Goal: Task Accomplishment & Management: Manage account settings

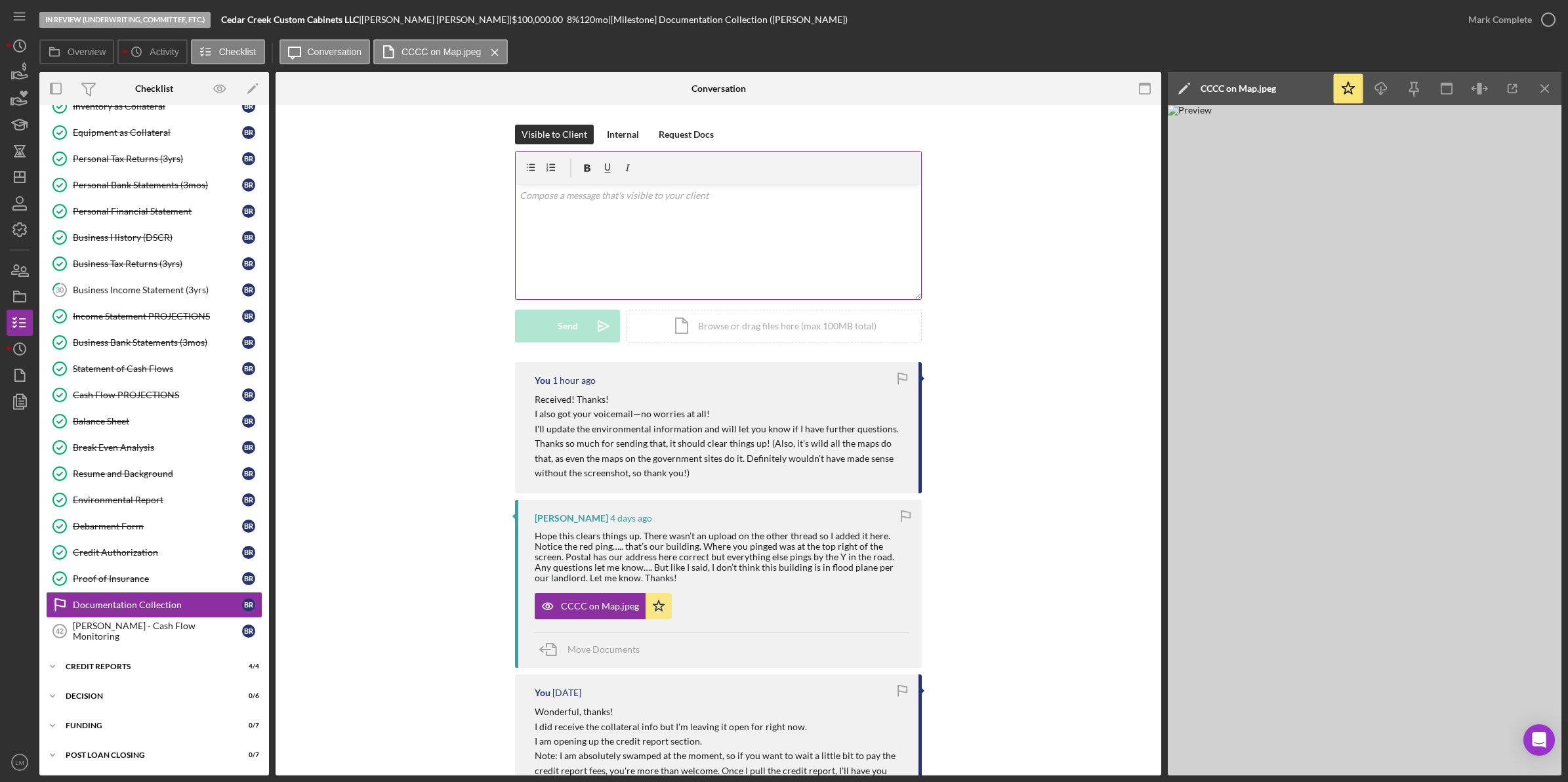
click at [622, 218] on div "v Color teal Color pink Remove color Add row above Add row below Add column bef…" at bounding box center [719, 242] width 405 height 115
click at [579, 312] on button "Send Icon/icon-invite-send" at bounding box center [567, 326] width 105 height 33
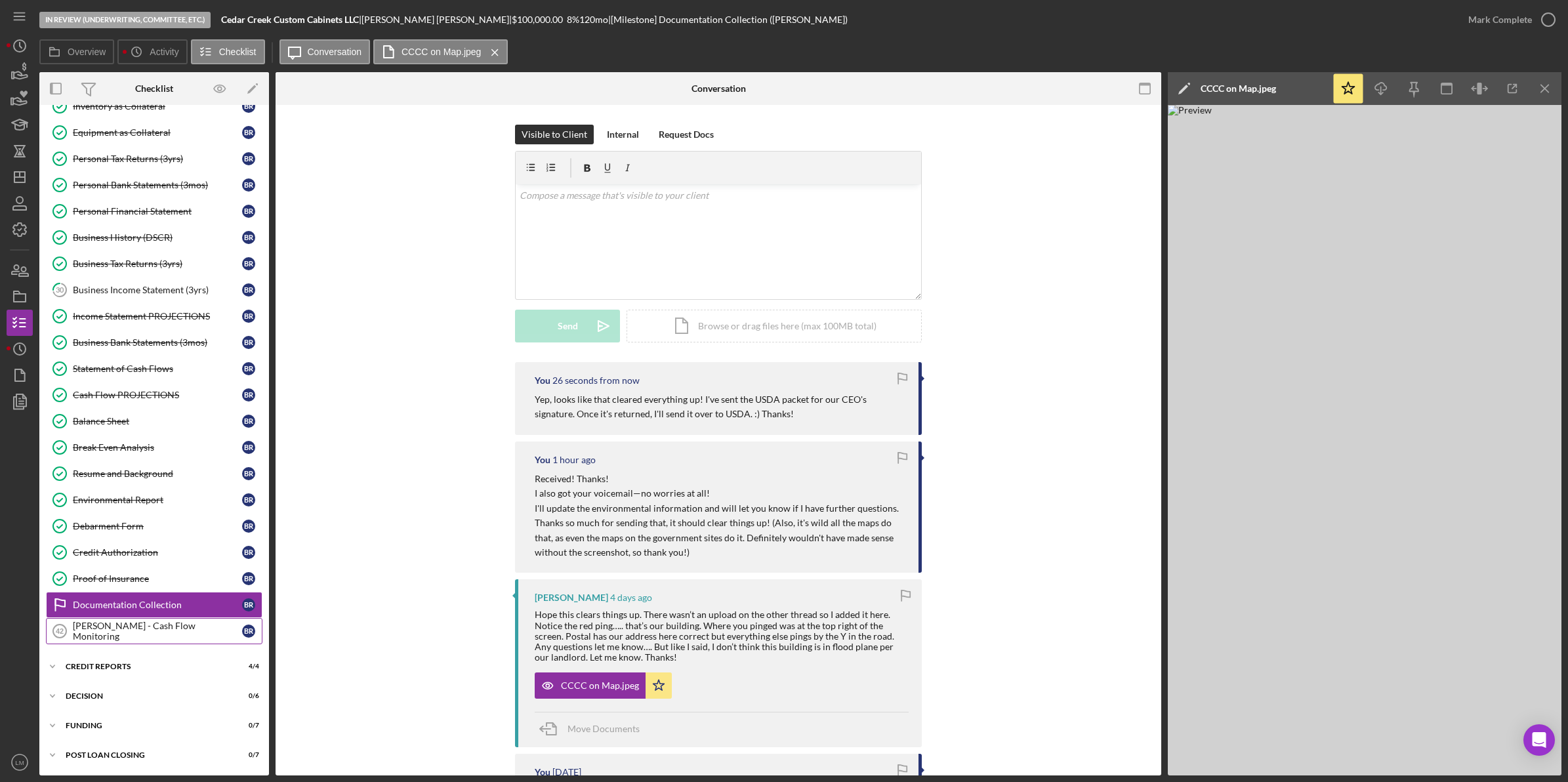
click at [160, 628] on div "[PERSON_NAME] - Cash Flow Monitoring" at bounding box center [157, 631] width 170 height 21
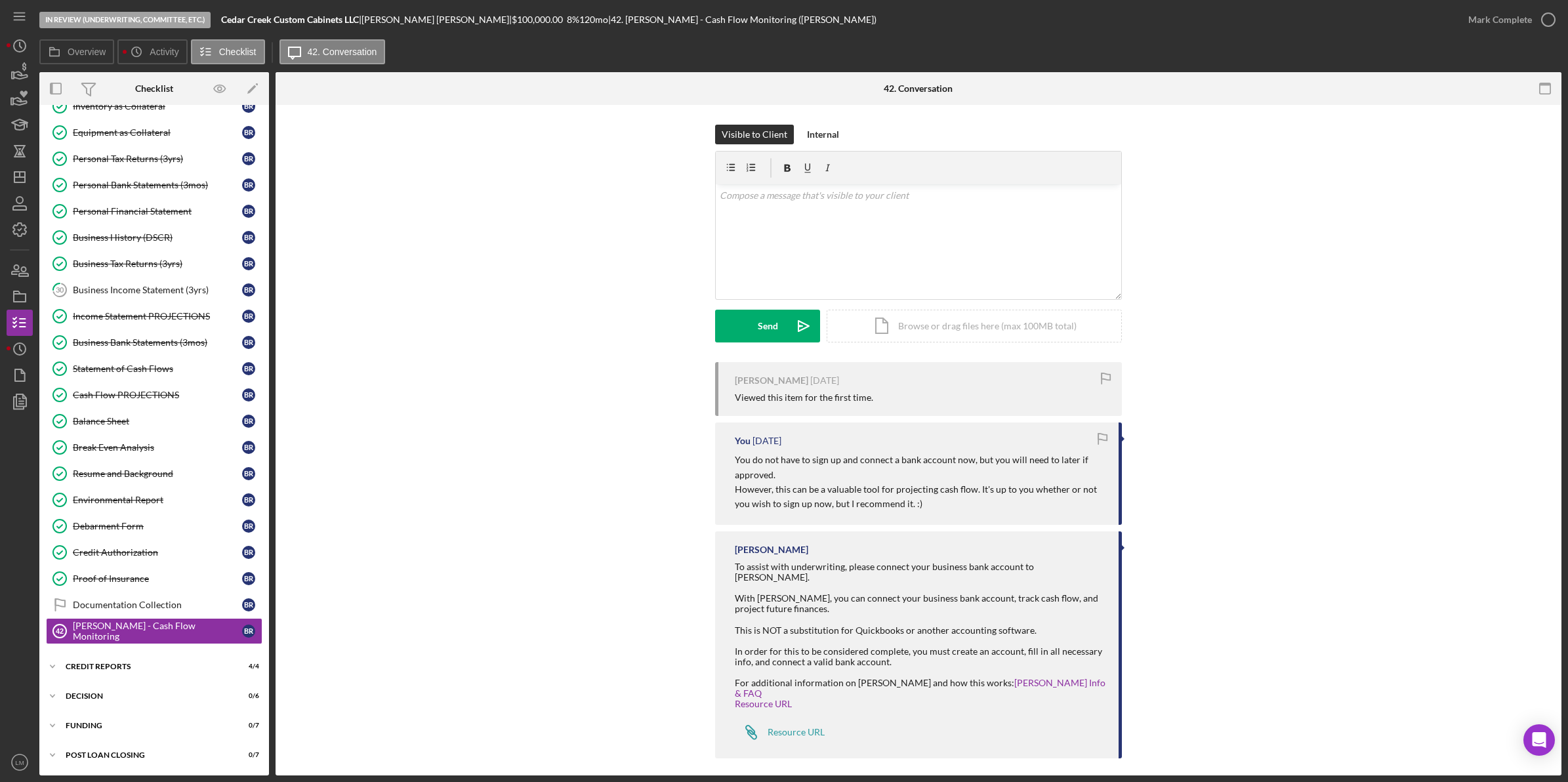
scroll to position [297, 0]
click at [1001, 214] on div "v Color teal Color pink Remove color Add row above Add row below Add column bef…" at bounding box center [918, 242] width 405 height 115
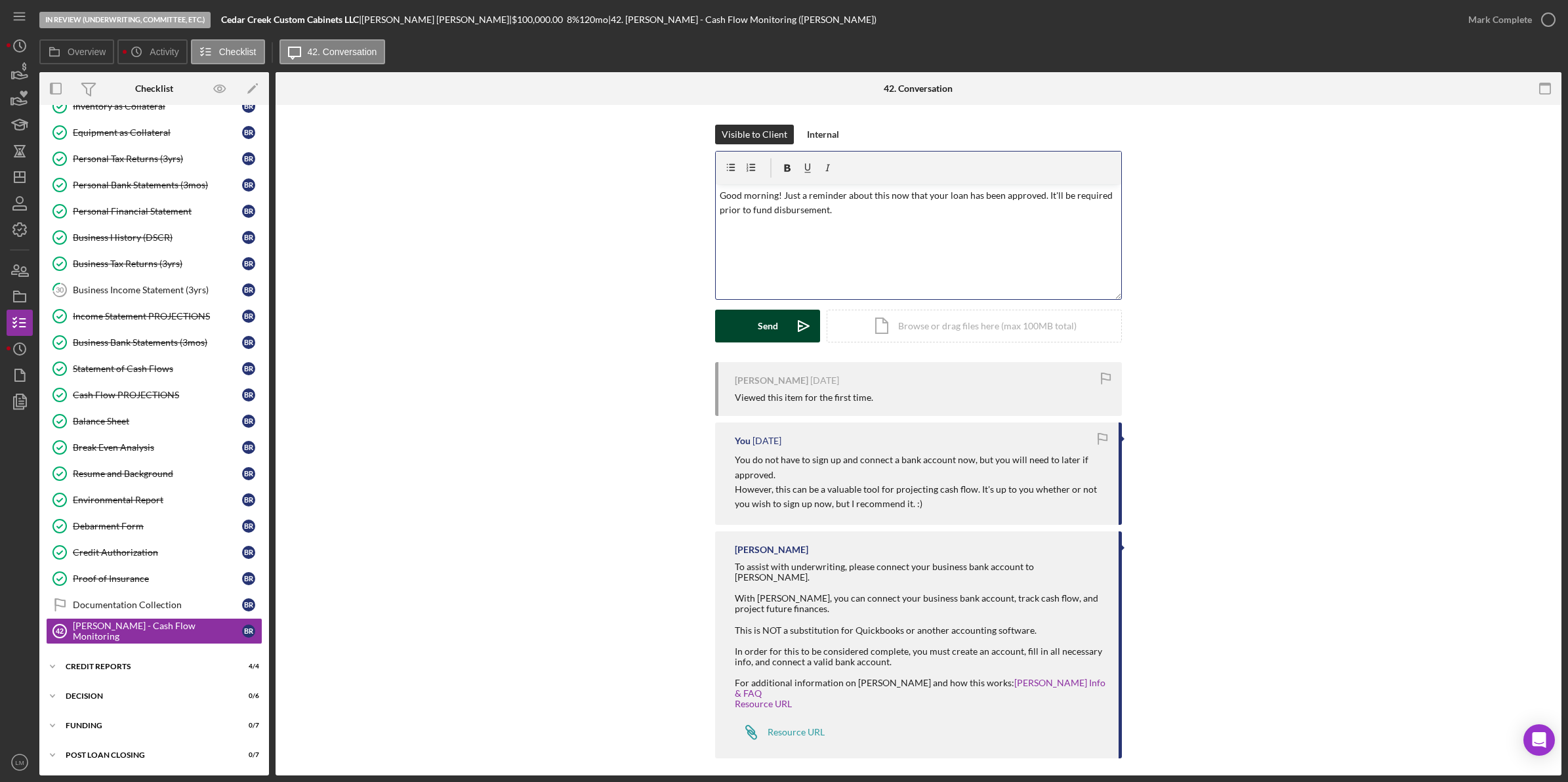
click at [781, 313] on button "Send Icon/icon-invite-send" at bounding box center [767, 326] width 105 height 33
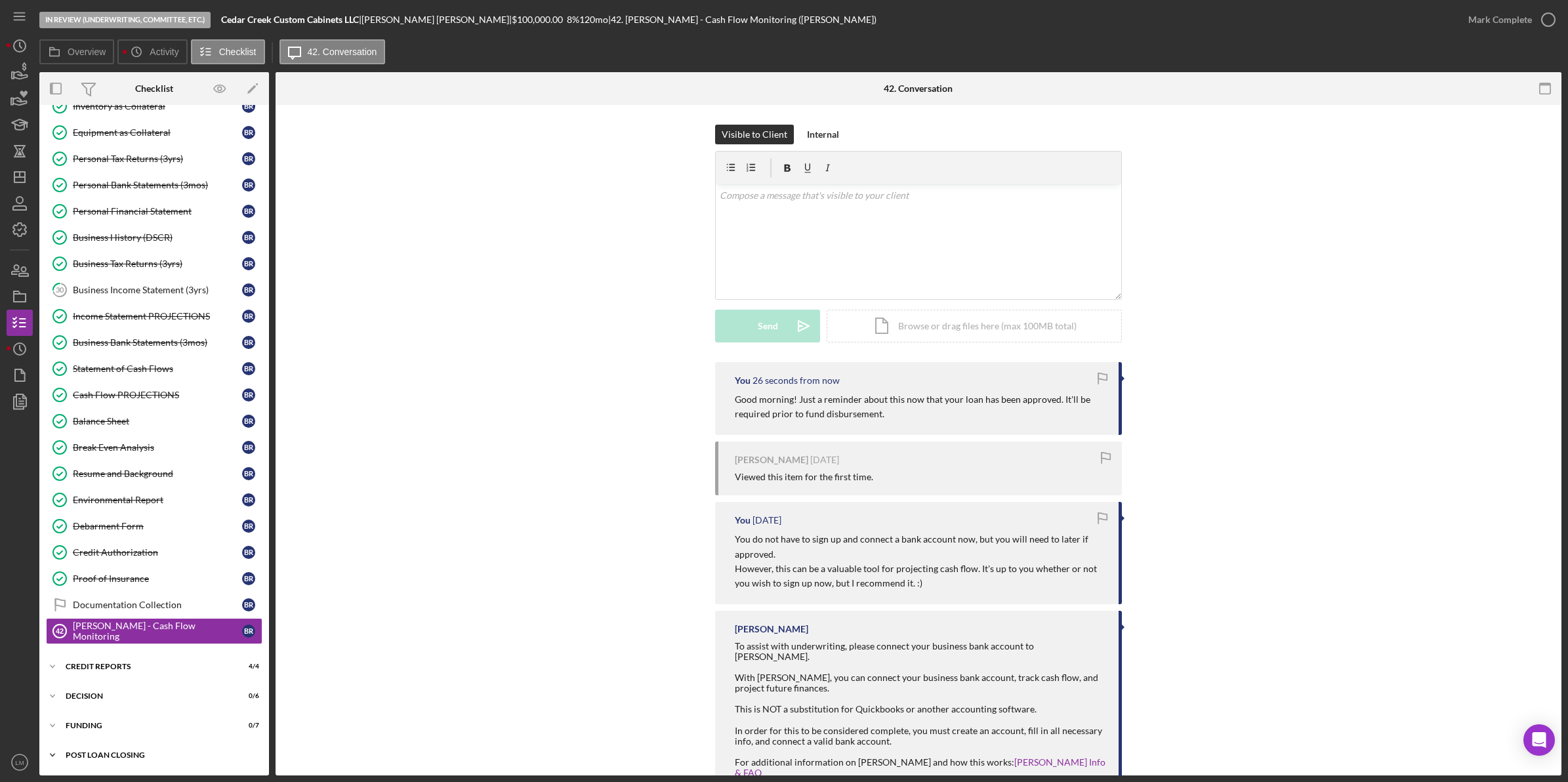
click at [143, 748] on div "Icon/Expander POST LOAN CLOSING 0 / 7" at bounding box center [154, 755] width 230 height 26
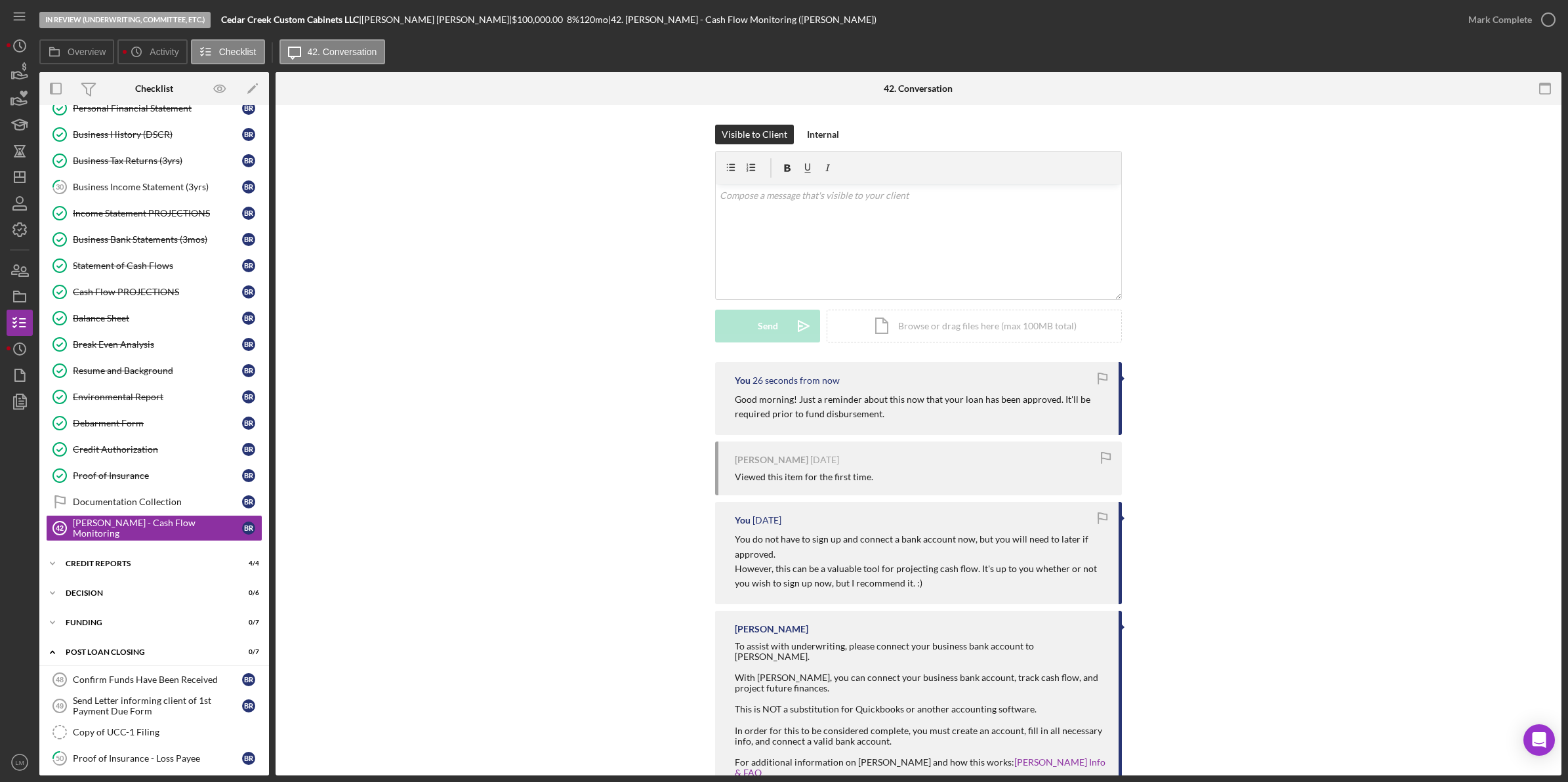
scroll to position [490, 0]
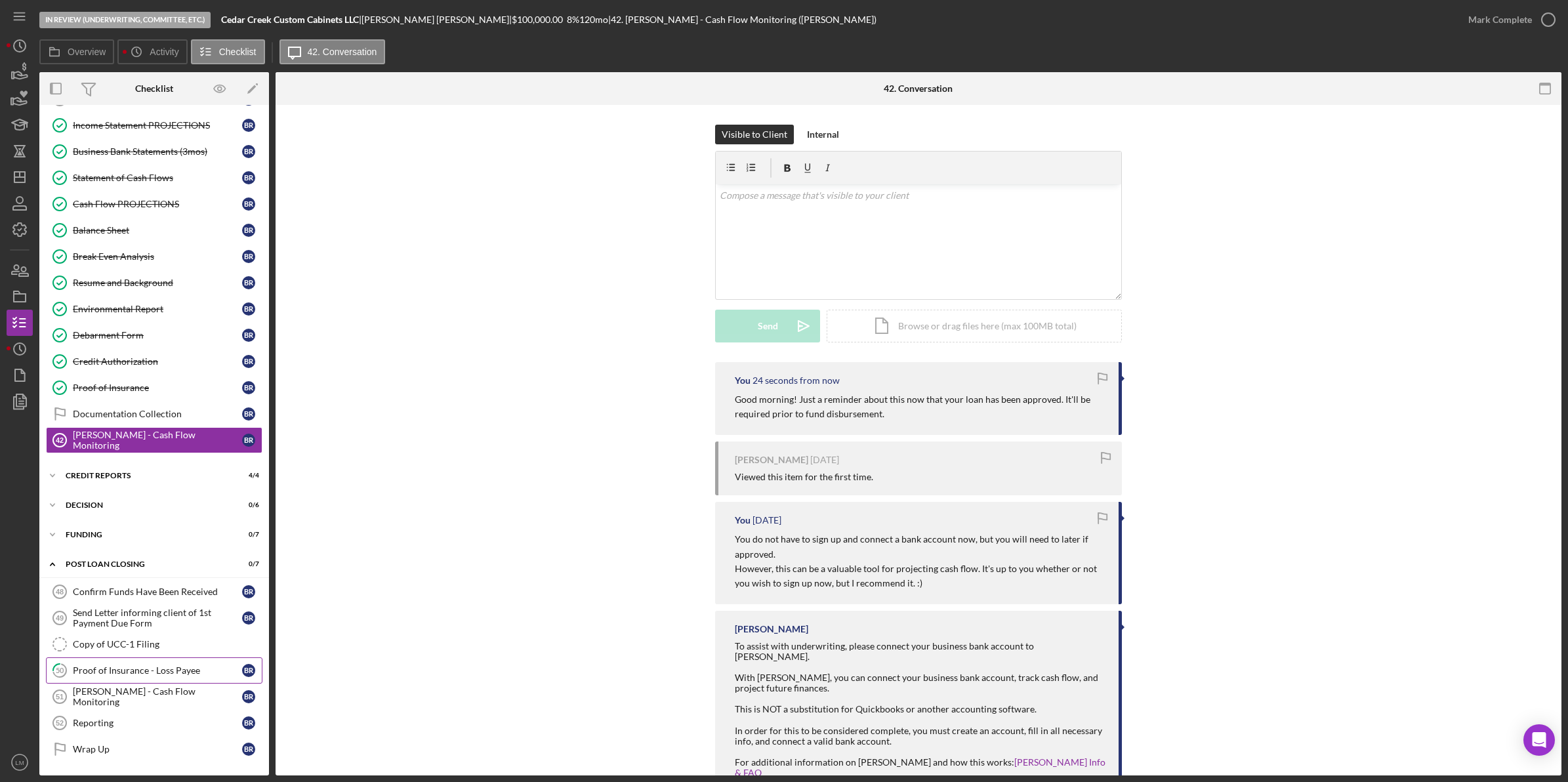
click at [174, 681] on link "50 Proof of Insurance - Loss Payee B R" at bounding box center [154, 671] width 216 height 26
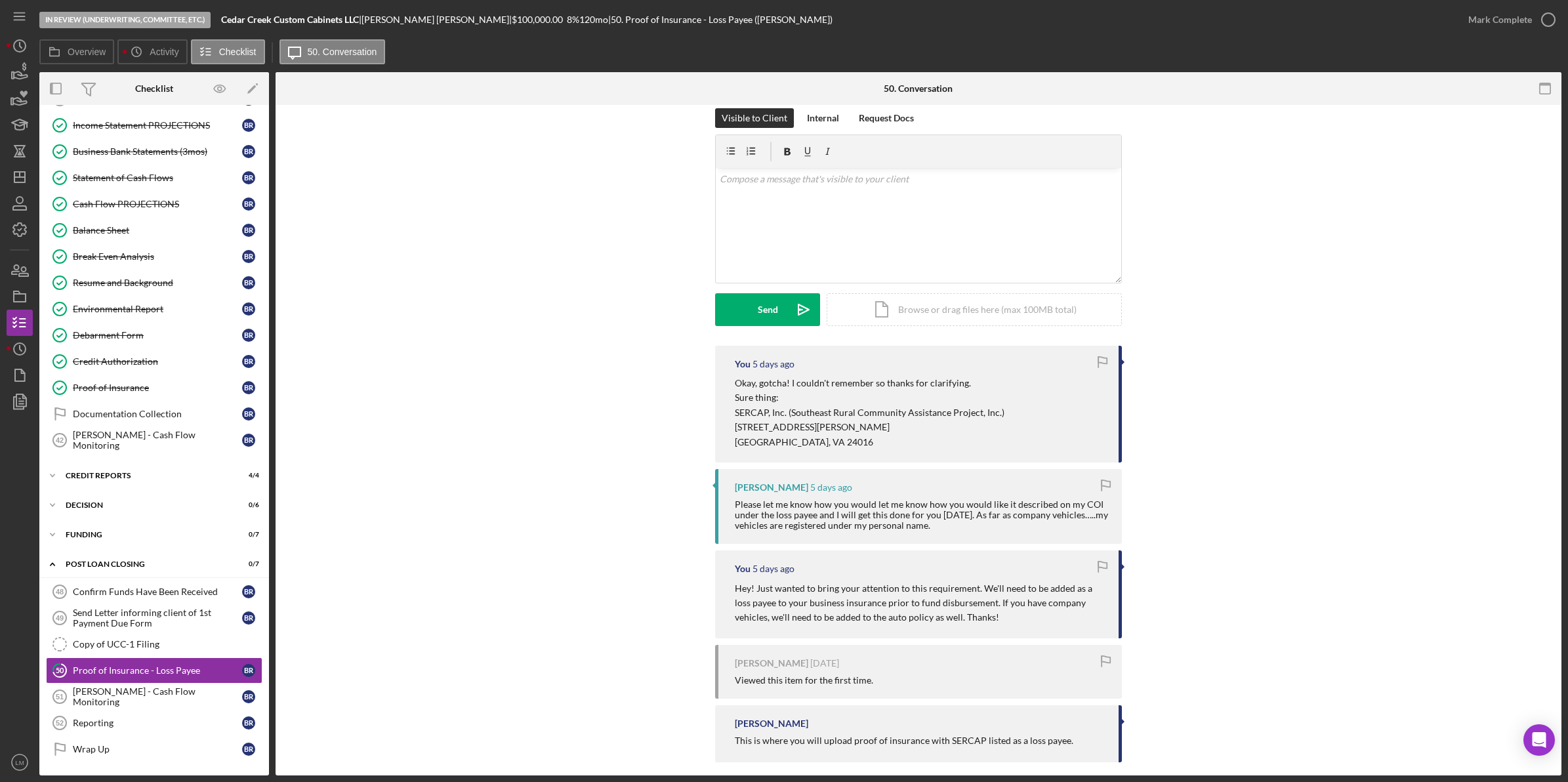
scroll to position [30, 0]
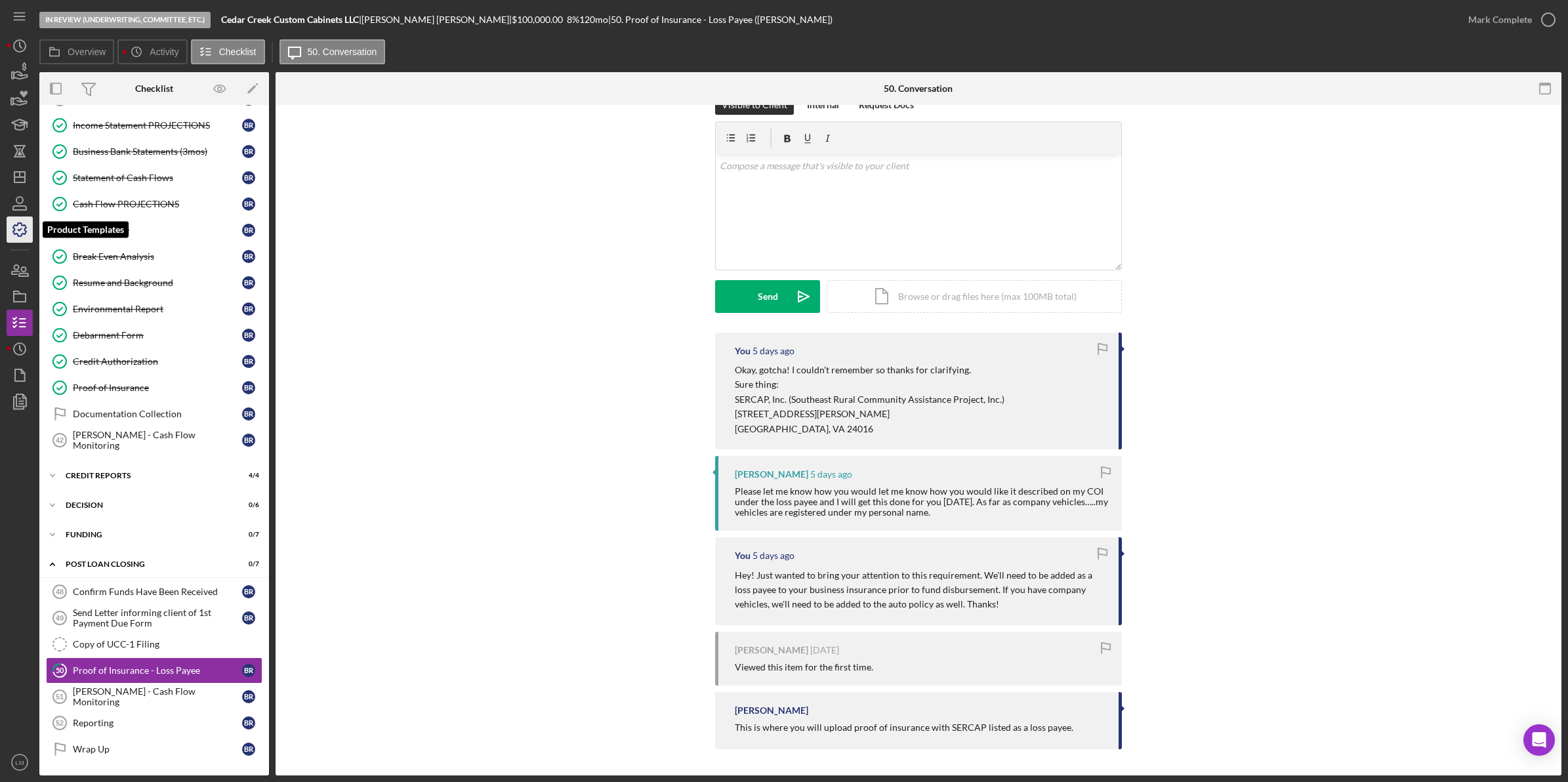
click at [11, 228] on icon "button" at bounding box center [20, 230] width 33 height 33
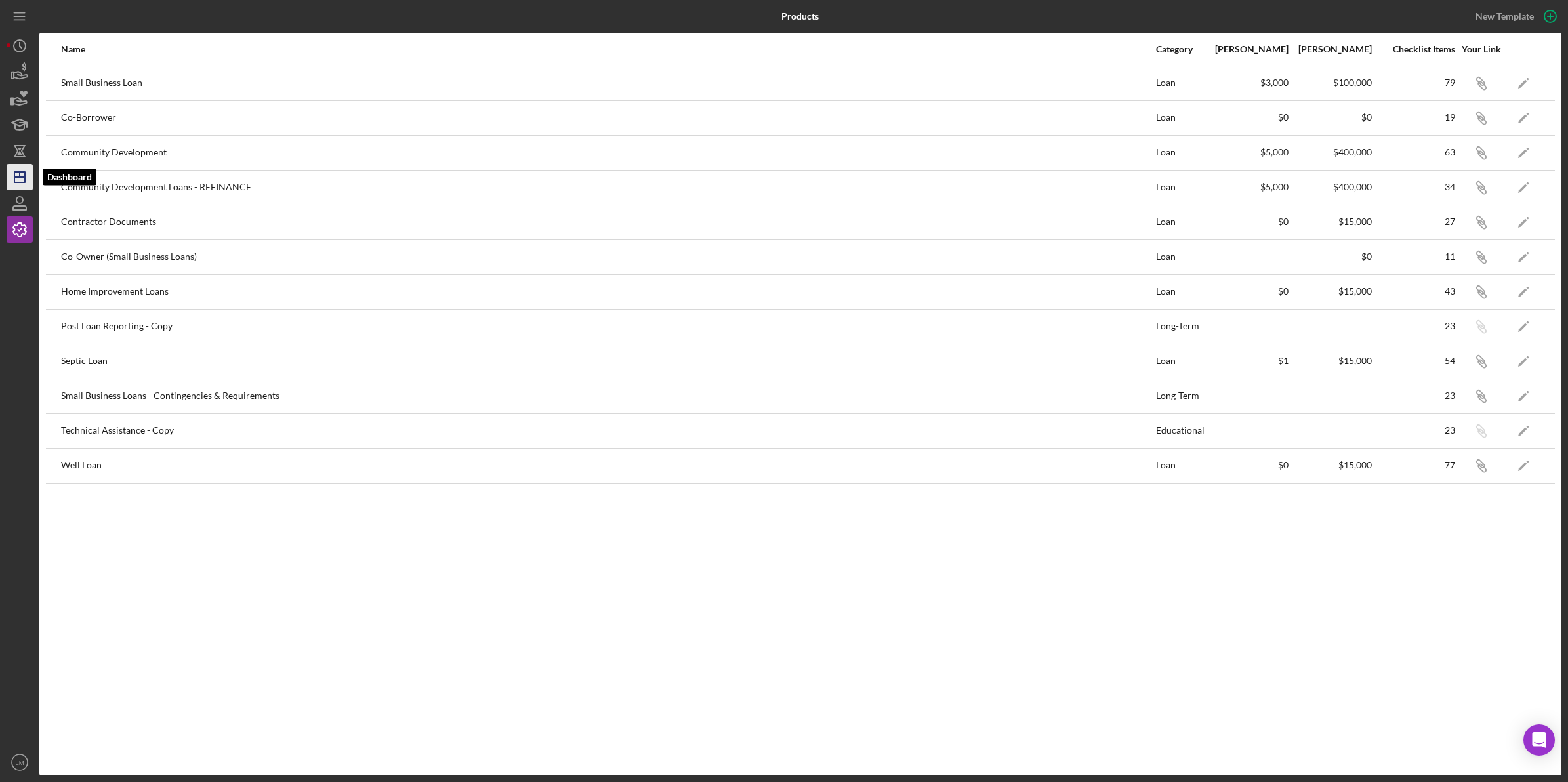
click at [22, 179] on icon "Icon/Dashboard" at bounding box center [20, 177] width 33 height 33
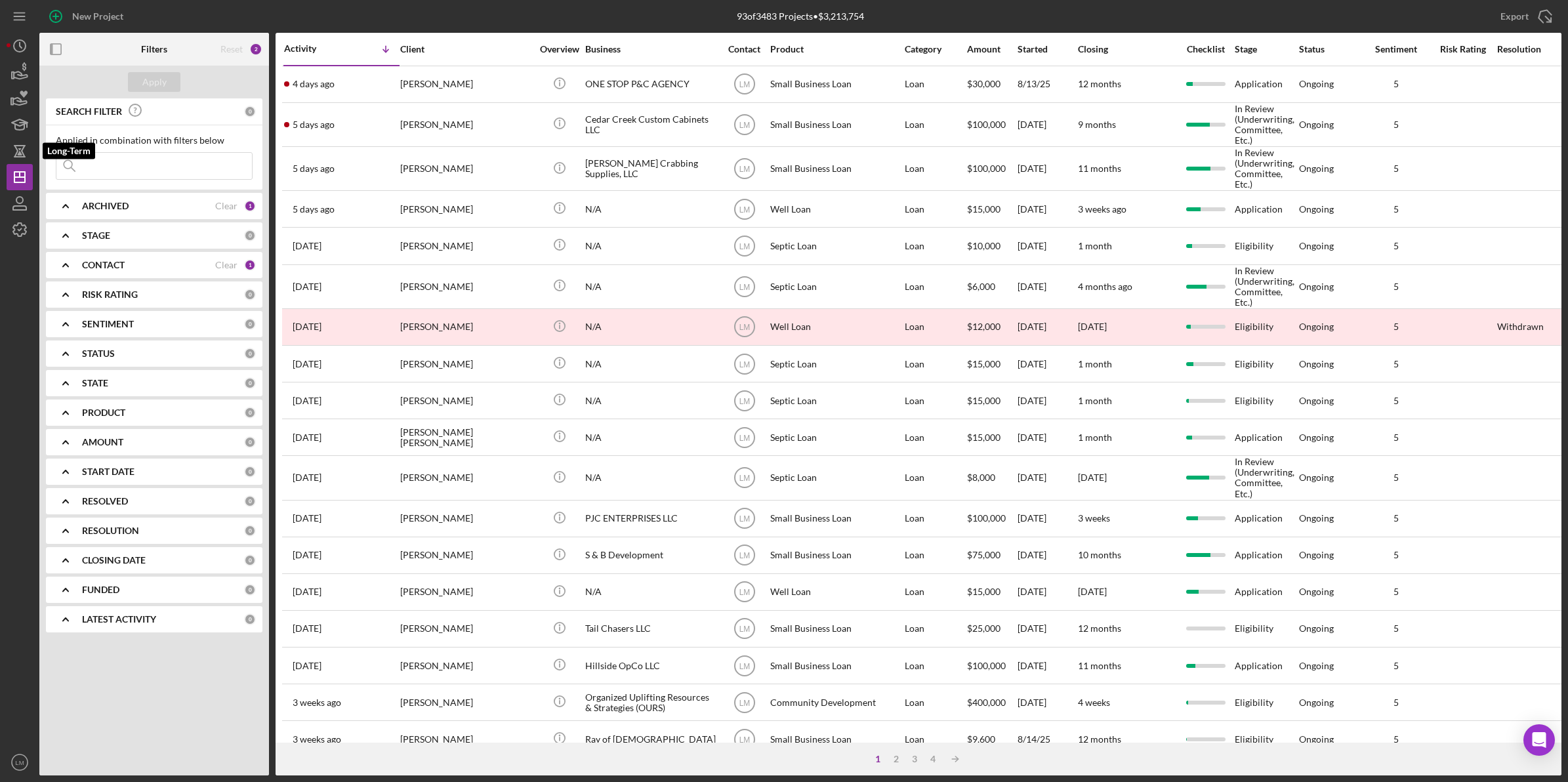
click at [18, 148] on icon "button" at bounding box center [20, 152] width 5 height 8
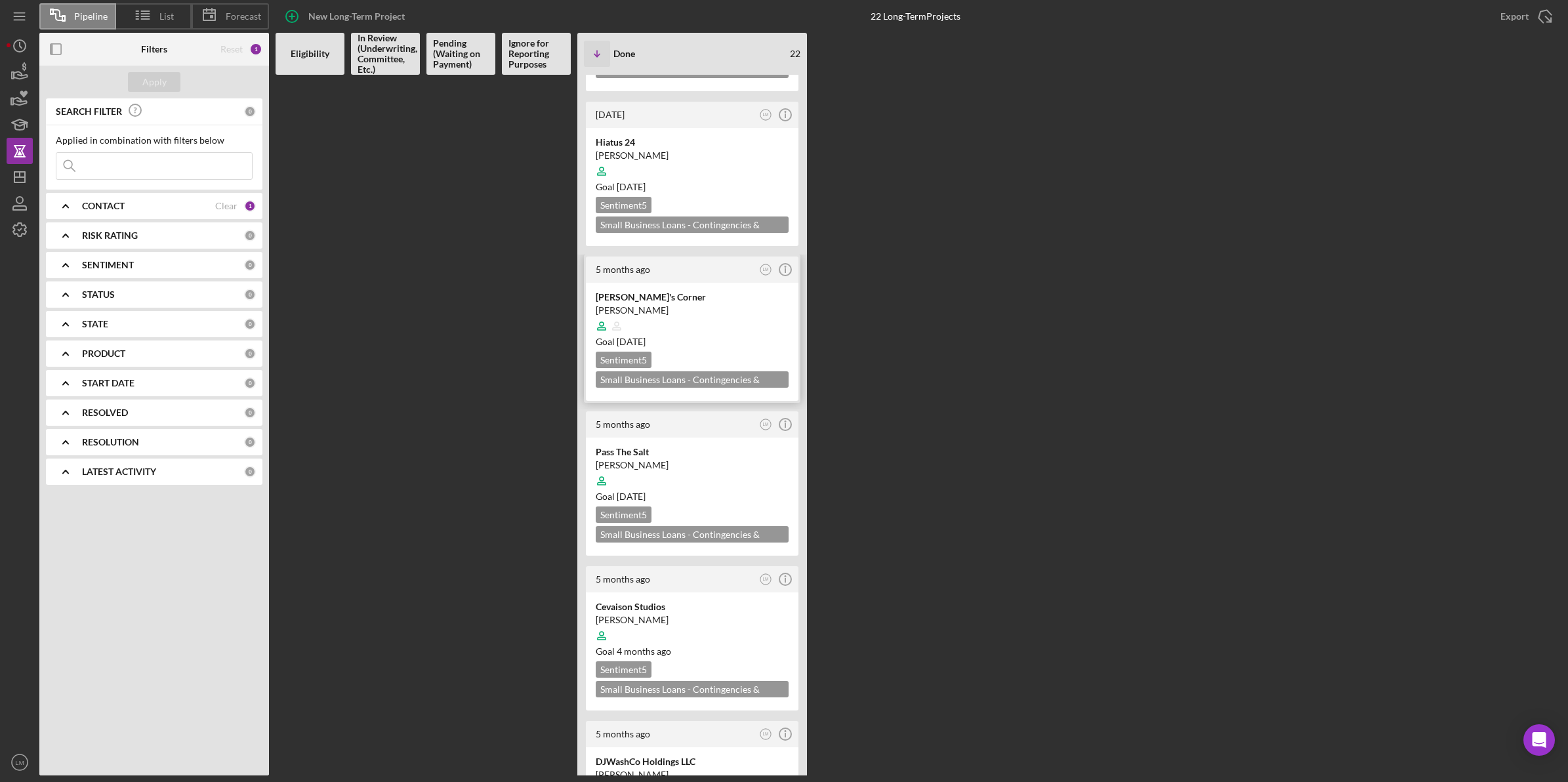
scroll to position [738, 0]
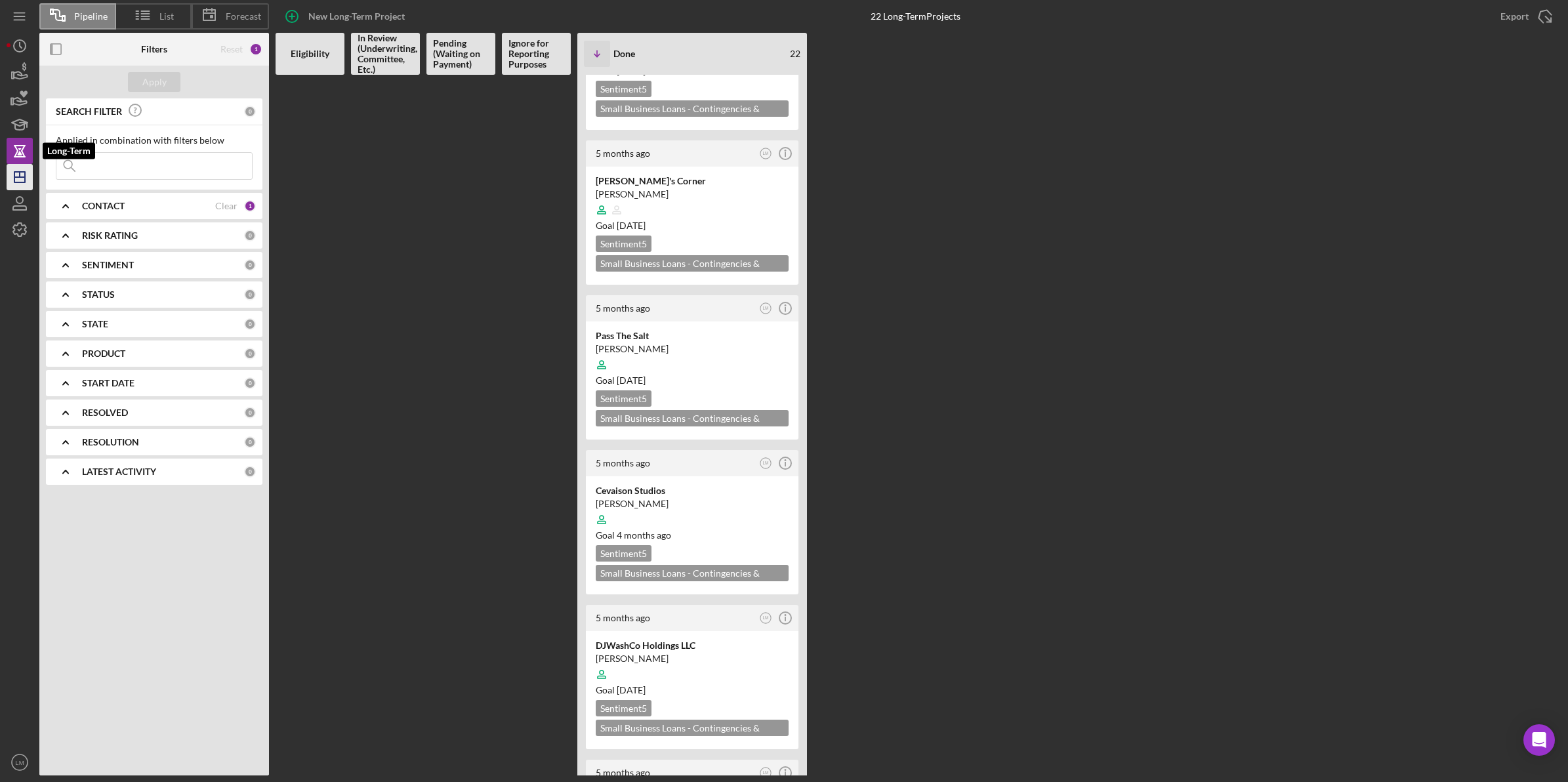
click at [21, 168] on icon "Icon/Dashboard" at bounding box center [20, 177] width 33 height 33
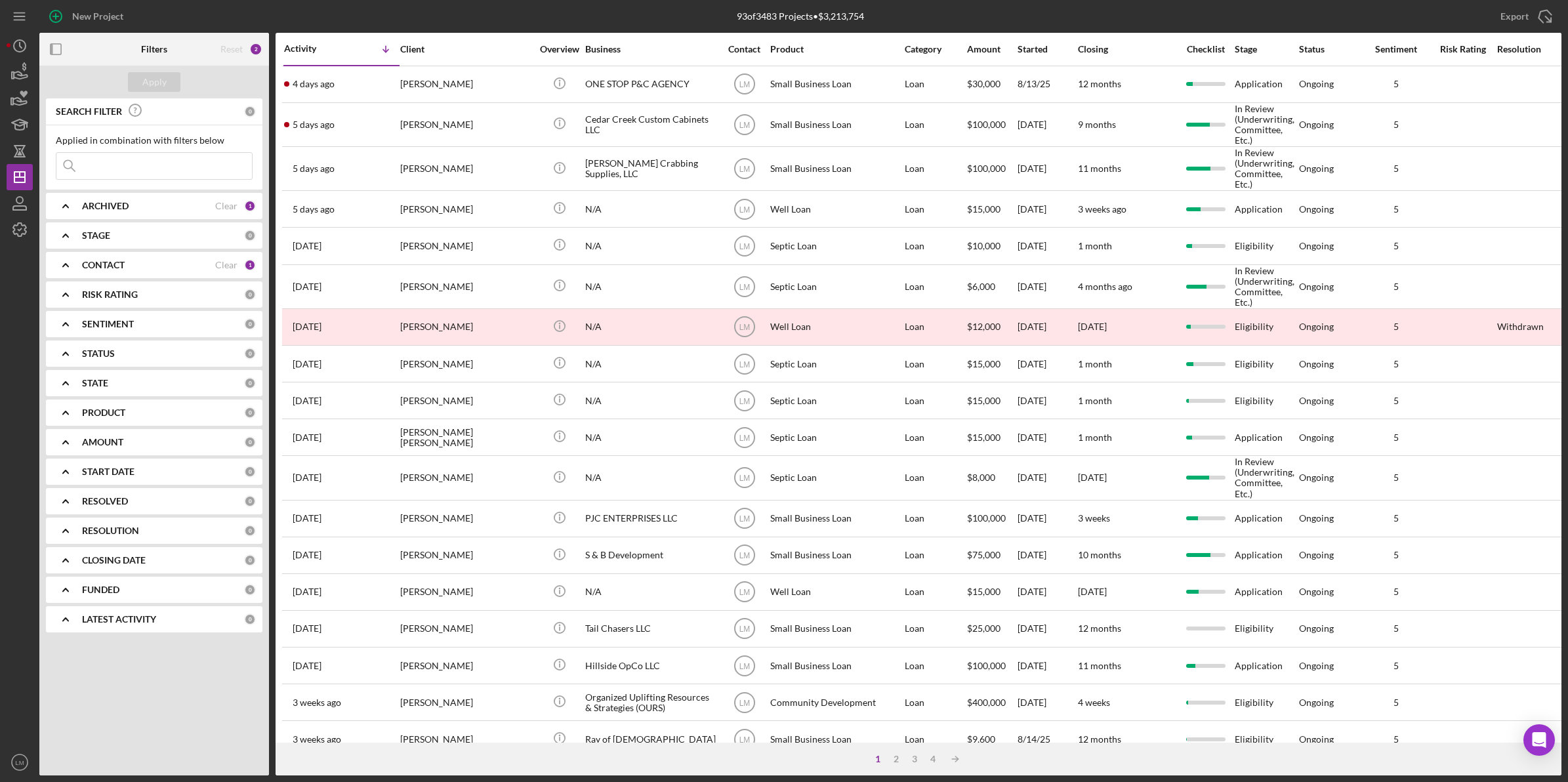
click at [125, 412] on b "PRODUCT" at bounding box center [103, 413] width 43 height 11
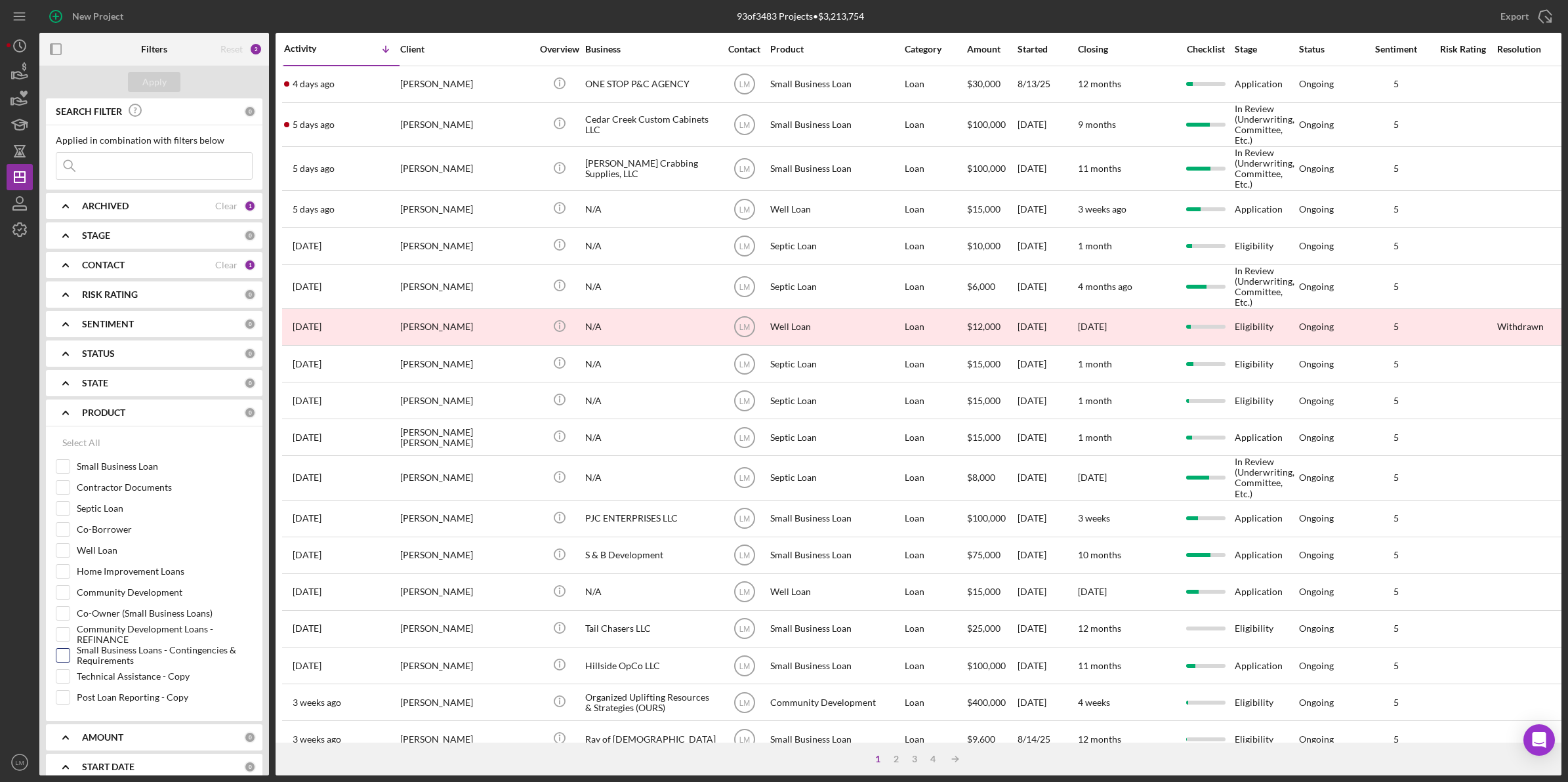
click at [157, 658] on label "Small Business Loans - Contingencies & Requirements" at bounding box center [164, 655] width 176 height 13
click at [69, 658] on input "Small Business Loans - Contingencies & Requirements" at bounding box center [63, 655] width 13 height 13
checkbox input "true"
click at [223, 260] on div "Clear" at bounding box center [227, 265] width 23 height 11
click at [221, 203] on div "Clear" at bounding box center [227, 206] width 23 height 11
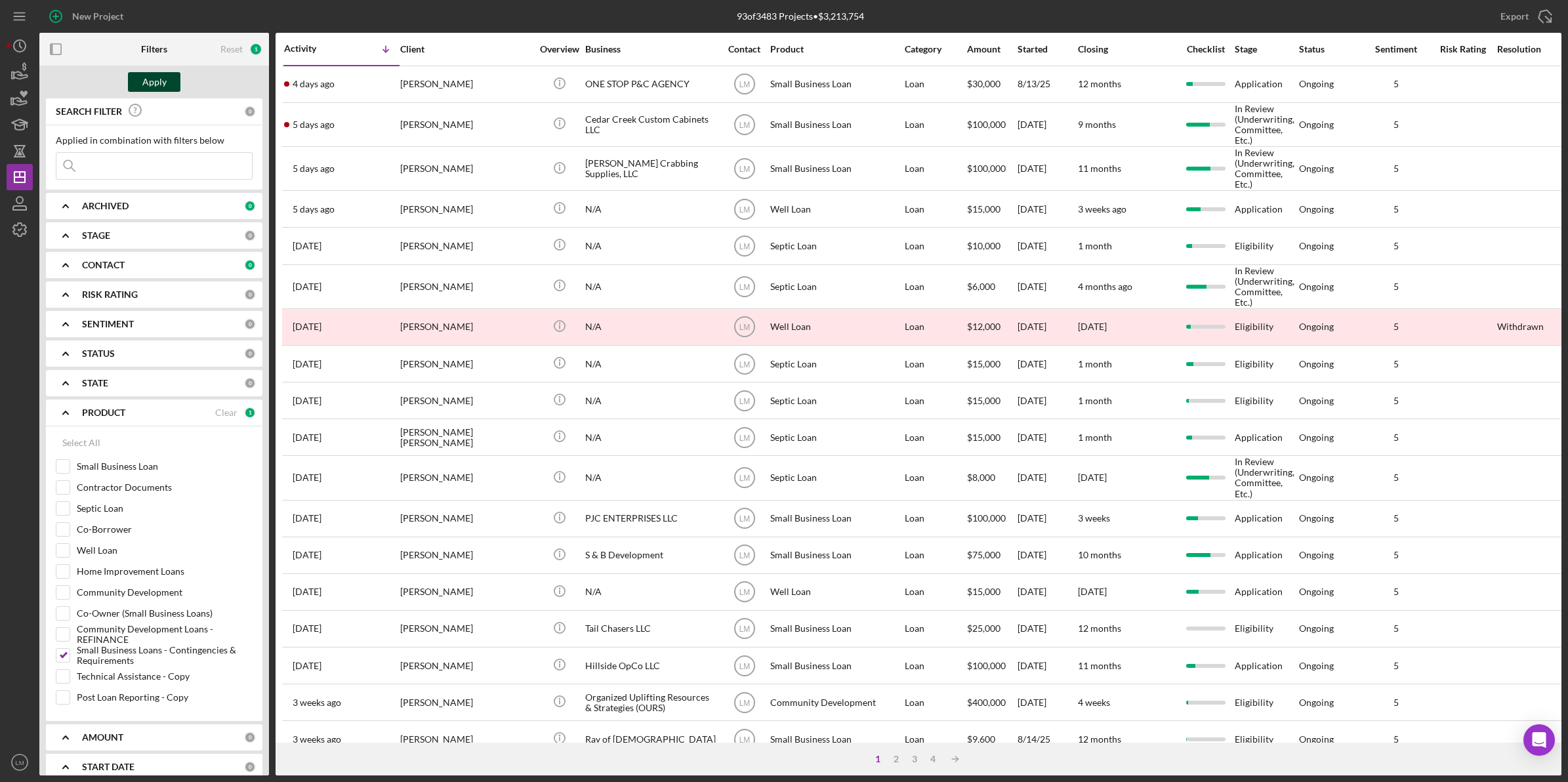
click at [145, 84] on div "Apply" at bounding box center [154, 82] width 24 height 20
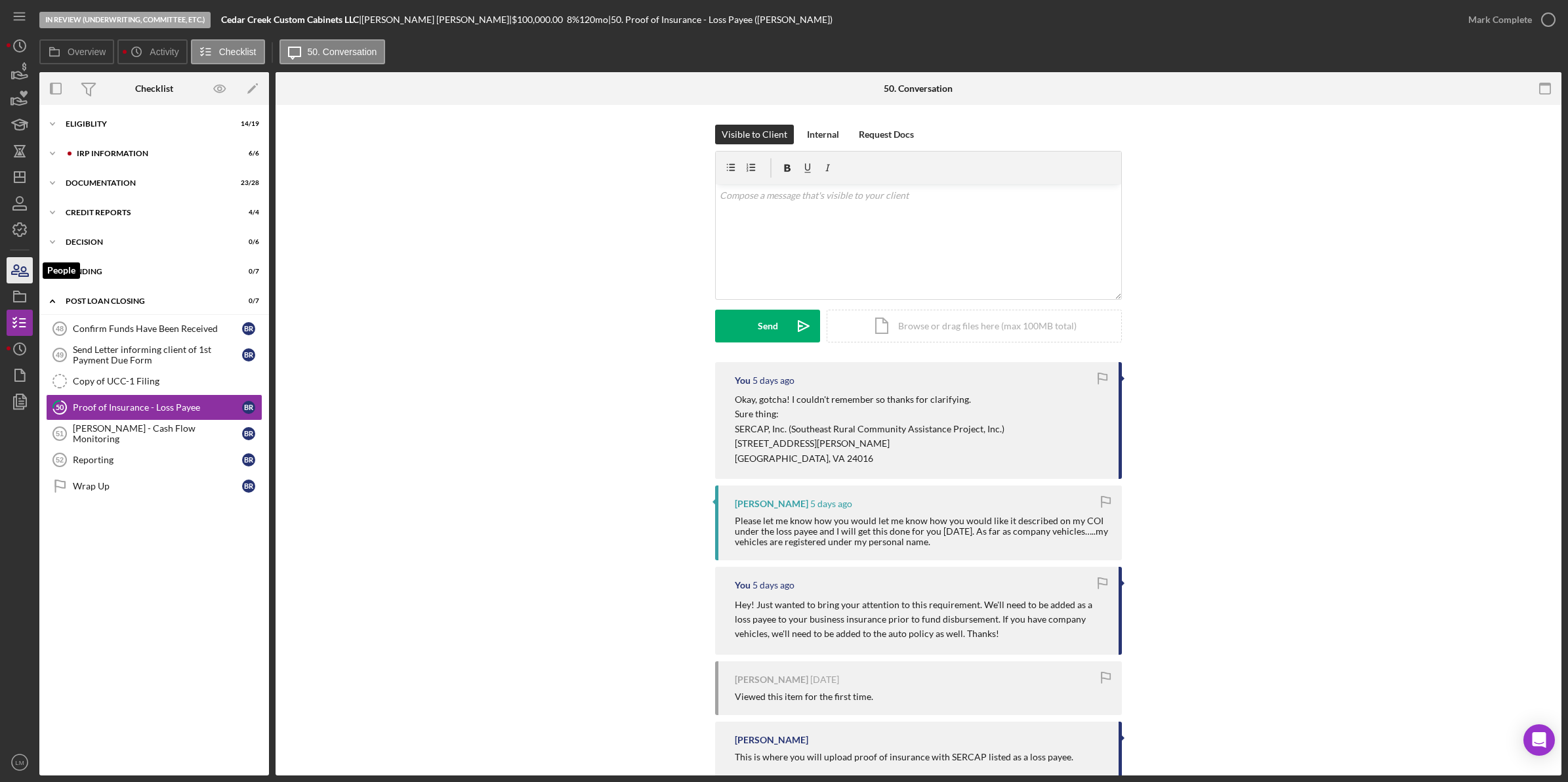
click at [27, 262] on icon "button" at bounding box center [20, 270] width 33 height 33
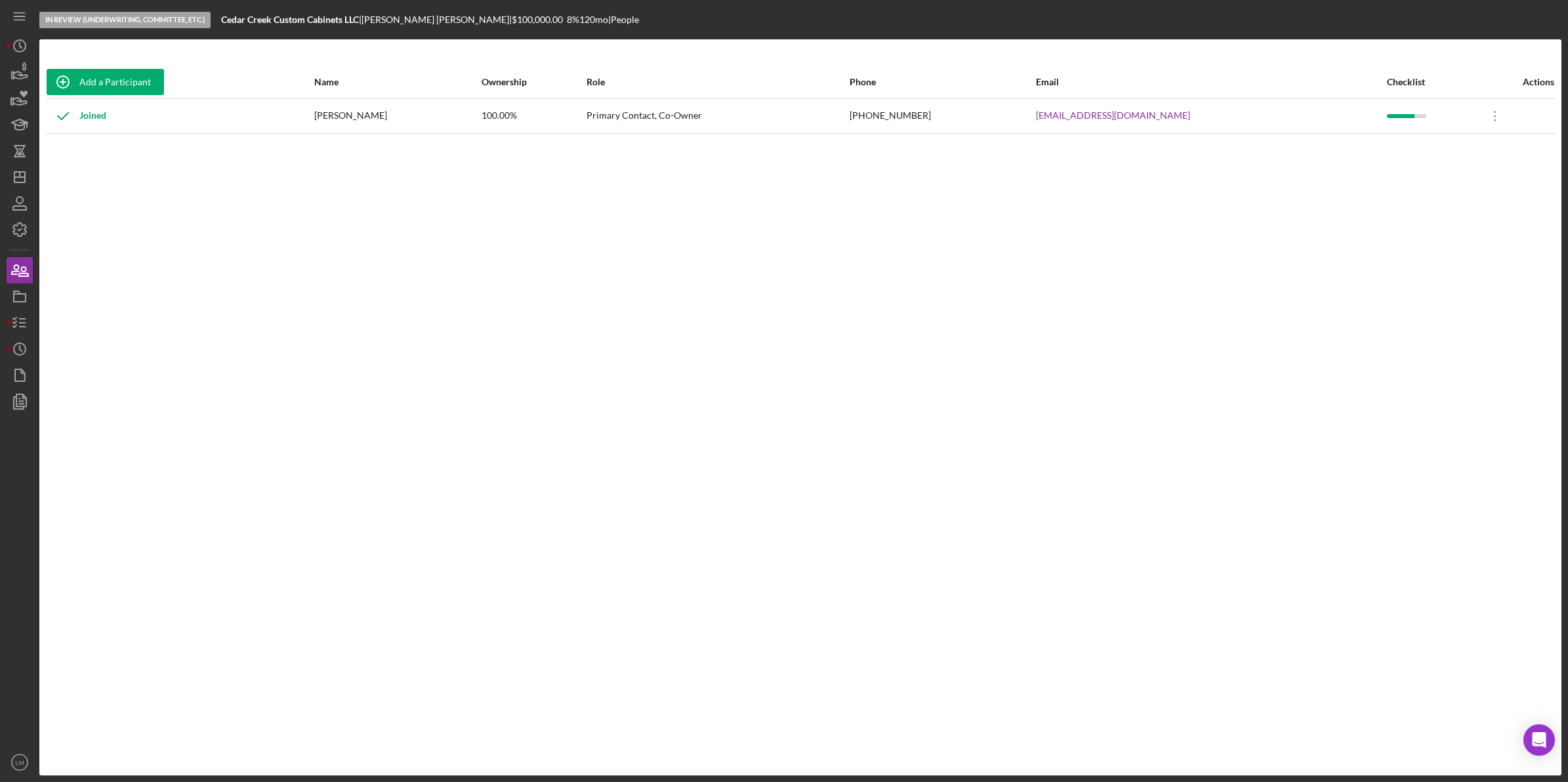
click at [960, 111] on div "[PHONE_NUMBER]" at bounding box center [943, 116] width 185 height 33
drag, startPoint x: 968, startPoint y: 115, endPoint x: 897, endPoint y: 115, distance: 71.0
click at [897, 115] on tr "Joined [PERSON_NAME] 100.00% Primary Contact, Co-Owner [PHONE_NUMBER] [EMAIL_AD…" at bounding box center [800, 116] width 1509 height 35
copy tr "[PHONE_NUMBER]"
click at [469, 110] on div "[PERSON_NAME]" at bounding box center [397, 116] width 166 height 33
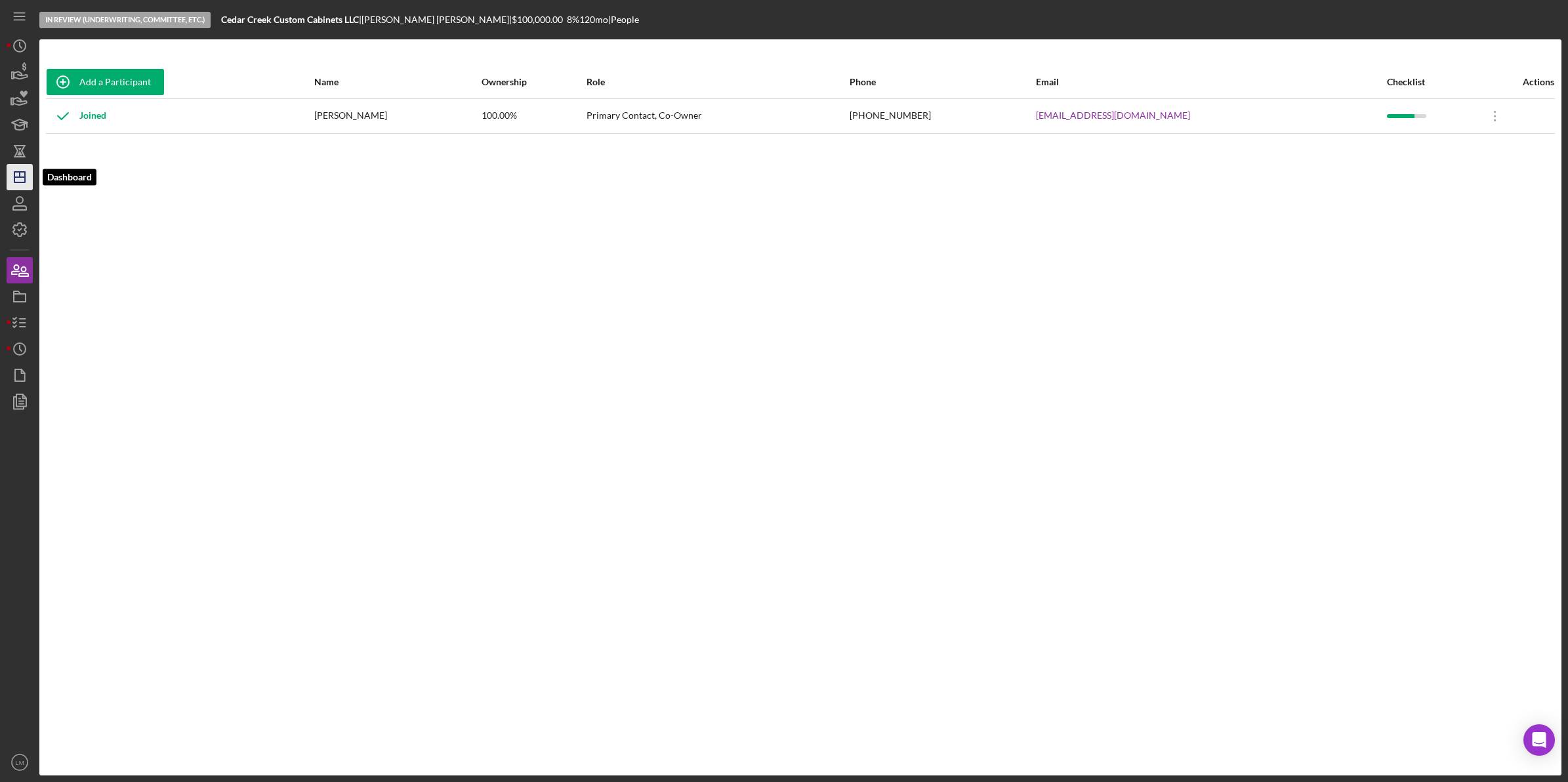
click at [18, 172] on polygon "button" at bounding box center [20, 177] width 11 height 11
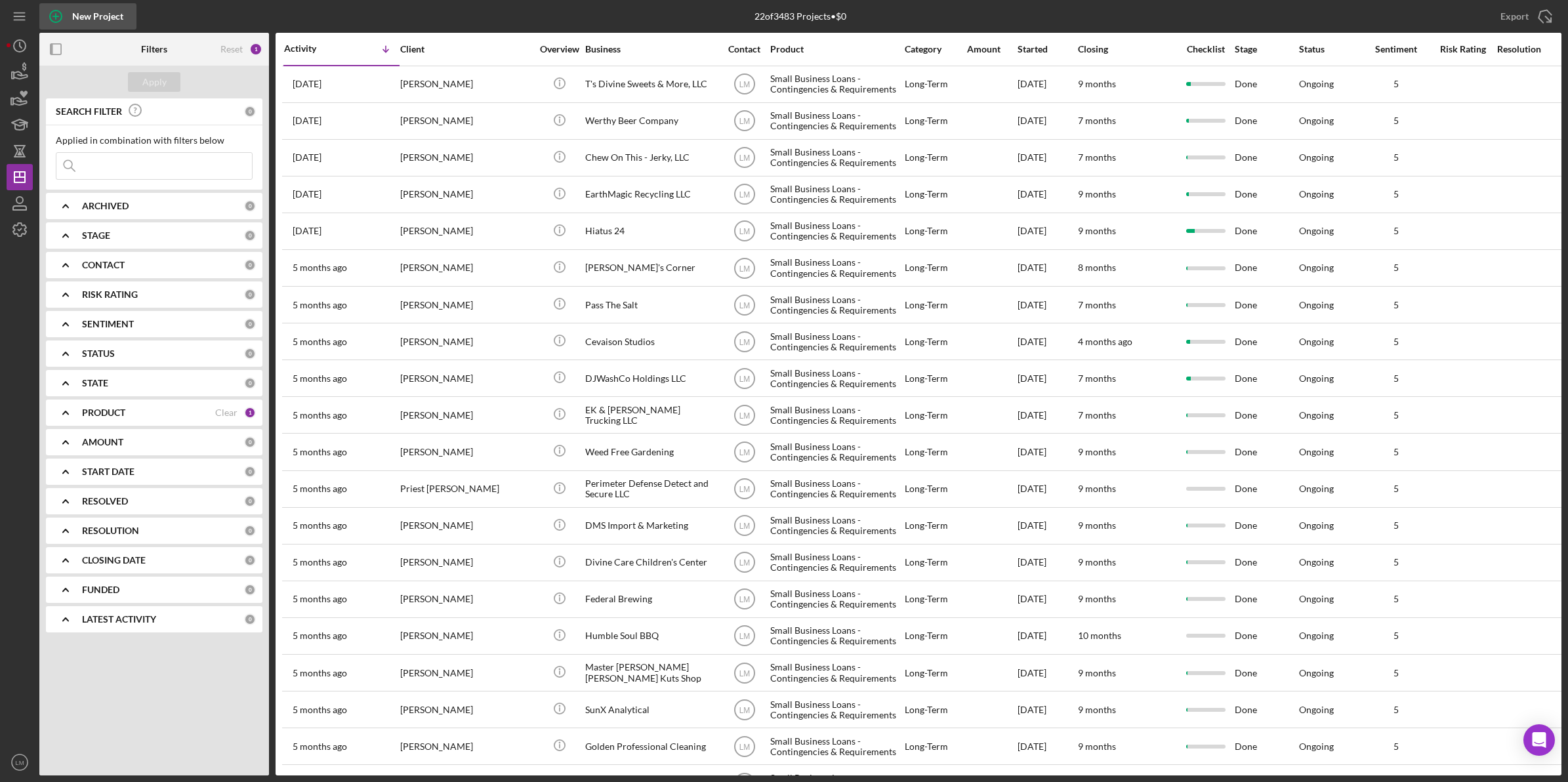
click at [112, 18] on div "New Project" at bounding box center [98, 16] width 51 height 26
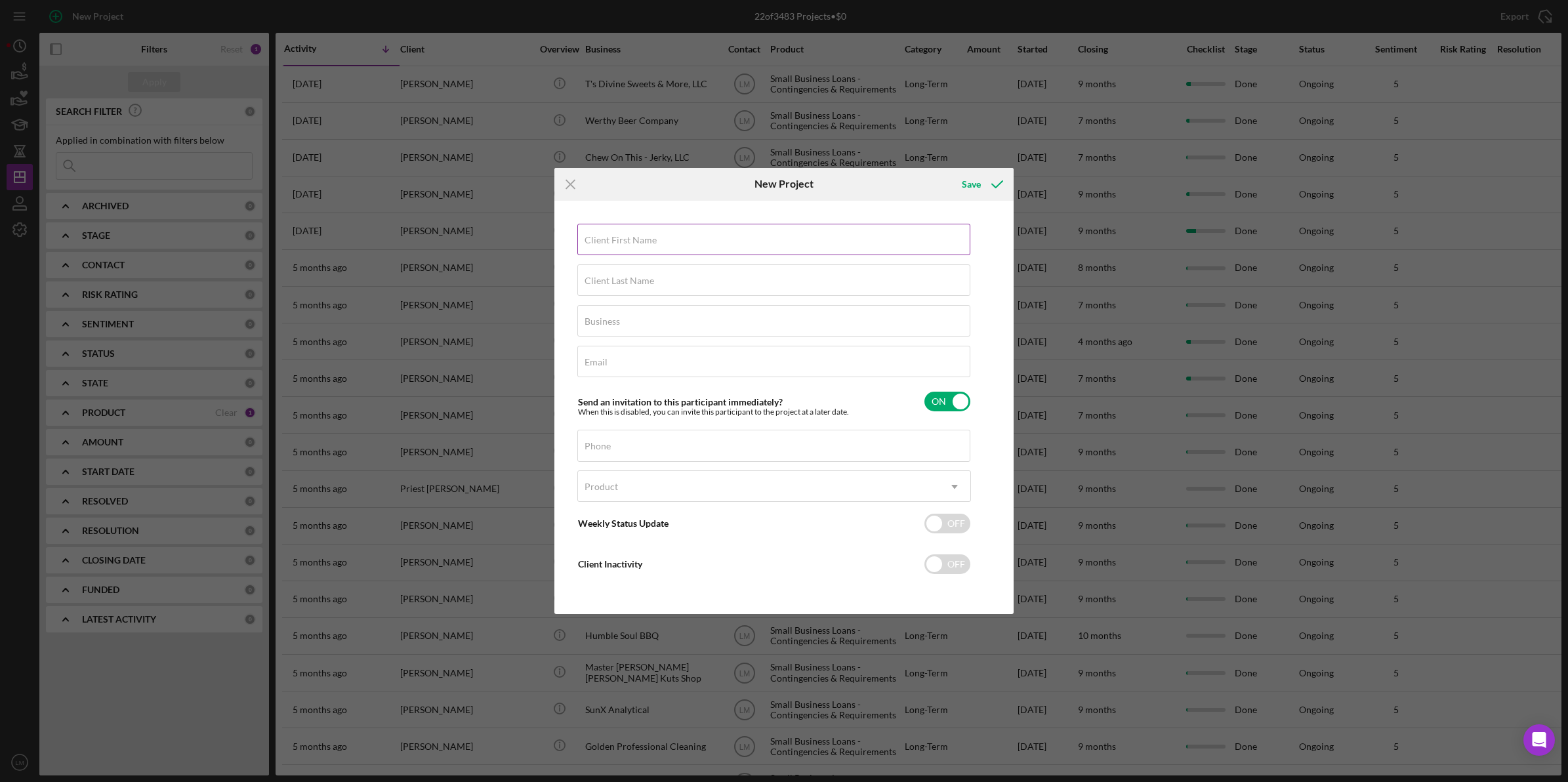
click at [627, 237] on label "Client First Name" at bounding box center [621, 240] width 72 height 11
click at [627, 237] on input "Client First Name" at bounding box center [774, 240] width 393 height 32
click at [613, 359] on div "Email Required" at bounding box center [774, 362] width 394 height 33
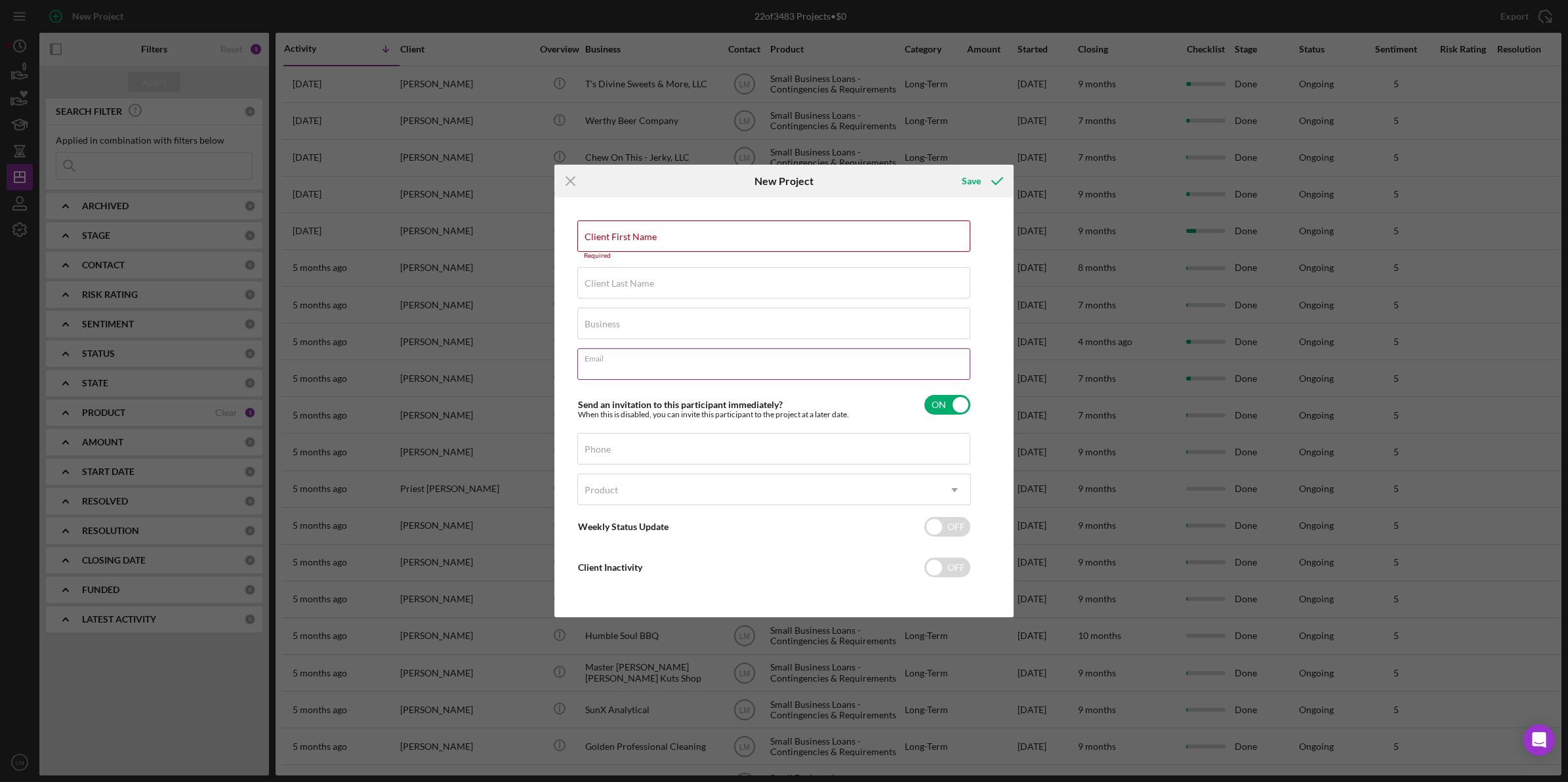
paste input "[EMAIL_ADDRESS][DOMAIN_NAME]"
type input "[EMAIL_ADDRESS][DOMAIN_NAME]"
click at [555, 450] on div "Client First Name Required Client Last Name Required Business Required Email [E…" at bounding box center [784, 407] width 460 height 420
click at [588, 448] on label "Phone" at bounding box center [598, 450] width 26 height 11
click at [618, 444] on div "Phone" at bounding box center [774, 450] width 394 height 33
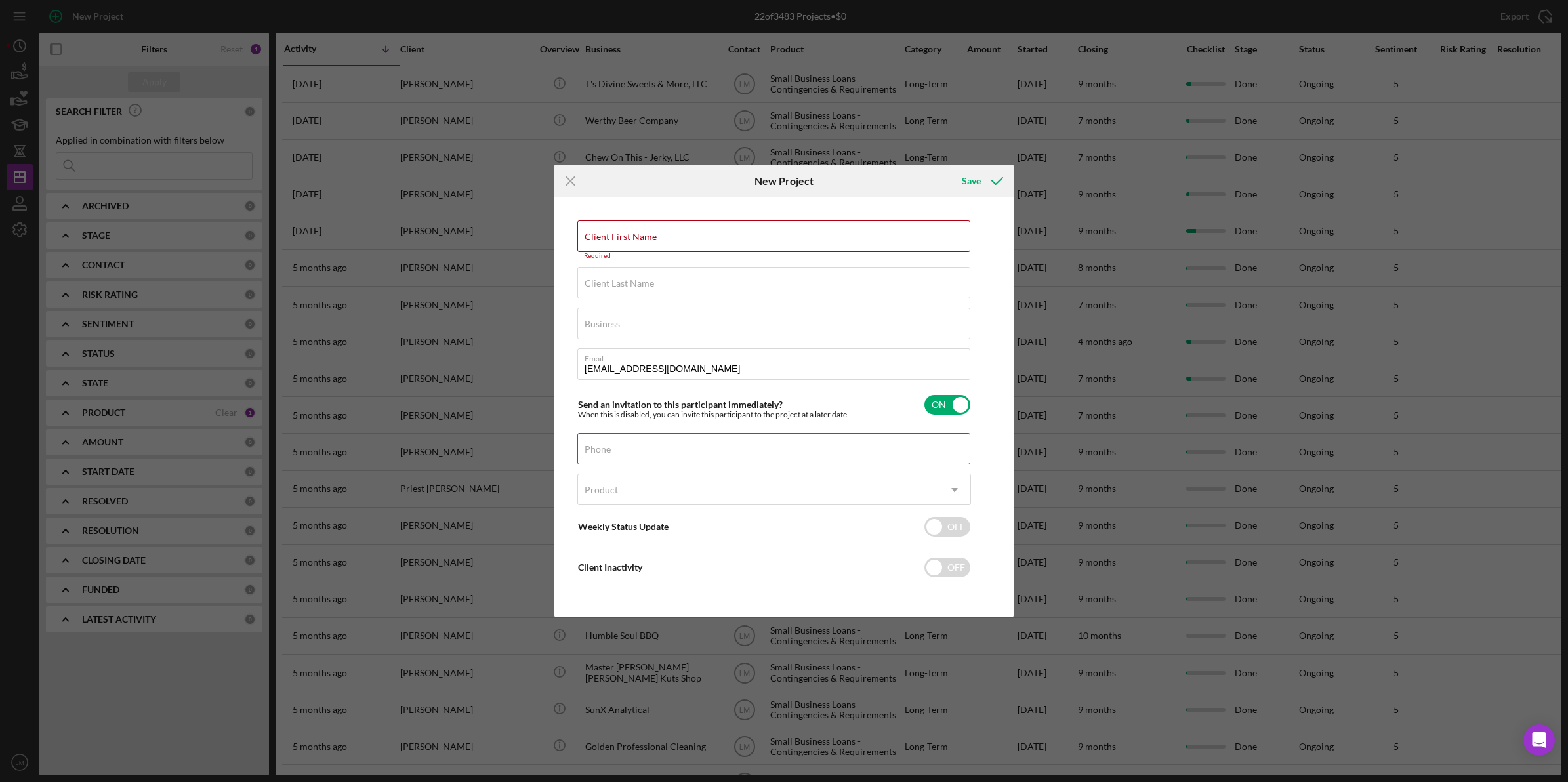
click at [611, 450] on label "Phone" at bounding box center [598, 450] width 26 height 11
click at [644, 450] on input "Phone" at bounding box center [774, 449] width 393 height 32
paste input "[PHONE_NUMBER]"
type input "[PHONE_NUMBER]"
click at [640, 487] on div "Product" at bounding box center [758, 490] width 361 height 30
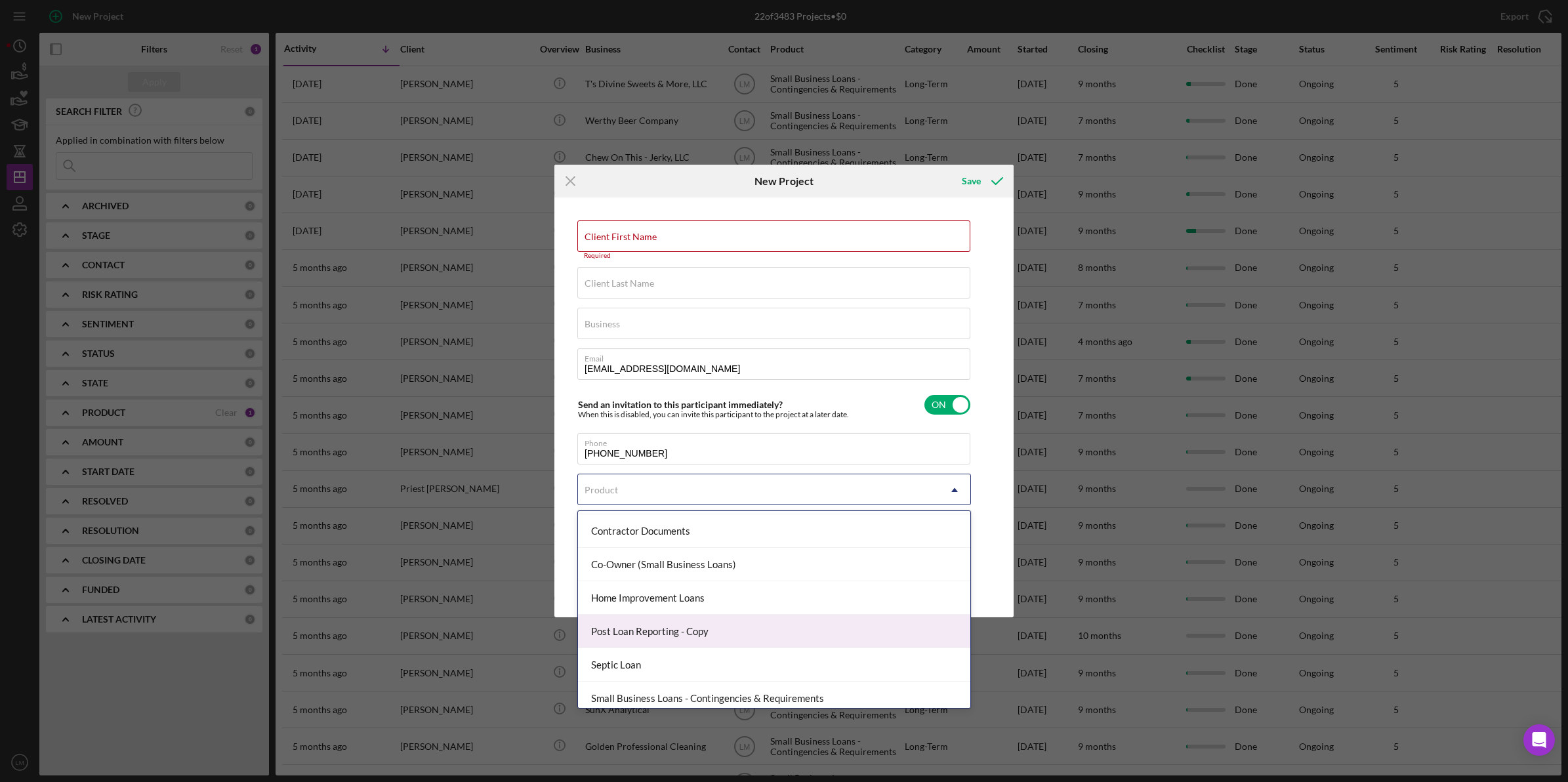
scroll to position [240, 0]
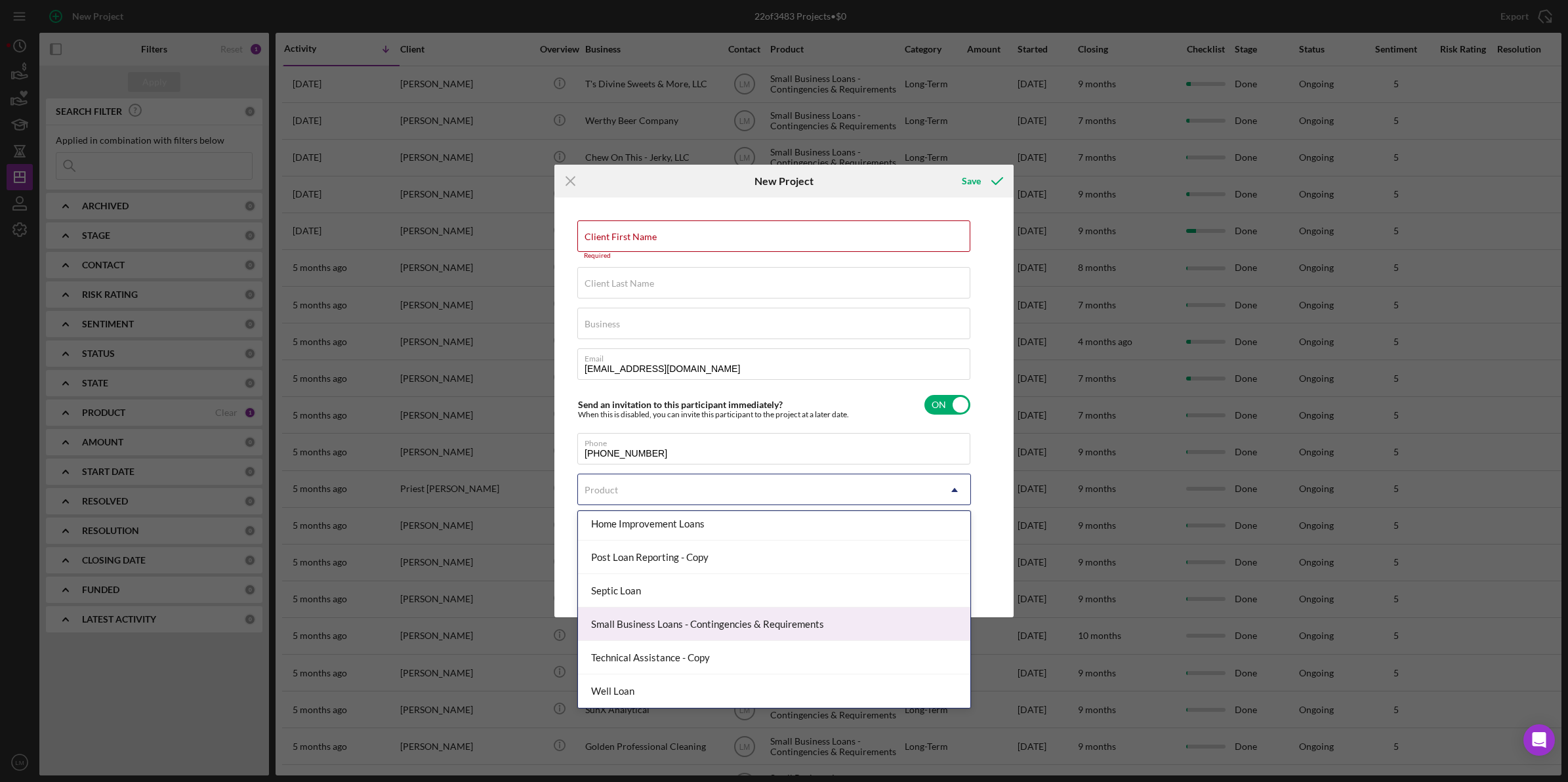
click at [750, 631] on div "Small Business Loans - Contingencies & Requirements" at bounding box center [774, 624] width 393 height 33
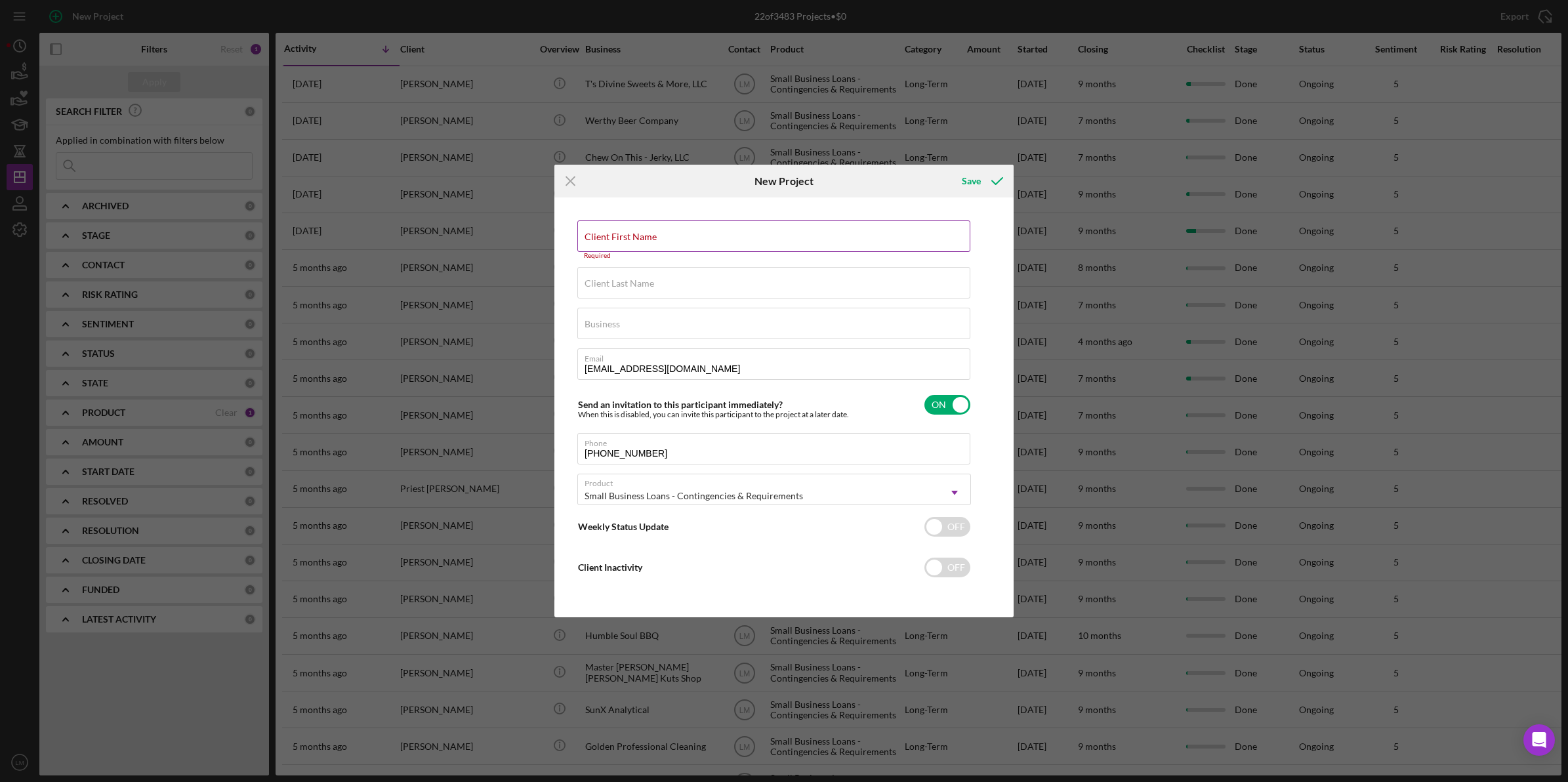
click at [637, 230] on div "Client First Name Required" at bounding box center [774, 240] width 394 height 39
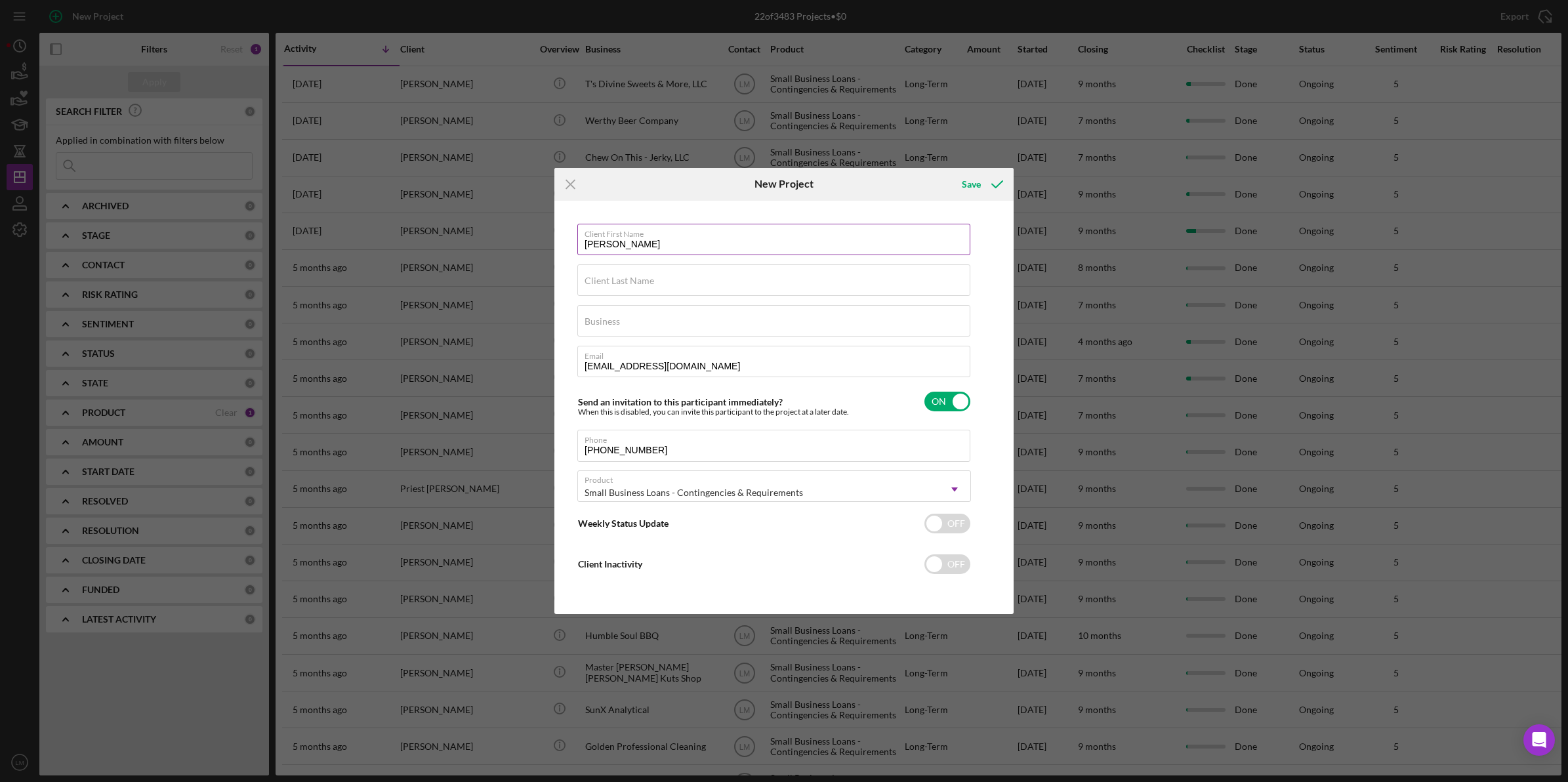
type input "[PERSON_NAME]"
type input "Cedar Creek Custom Cabinets"
click at [962, 184] on div "Save" at bounding box center [971, 184] width 19 height 26
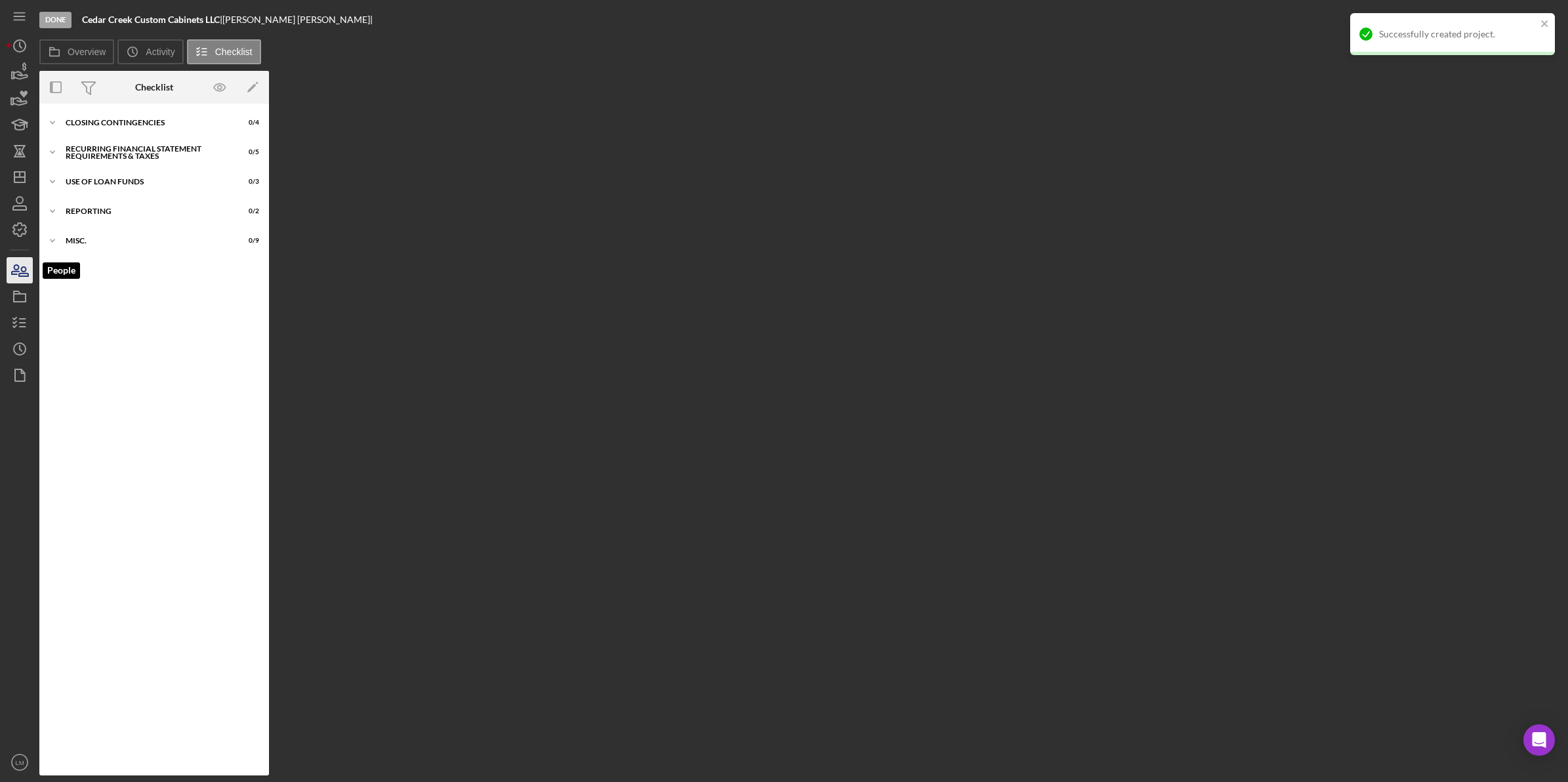
click at [26, 269] on icon "button" at bounding box center [23, 271] width 9 height 9
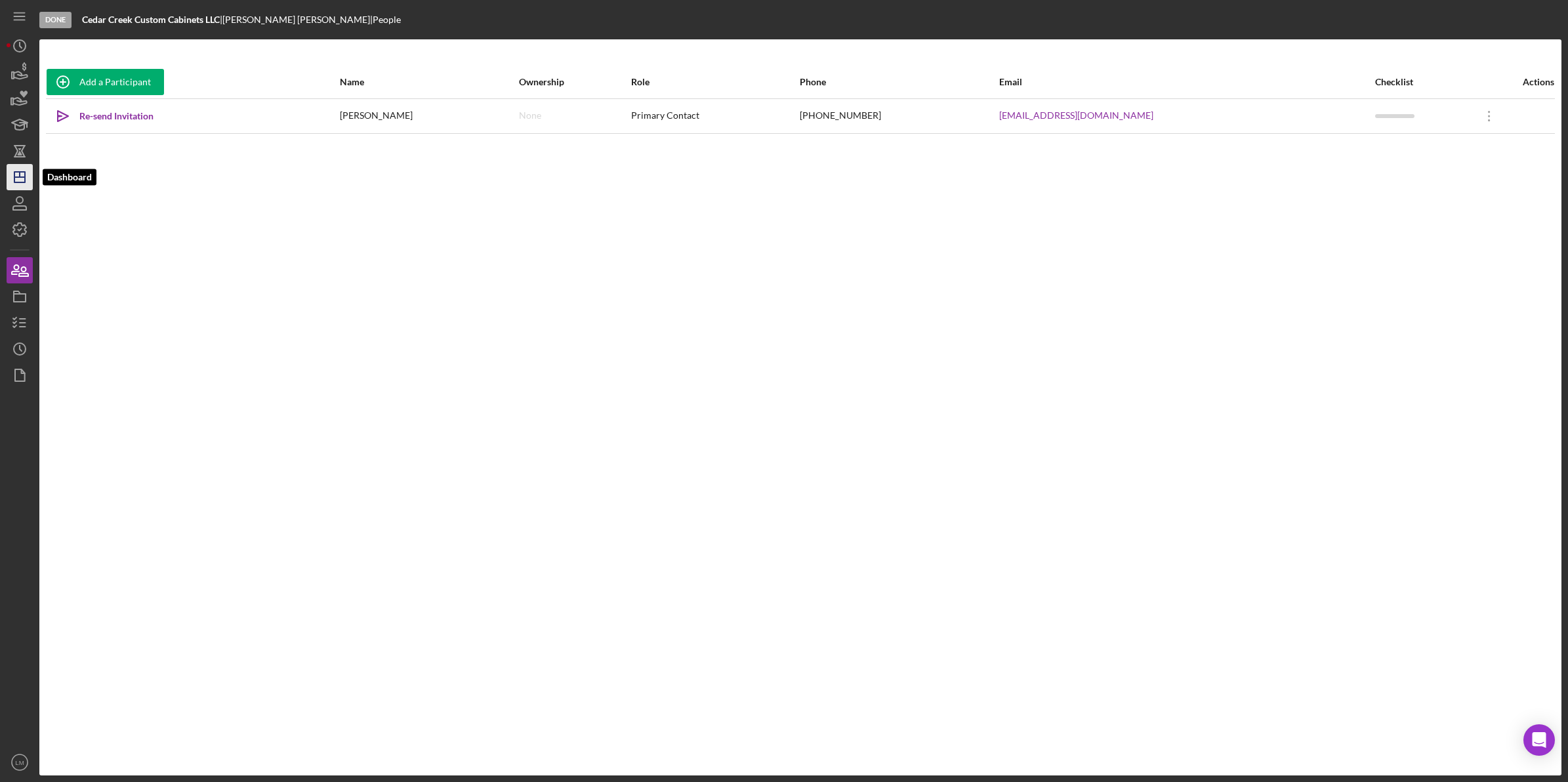
click at [18, 168] on icon "Icon/Dashboard" at bounding box center [20, 177] width 33 height 33
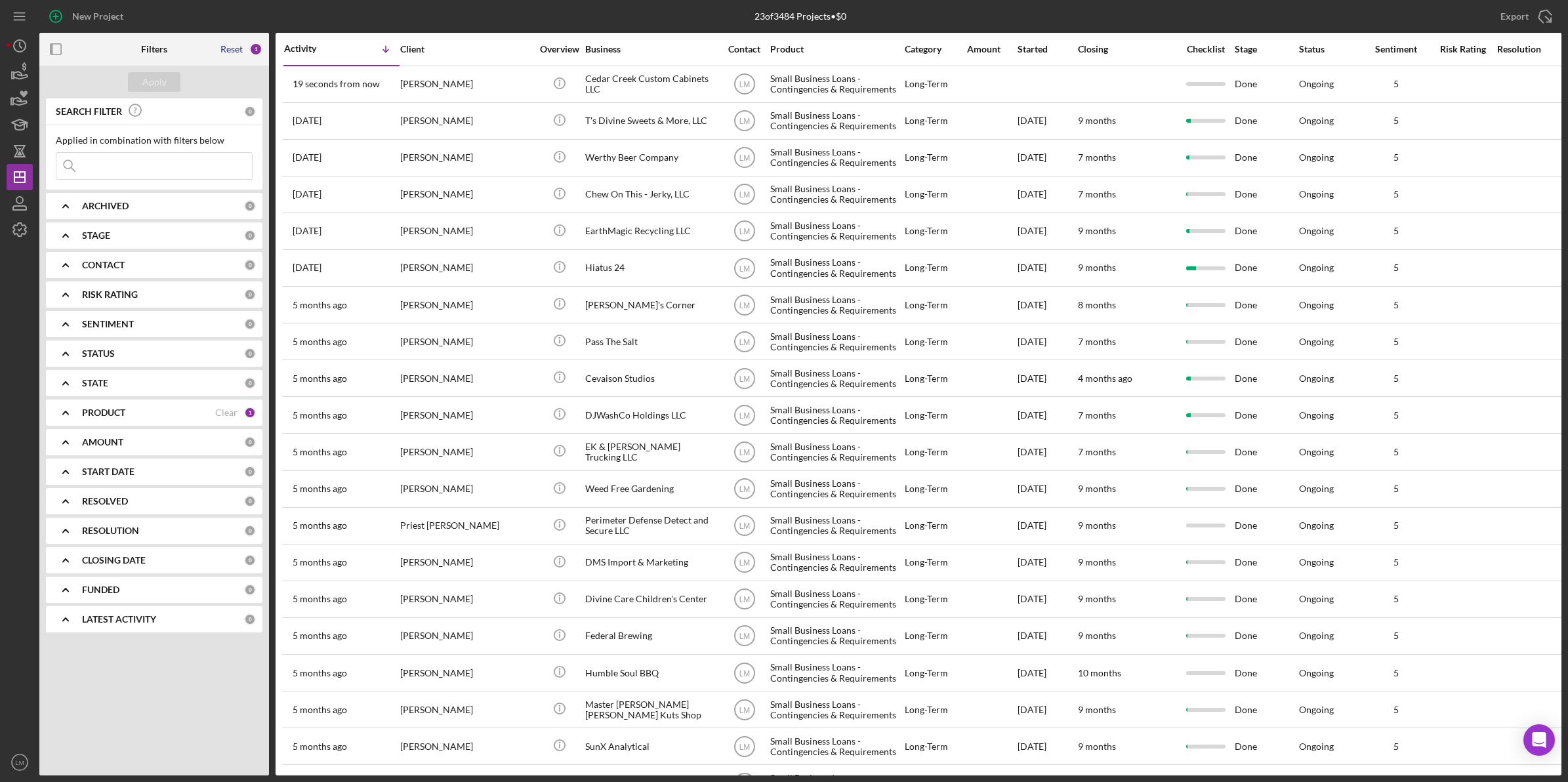
click at [234, 48] on div "Reset" at bounding box center [232, 49] width 23 height 11
click at [154, 84] on div "Apply" at bounding box center [154, 82] width 24 height 20
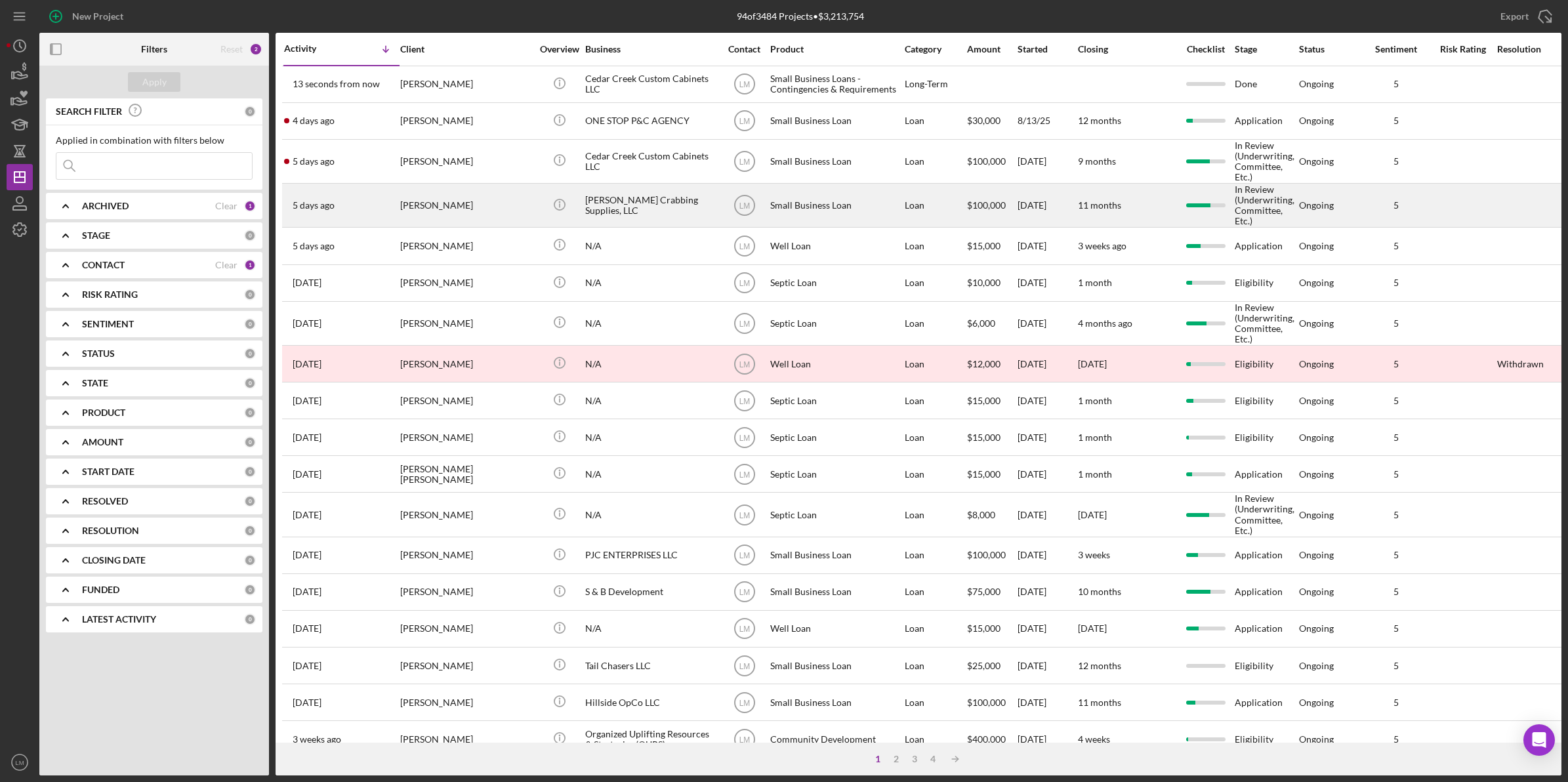
click at [400, 202] on div "[PERSON_NAME]" at bounding box center [466, 206] width 131 height 42
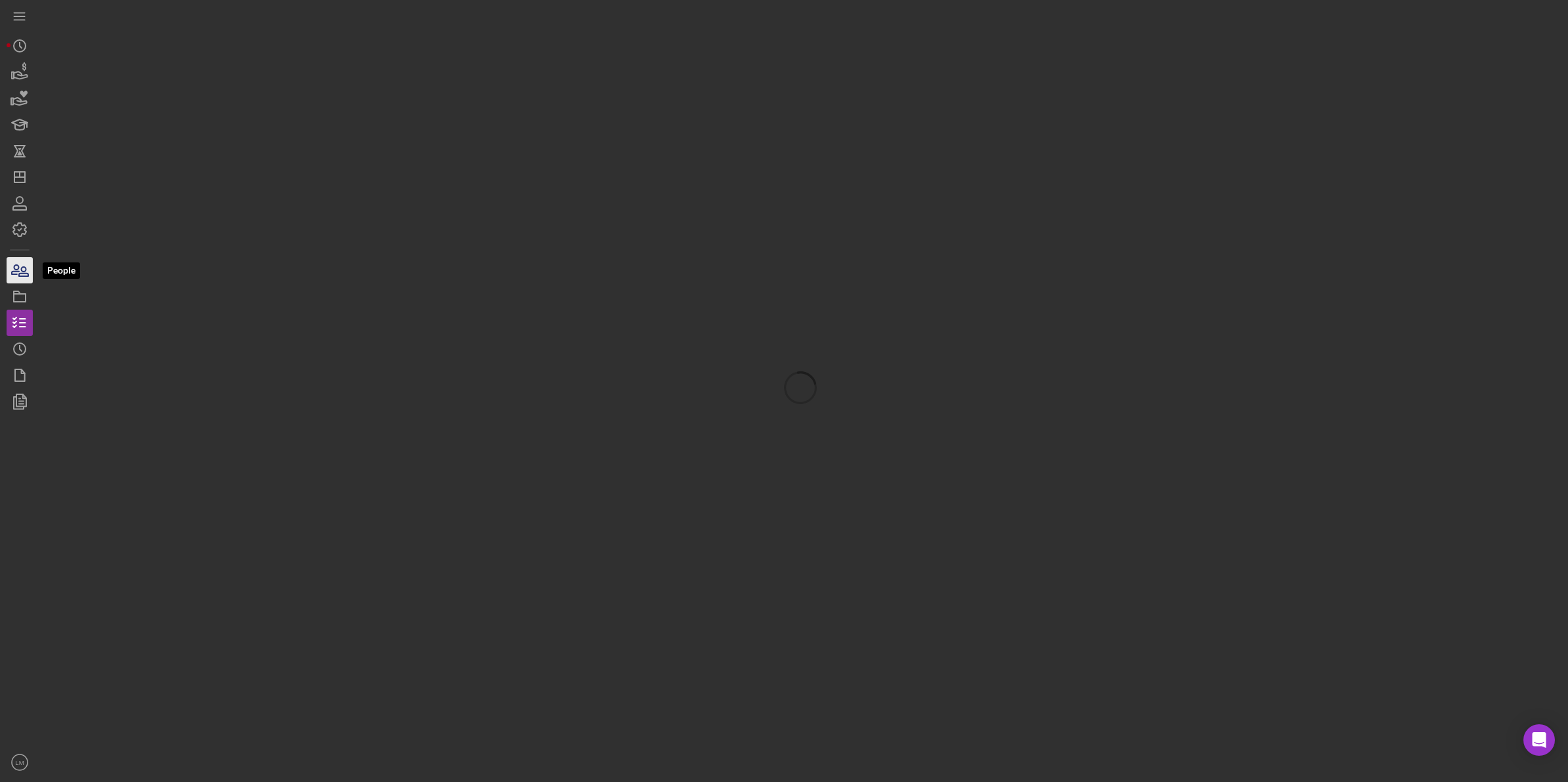
click at [29, 270] on icon "button" at bounding box center [20, 270] width 33 height 33
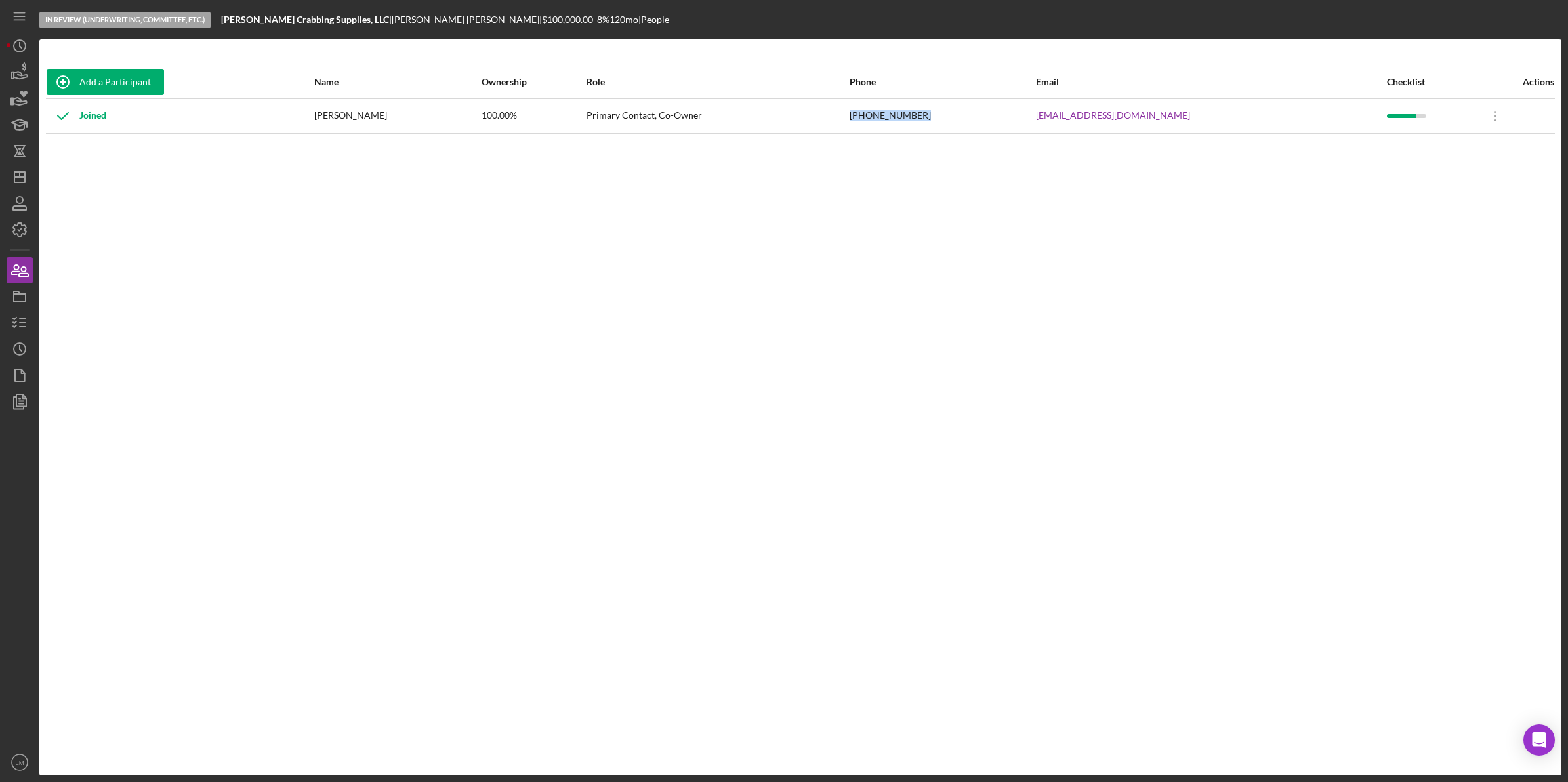
drag, startPoint x: 986, startPoint y: 115, endPoint x: 920, endPoint y: 116, distance: 66.0
click at [920, 116] on tr "Joined [PERSON_NAME] 100.00% Primary Contact, Co-Owner [PHONE_NUMBER] [EMAIL_AD…" at bounding box center [800, 116] width 1509 height 35
copy tr "[PHONE_NUMBER]"
click at [27, 176] on icon "Icon/Dashboard" at bounding box center [20, 177] width 33 height 33
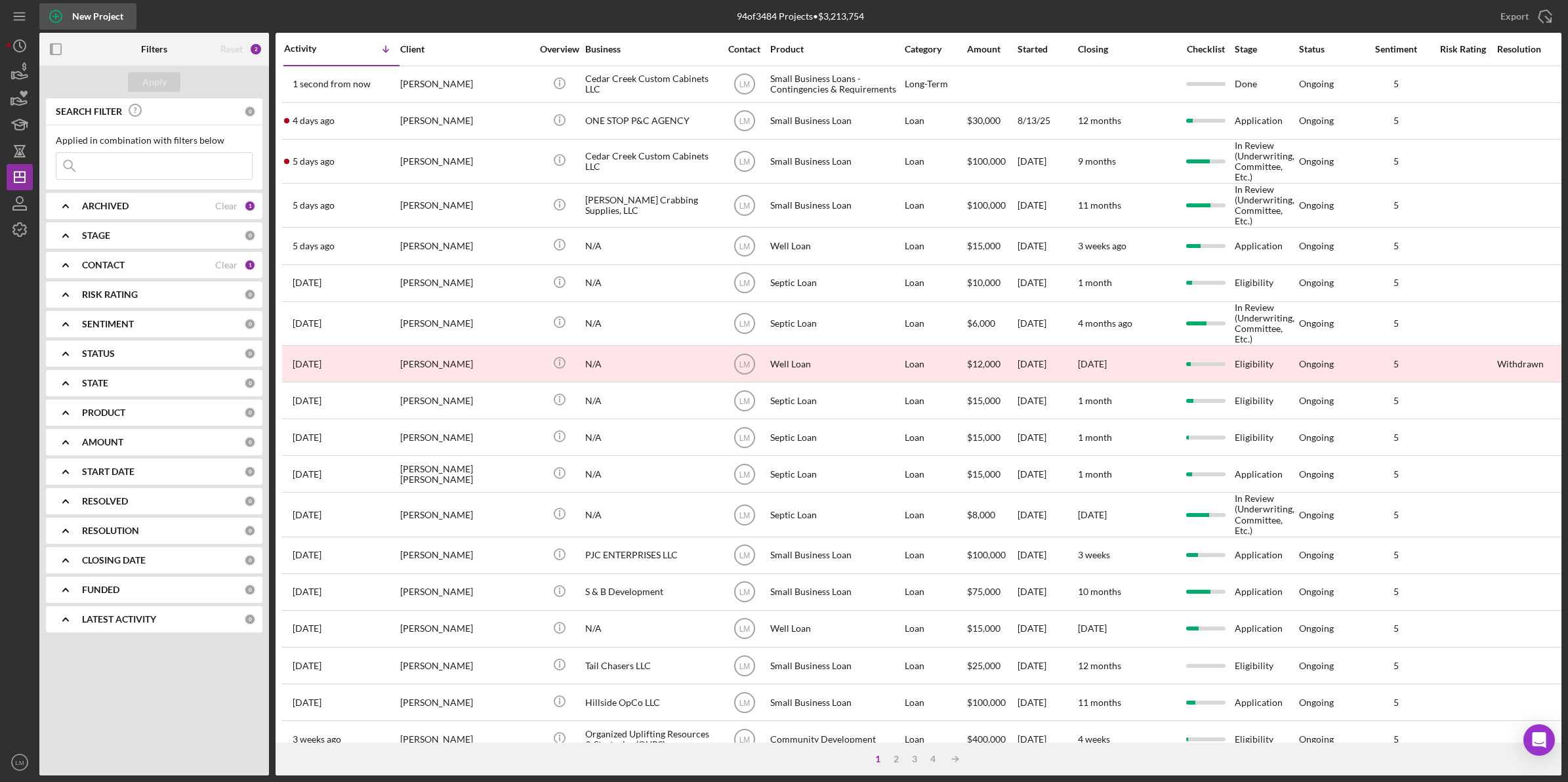
click at [89, 10] on div "New Project" at bounding box center [98, 16] width 51 height 26
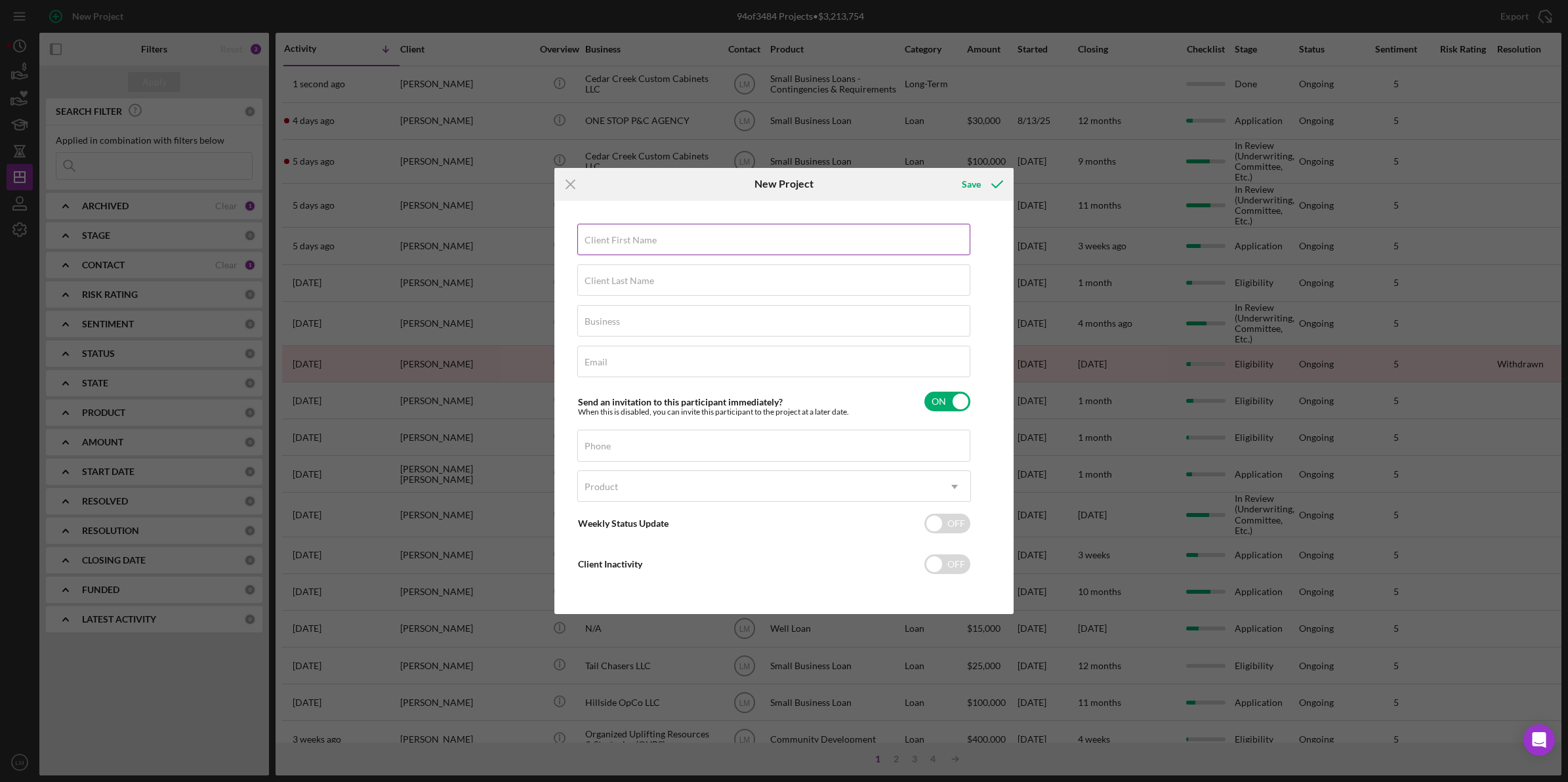
click at [642, 240] on label "Client First Name" at bounding box center [621, 240] width 72 height 11
click at [642, 240] on input "Client First Name" at bounding box center [774, 240] width 393 height 32
type input "[PERSON_NAME]"
type input "J"
type input "[PERSON_NAME]"
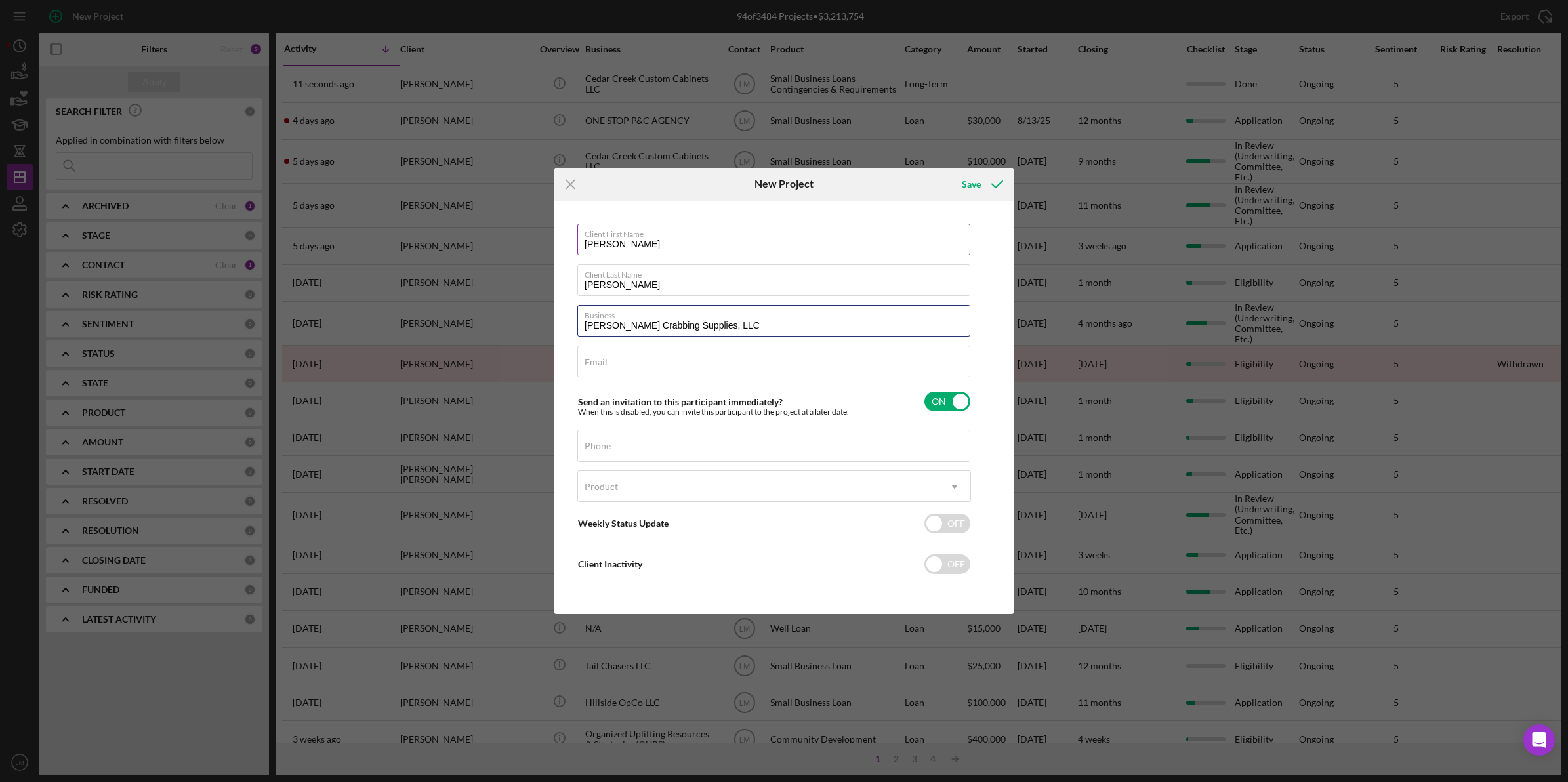
type input "[PERSON_NAME] Crabbing Supplies, LLC"
paste input "[EMAIL_ADDRESS][DOMAIN_NAME]"
type input "[EMAIL_ADDRESS][DOMAIN_NAME]"
click at [613, 441] on div "Phone" at bounding box center [774, 446] width 394 height 33
paste input "[PHONE_NUMBER]"
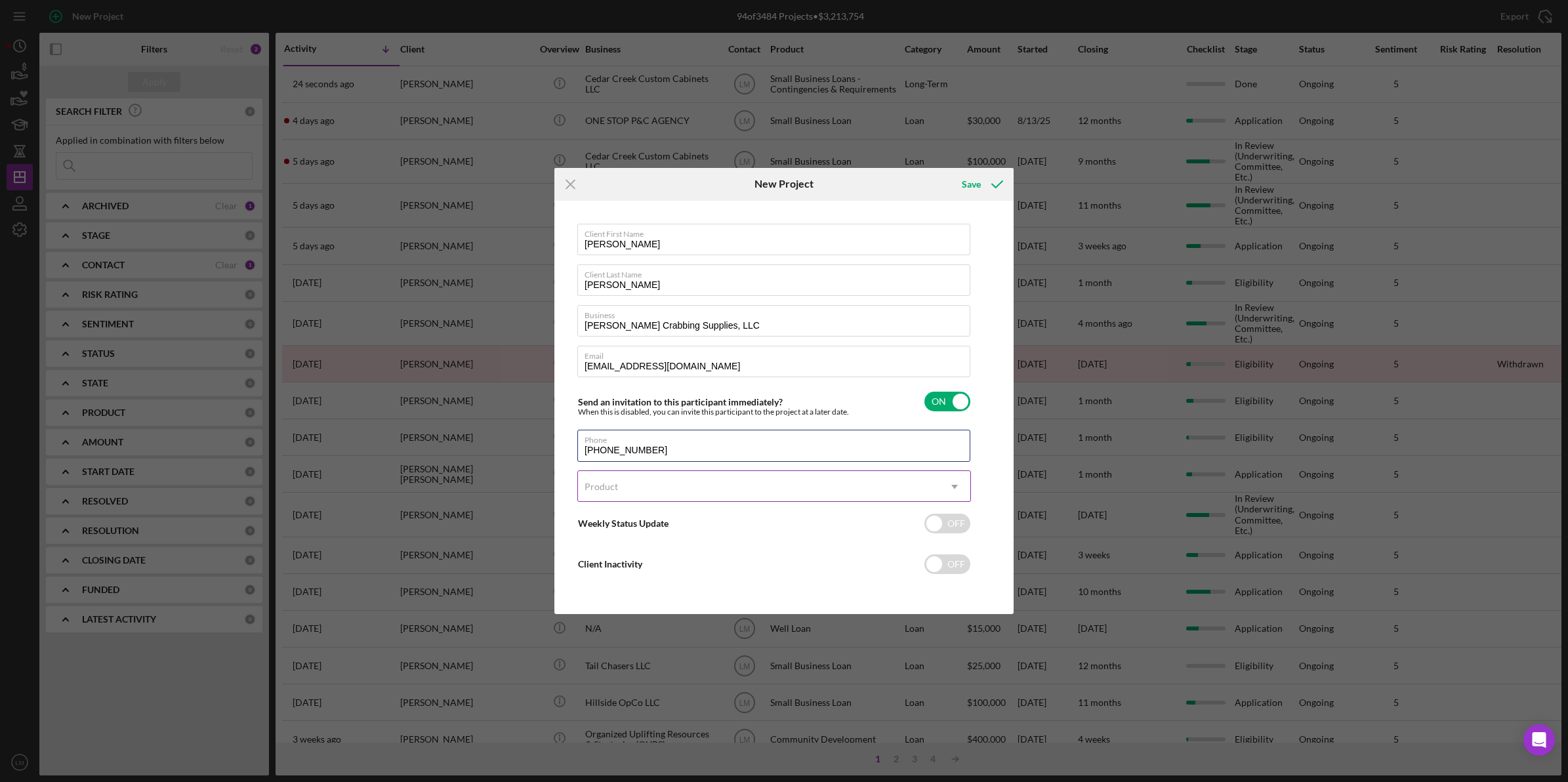
type input "[PHONE_NUMBER]"
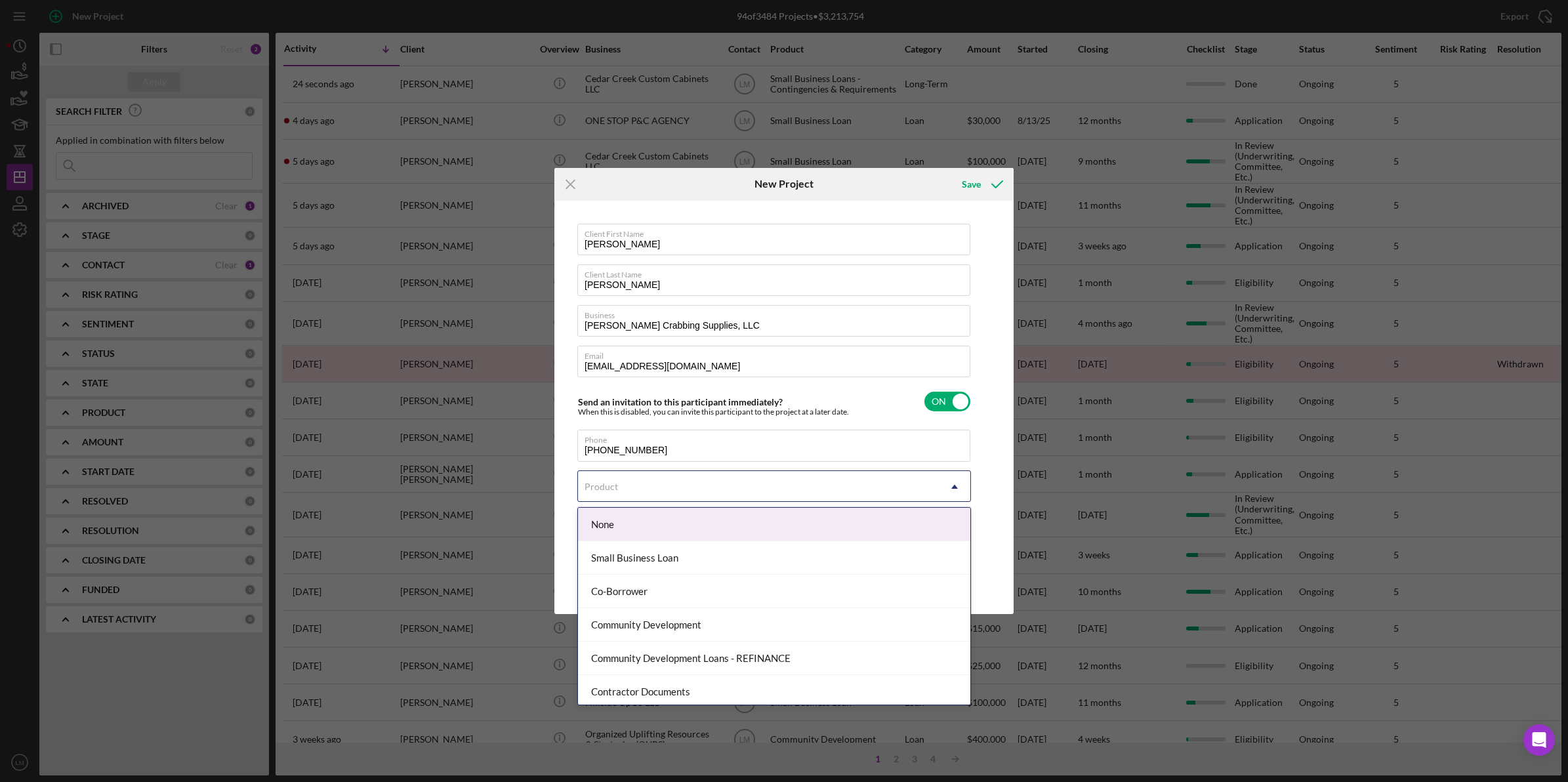
click at [821, 481] on div "Product" at bounding box center [758, 487] width 361 height 30
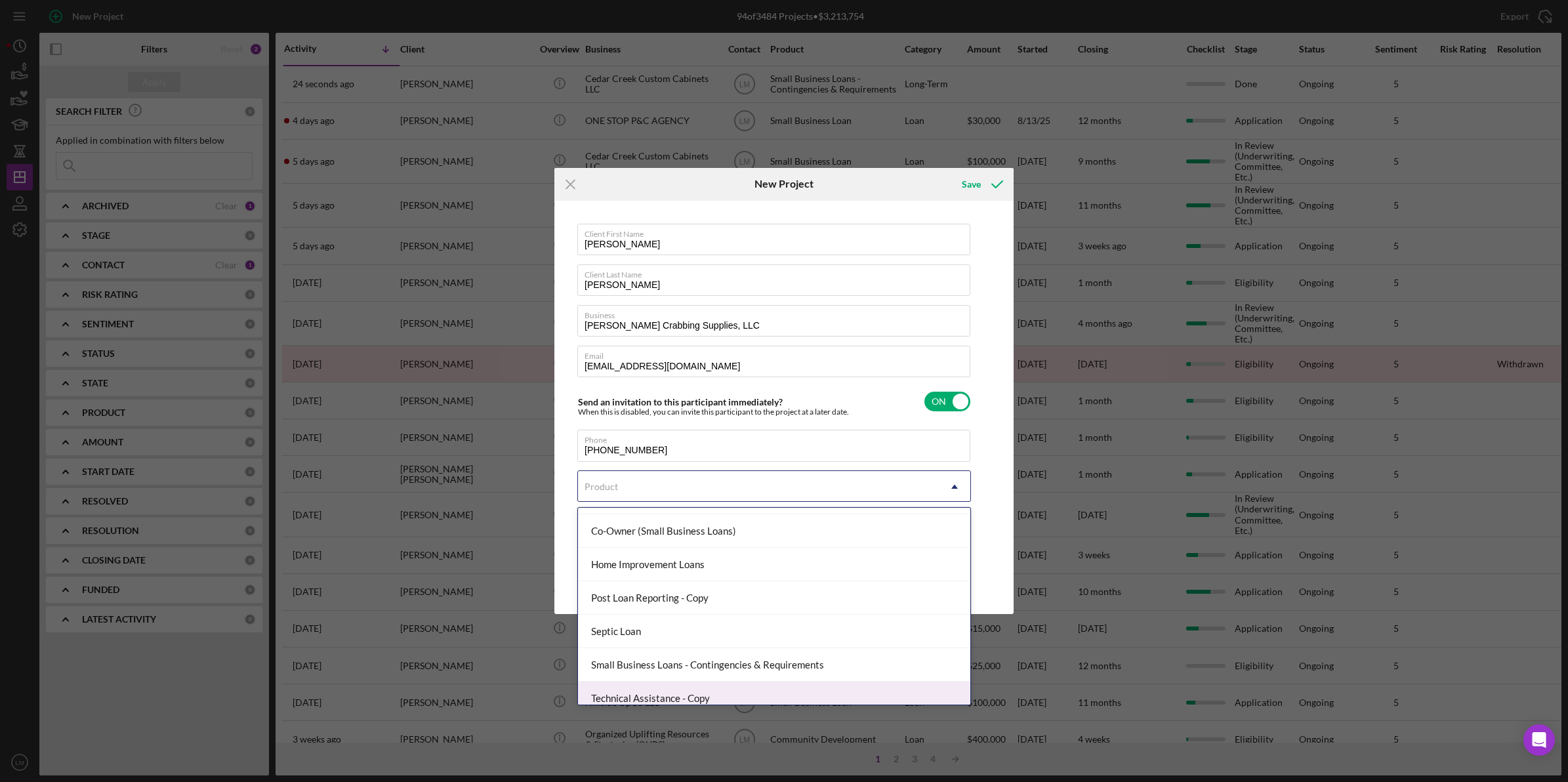
scroll to position [240, 0]
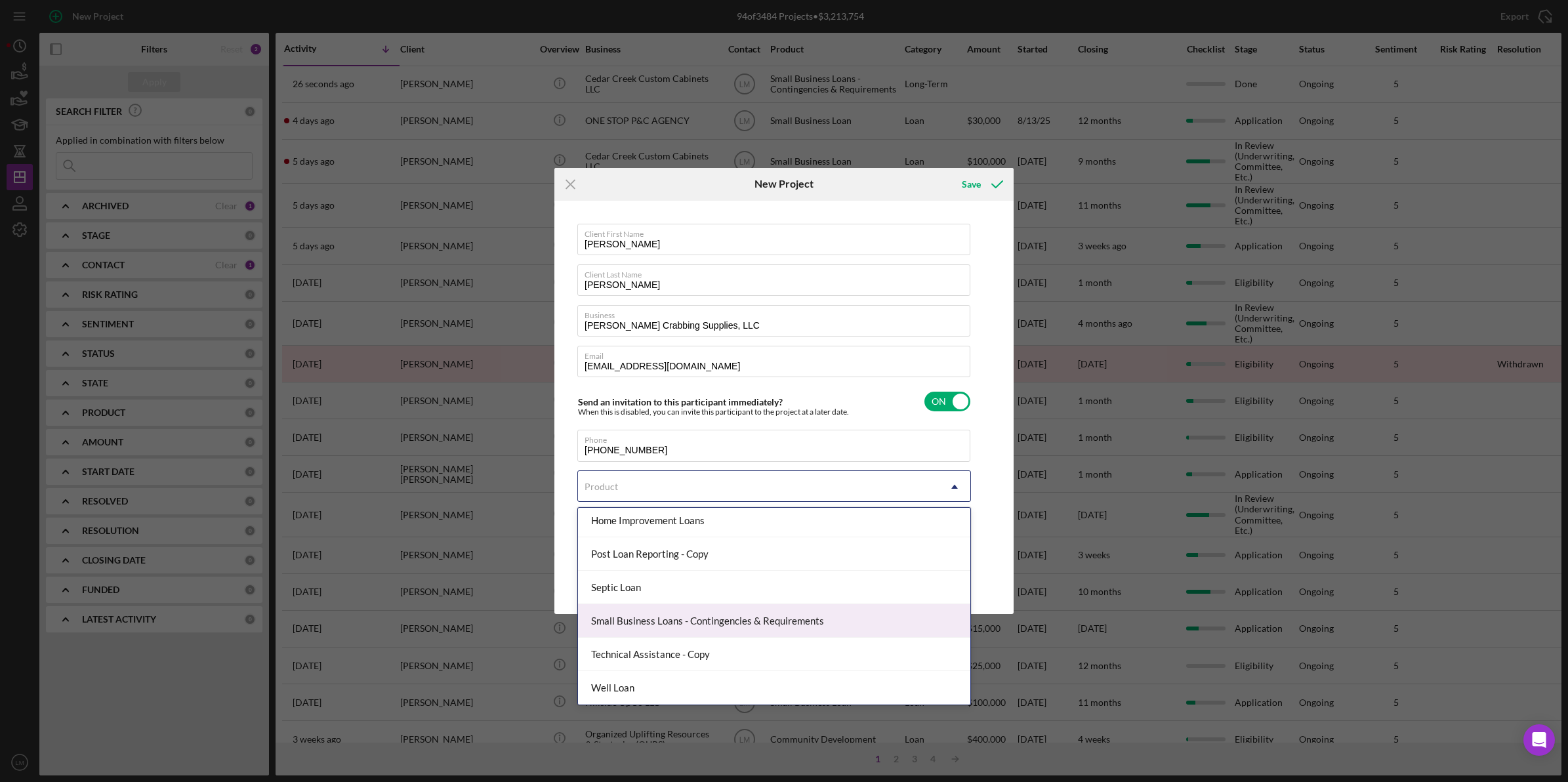
click at [787, 613] on div "Small Business Loans - Contingencies & Requirements" at bounding box center [774, 621] width 393 height 33
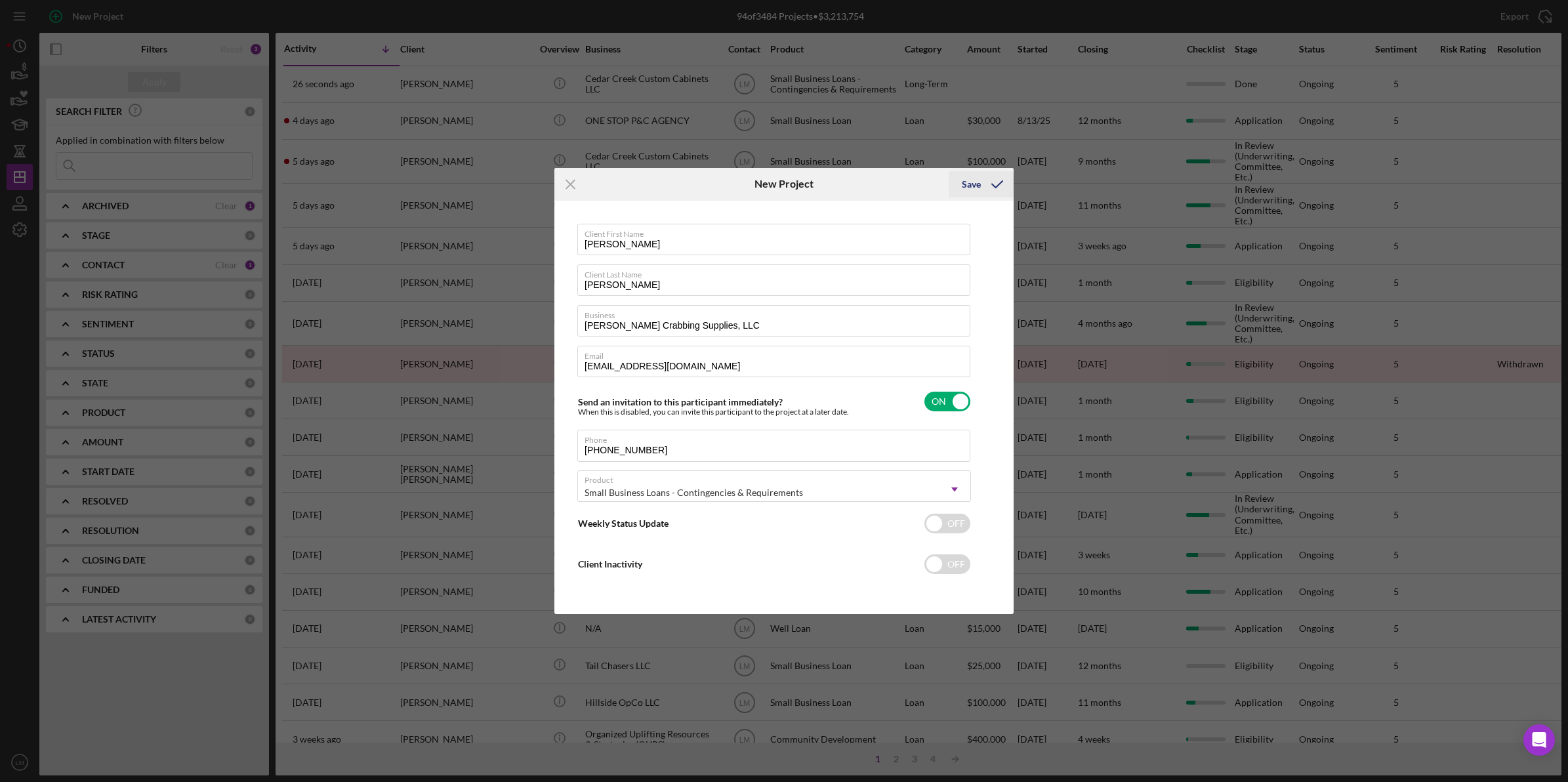
click at [970, 182] on div "Save" at bounding box center [971, 184] width 19 height 26
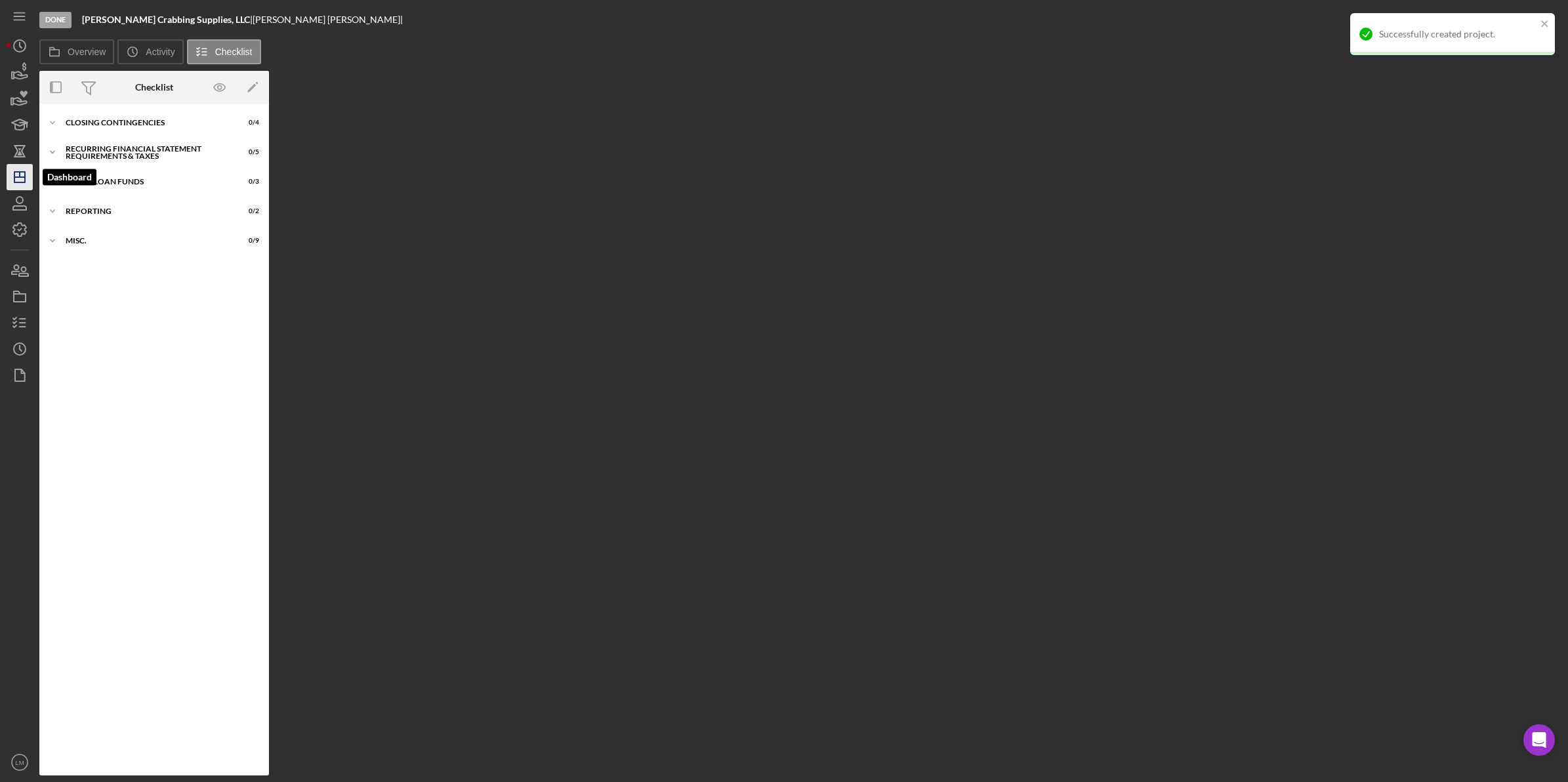
click at [29, 185] on icon "Icon/Dashboard" at bounding box center [20, 177] width 33 height 33
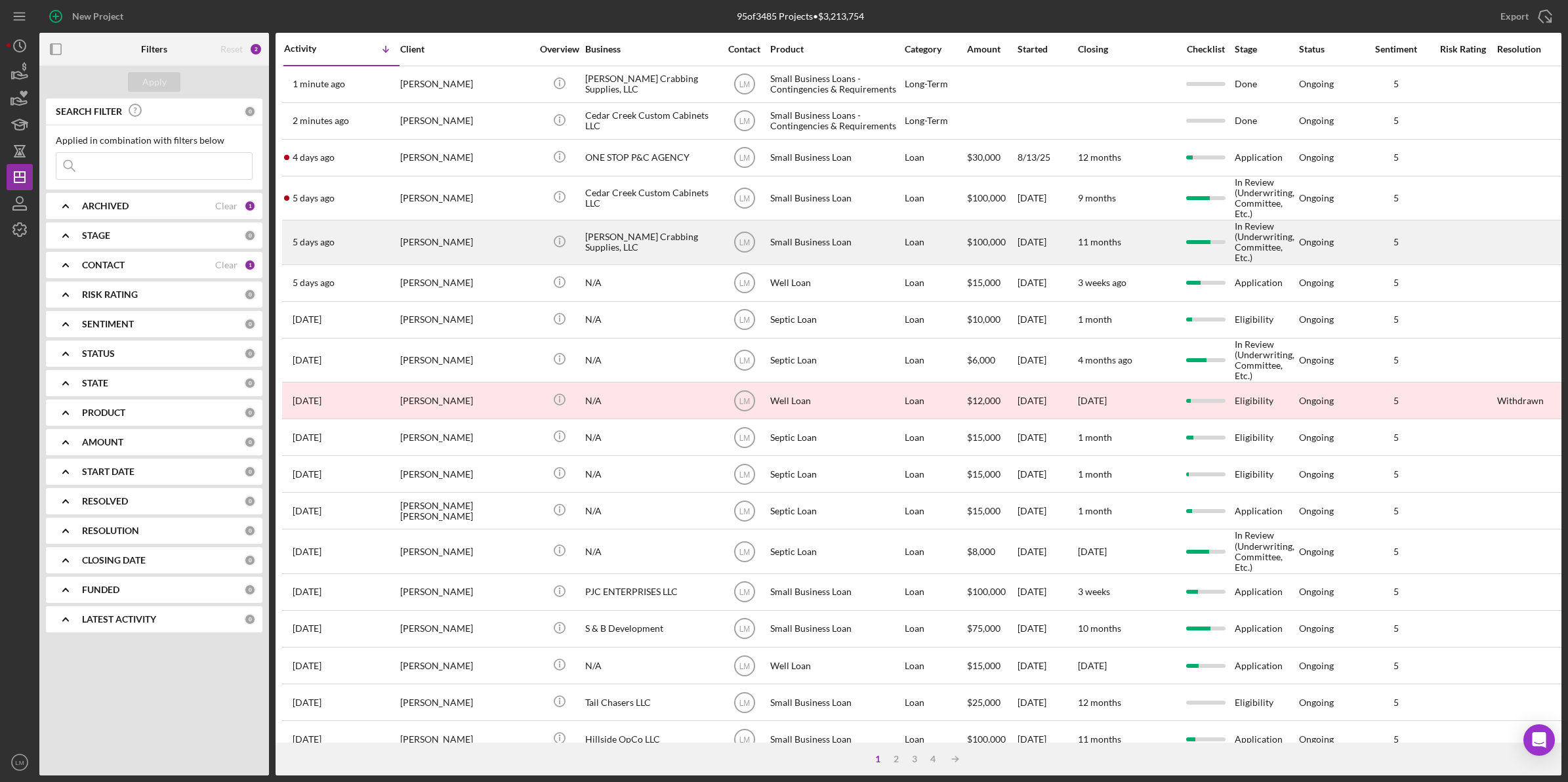
click at [506, 253] on div "[PERSON_NAME]" at bounding box center [466, 242] width 131 height 42
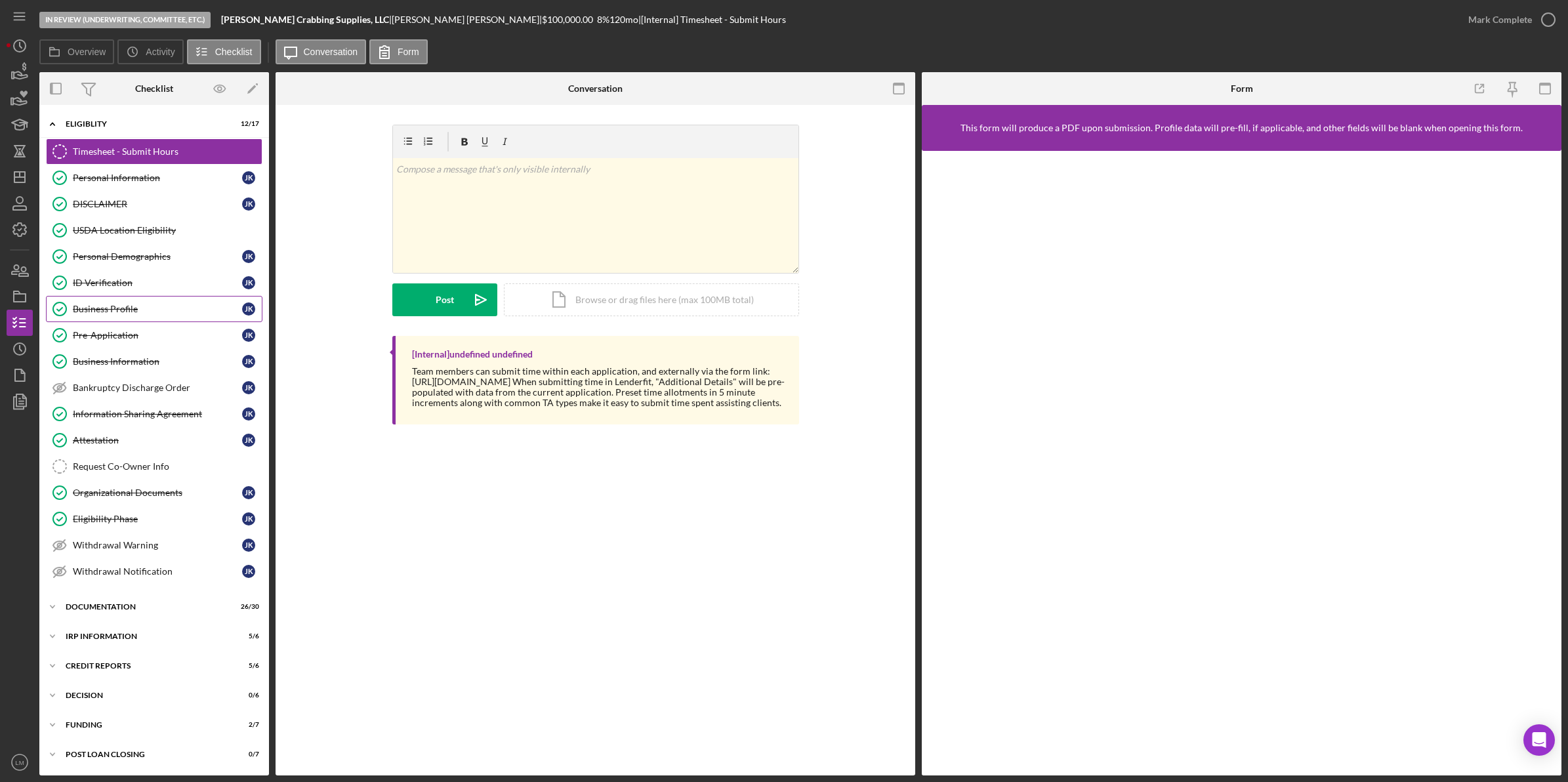
click at [139, 301] on link "Business Profile Business Profile J K" at bounding box center [154, 309] width 216 height 26
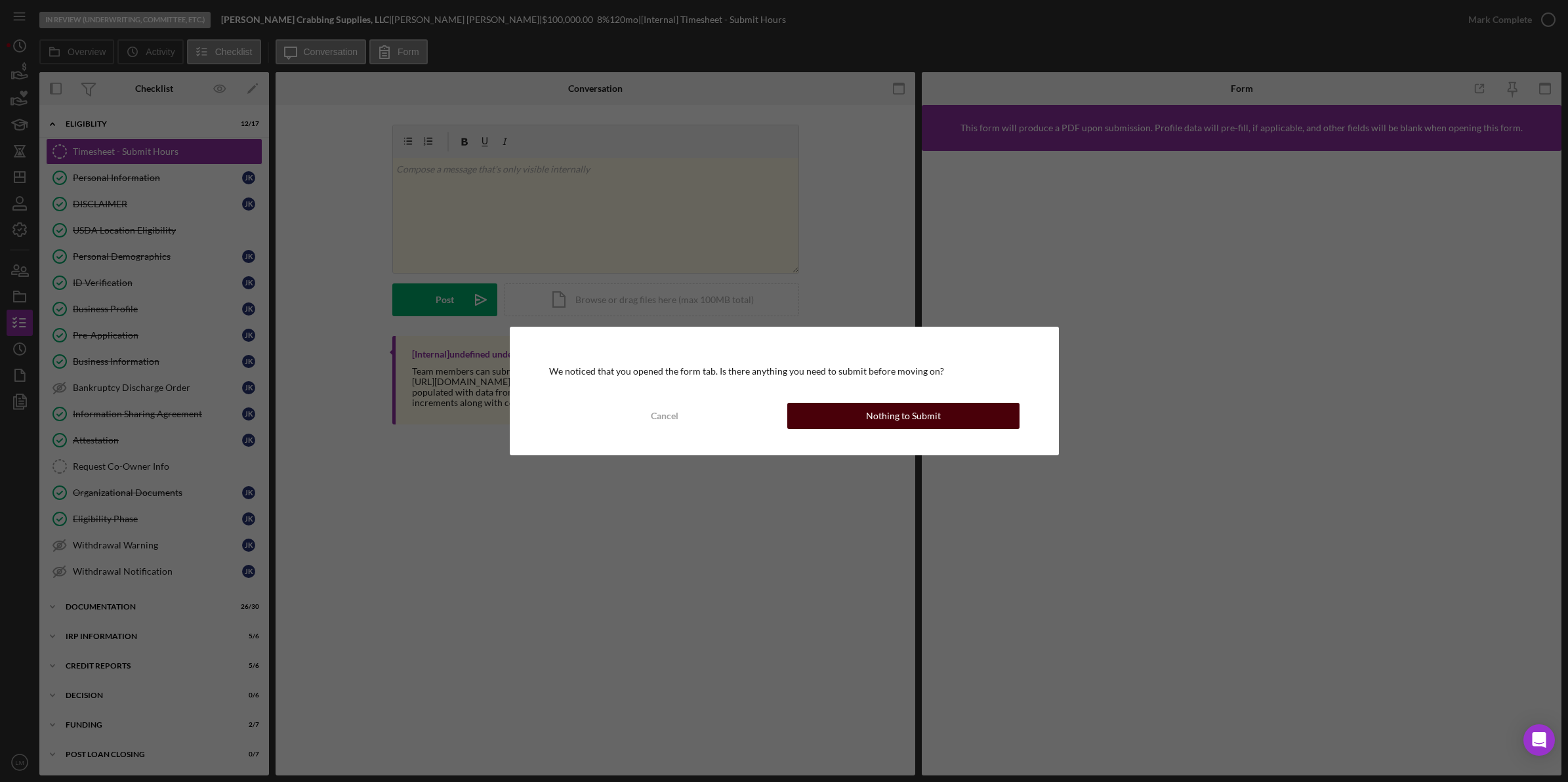
click at [858, 405] on button "Nothing to Submit" at bounding box center [903, 416] width 232 height 26
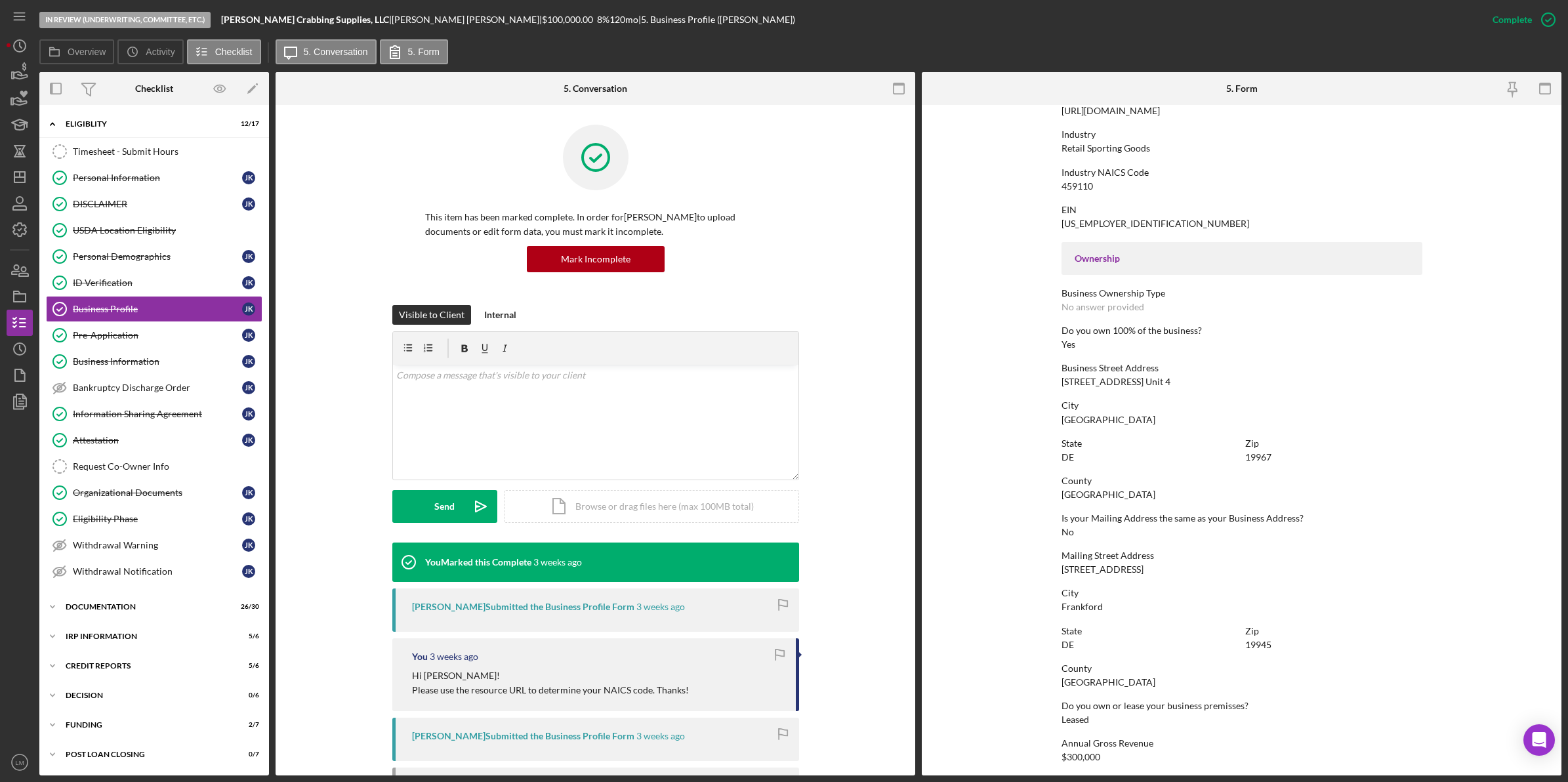
scroll to position [328, 0]
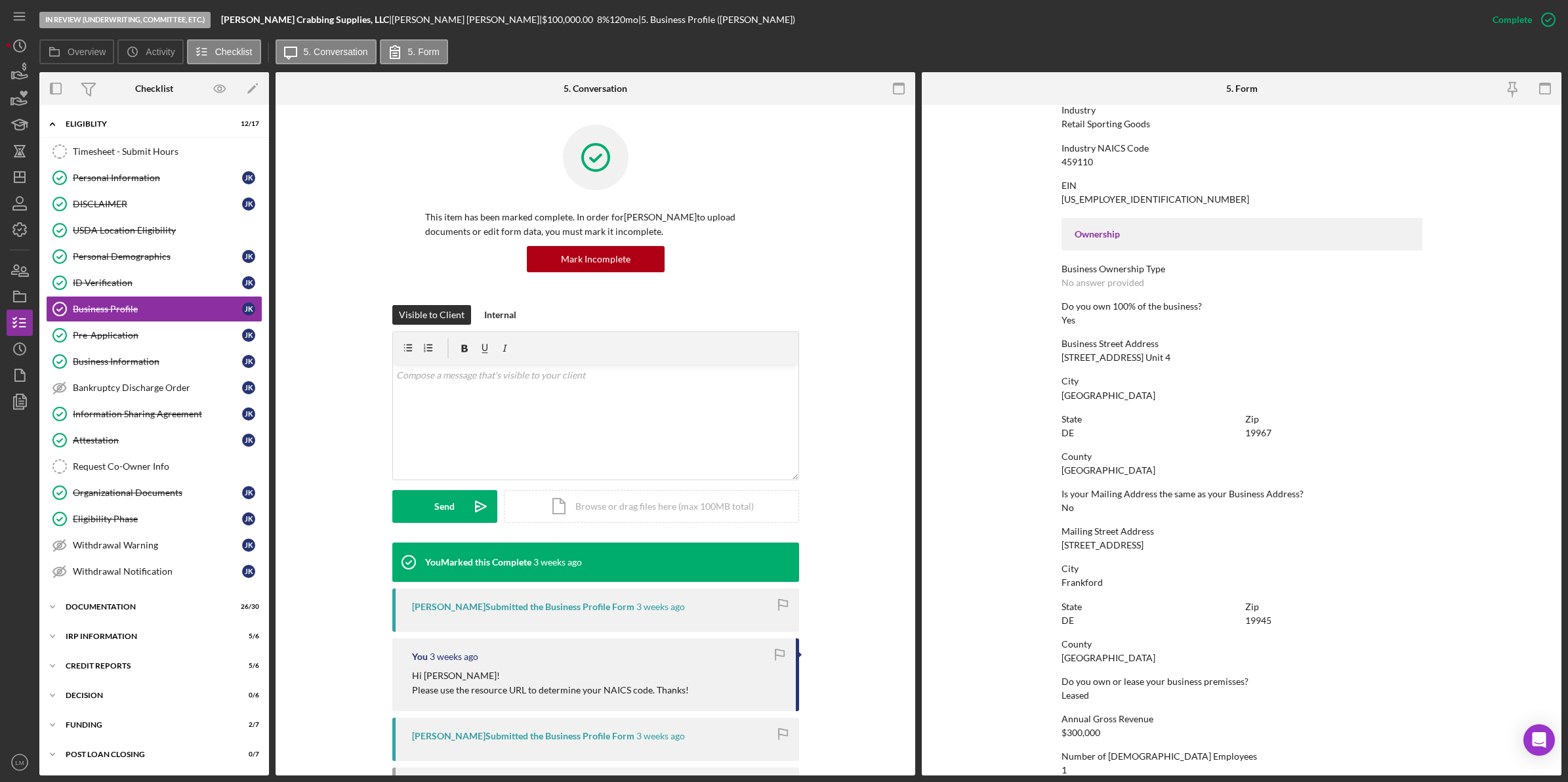
click at [1139, 359] on div "[STREET_ADDRESS] Unit 4" at bounding box center [1116, 358] width 109 height 11
copy div "[STREET_ADDRESS] Unit 4"
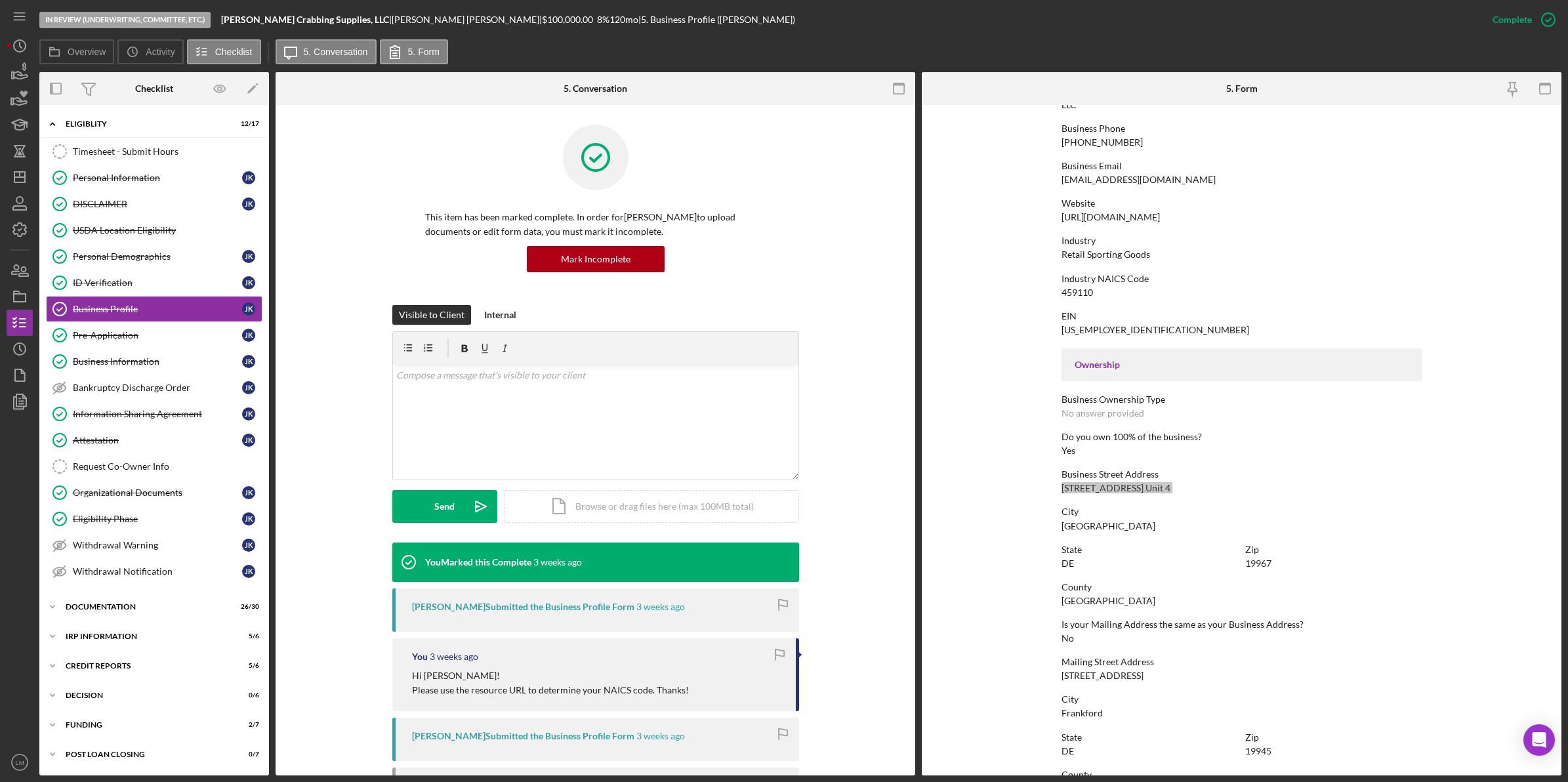
scroll to position [164, 0]
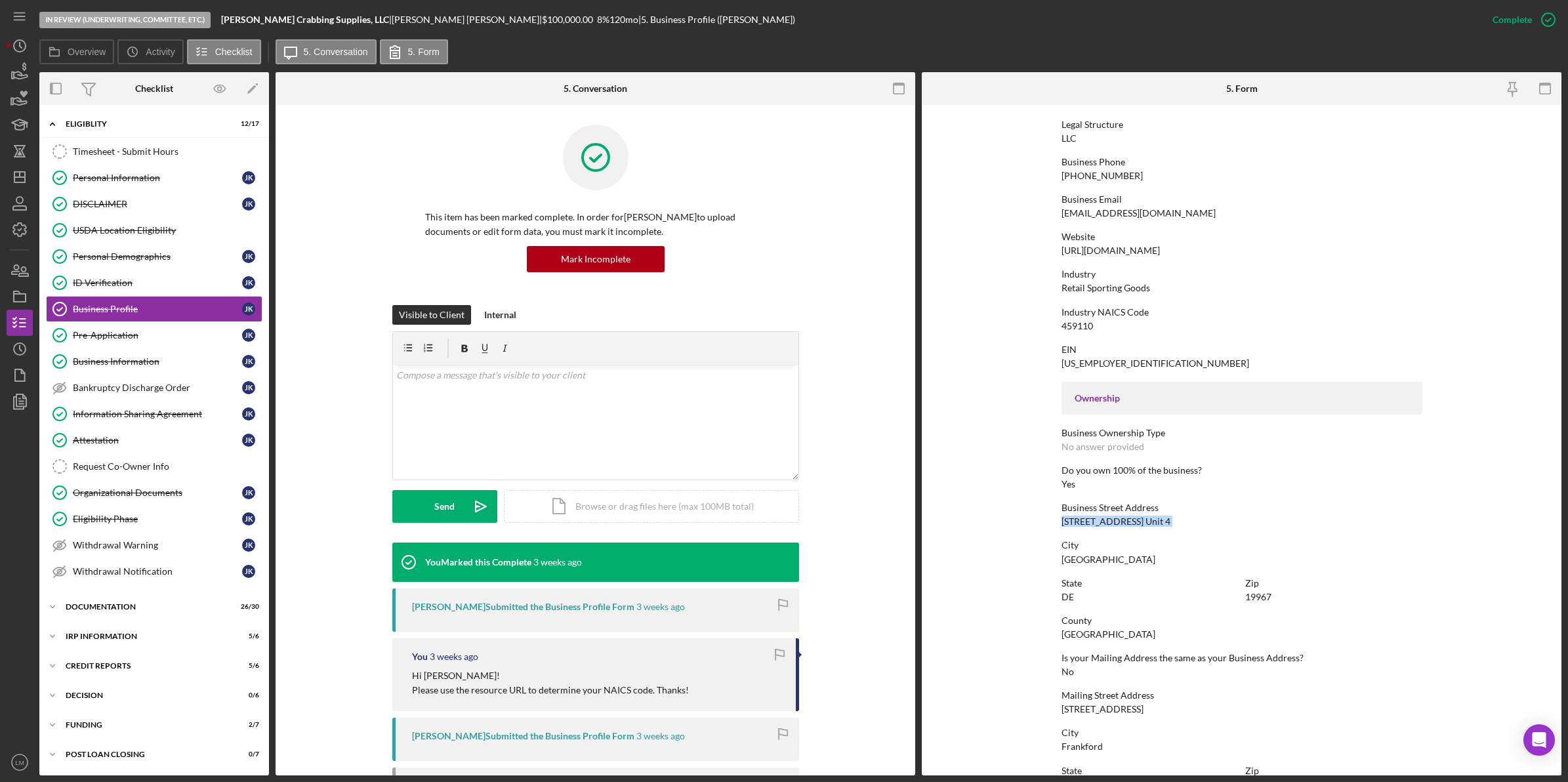
click at [1070, 329] on div "459110" at bounding box center [1077, 326] width 32 height 11
copy div "459110"
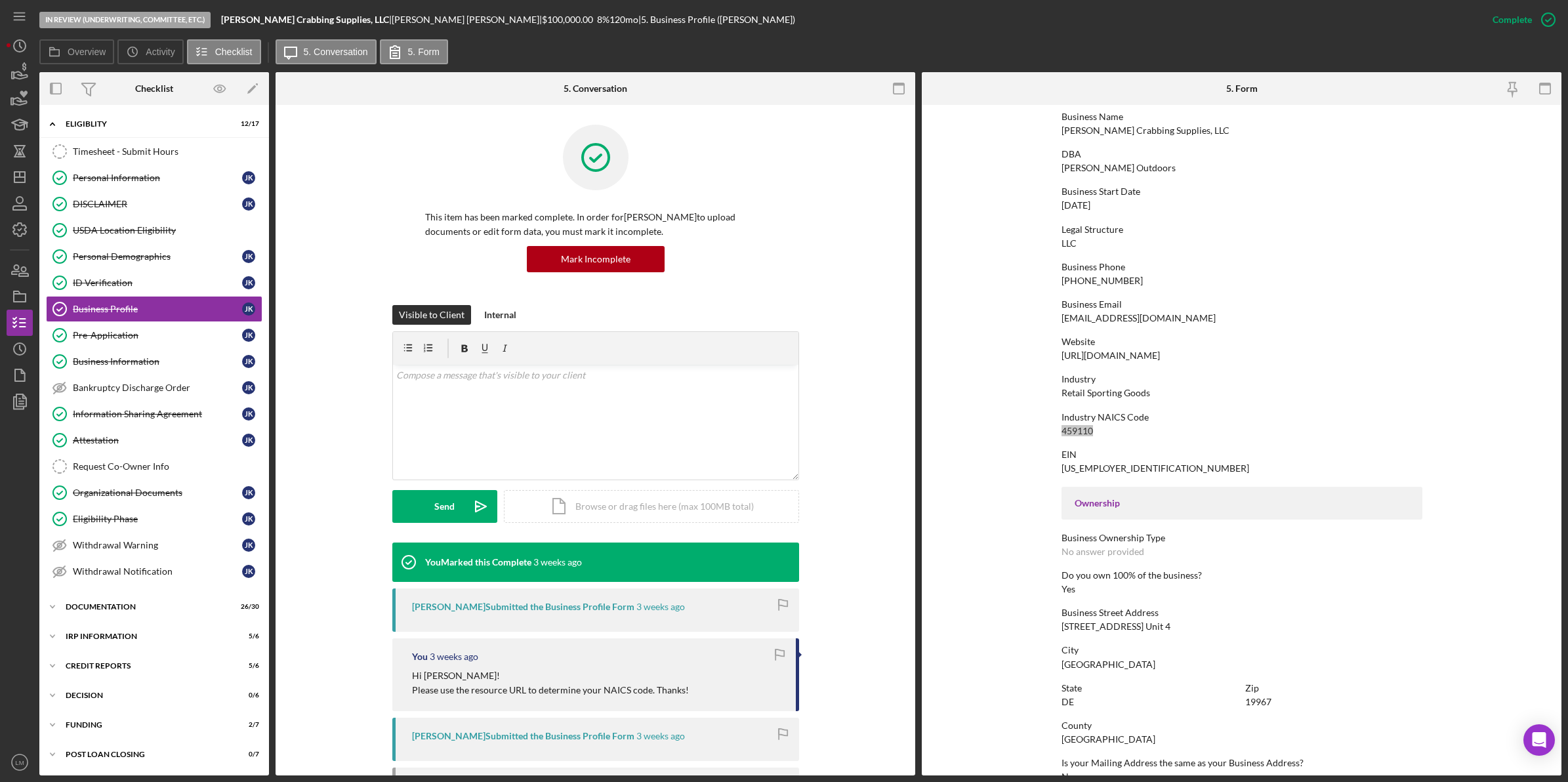
scroll to position [0, 0]
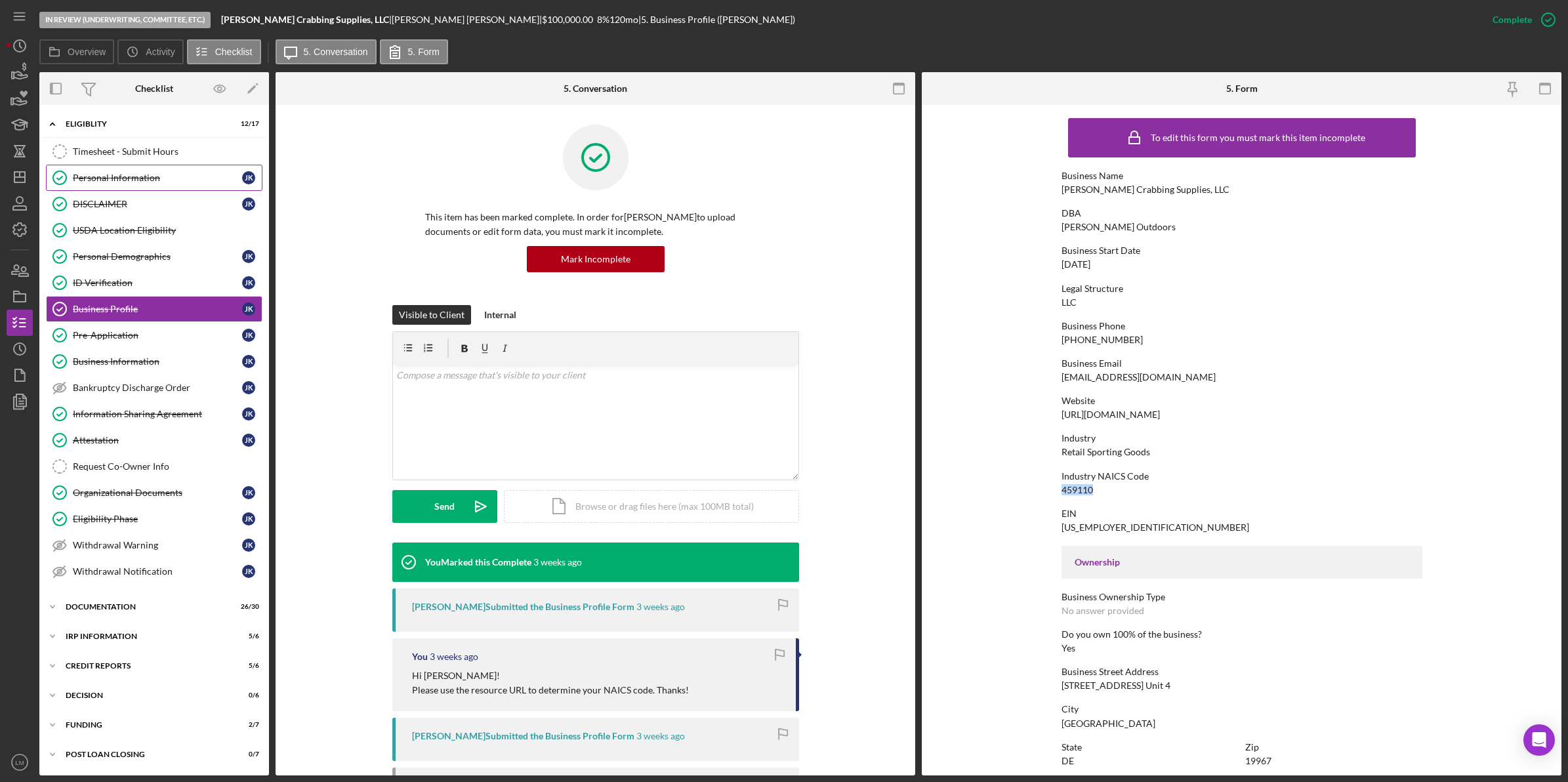
click at [135, 183] on div "Personal Information" at bounding box center [157, 178] width 170 height 11
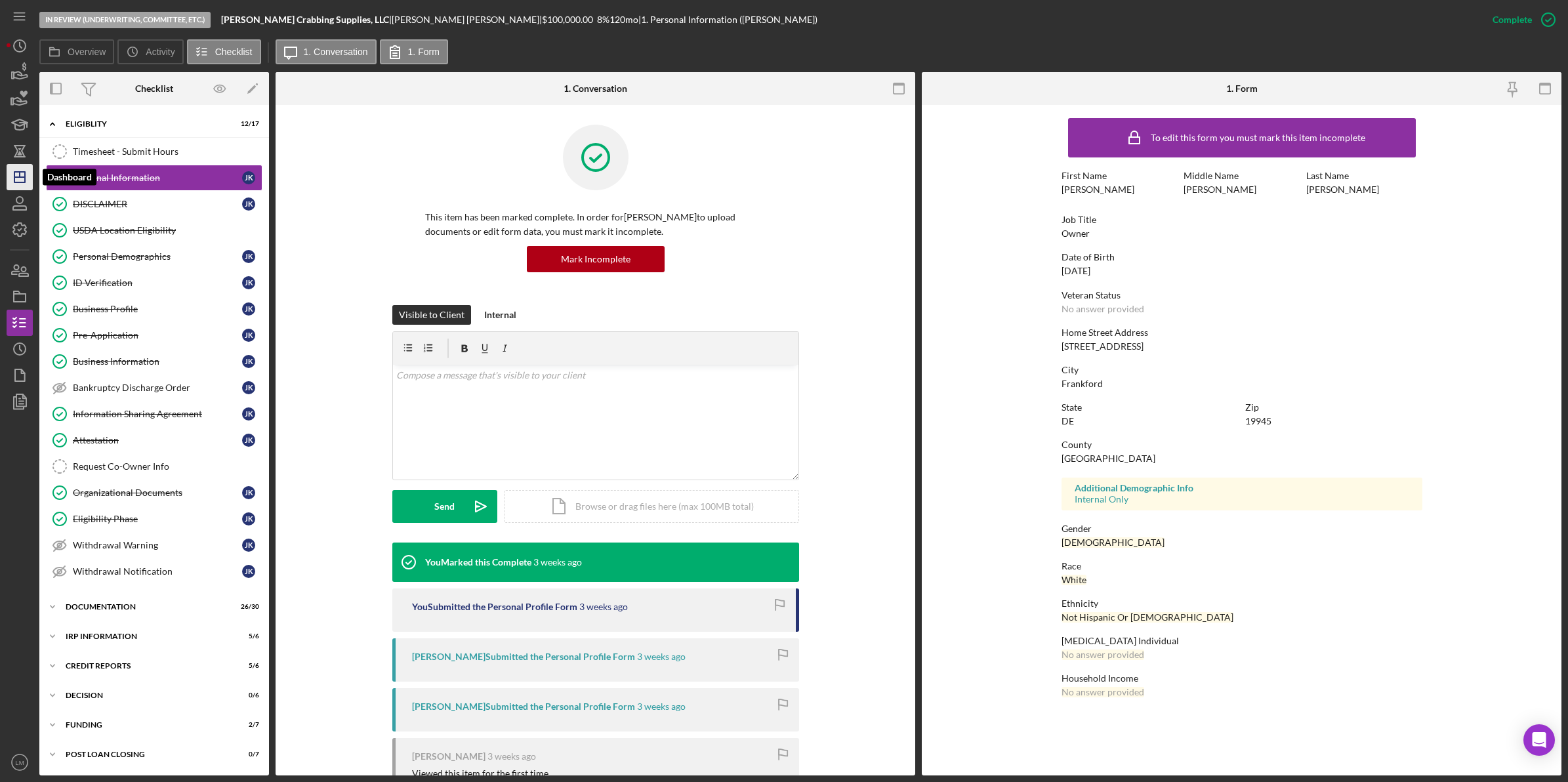
click at [22, 174] on icon "Icon/Dashboard" at bounding box center [20, 177] width 33 height 33
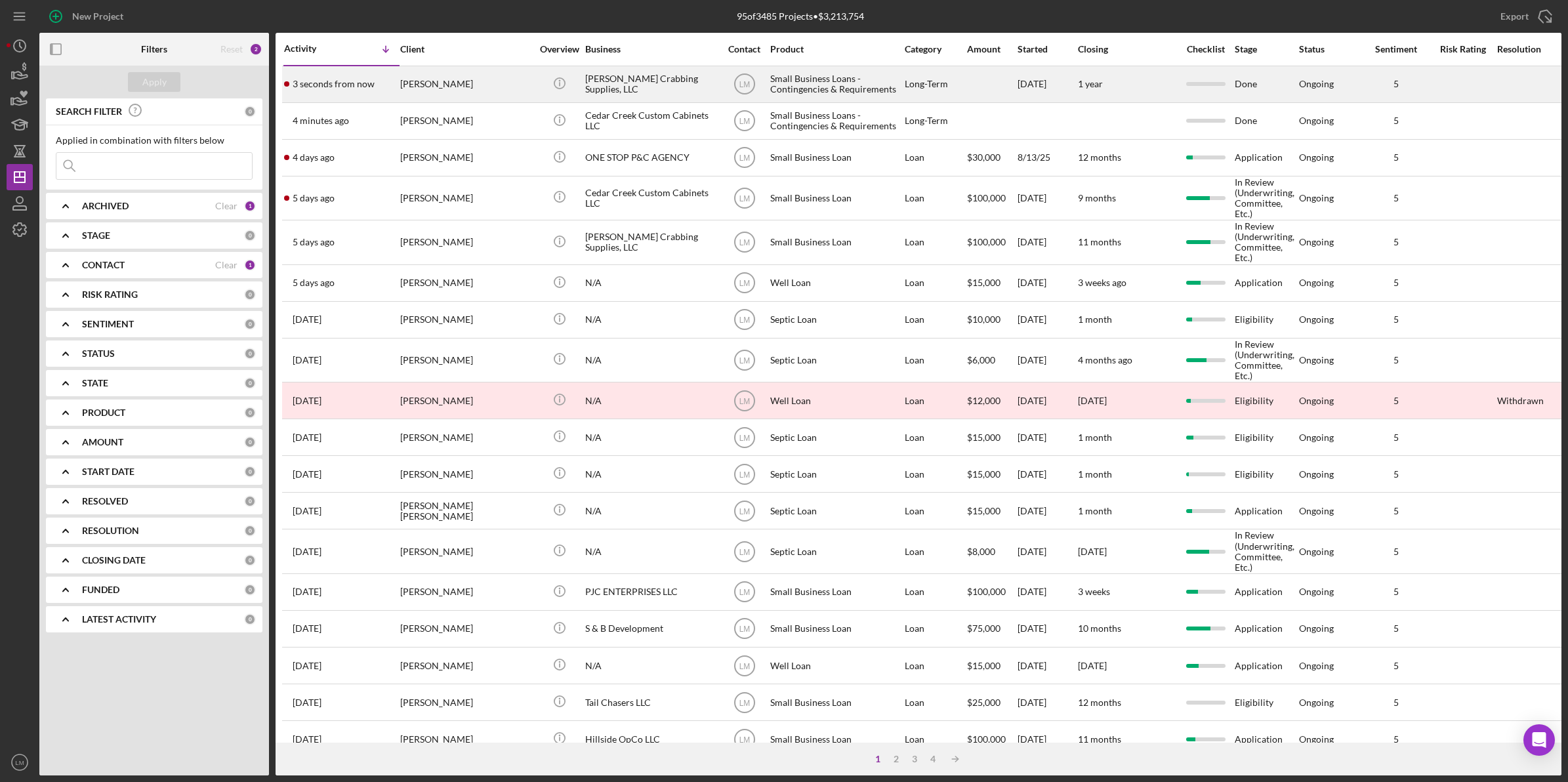
click at [446, 85] on div "[PERSON_NAME]" at bounding box center [466, 84] width 131 height 35
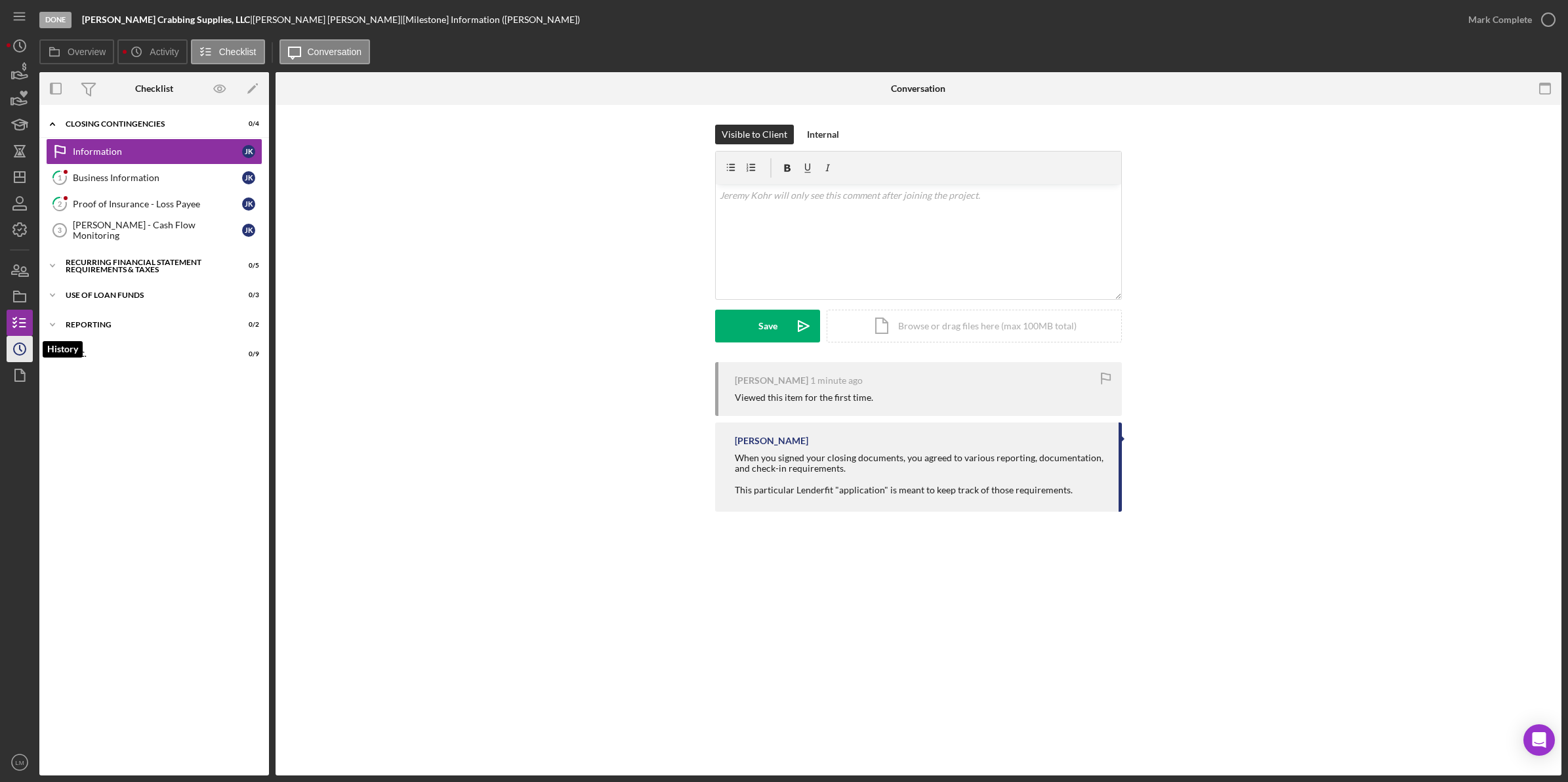
click at [20, 353] on icon "Icon/History" at bounding box center [20, 350] width 33 height 33
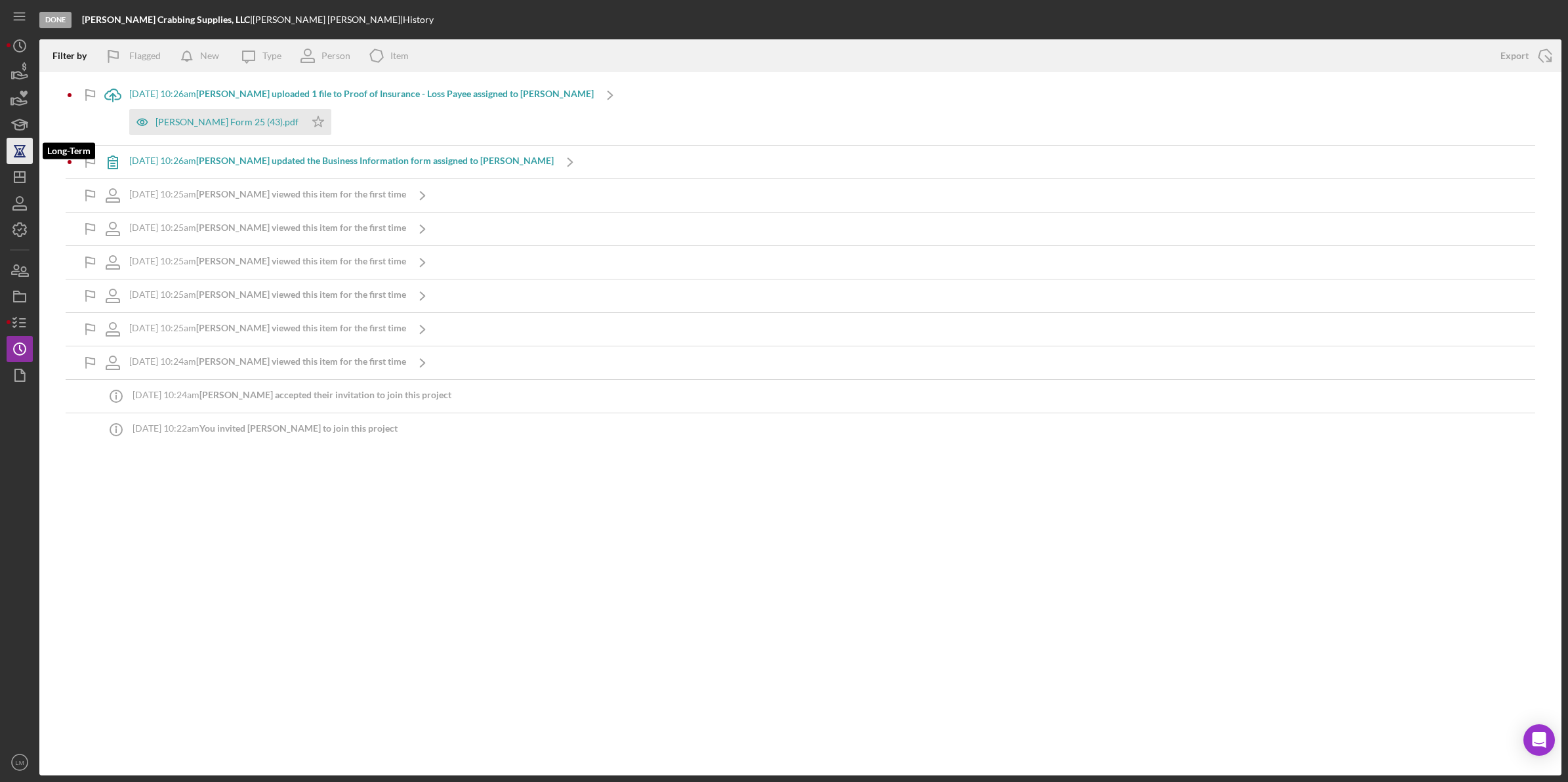
click at [23, 150] on icon "button" at bounding box center [20, 151] width 33 height 33
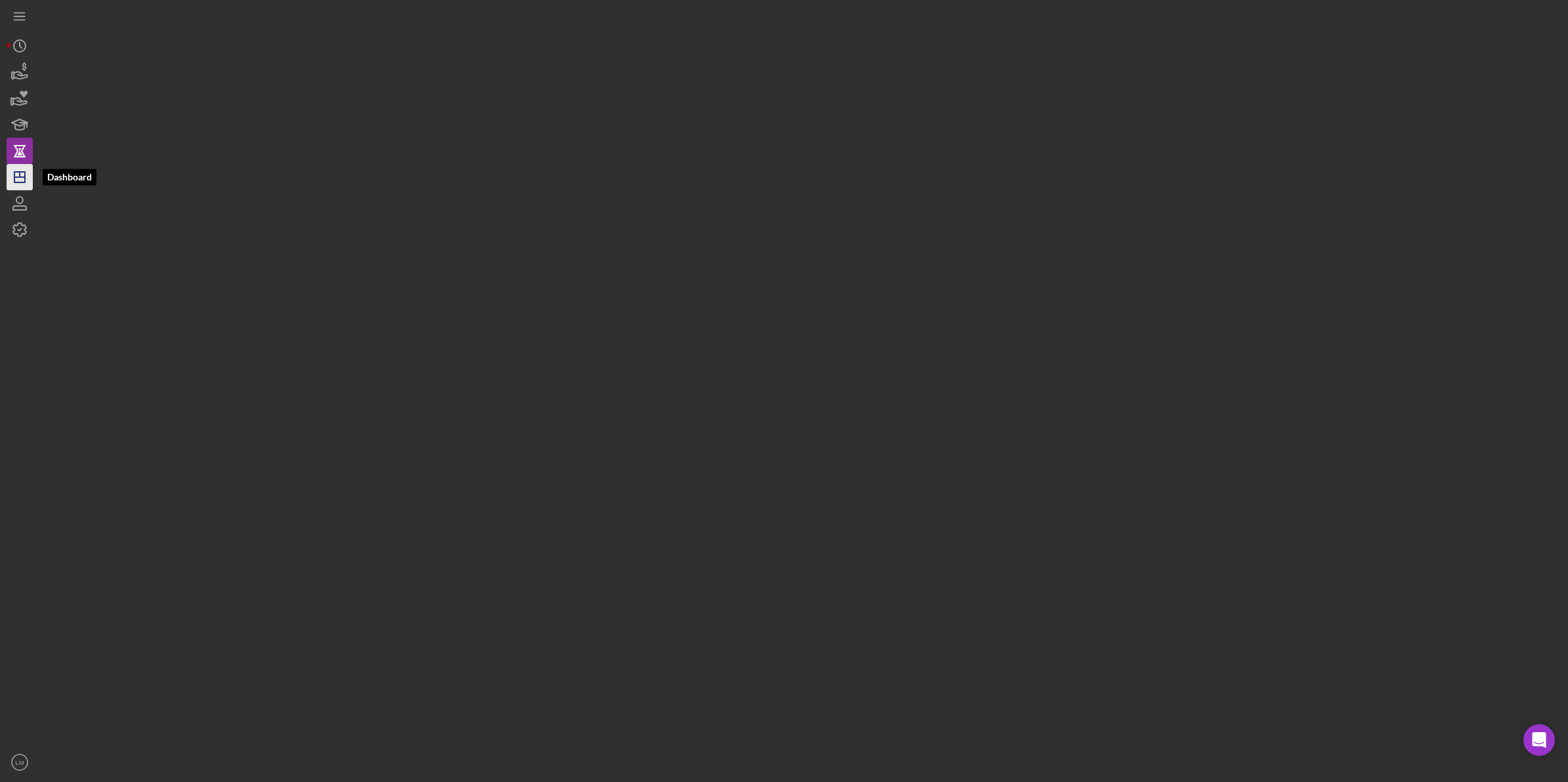
click at [17, 177] on icon "Icon/Dashboard" at bounding box center [20, 177] width 33 height 33
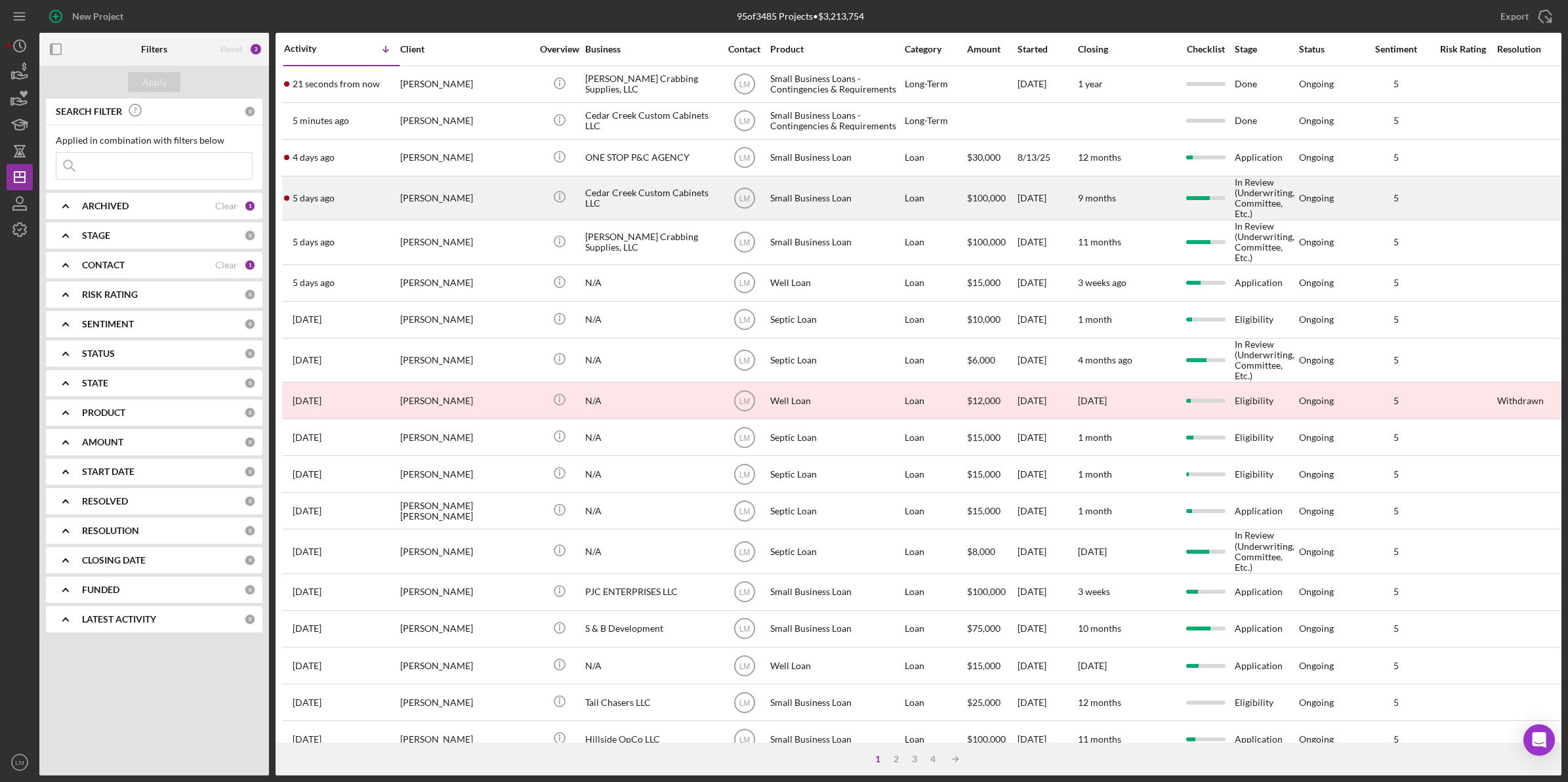
click at [477, 200] on div "[PERSON_NAME]" at bounding box center [466, 198] width 131 height 42
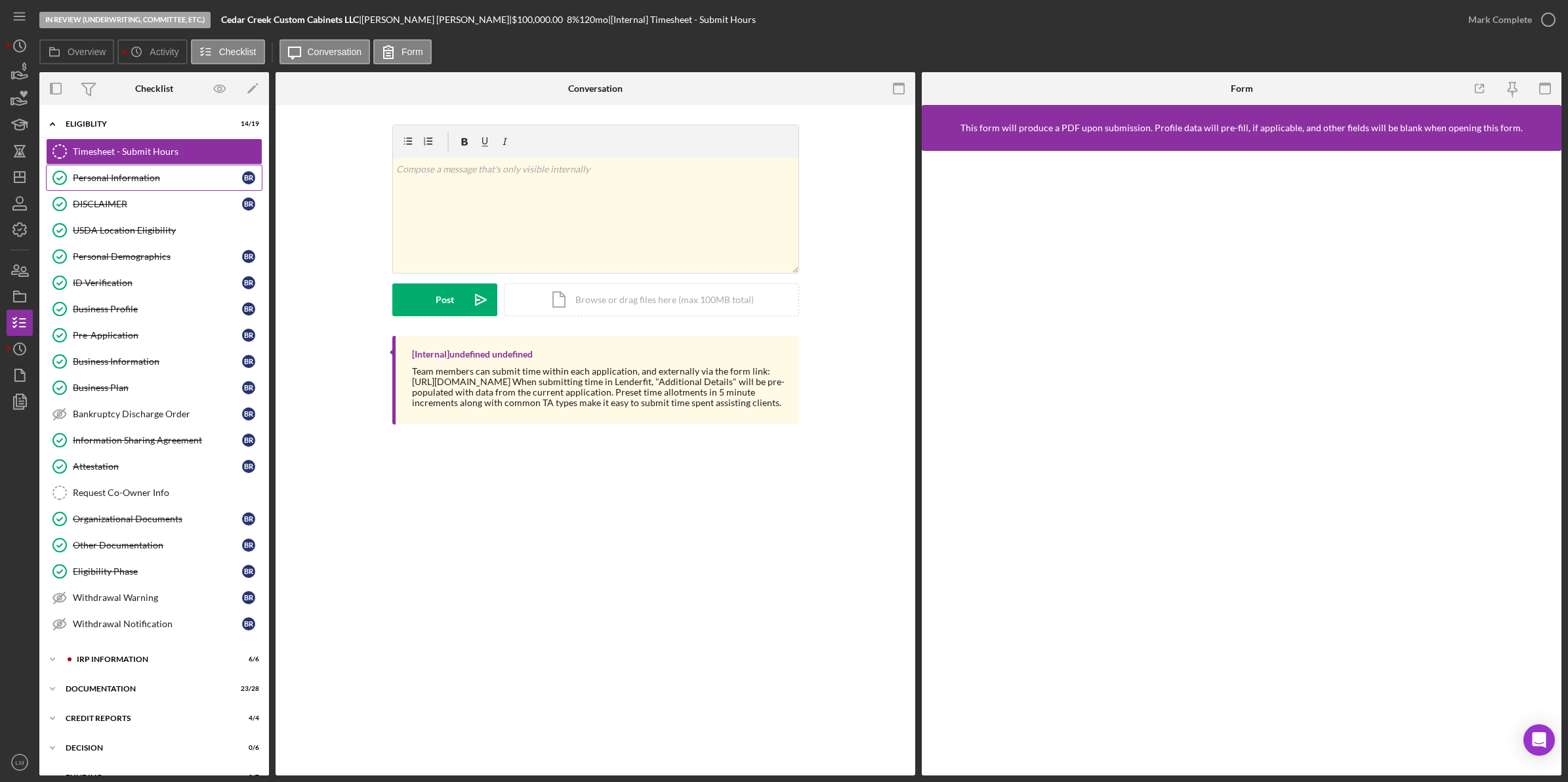
click at [159, 182] on div "Personal Information" at bounding box center [157, 178] width 170 height 11
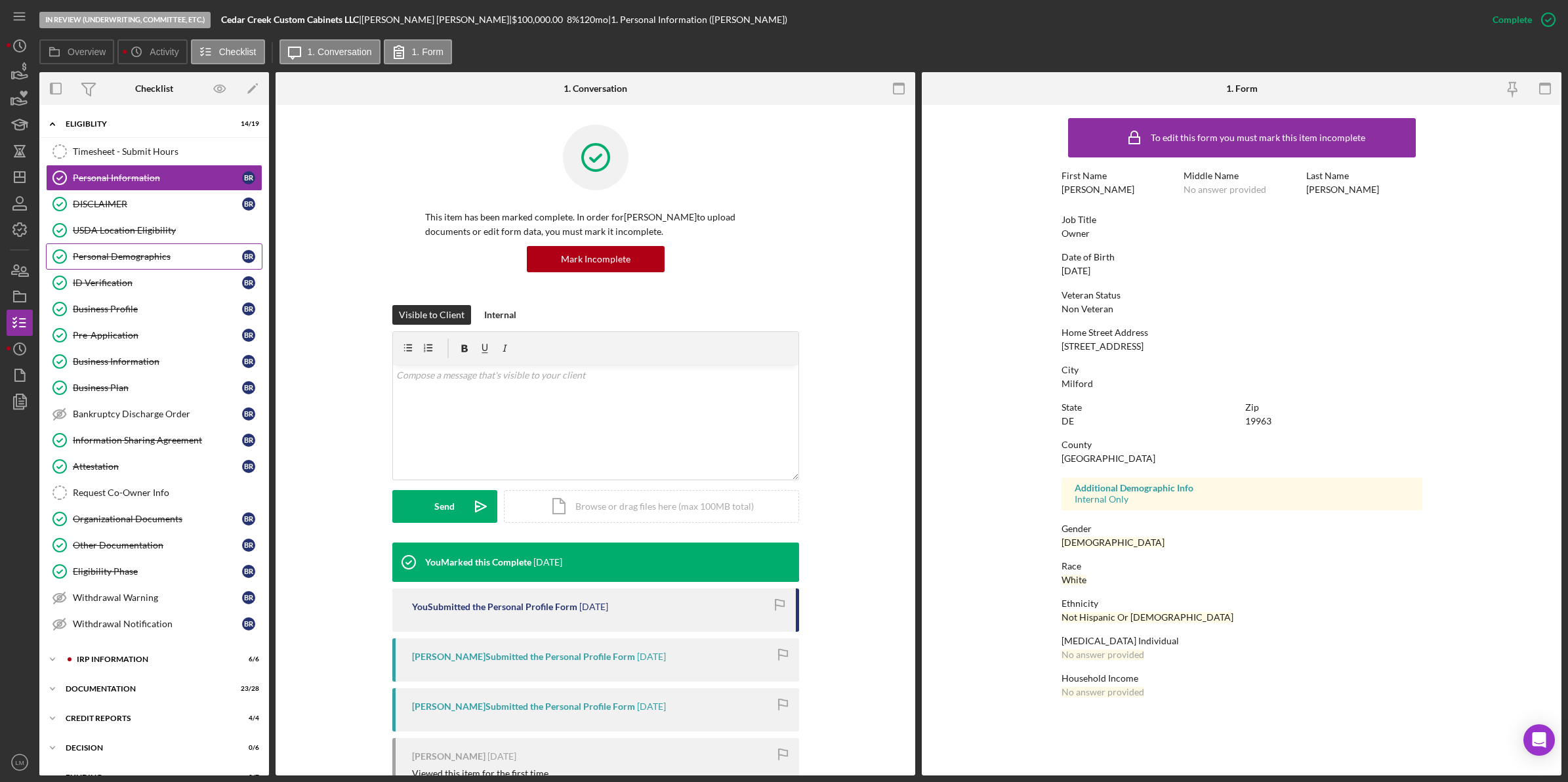
click at [169, 257] on div "Personal Demographics" at bounding box center [157, 257] width 170 height 11
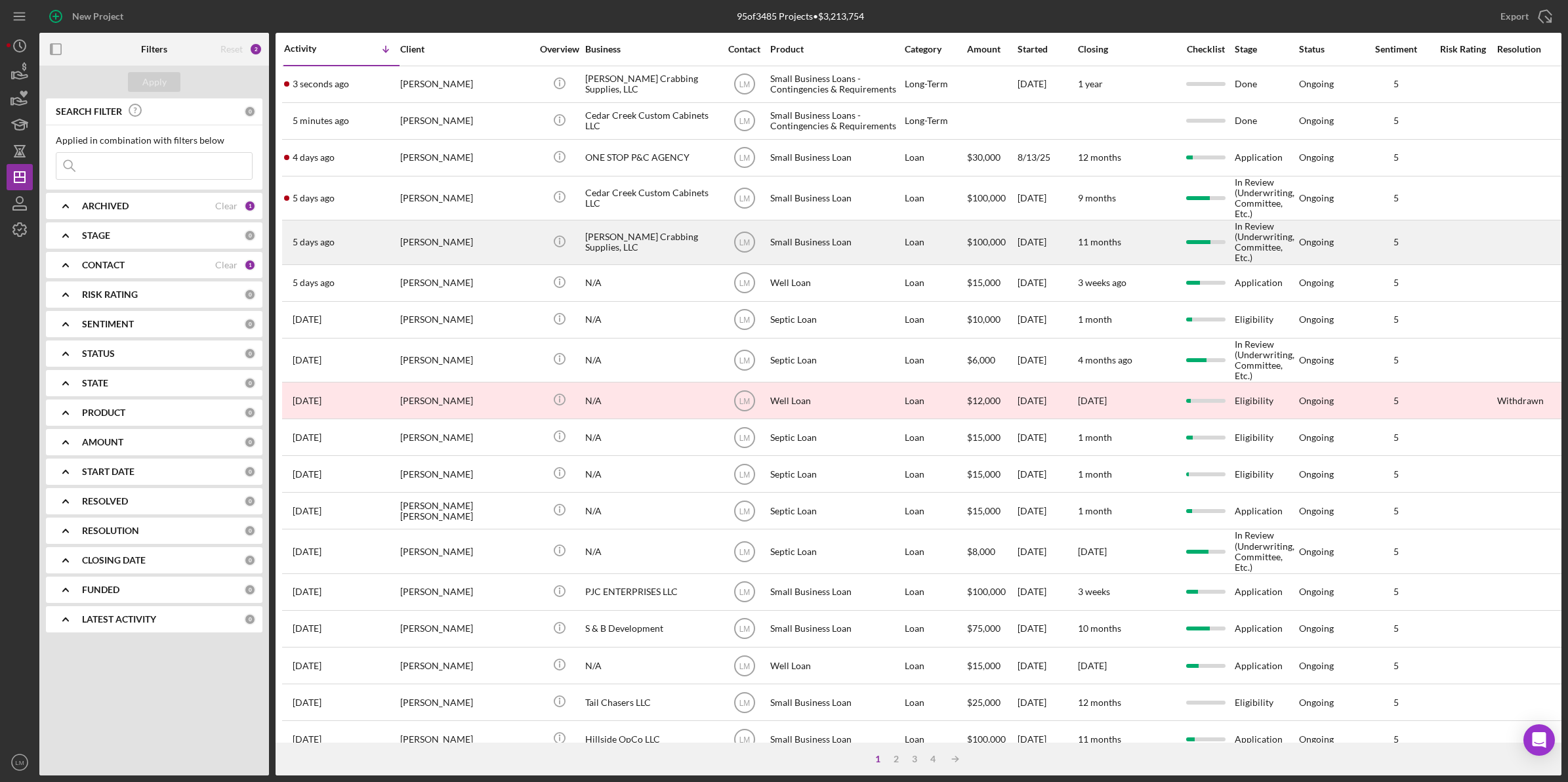
click at [454, 249] on div "[PERSON_NAME]" at bounding box center [466, 242] width 131 height 42
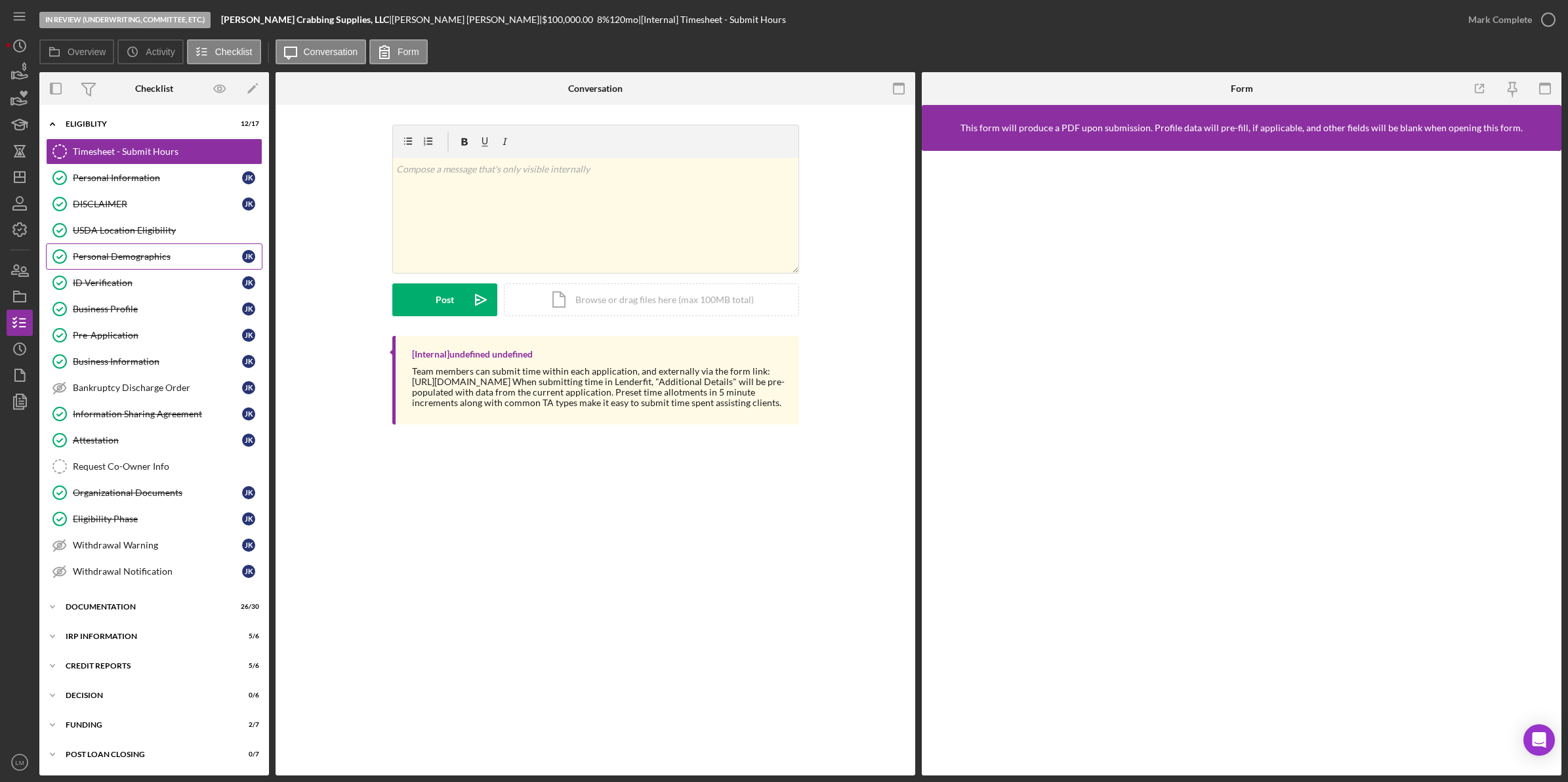
click at [154, 252] on link "Personal Demographics Personal Demographics J K" at bounding box center [154, 256] width 216 height 26
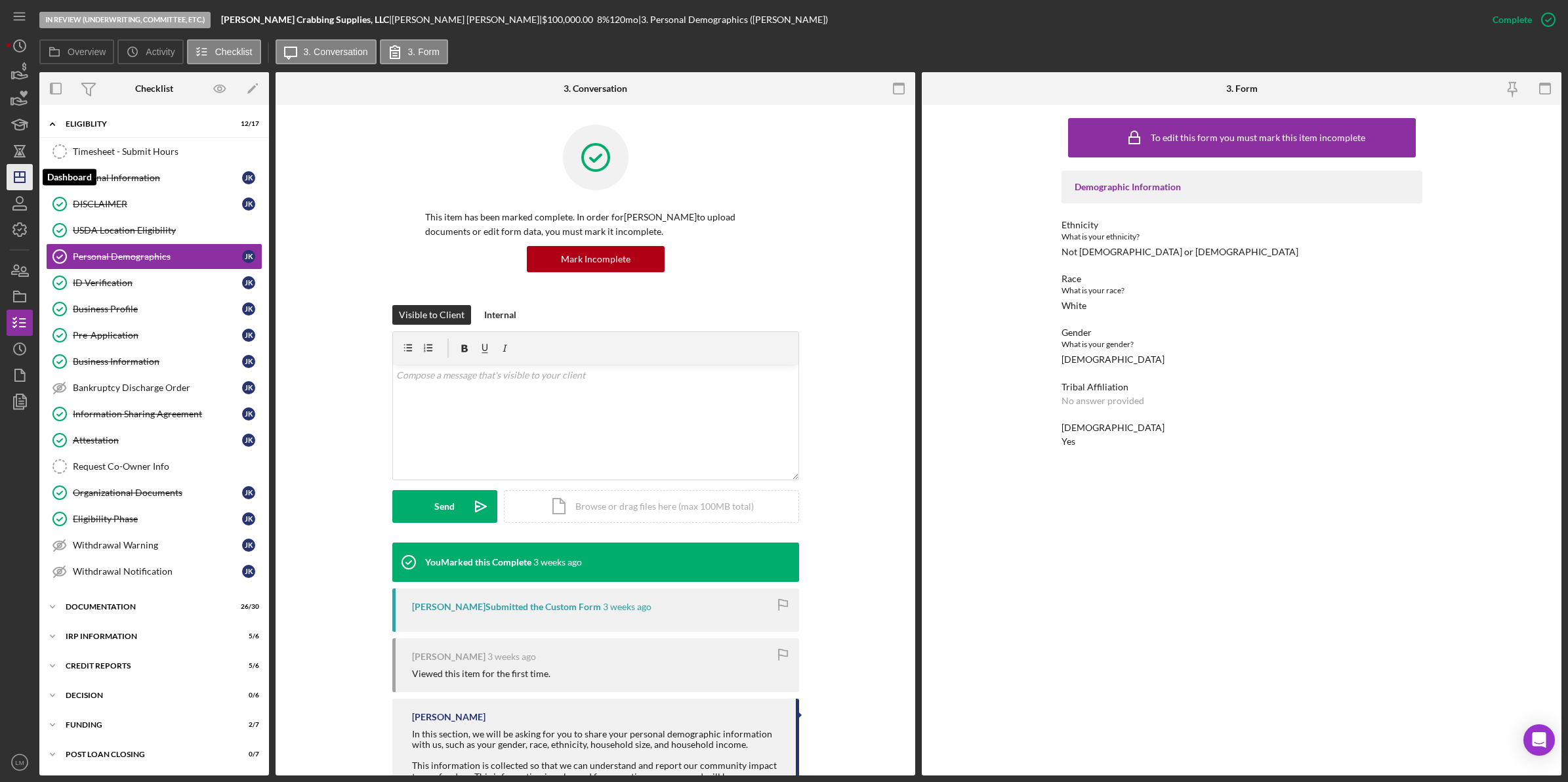
click at [23, 177] on line "button" at bounding box center [20, 177] width 11 height 0
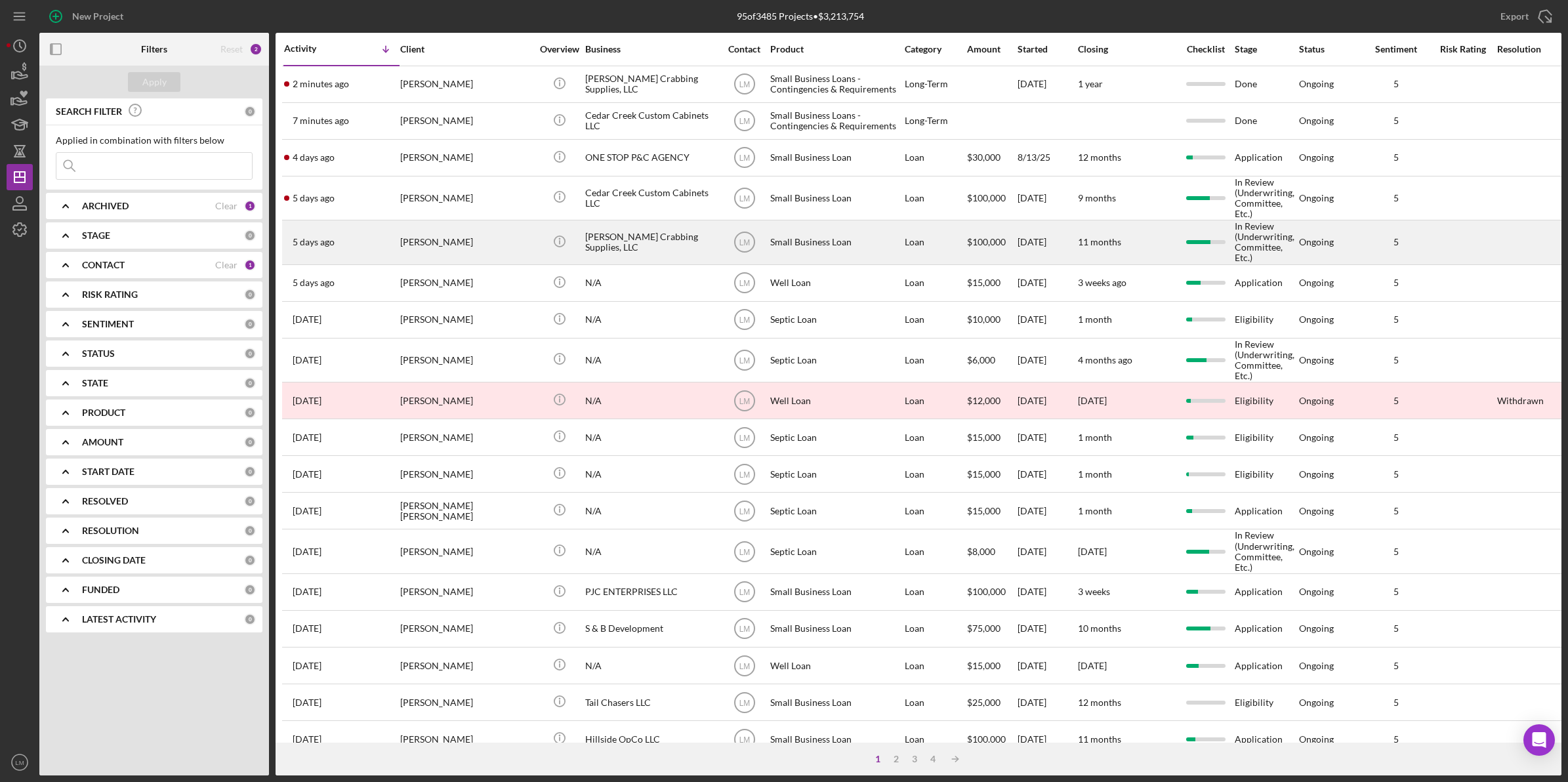
click at [466, 237] on div "[PERSON_NAME]" at bounding box center [466, 242] width 131 height 42
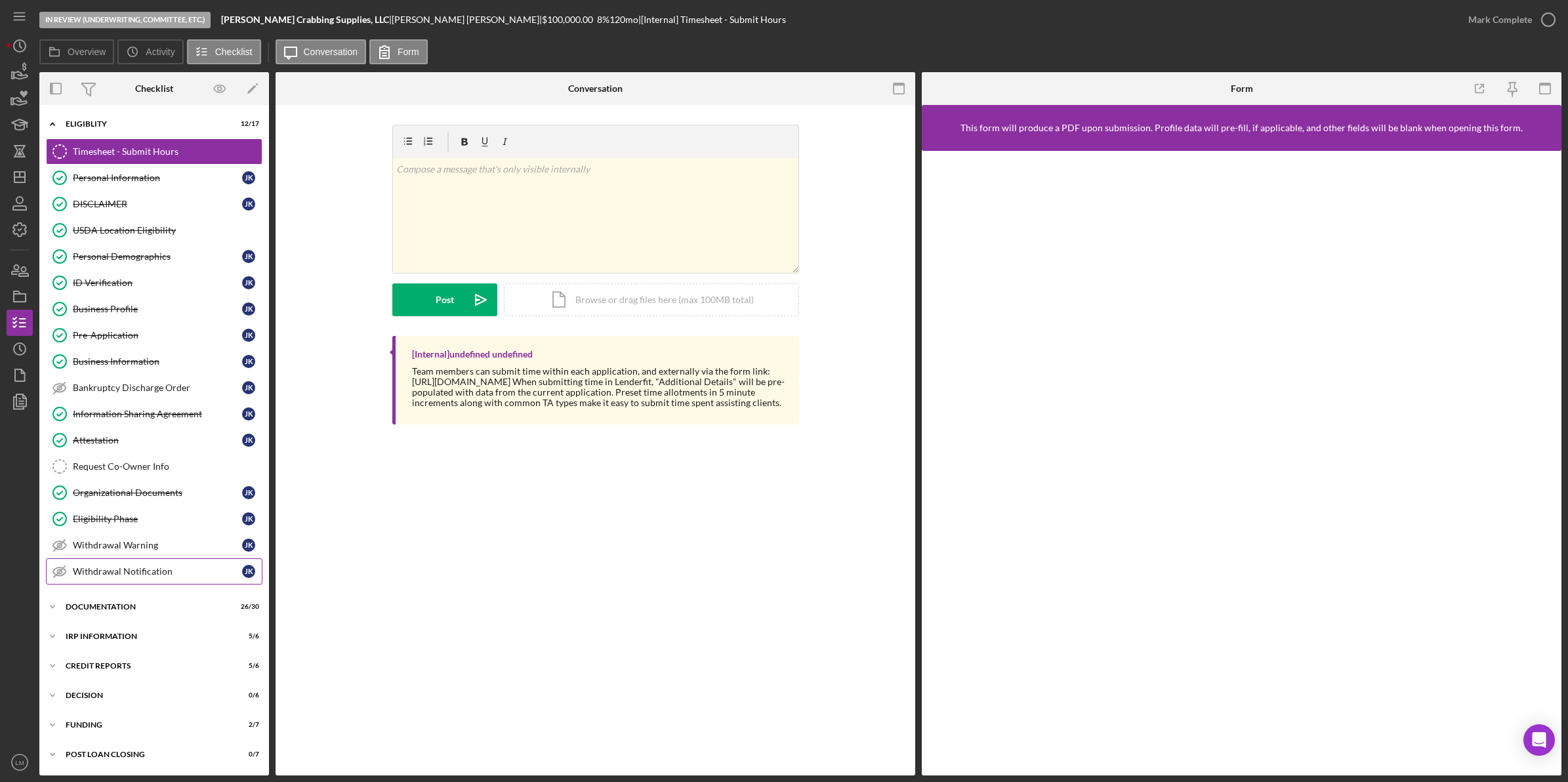
scroll to position [5, 0]
click at [148, 638] on div "IRP Information" at bounding box center [159, 637] width 187 height 8
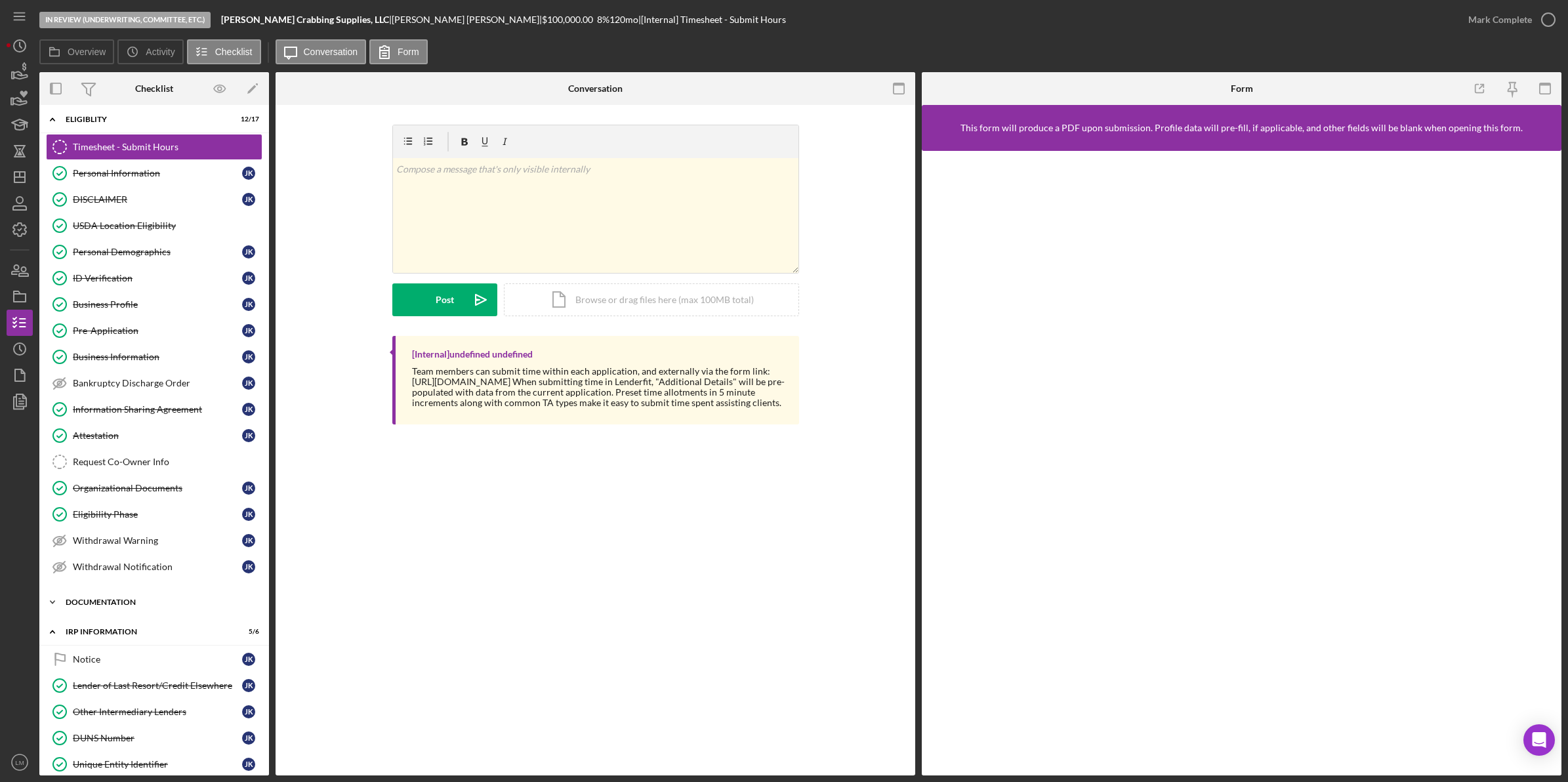
click at [149, 605] on div "Documentation" at bounding box center [159, 602] width 187 height 8
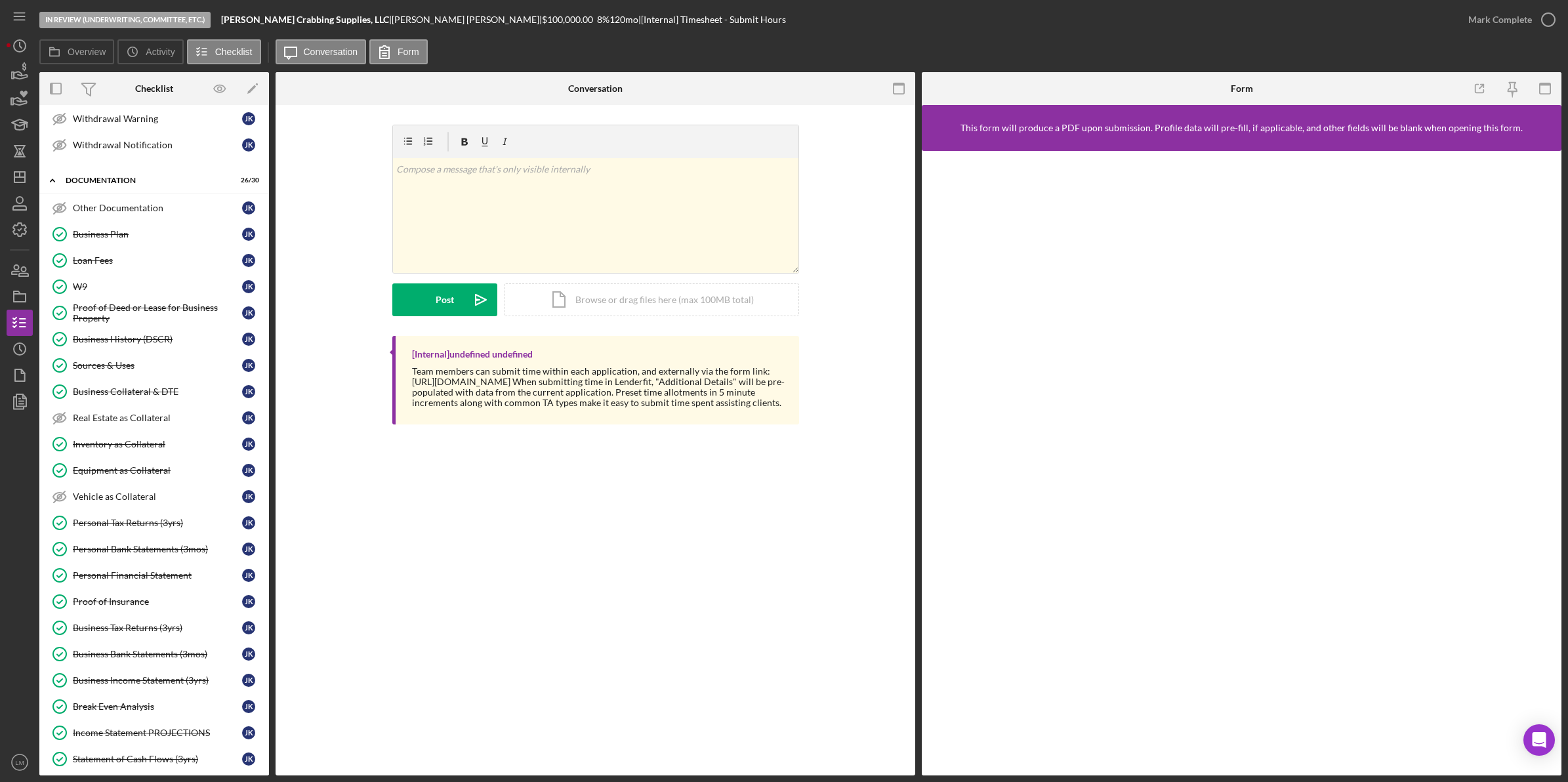
scroll to position [402, 0]
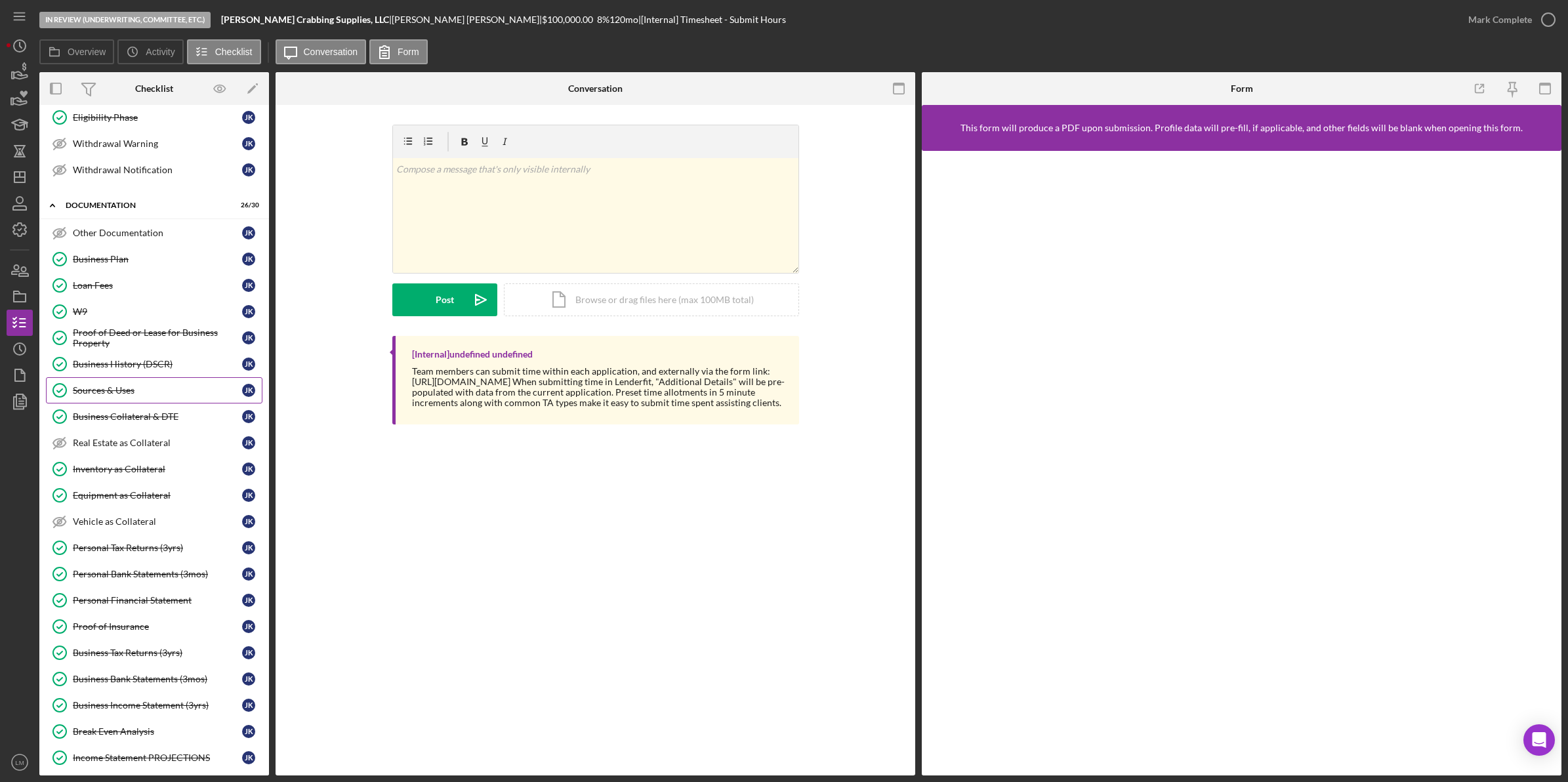
click at [155, 396] on div "Sources & Uses" at bounding box center [157, 390] width 170 height 11
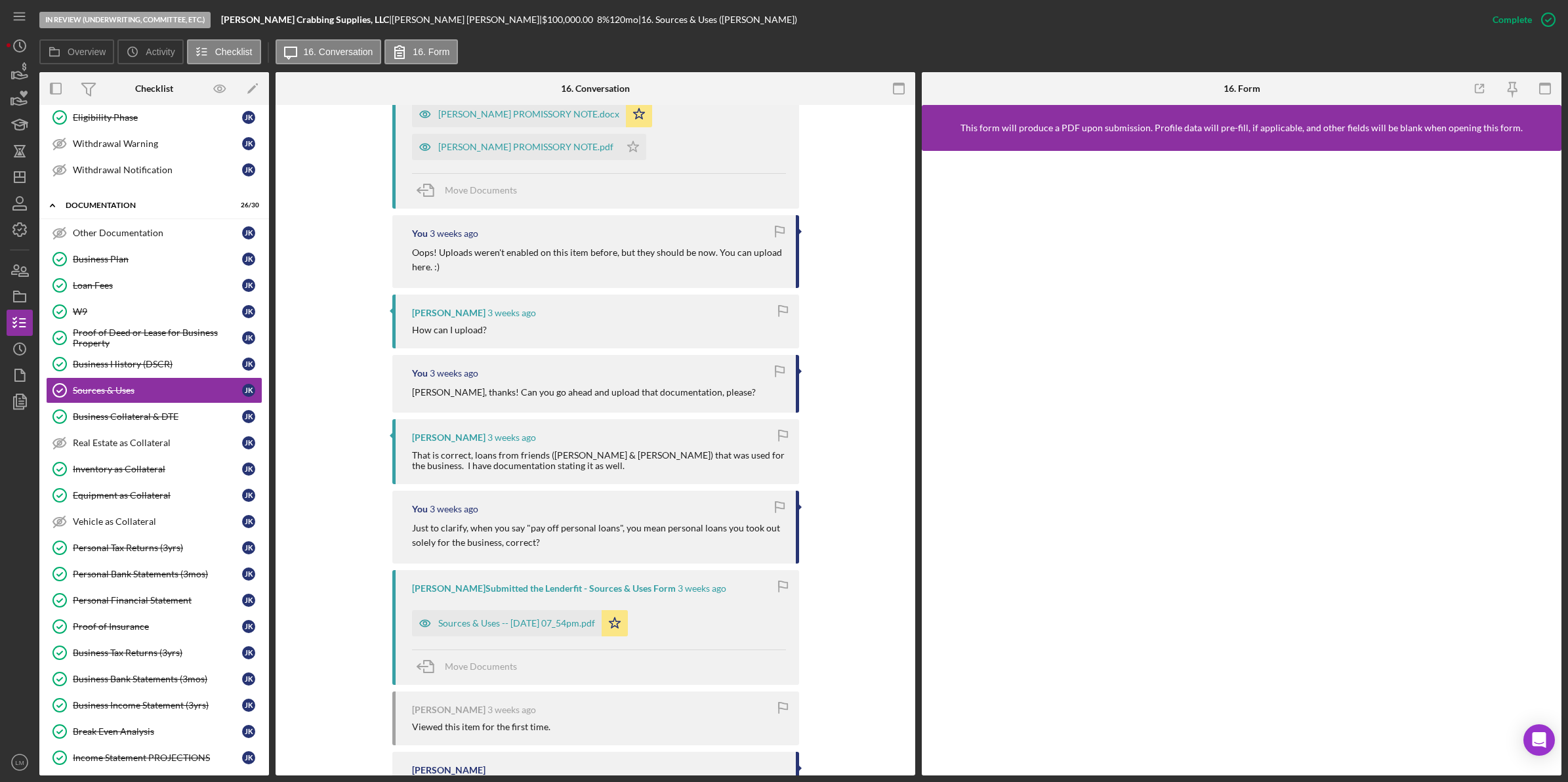
scroll to position [1042, 0]
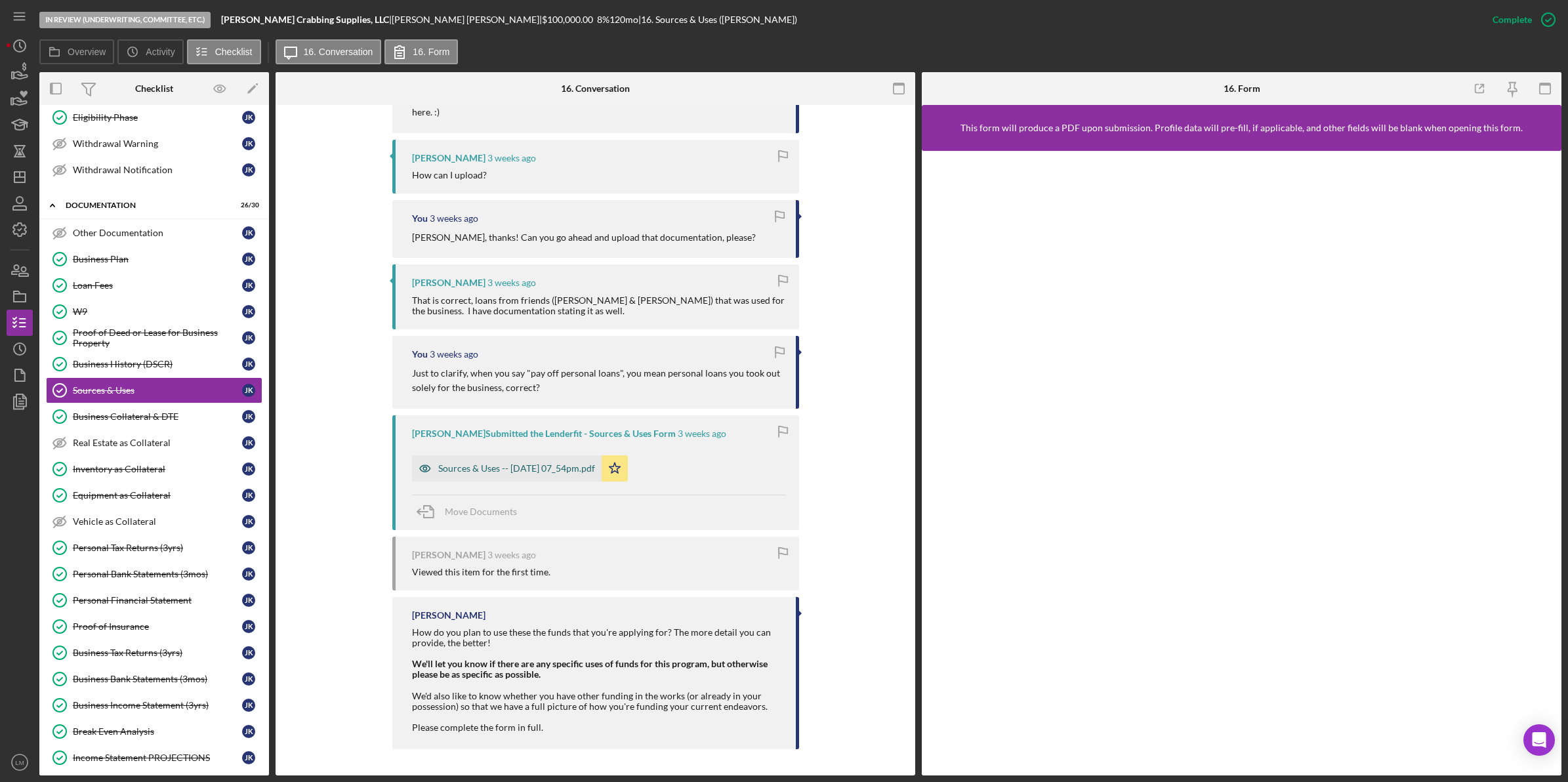
click at [557, 463] on div "Sources & Uses -- [DATE] 07_54pm.pdf" at bounding box center [517, 469] width 157 height 11
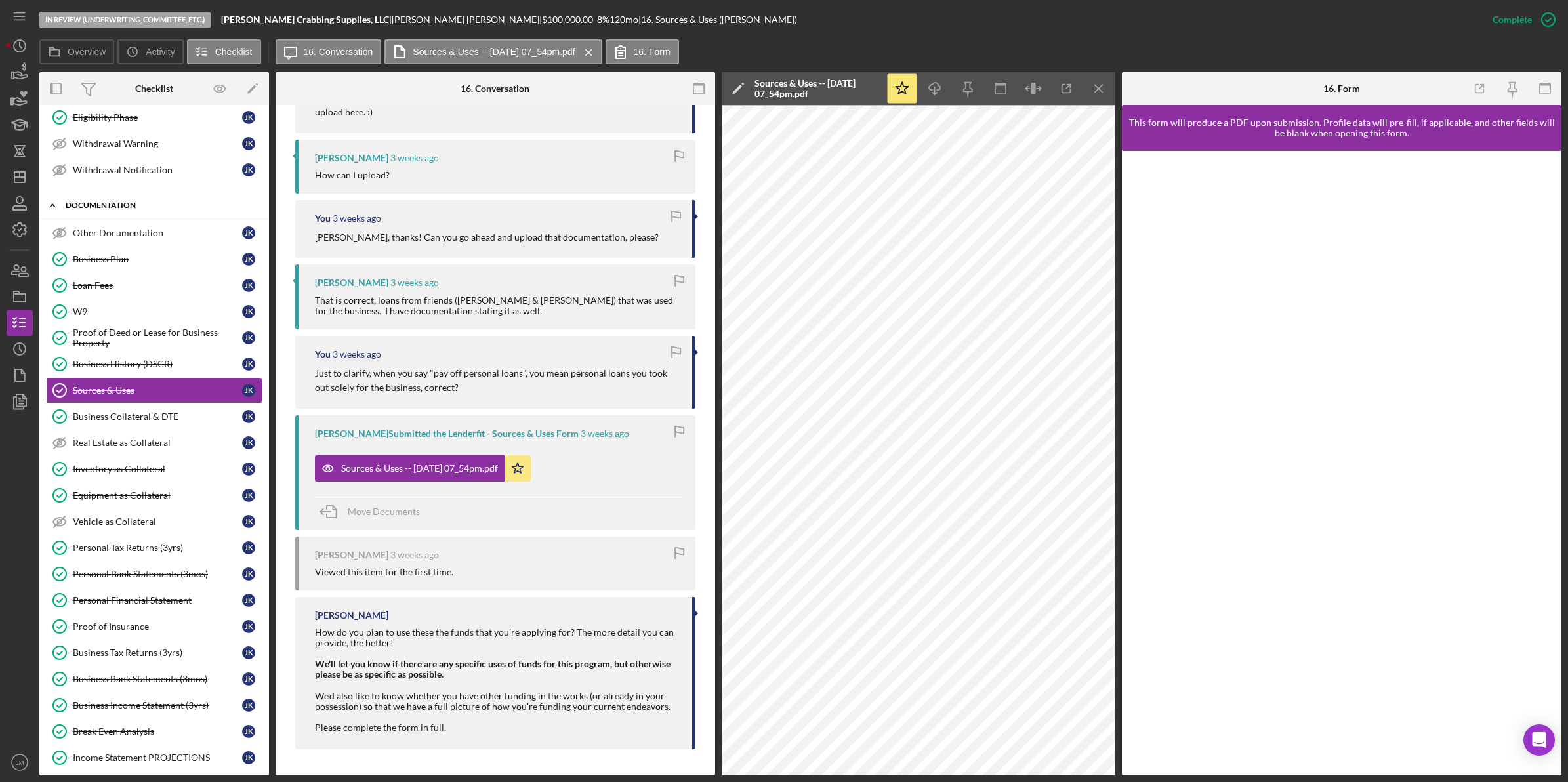
scroll to position [0, 0]
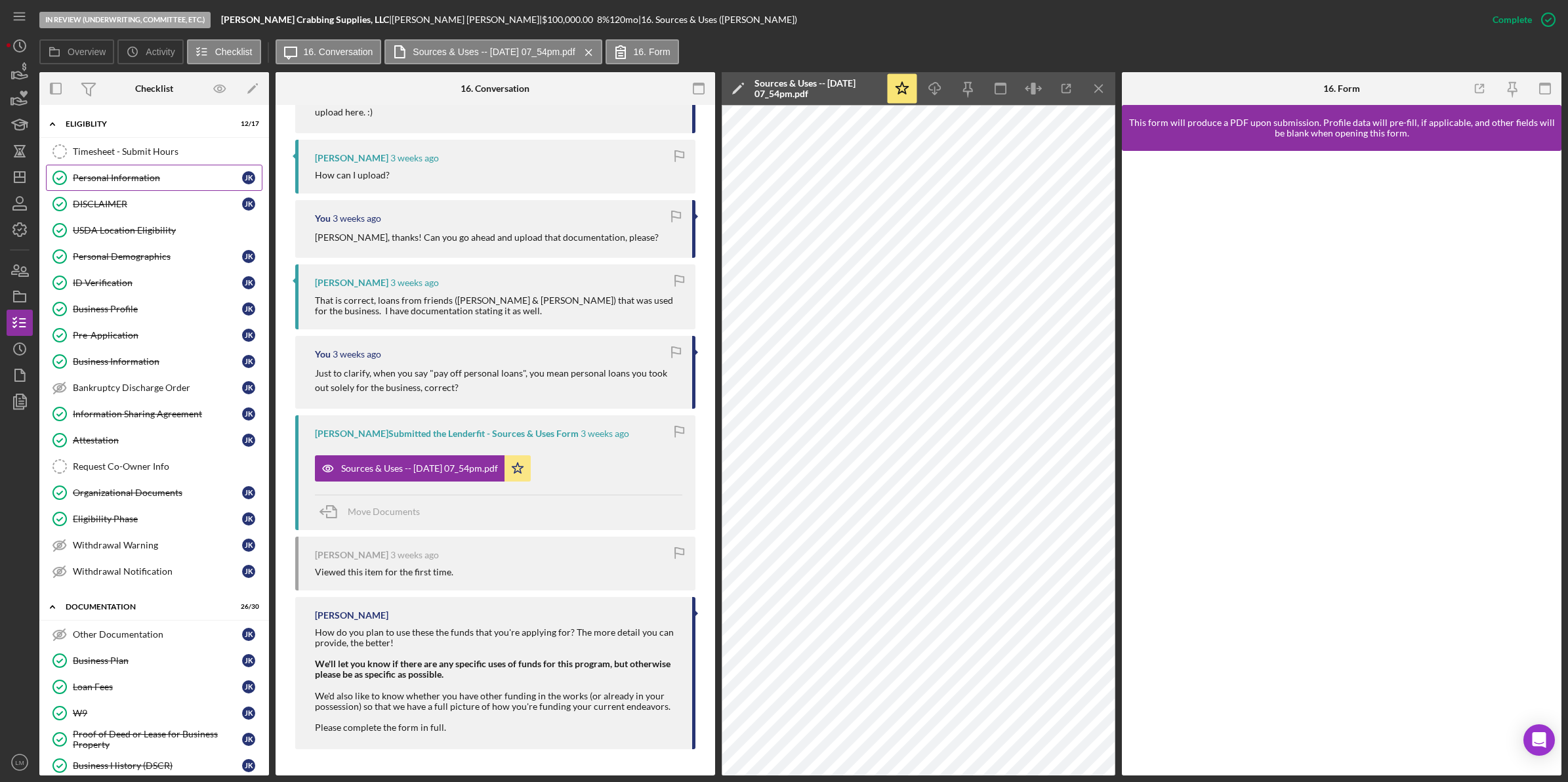
click at [141, 182] on div "Personal Information" at bounding box center [157, 178] width 170 height 11
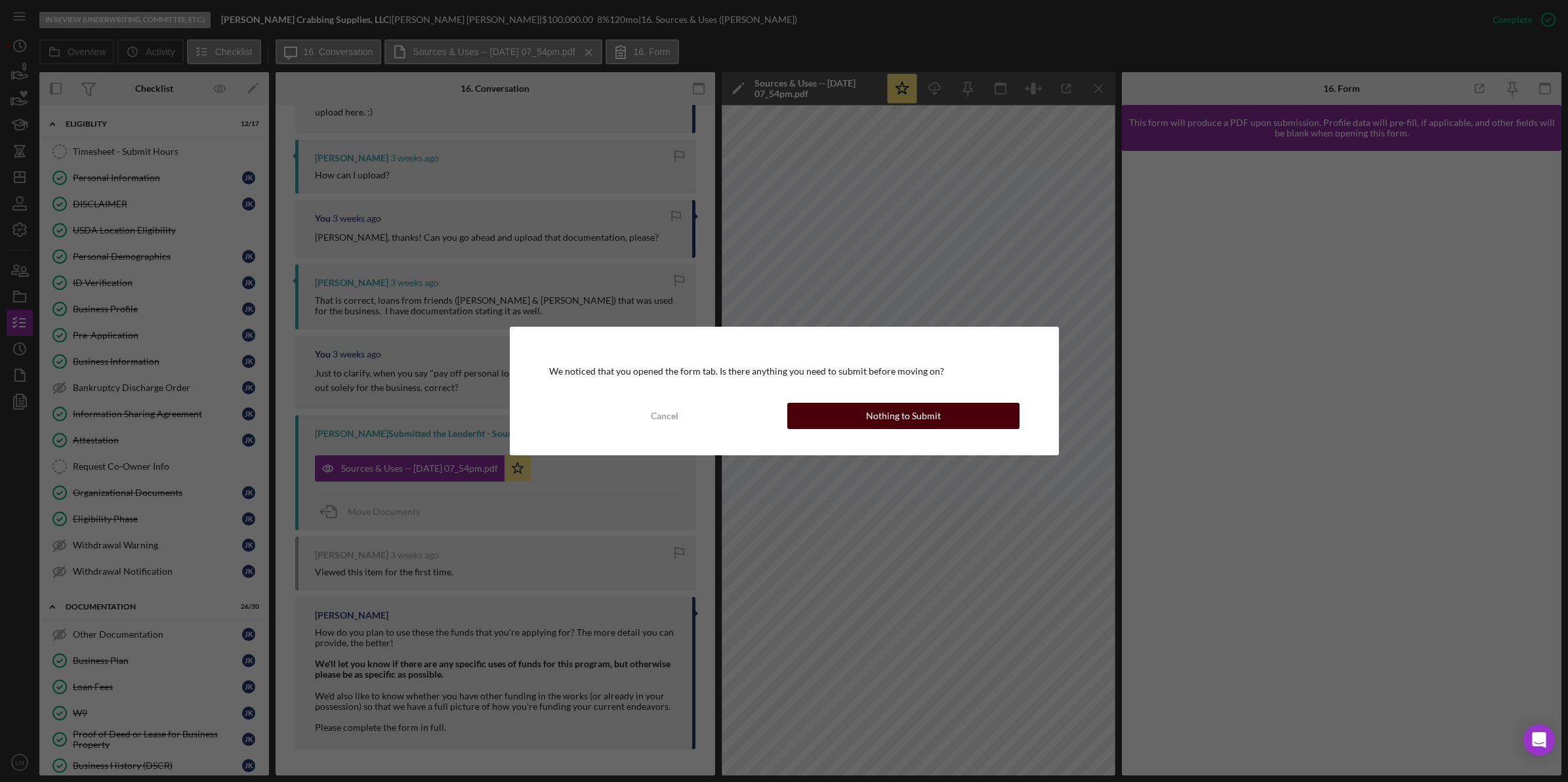
click at [901, 404] on div "Nothing to Submit" at bounding box center [903, 416] width 75 height 26
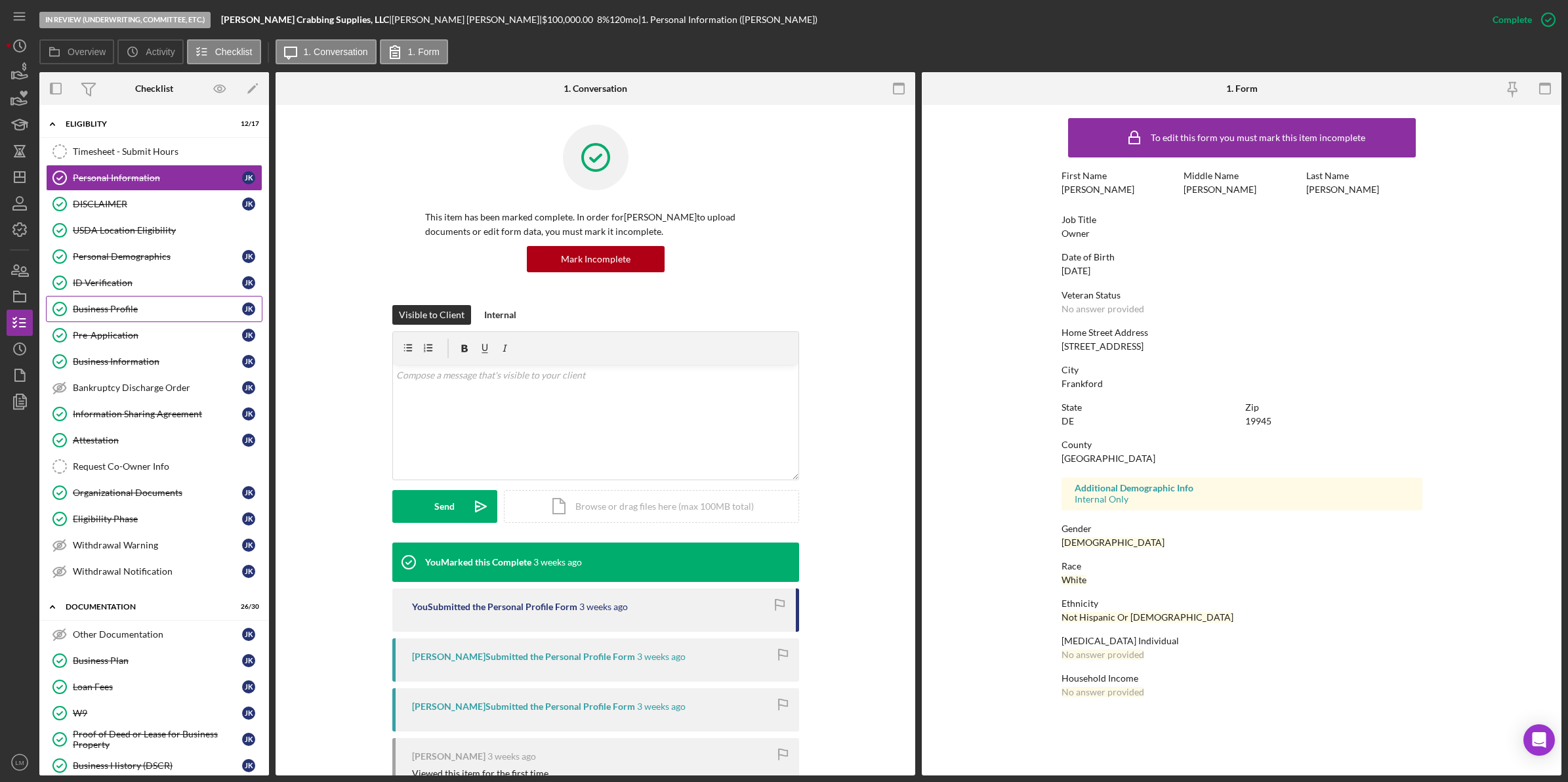
click at [143, 312] on div "Business Profile" at bounding box center [157, 309] width 170 height 11
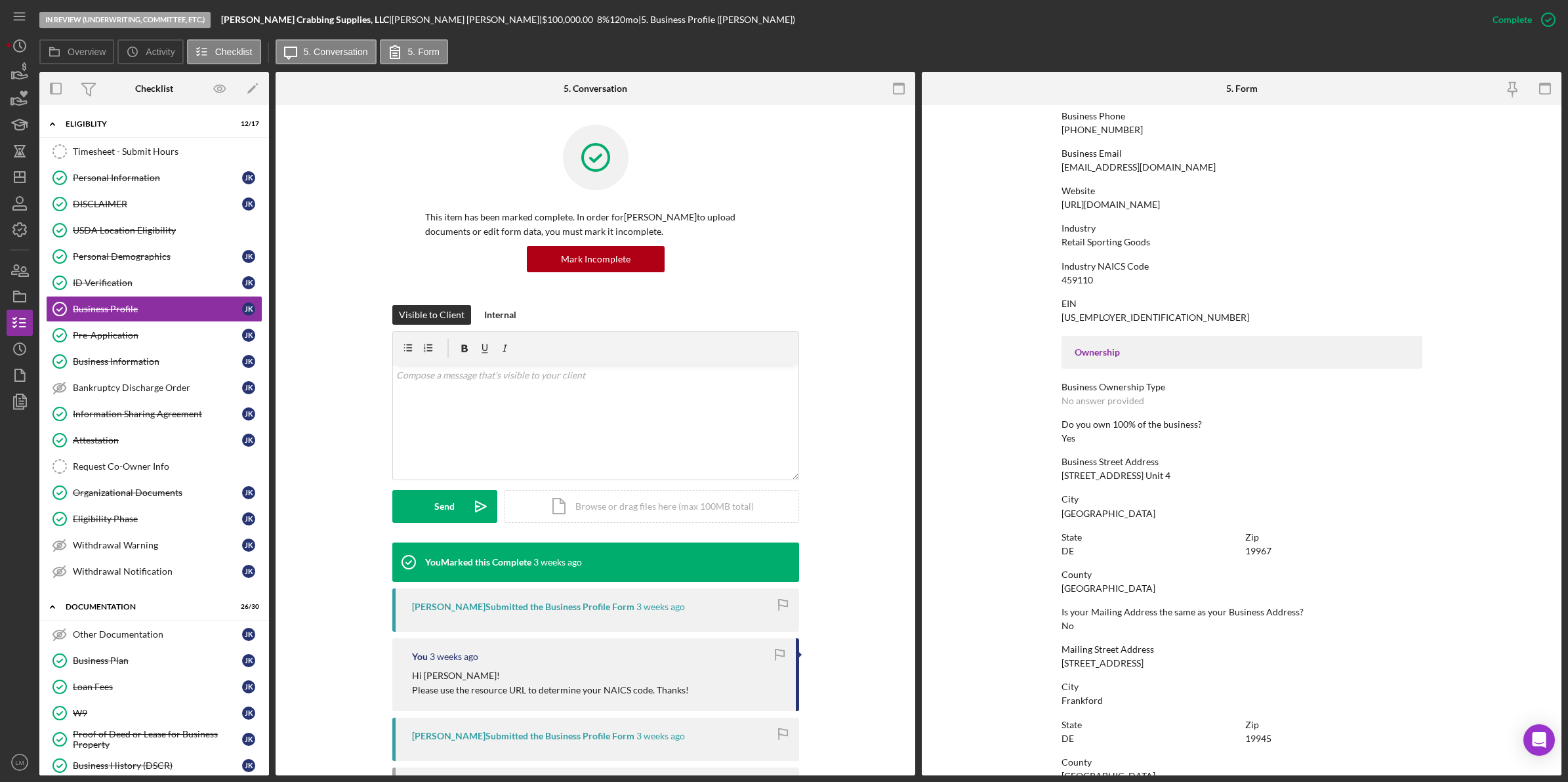
scroll to position [246, 0]
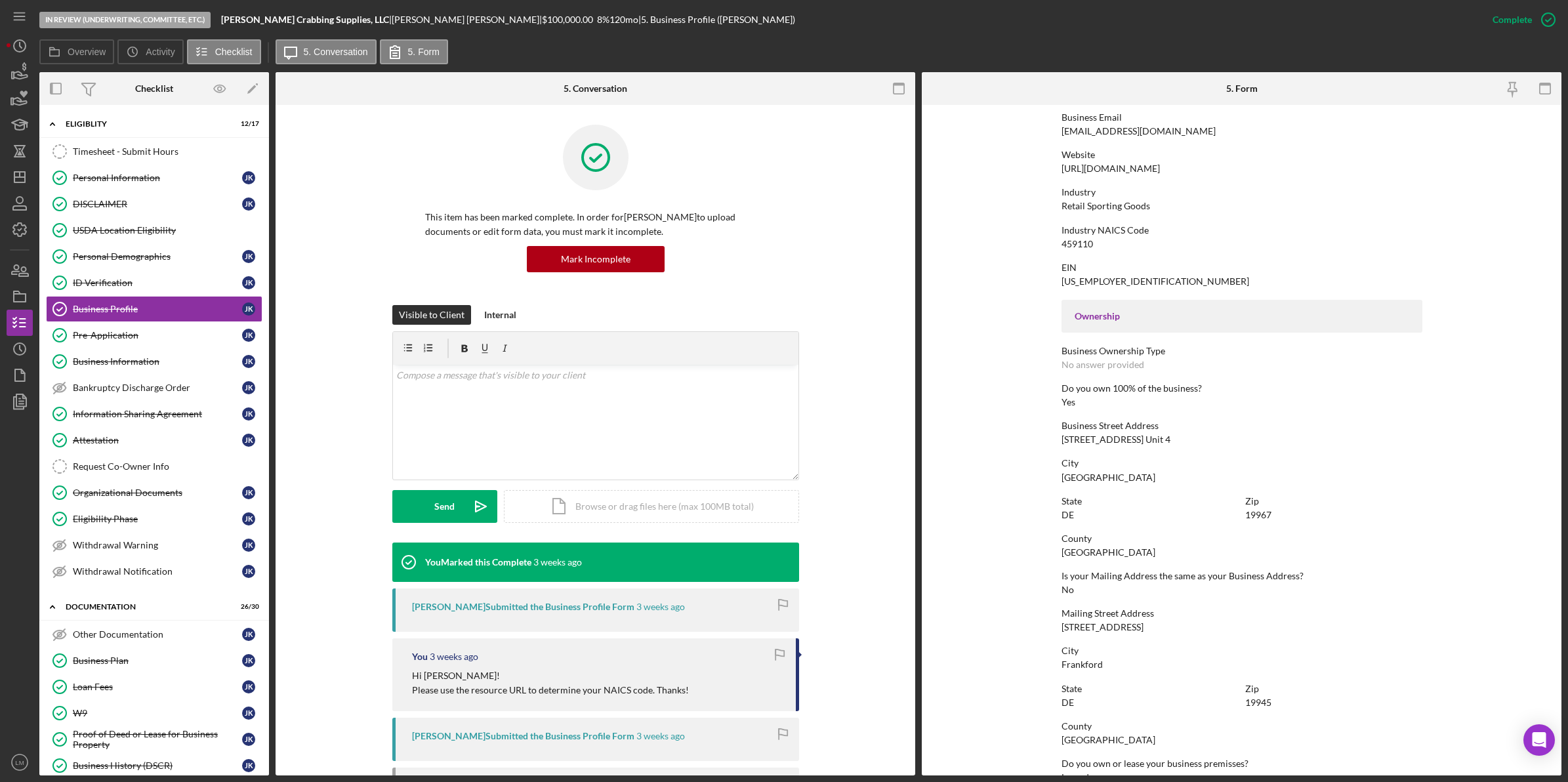
click at [1101, 441] on div "[STREET_ADDRESS] Unit 4" at bounding box center [1116, 440] width 109 height 11
copy div "[STREET_ADDRESS] Unit 4"
click at [1150, 443] on div "[STREET_ADDRESS] Unit 4" at bounding box center [1116, 440] width 109 height 11
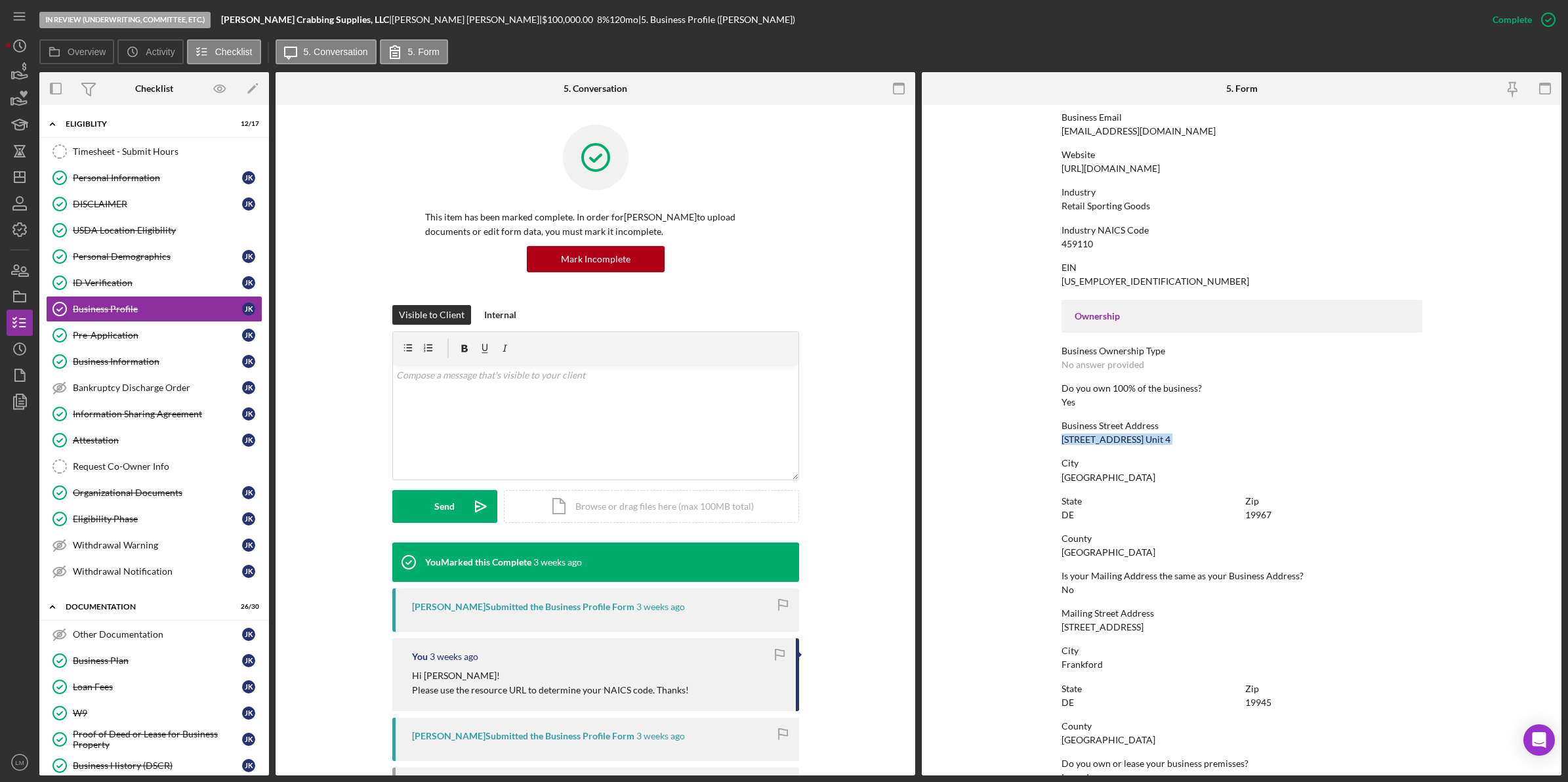
click at [1150, 443] on div "[STREET_ADDRESS] Unit 4" at bounding box center [1116, 440] width 109 height 11
copy div "[STREET_ADDRESS] Unit 4"
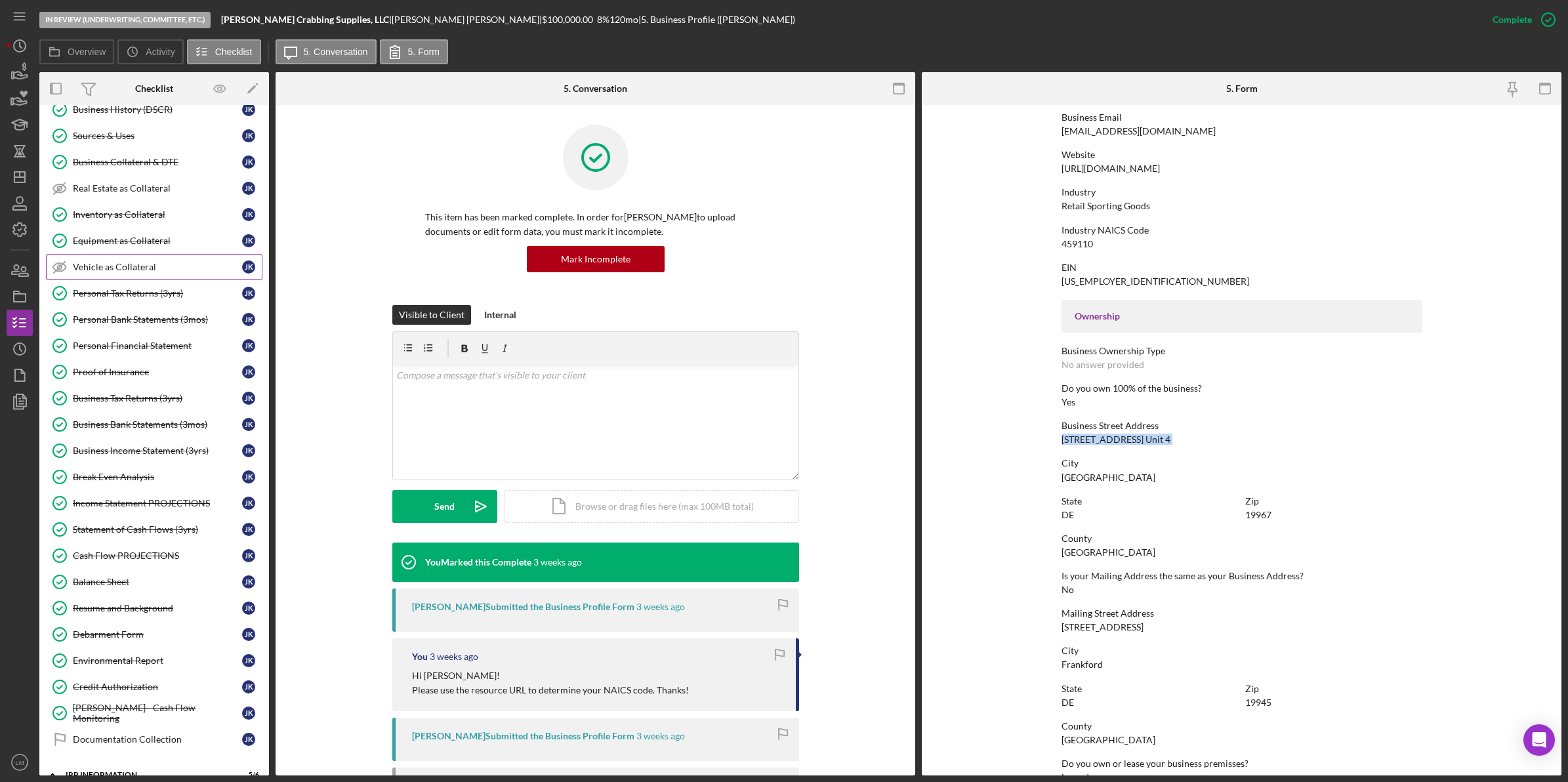
scroll to position [976, 0]
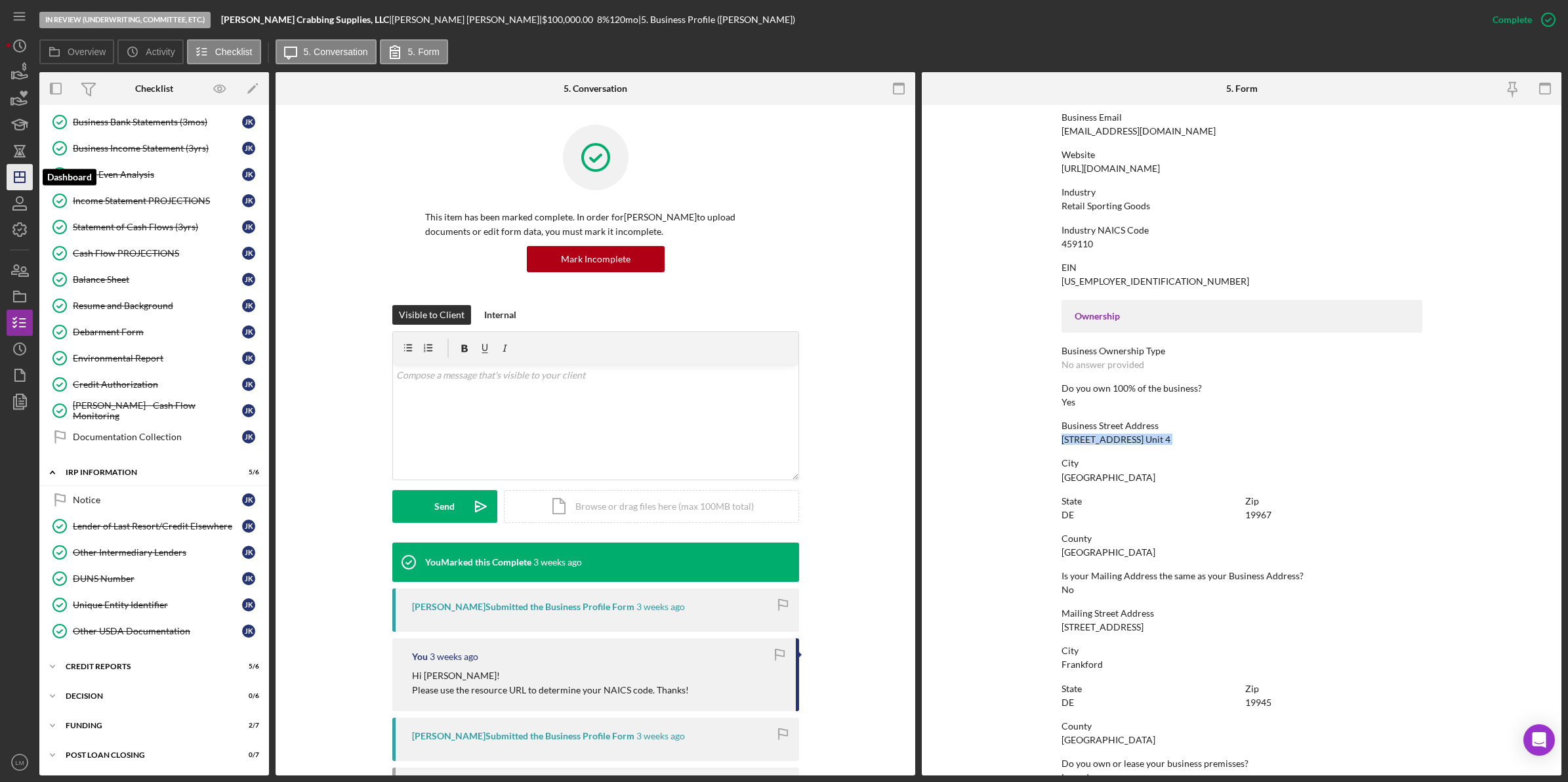
click at [22, 177] on line "button" at bounding box center [20, 177] width 11 height 0
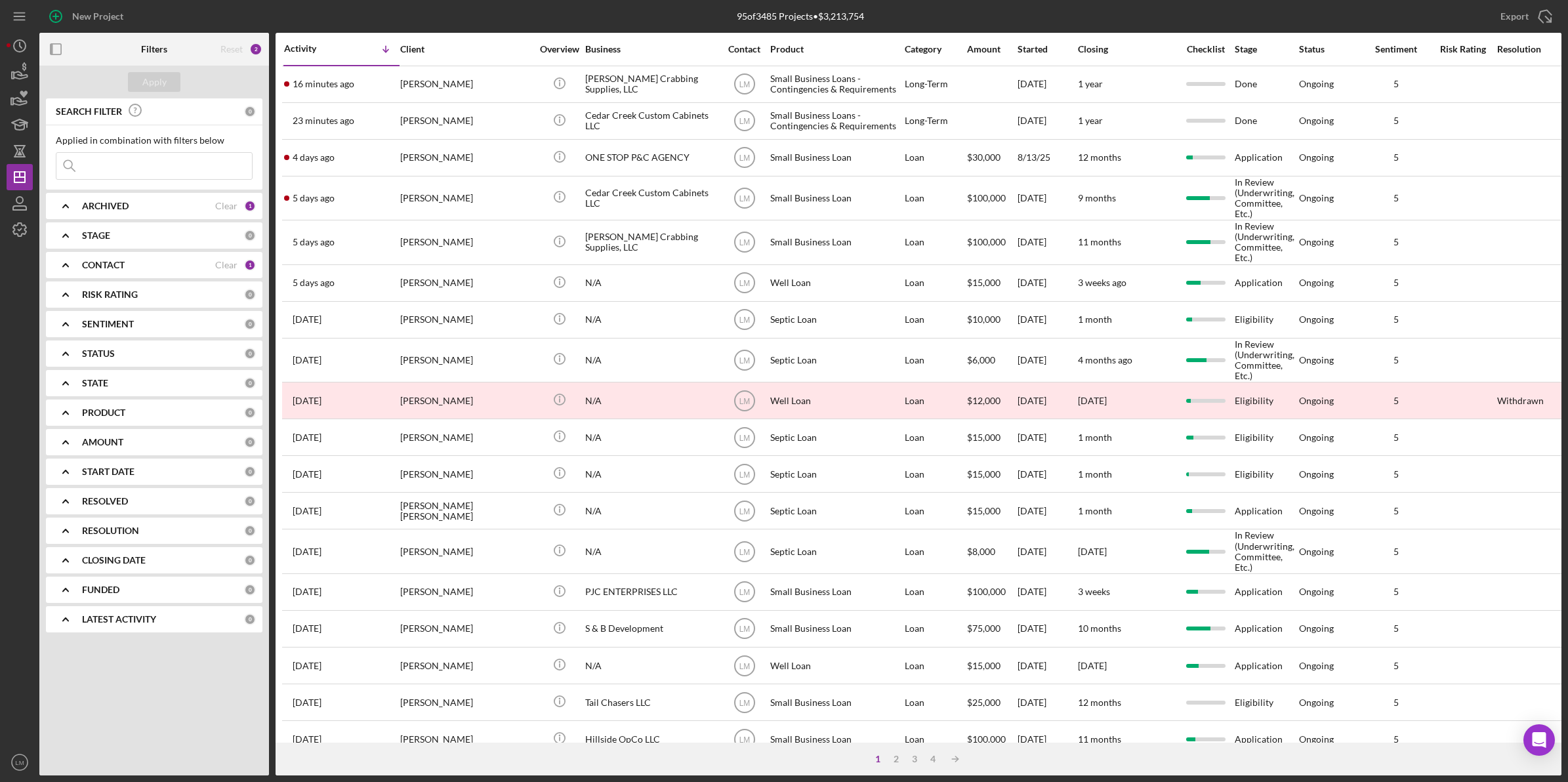
click at [485, 85] on div "[PERSON_NAME]" at bounding box center [466, 84] width 131 height 35
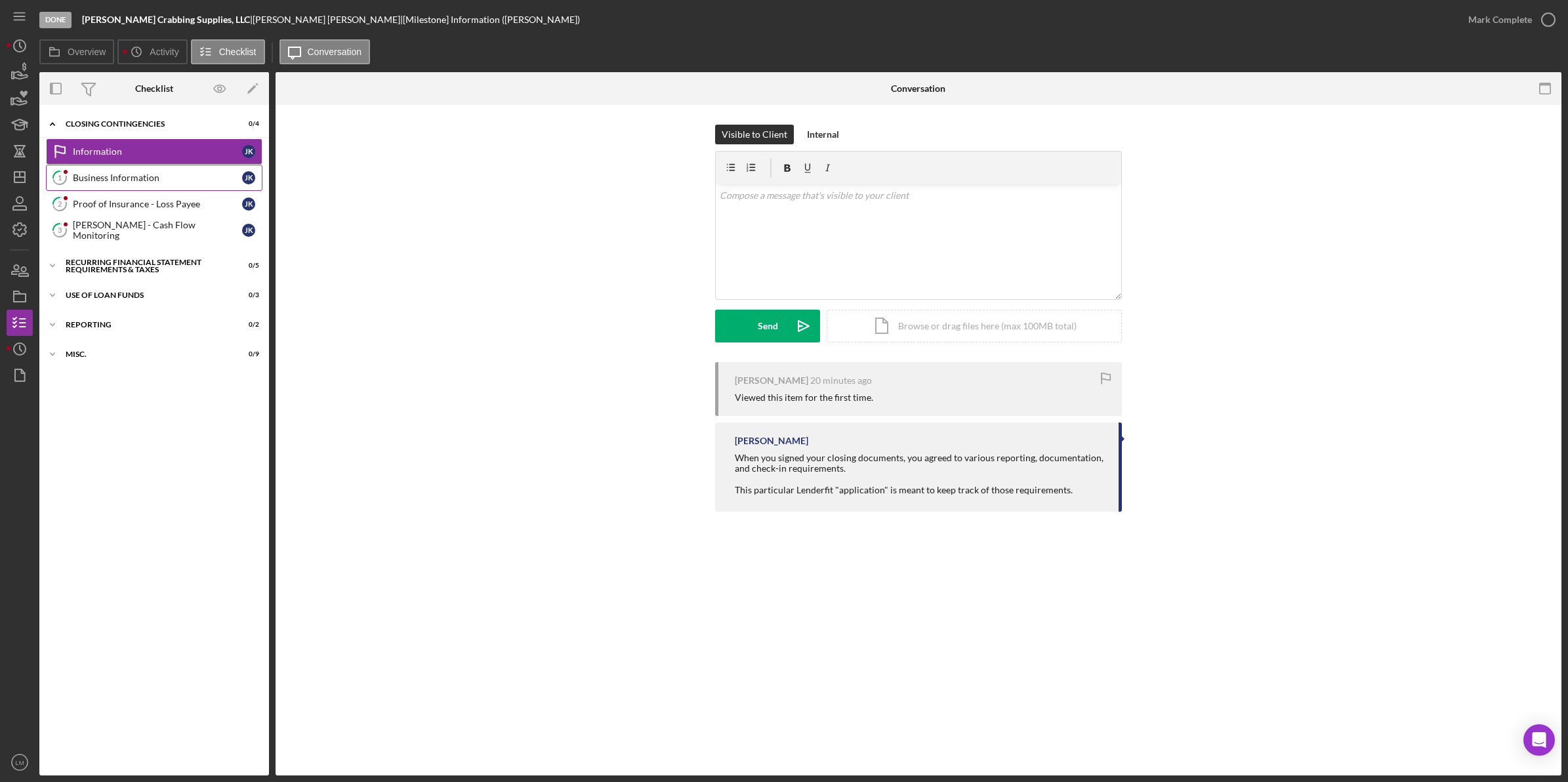
click at [139, 170] on link "1 Business Information J K" at bounding box center [154, 178] width 216 height 26
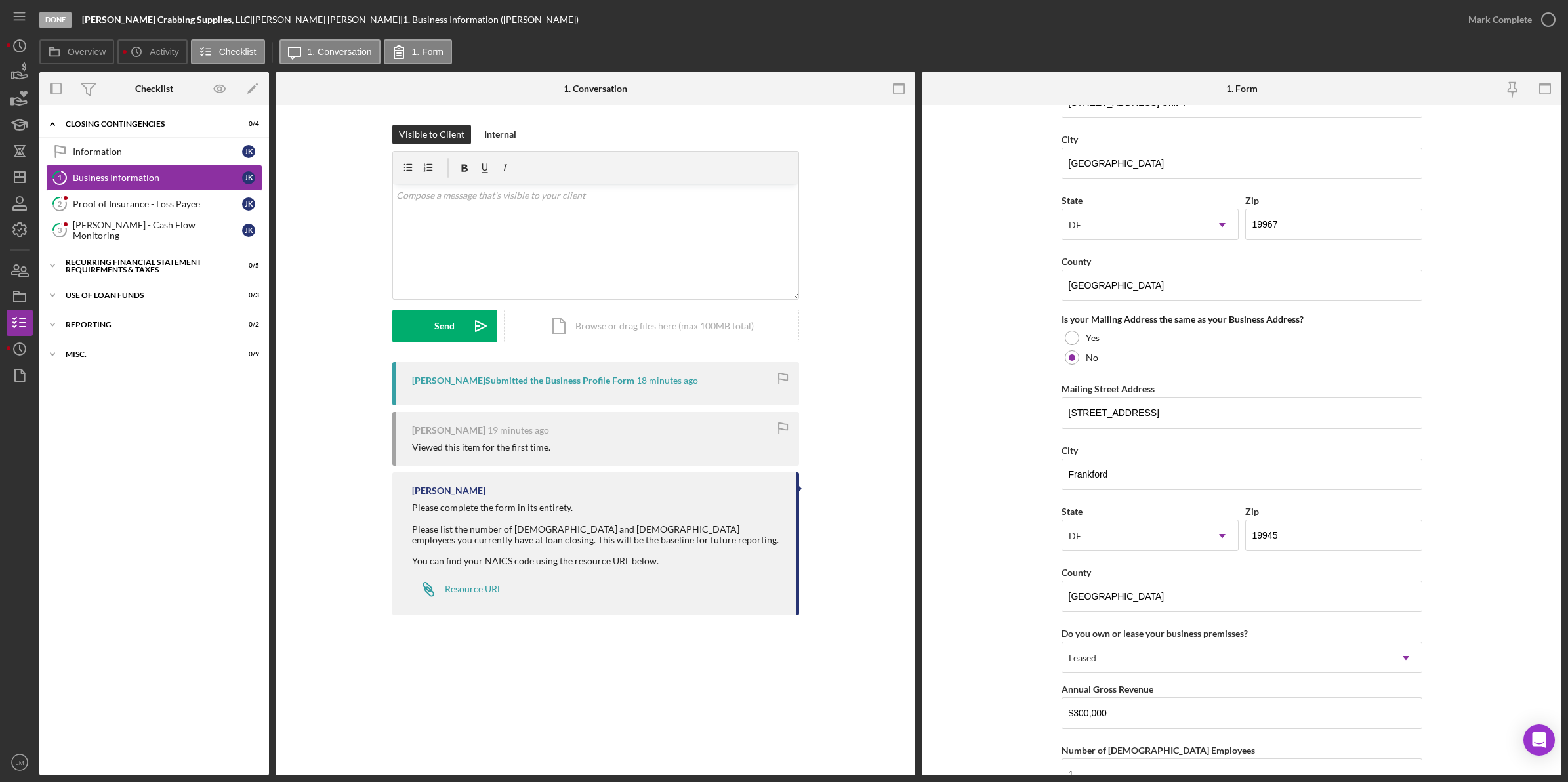
scroll to position [1037, 0]
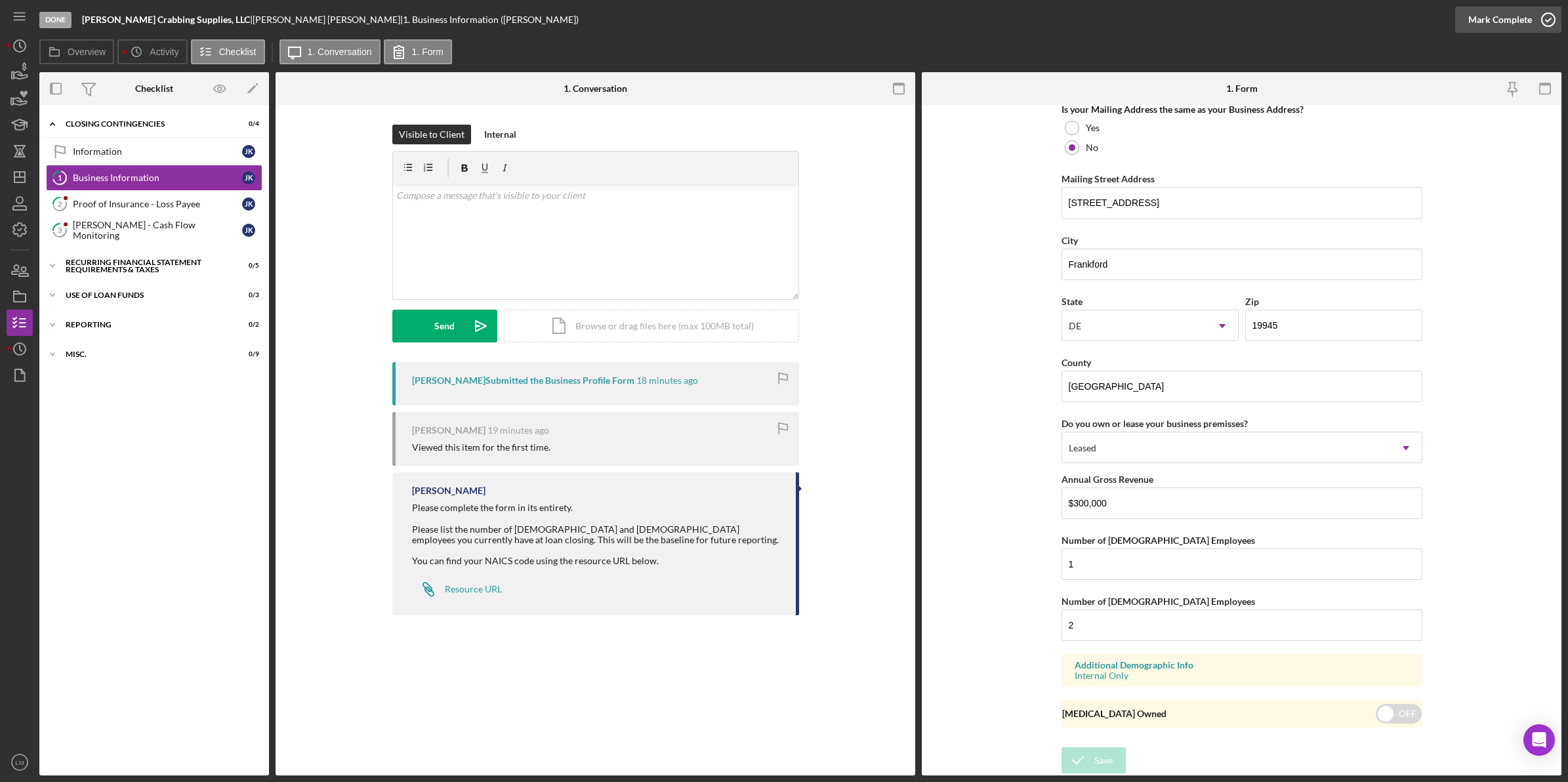
click at [1517, 18] on div "Mark Complete" at bounding box center [1500, 20] width 63 height 26
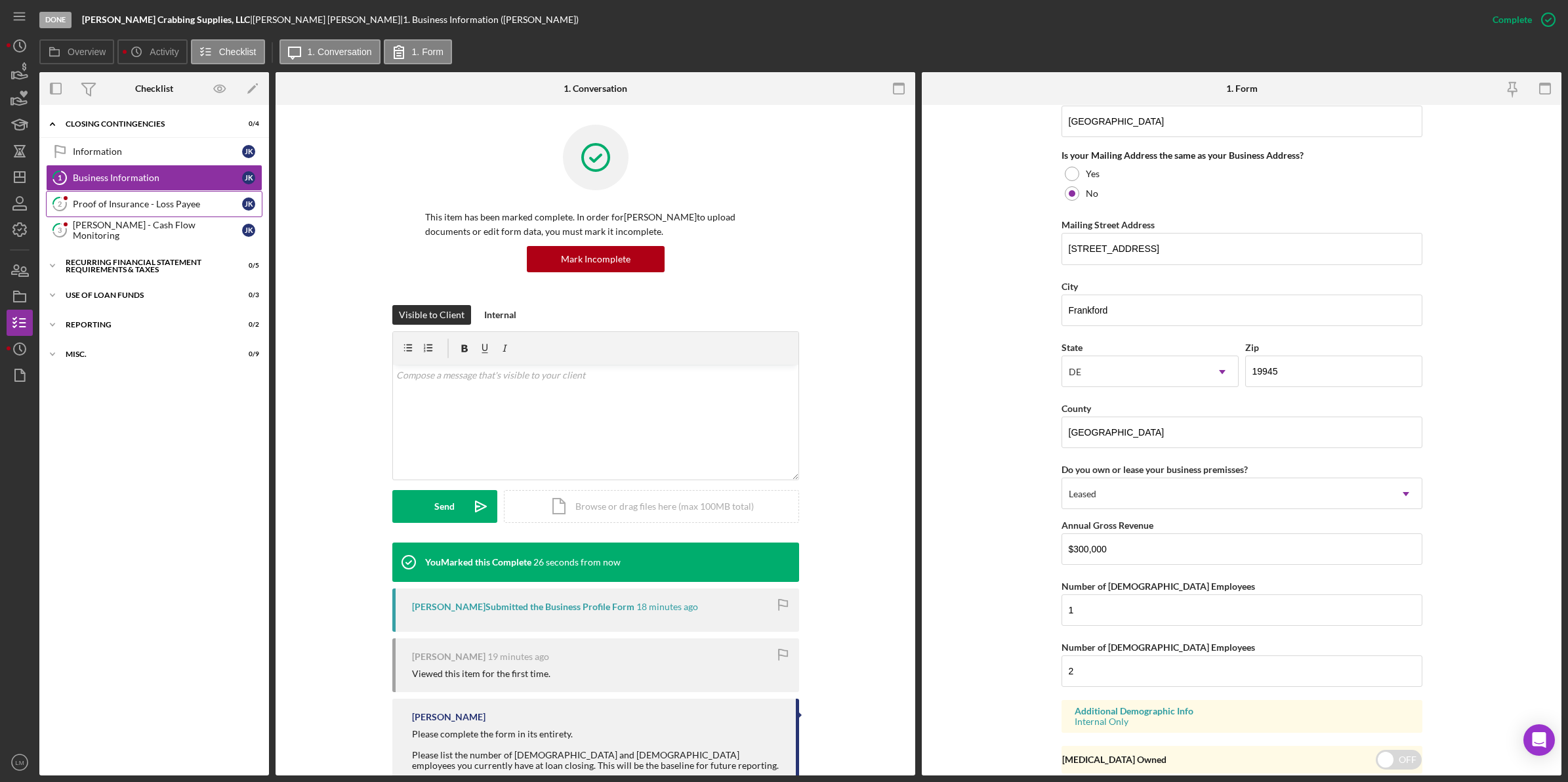
click at [132, 206] on div "Proof of Insurance - Loss Payee" at bounding box center [157, 204] width 170 height 11
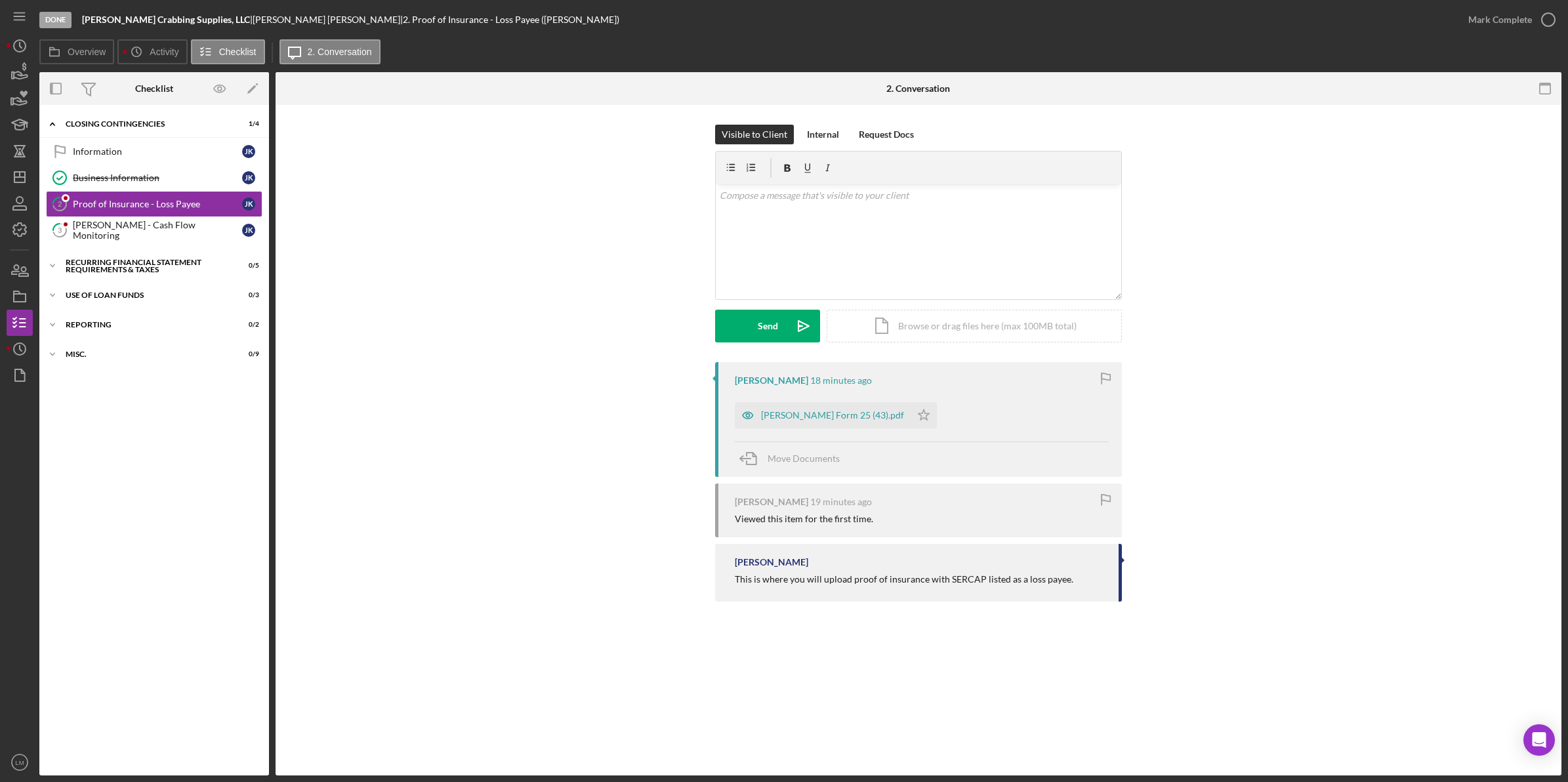
click at [830, 401] on div "[PERSON_NAME] Form 25 (43).pdf Icon/Star" at bounding box center [839, 412] width 209 height 33
click at [827, 414] on div "[PERSON_NAME] Form 25 (43).pdf" at bounding box center [833, 415] width 143 height 11
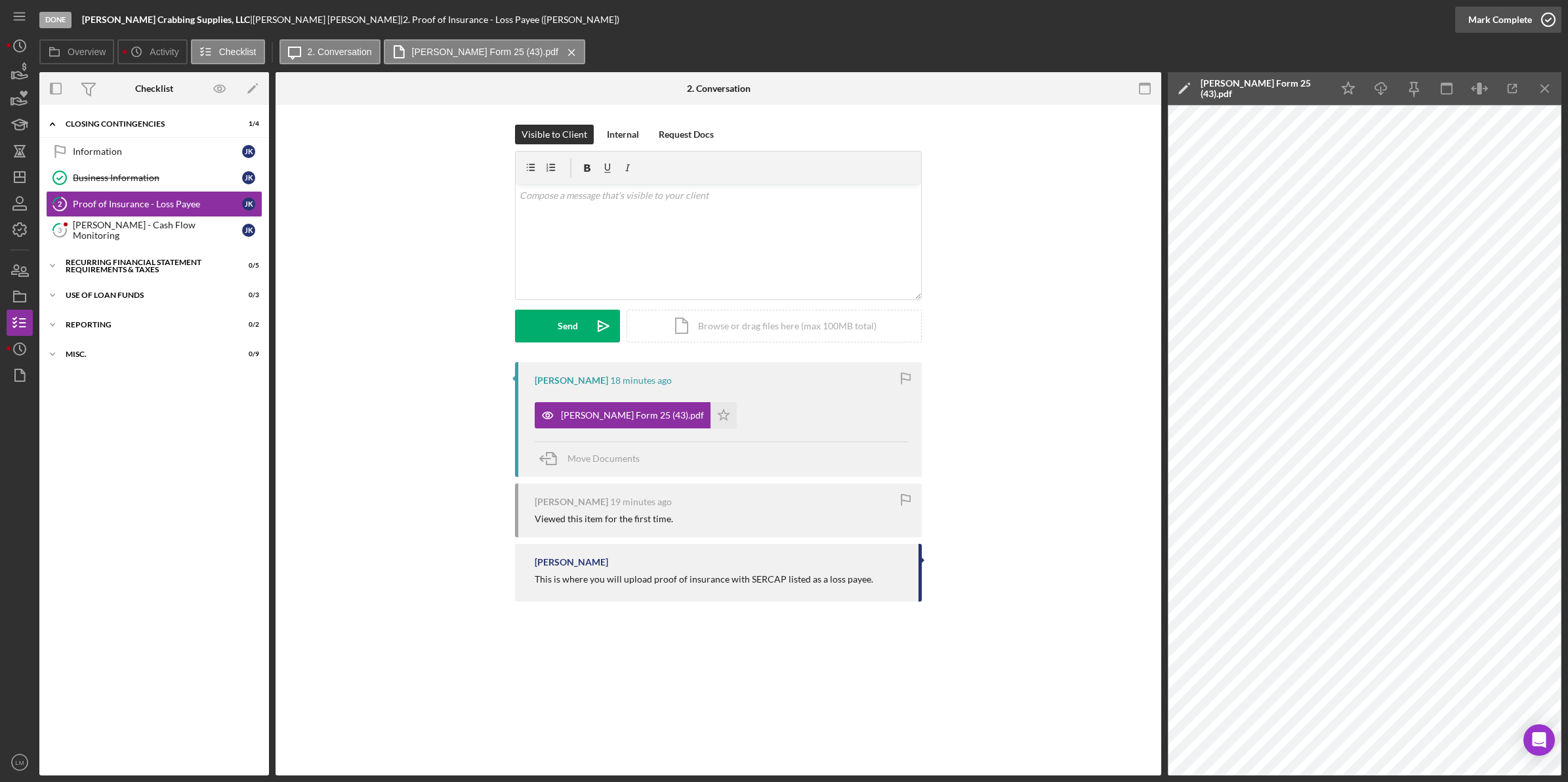
click at [1521, 20] on div "Mark Complete" at bounding box center [1500, 20] width 63 height 26
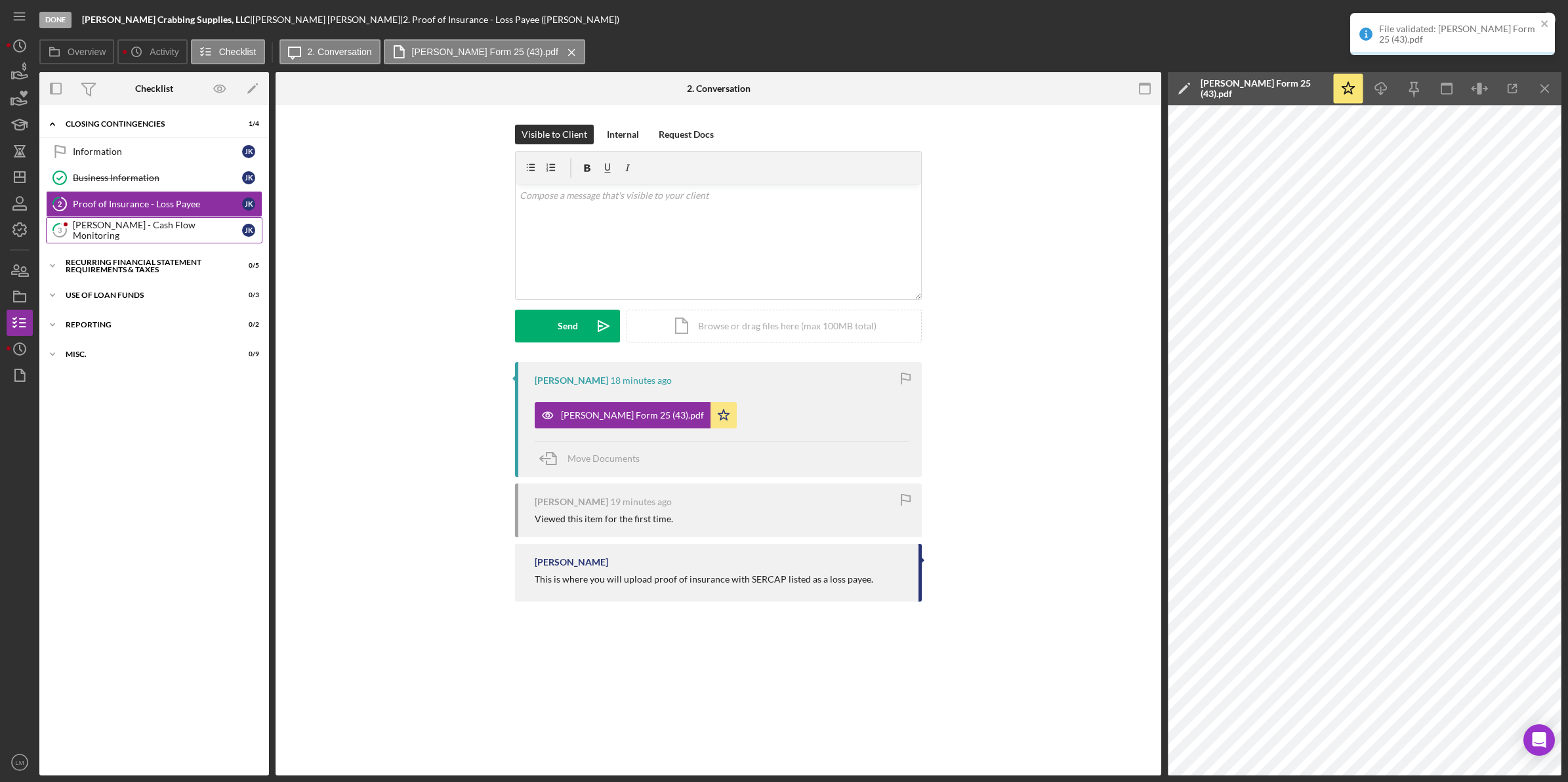
click at [182, 231] on div "[PERSON_NAME] - Cash Flow Monitoring" at bounding box center [157, 231] width 170 height 21
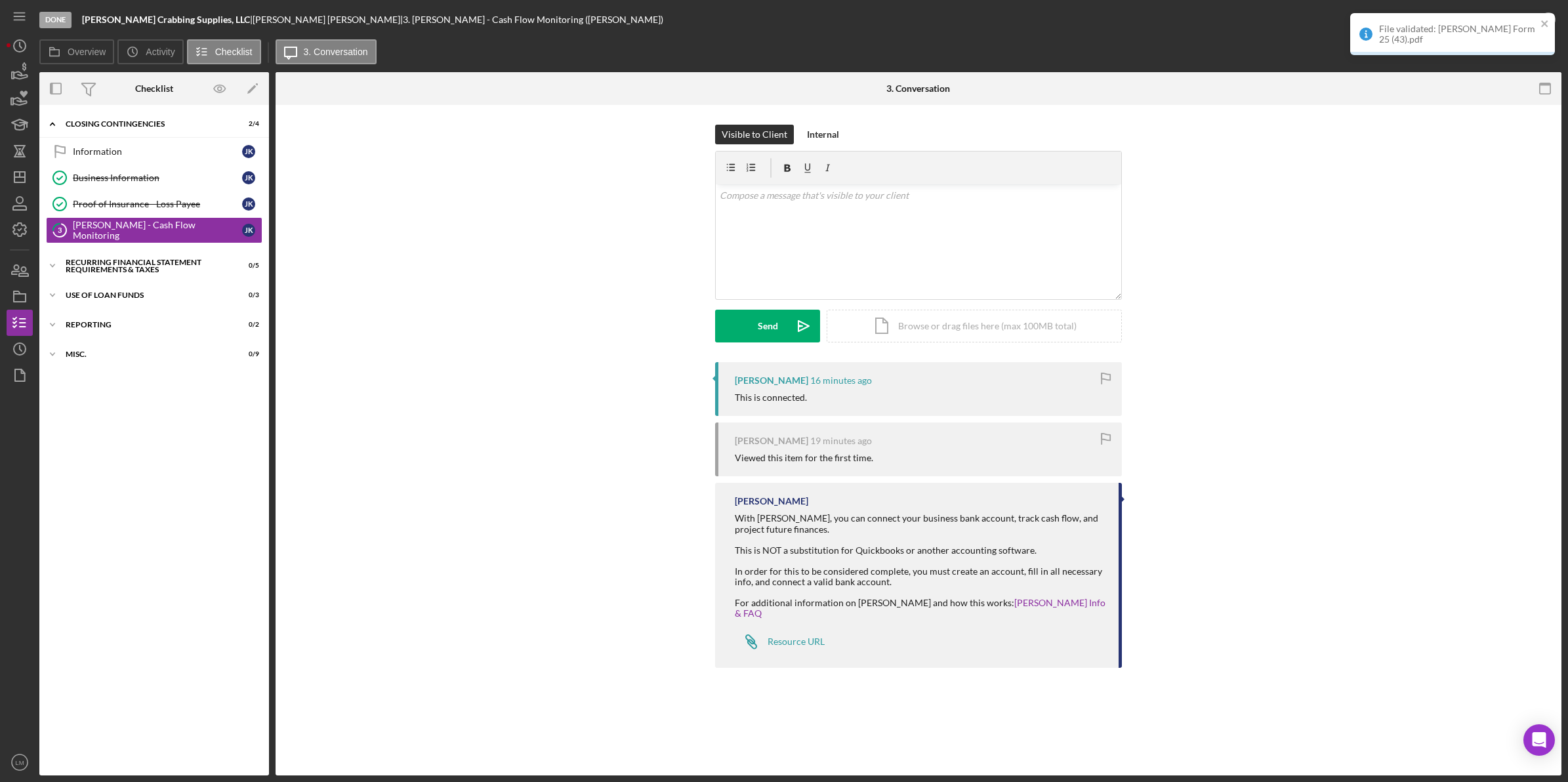
click at [1539, 24] on div "File validated: [PERSON_NAME] Form 25 (43).pdf" at bounding box center [1448, 34] width 185 height 29
click at [0, 0] on icon "button" at bounding box center [0, 0] width 0 height 0
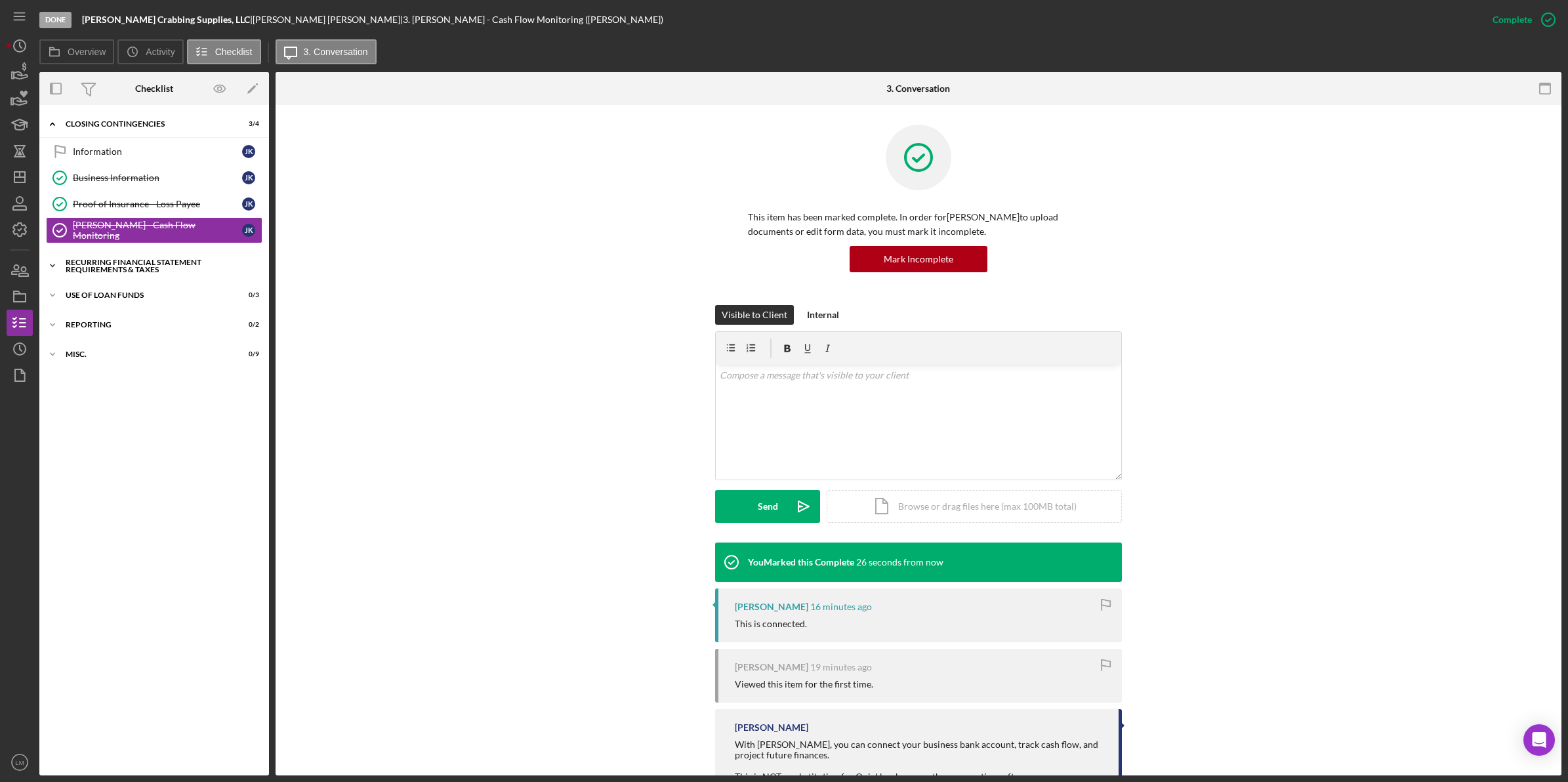
click at [152, 270] on div "Recurring Financial Statement Requirements & Taxes" at bounding box center [159, 266] width 187 height 15
click at [154, 437] on div "Use of Loan Funds" at bounding box center [159, 433] width 187 height 8
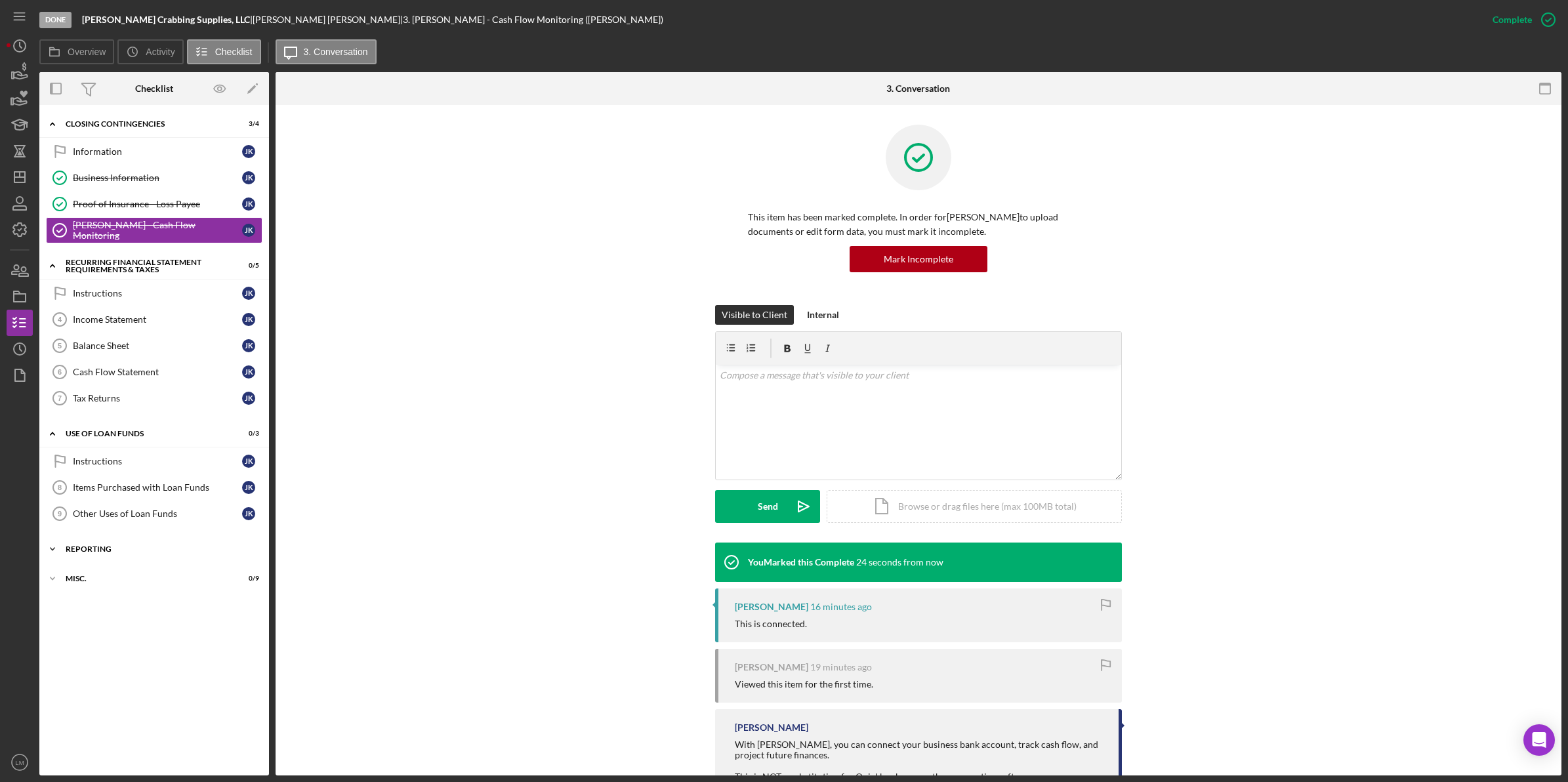
click at [136, 546] on div "Icon/Expander Reporting 0 / 2" at bounding box center [154, 549] width 230 height 26
click at [142, 296] on div "Instructions" at bounding box center [157, 293] width 170 height 11
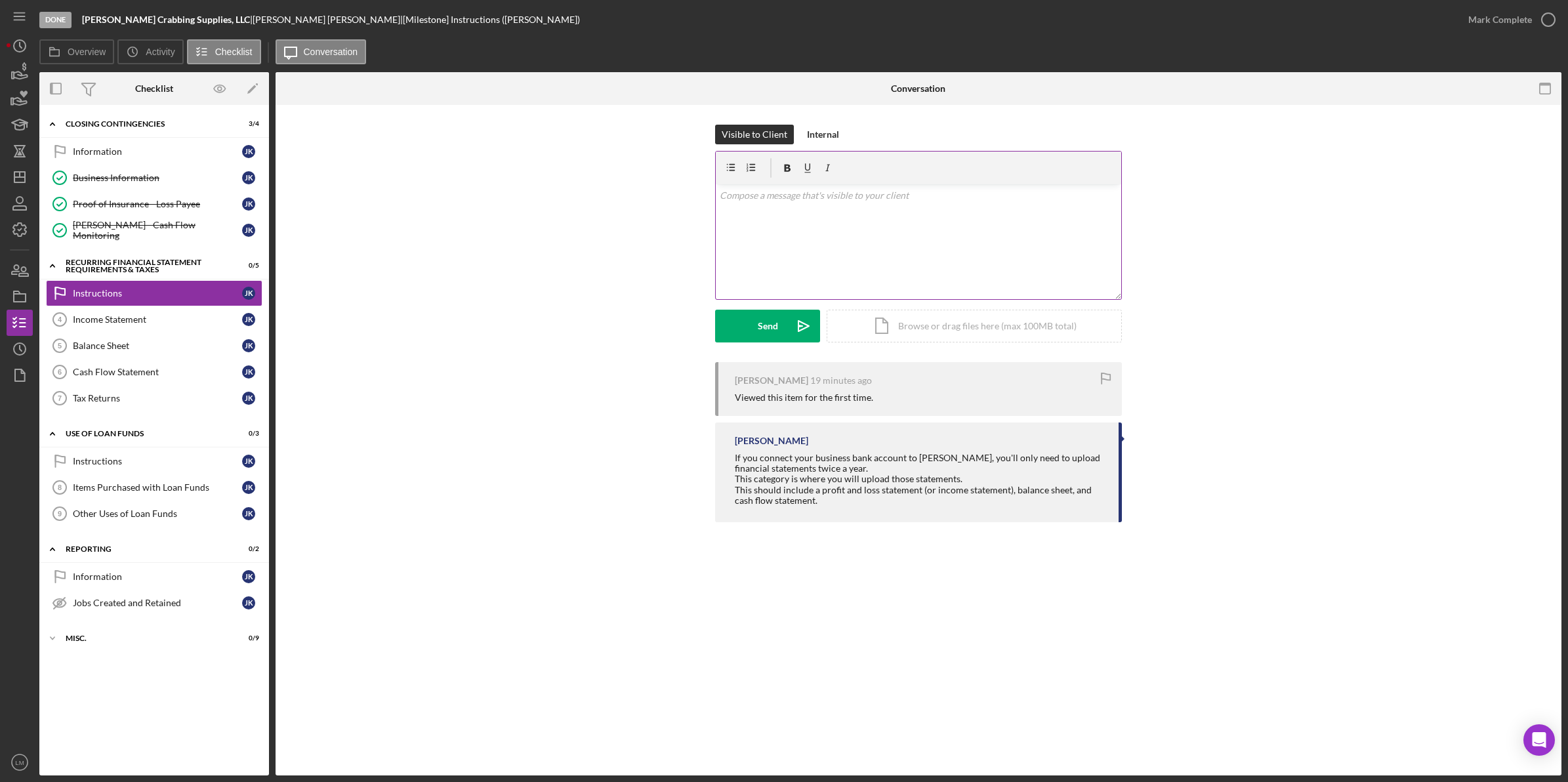
click at [940, 256] on div "v Color teal Color pink Remove color Add row above Add row below Add column bef…" at bounding box center [918, 242] width 405 height 115
click at [778, 329] on button "Send Icon/icon-invite-send" at bounding box center [767, 326] width 105 height 33
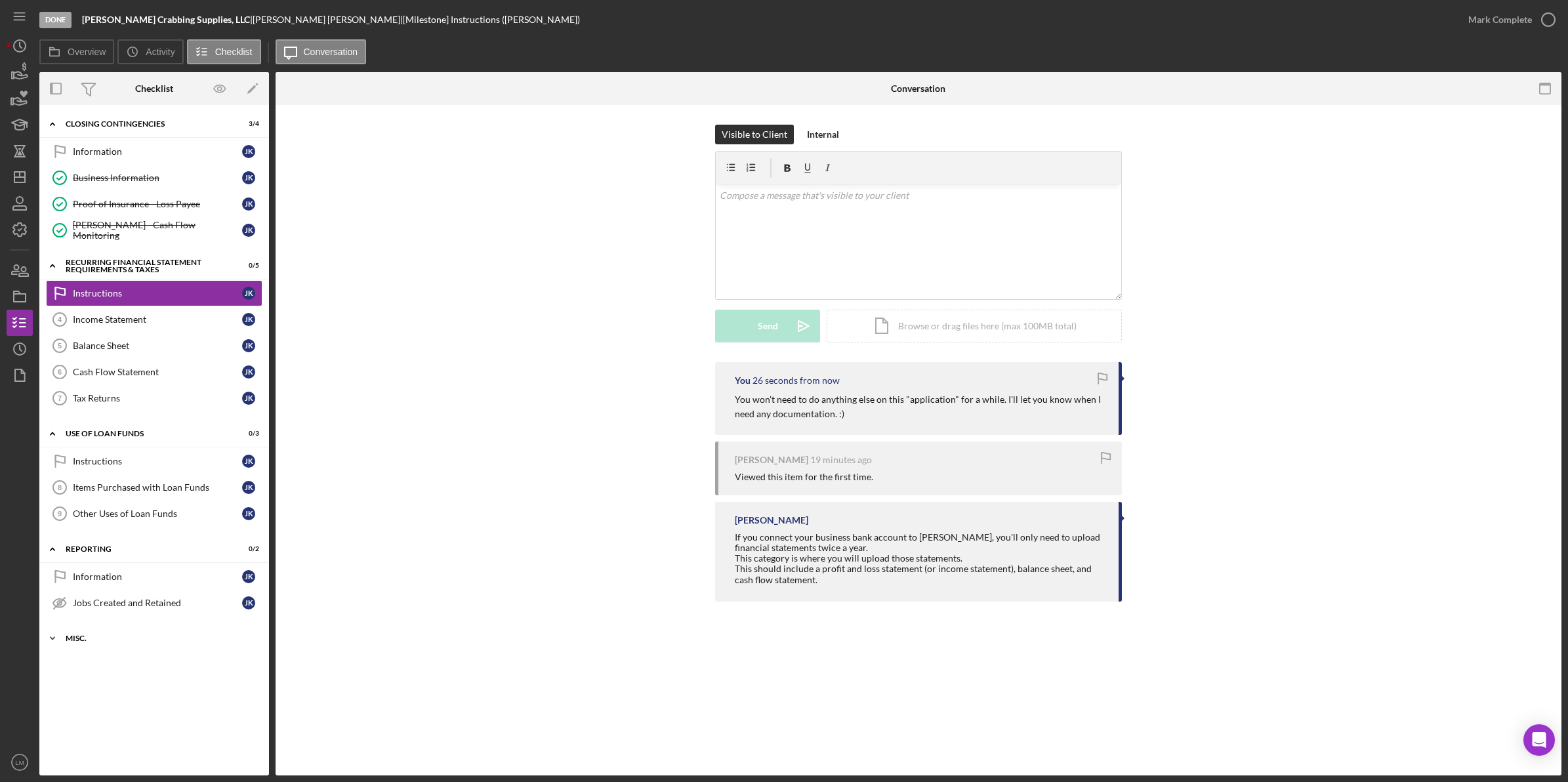
click at [125, 634] on div "Icon/Expander Misc. 0 / 9" at bounding box center [154, 638] width 230 height 26
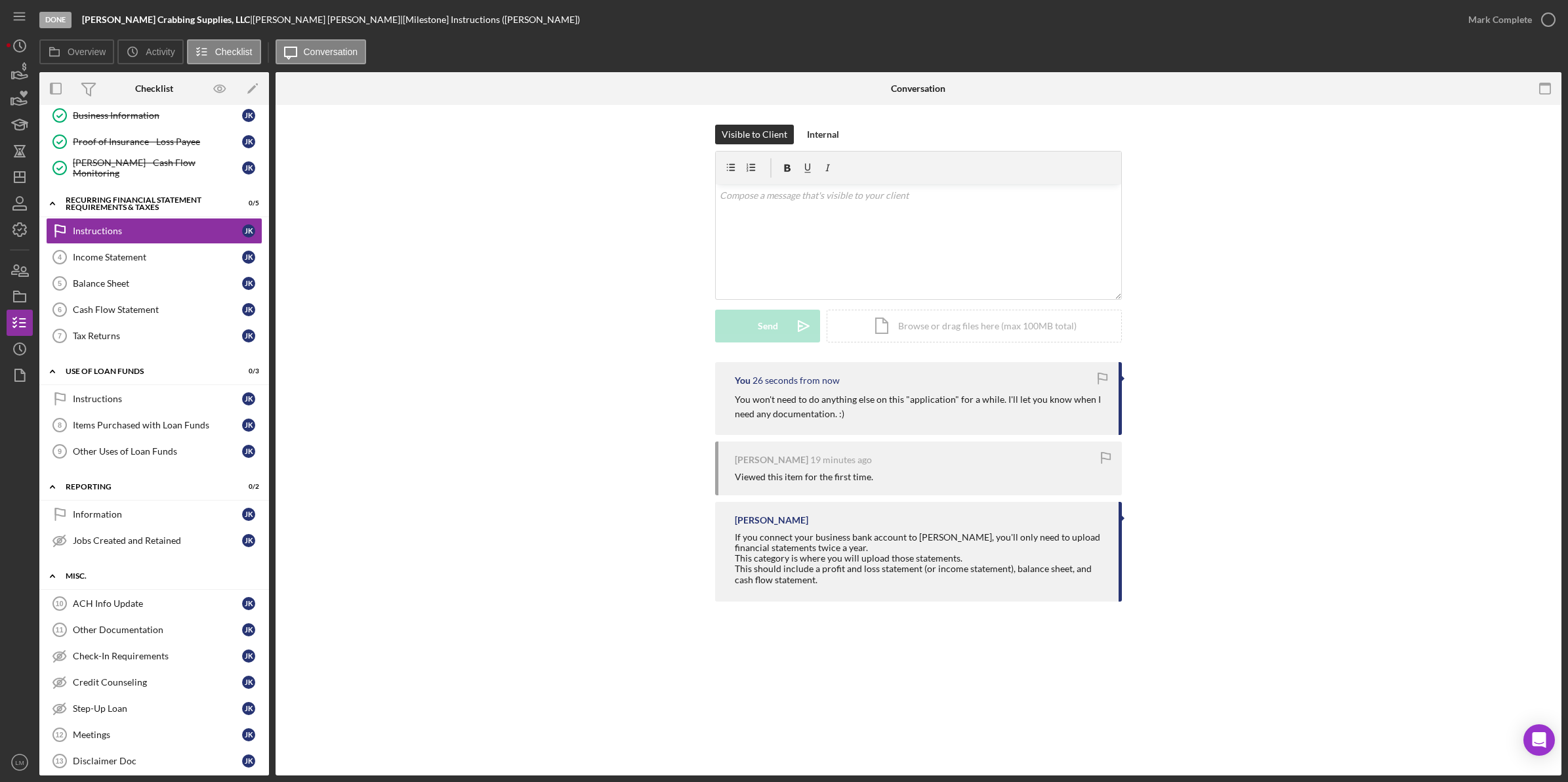
scroll to position [135, 0]
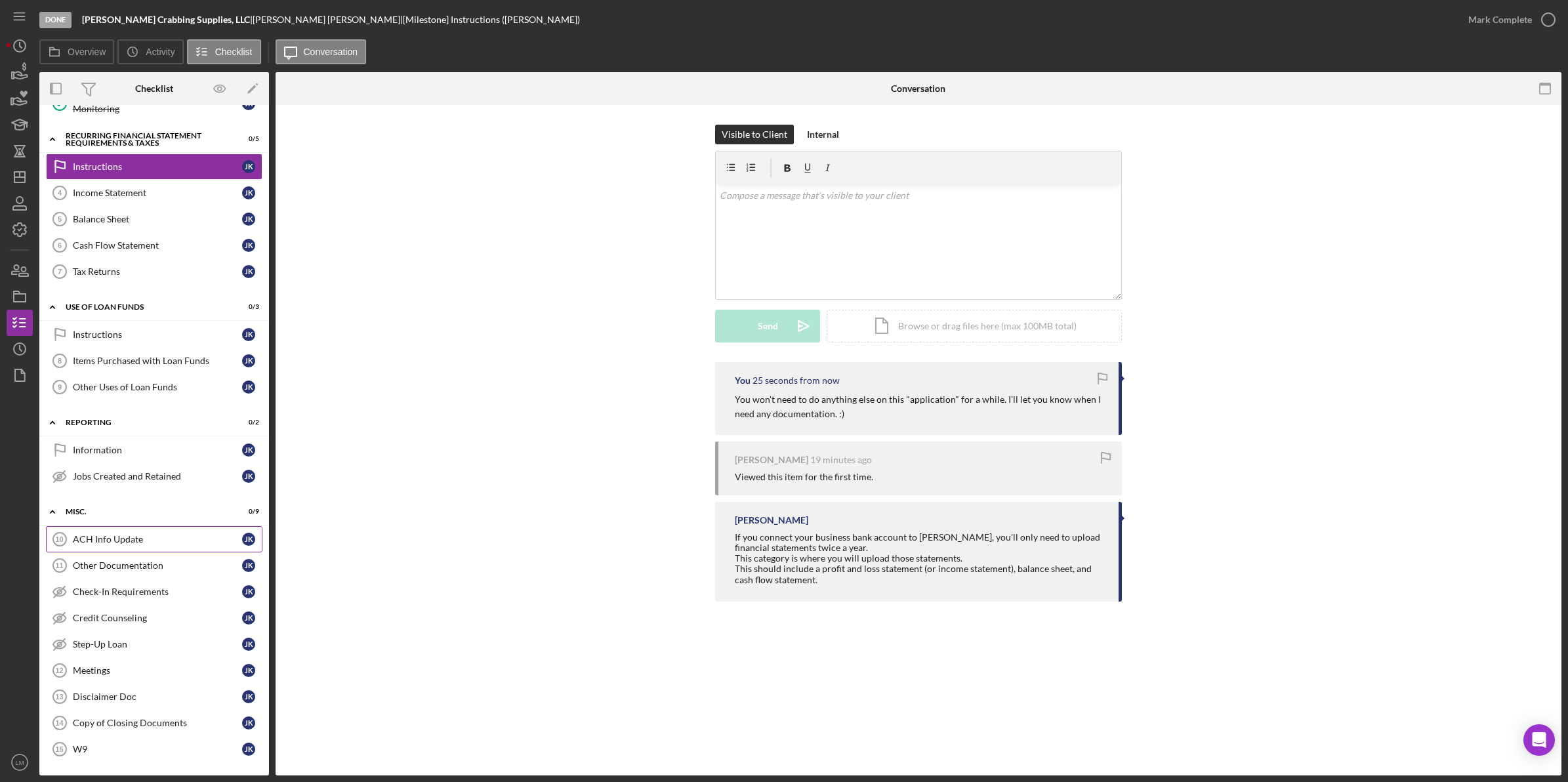
click at [152, 545] on link "ACH Info Update 10 ACH Info Update J K" at bounding box center [154, 539] width 216 height 26
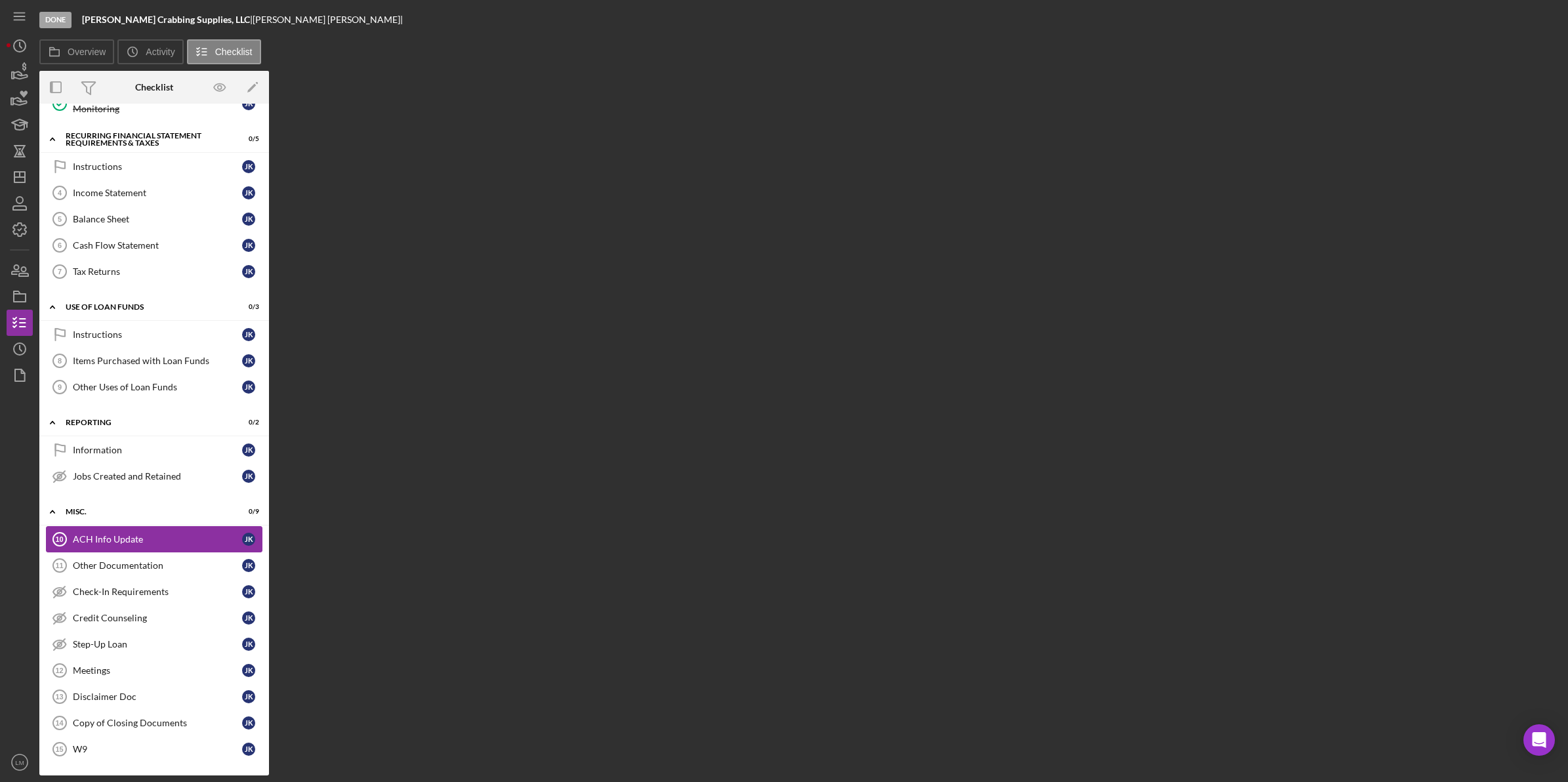
scroll to position [135, 0]
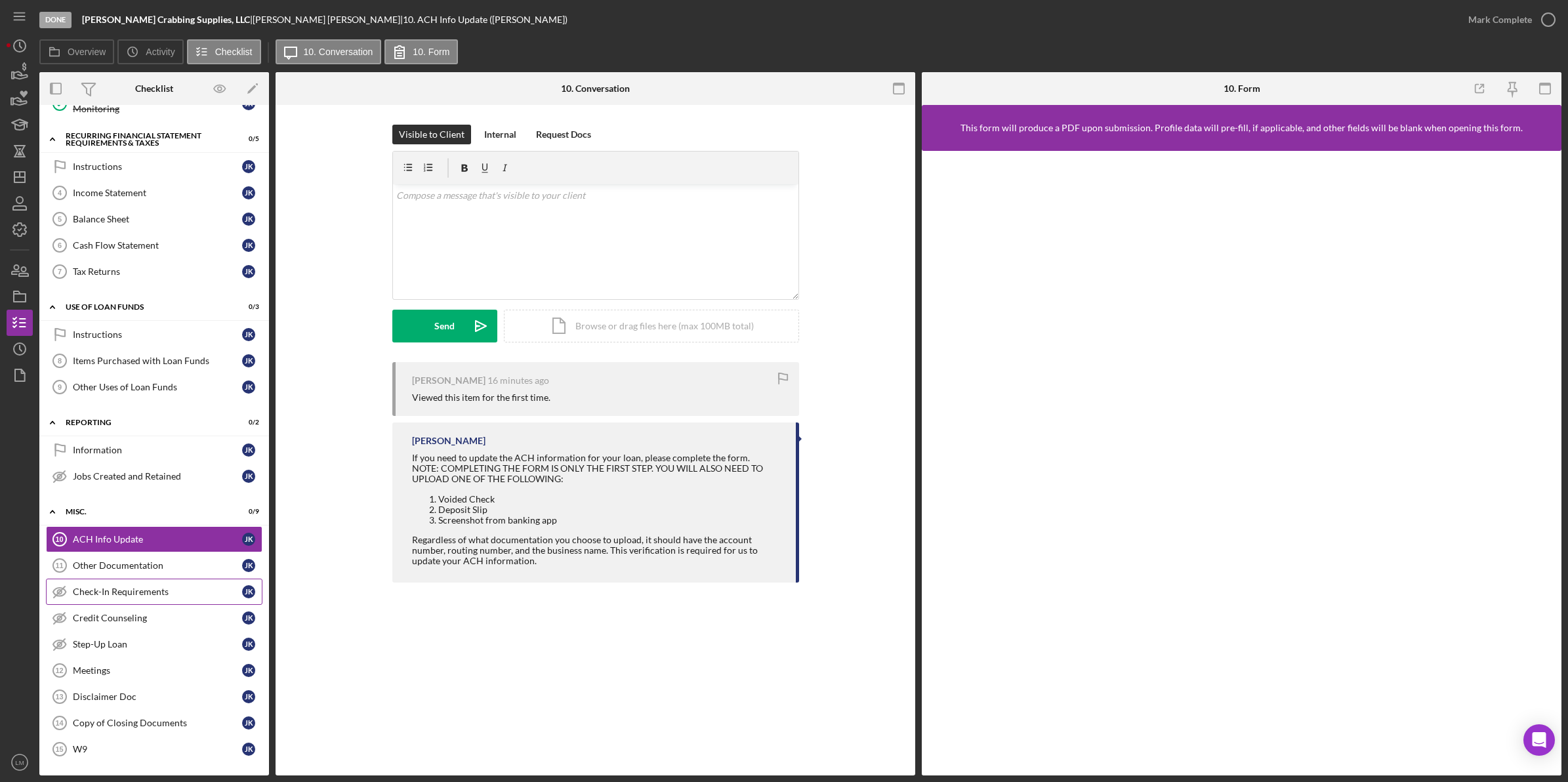
click at [140, 587] on div "Check-In Requirements" at bounding box center [157, 592] width 170 height 11
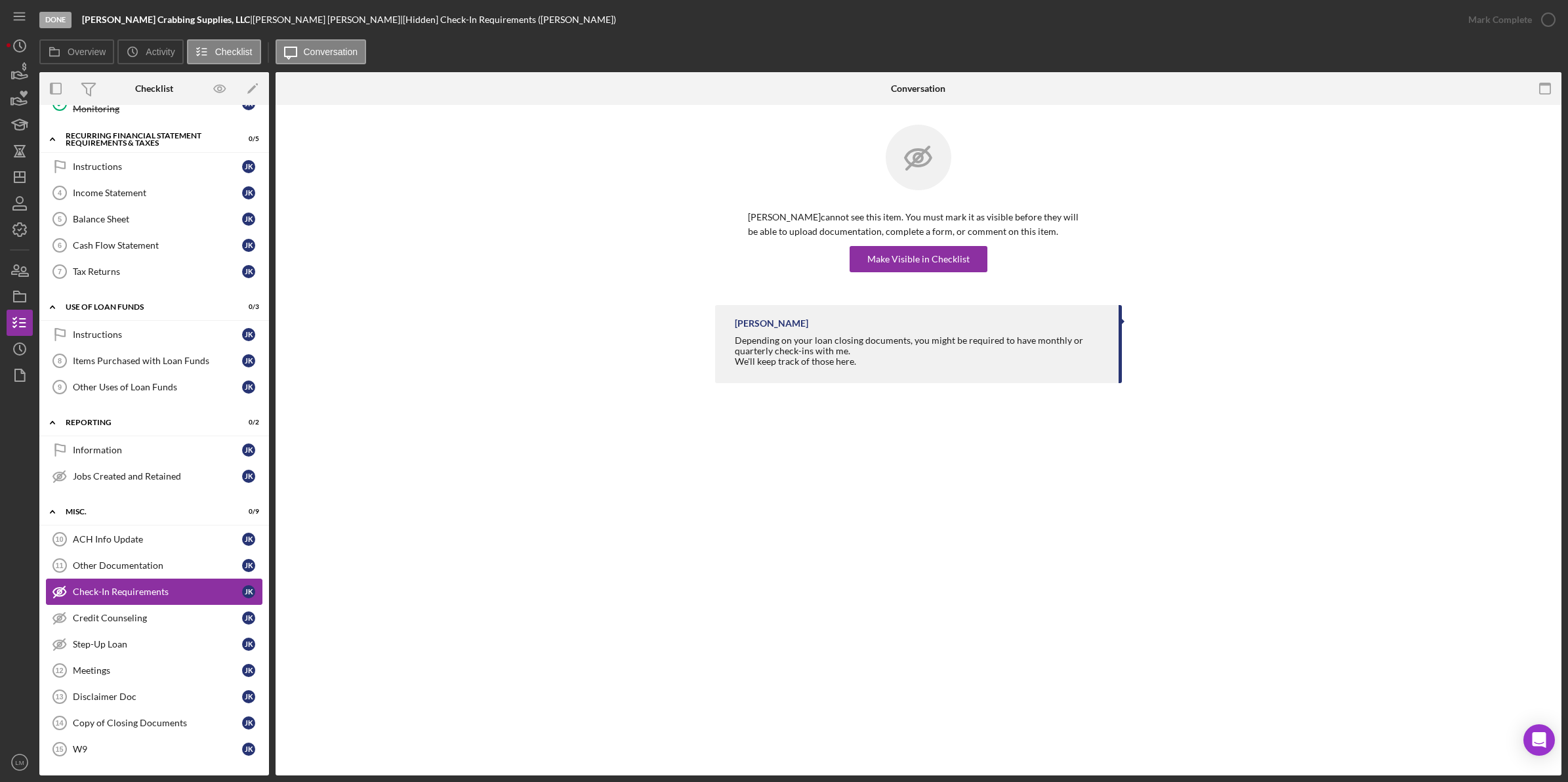
scroll to position [135, 0]
click at [15, 176] on icon "Icon/Dashboard" at bounding box center [20, 177] width 33 height 33
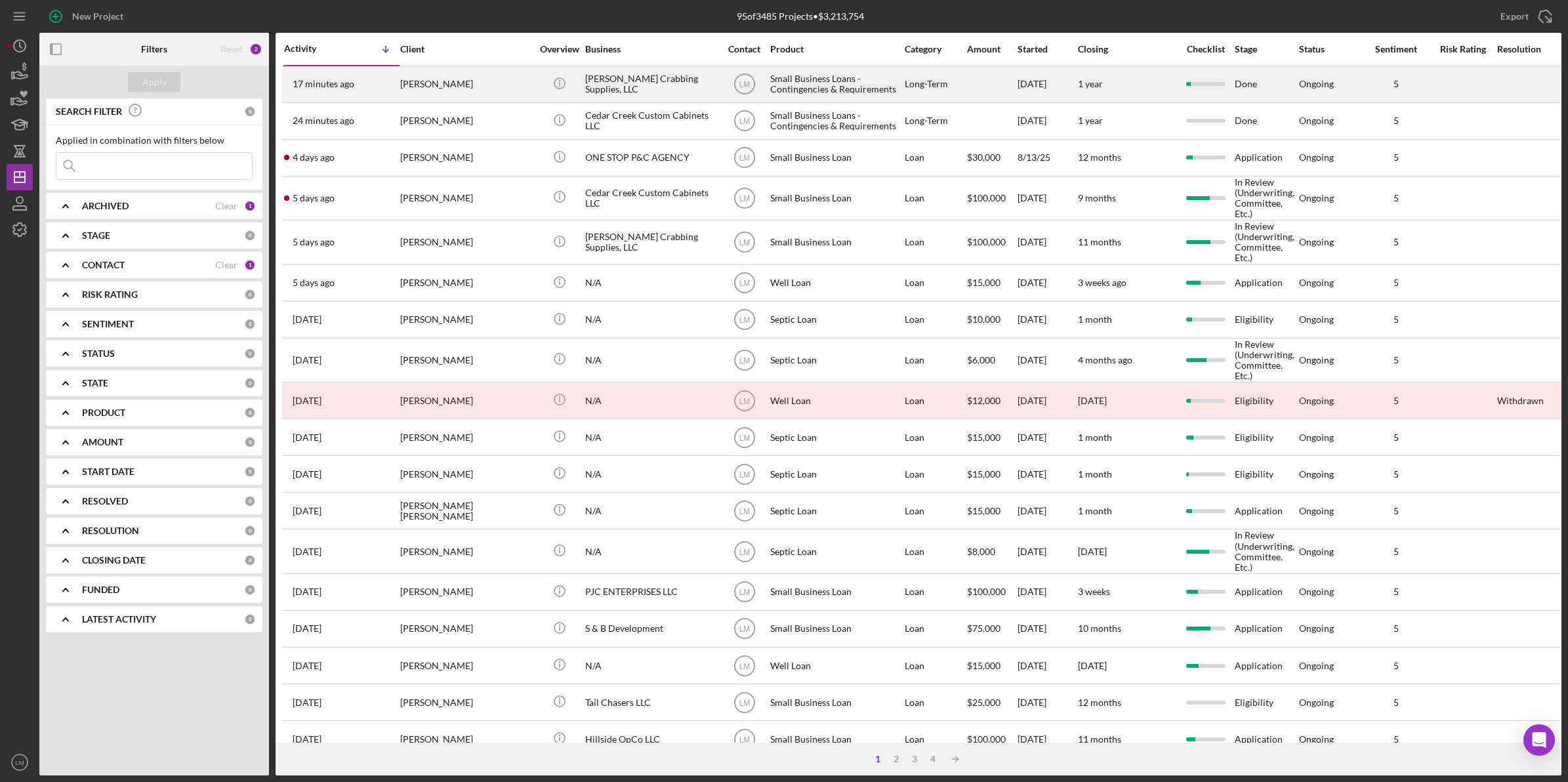
click at [461, 75] on div "[PERSON_NAME]" at bounding box center [466, 84] width 131 height 35
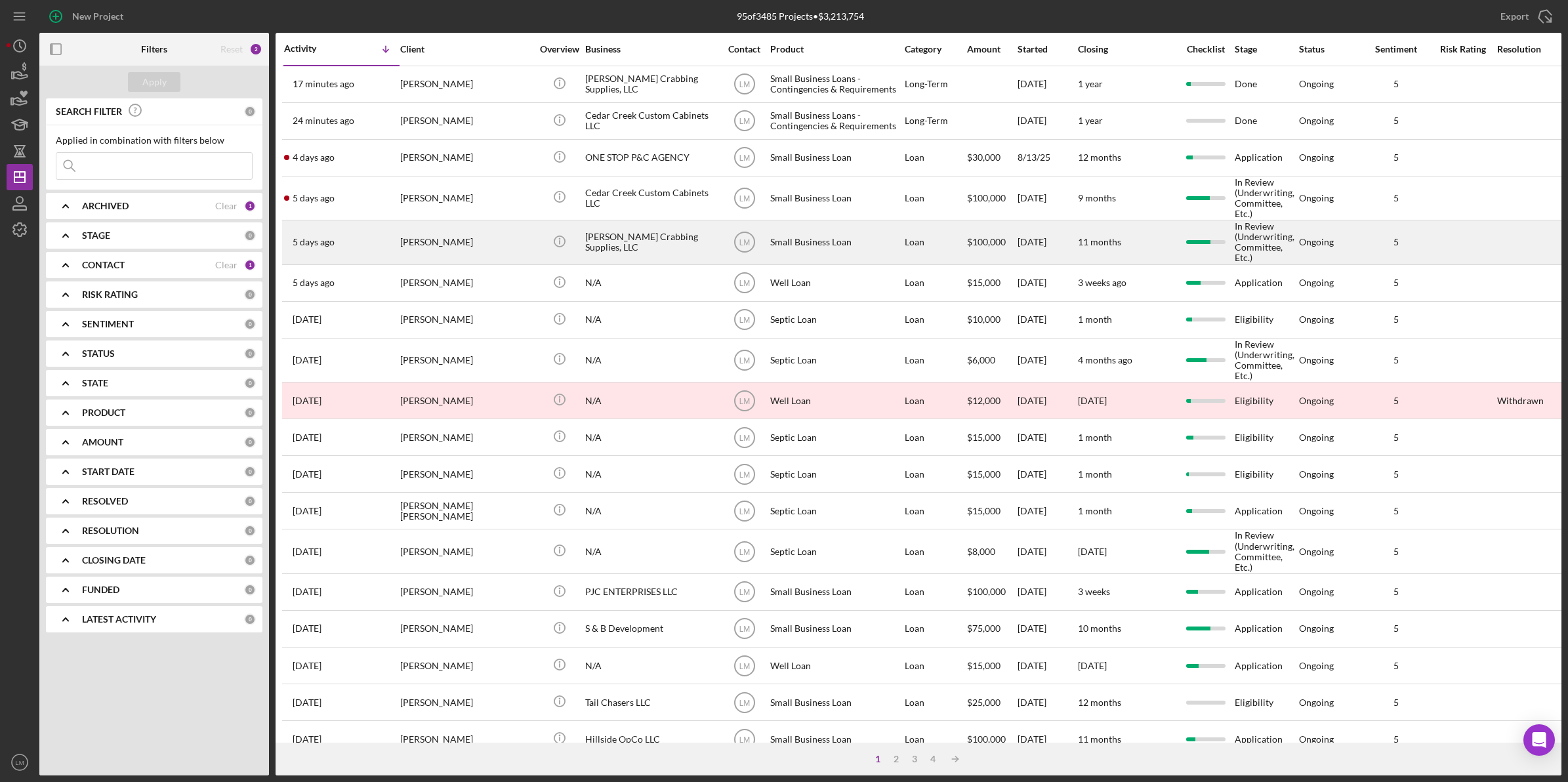
click at [472, 246] on div "[PERSON_NAME]" at bounding box center [466, 242] width 131 height 42
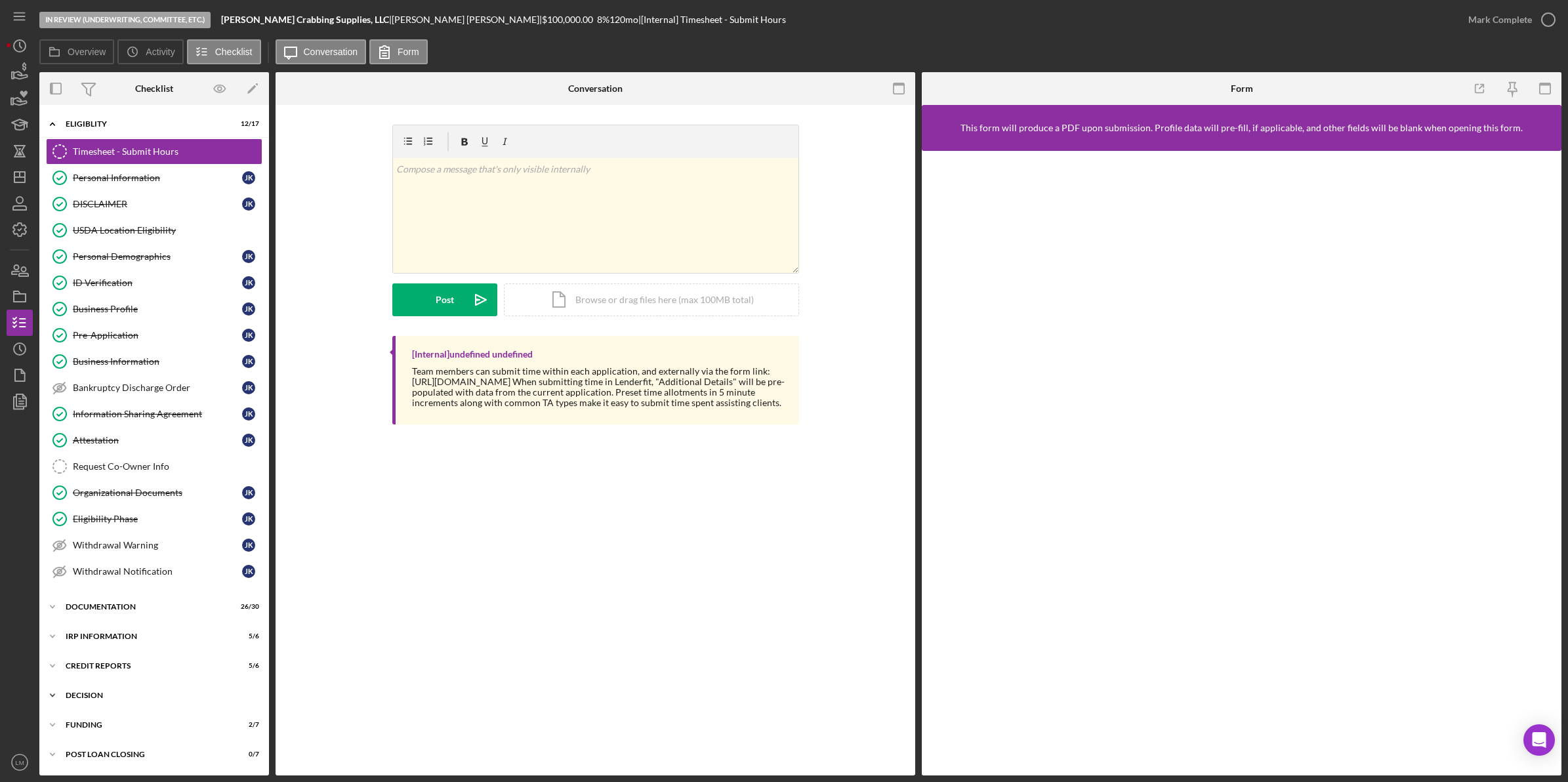
click at [125, 694] on div "Decision" at bounding box center [159, 695] width 187 height 8
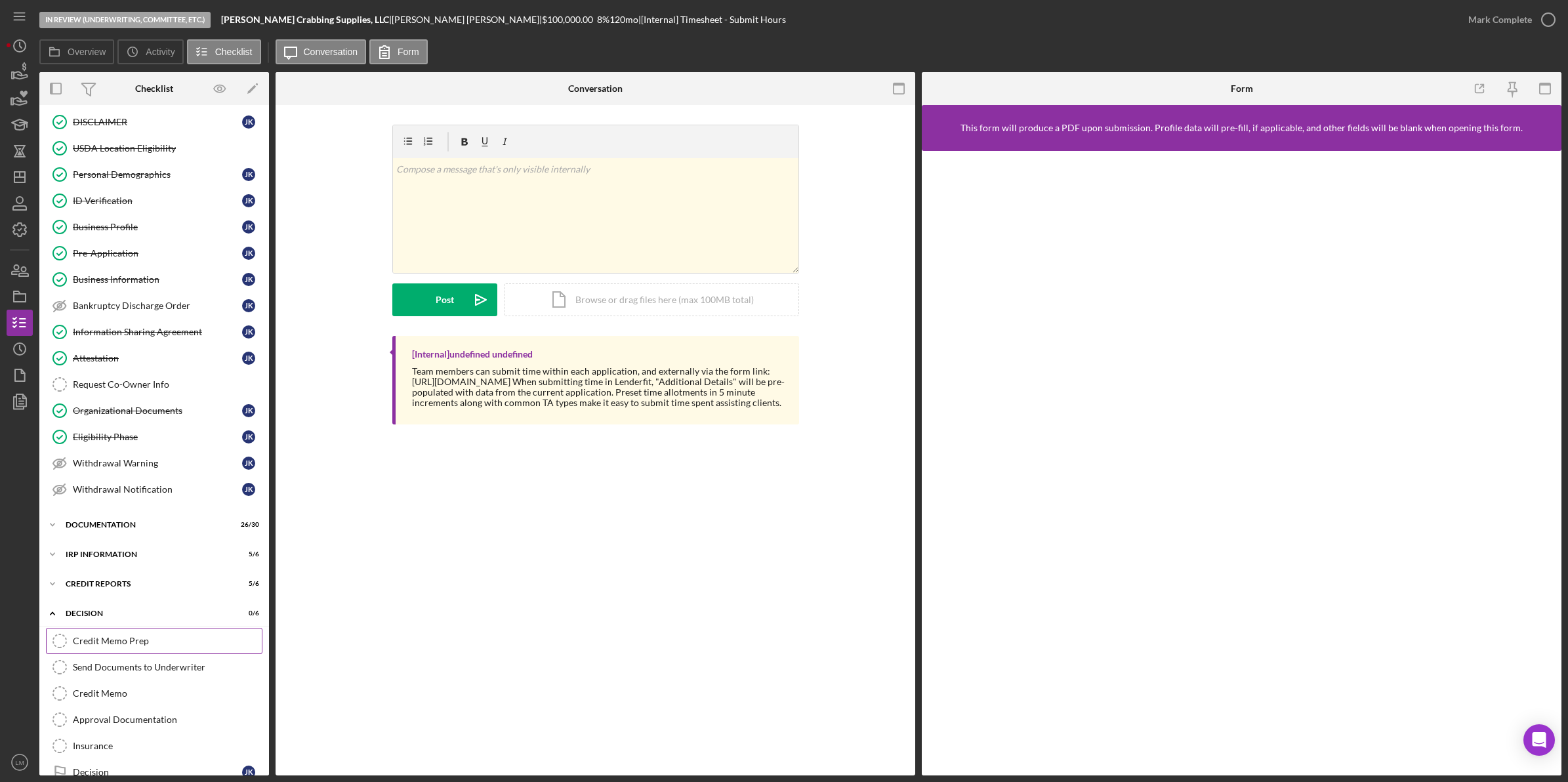
scroll to position [171, 0]
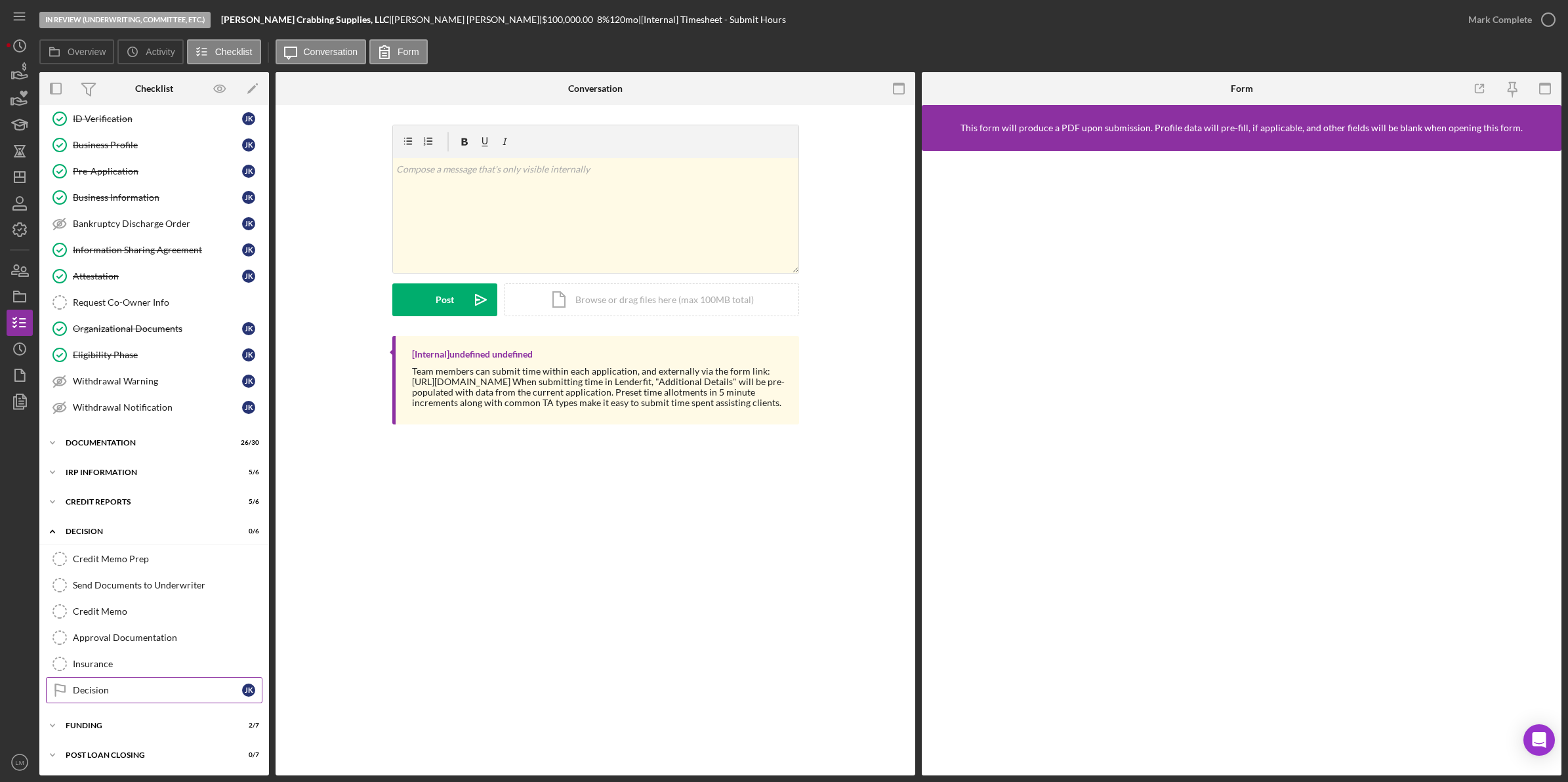
click at [136, 683] on link "Decision Decision J K" at bounding box center [154, 690] width 216 height 26
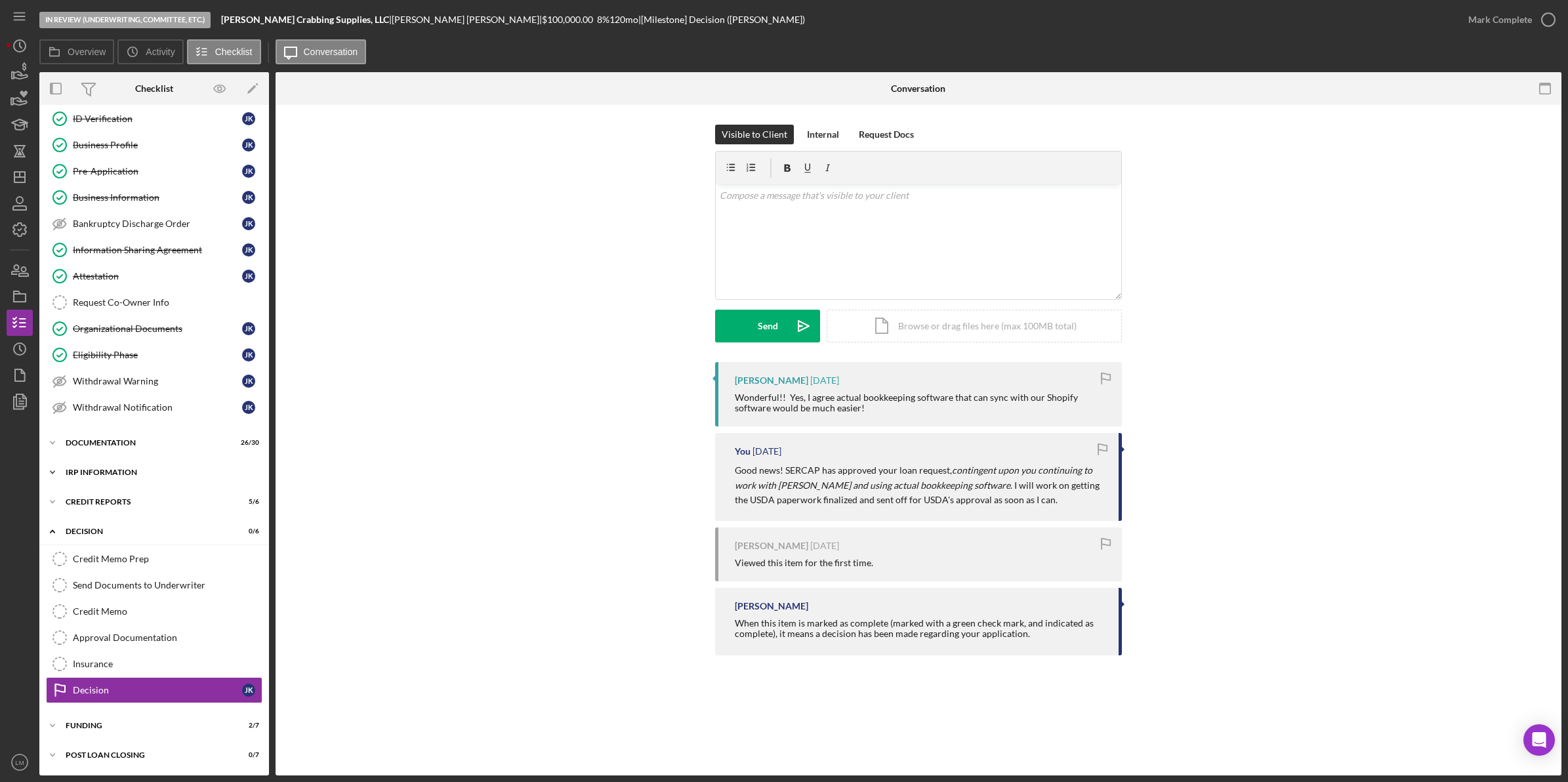
click at [138, 482] on div "Icon/Expander IRP Information 5 / 6" at bounding box center [154, 472] width 230 height 26
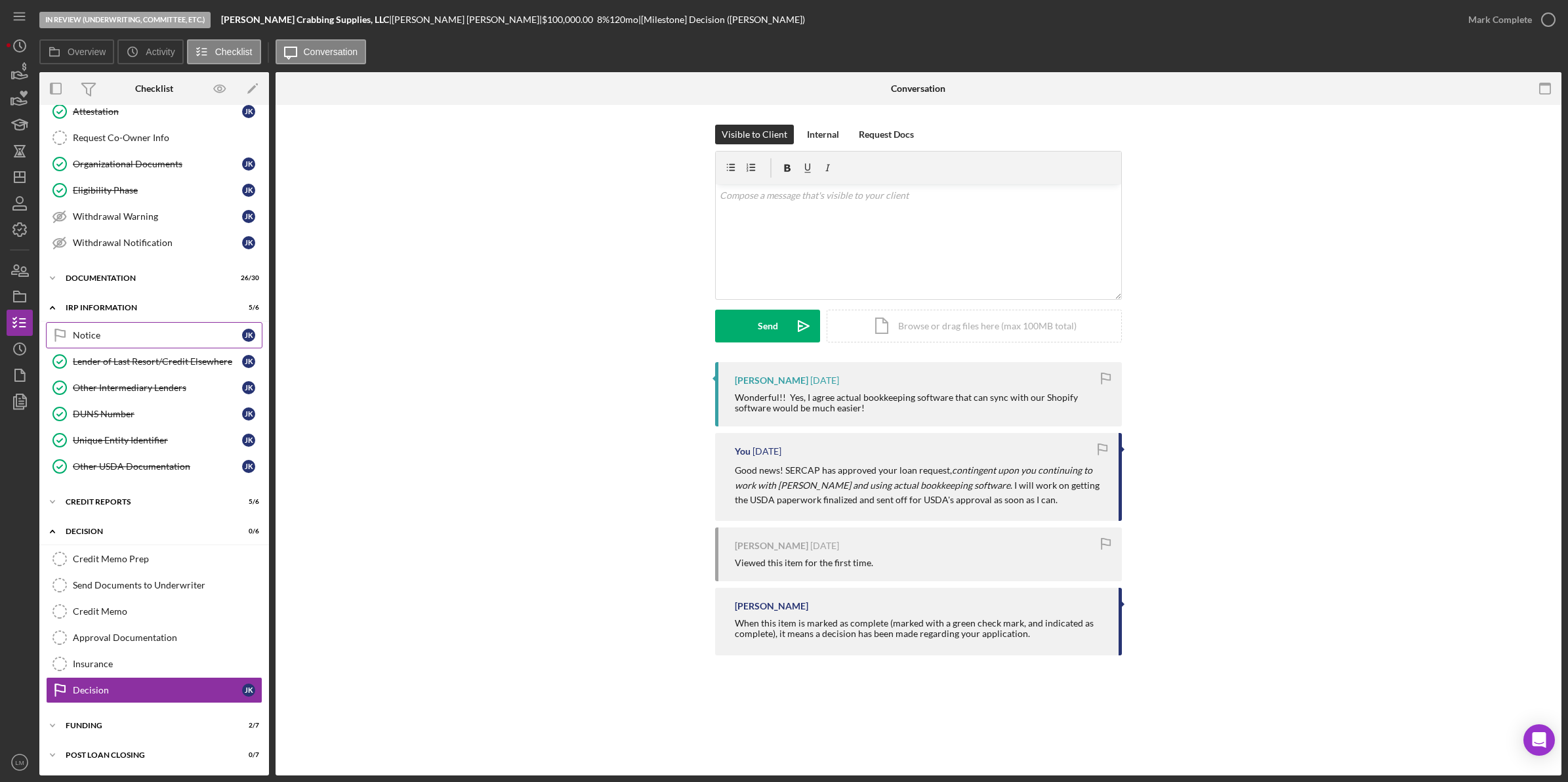
click at [141, 334] on div "Notice" at bounding box center [157, 335] width 170 height 11
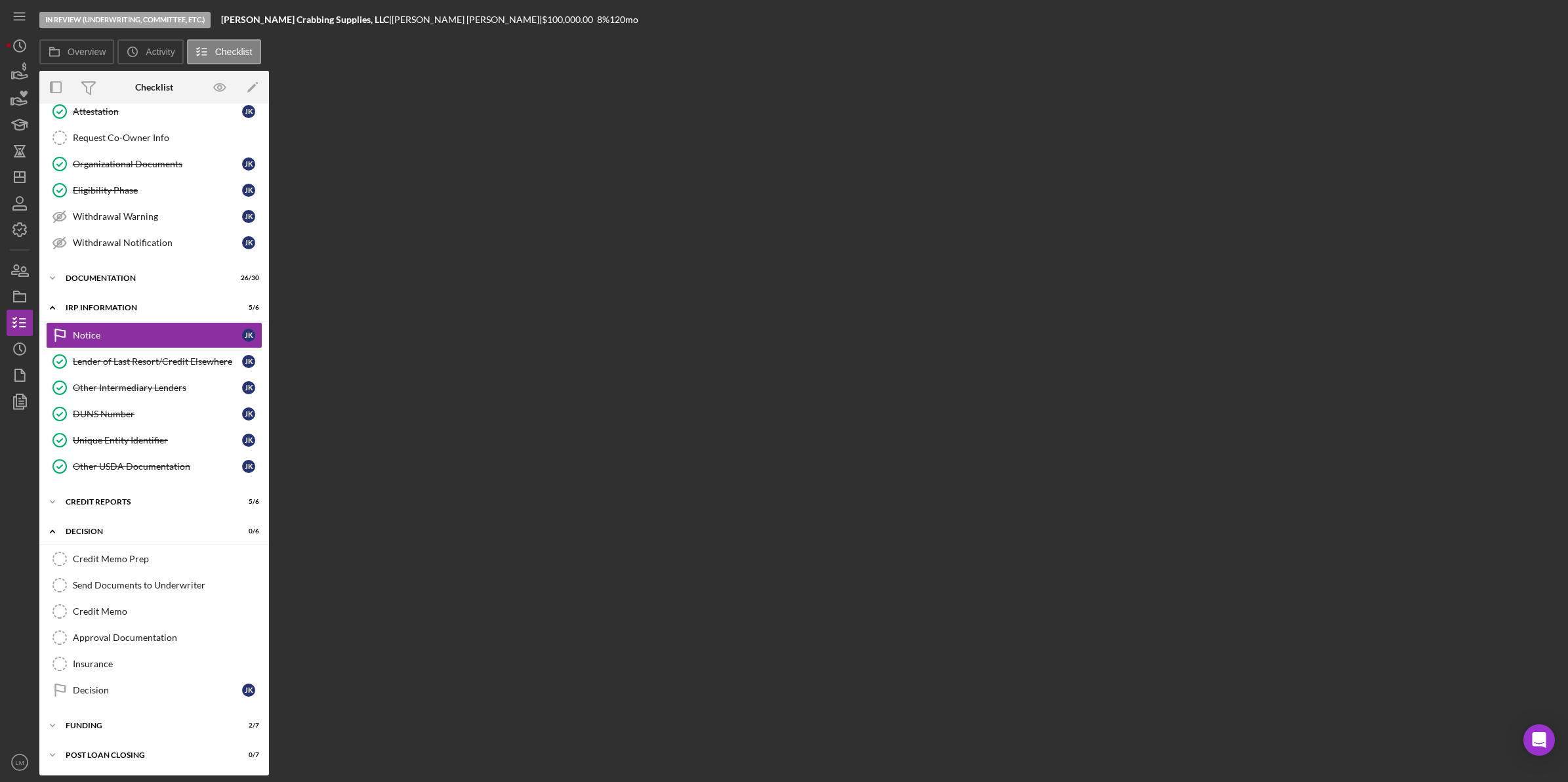
scroll to position [338, 0]
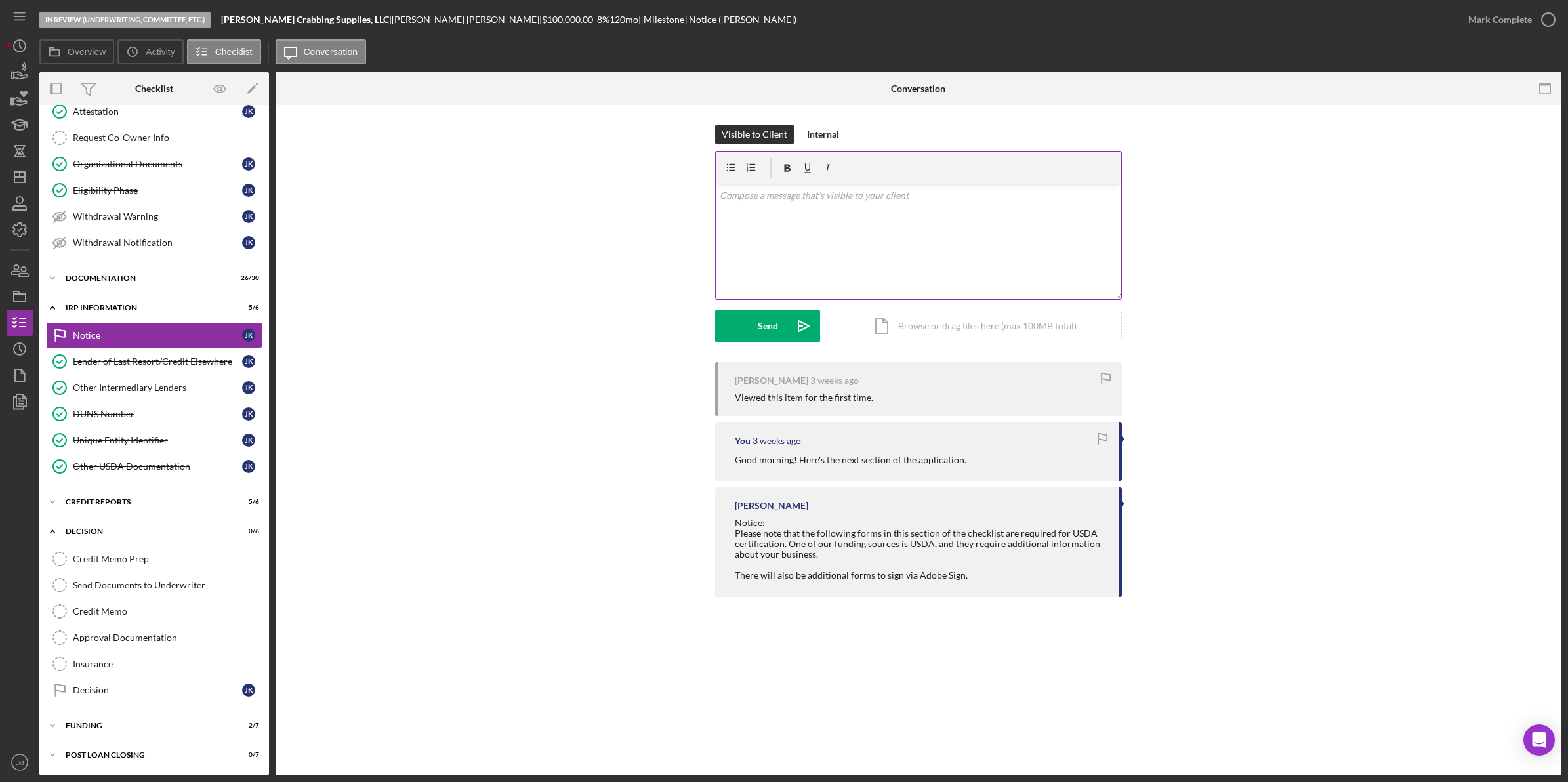
click at [926, 260] on div "v Color teal Color pink Remove color Add row above Add row below Add column bef…" at bounding box center [918, 242] width 405 height 115
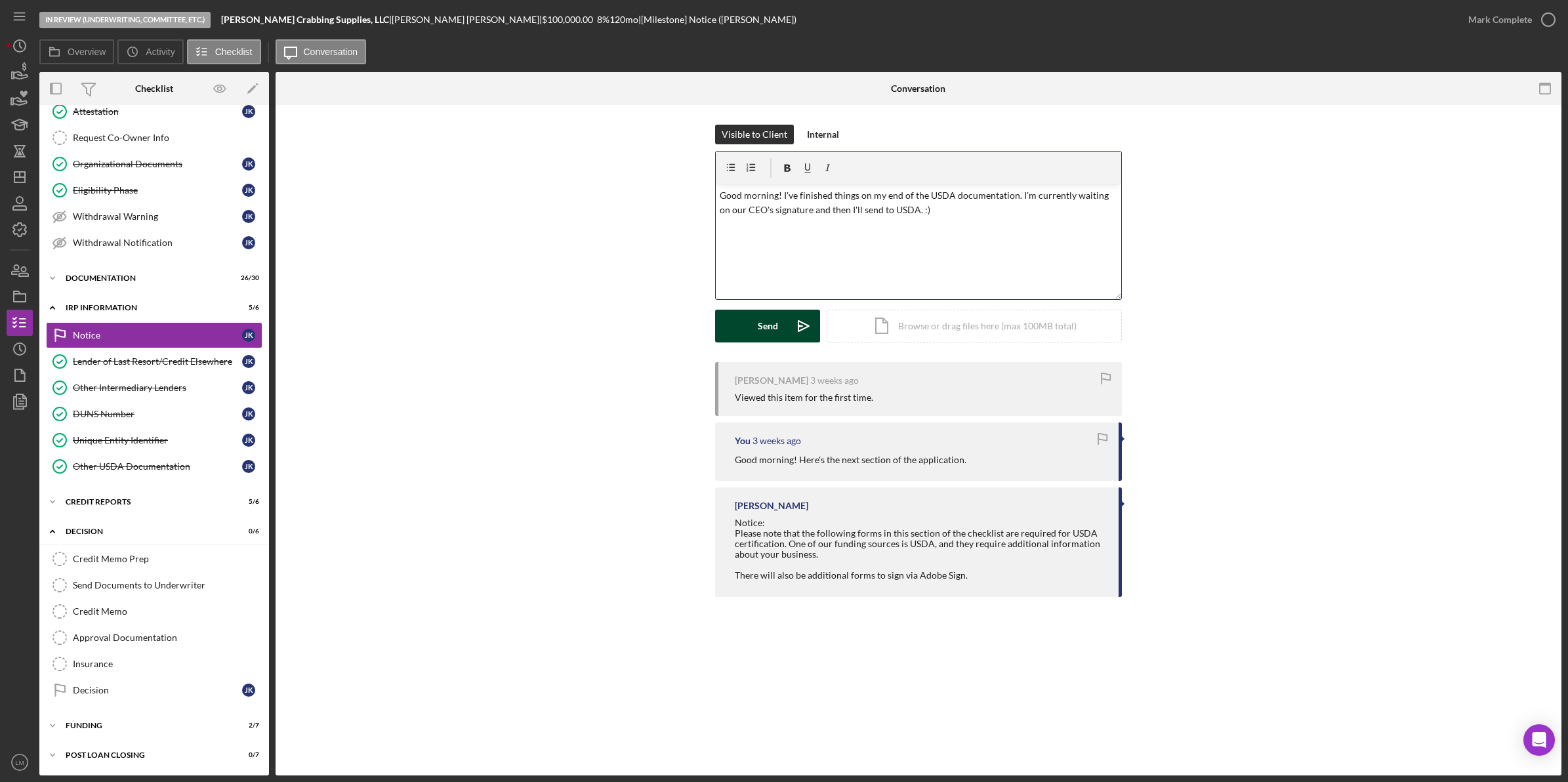
click at [787, 338] on icon "Icon/icon-invite-send" at bounding box center [804, 326] width 33 height 33
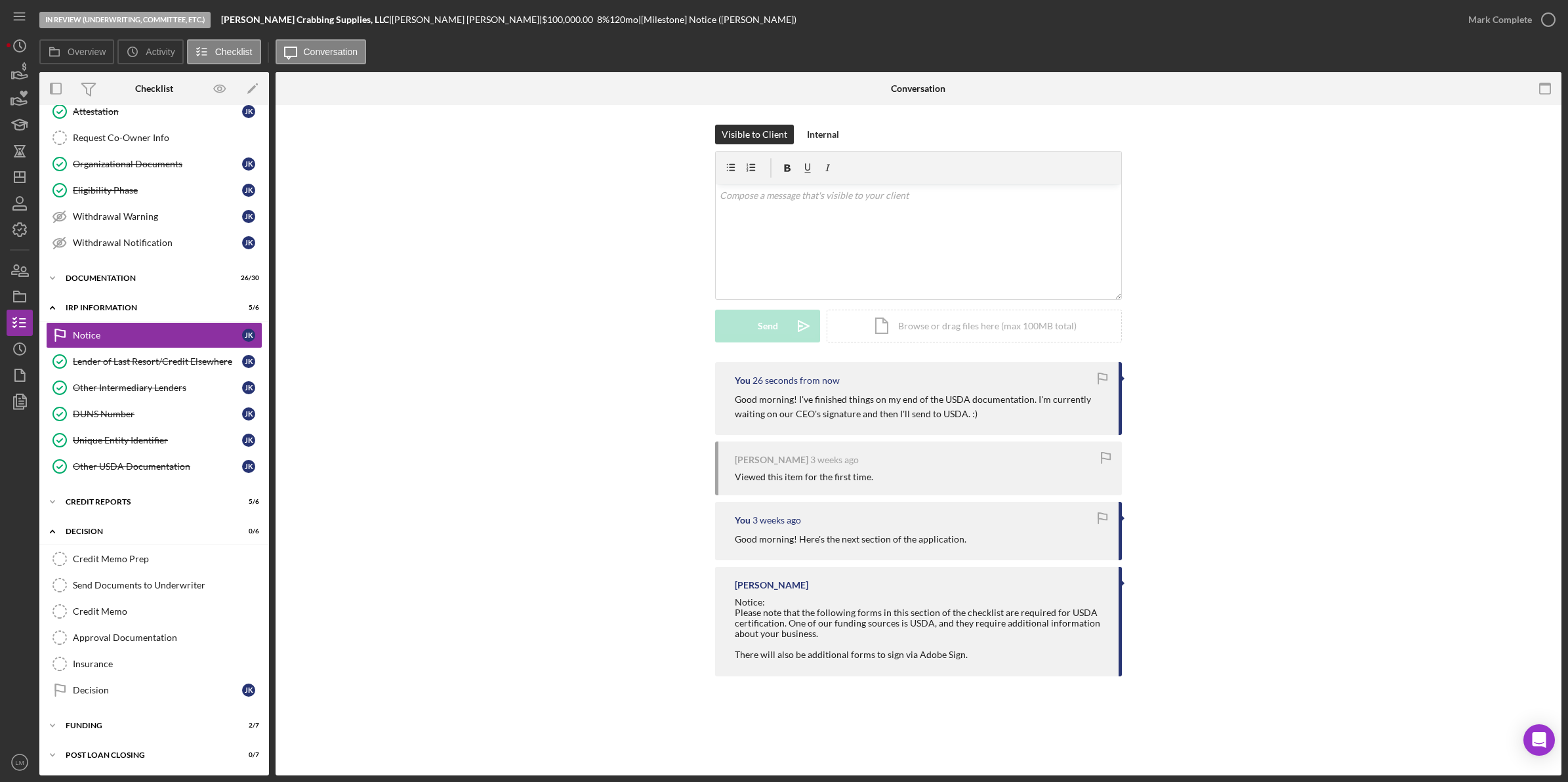
click at [683, 425] on div "You 26 seconds from now Good morning! I've finished things on my end of the USD…" at bounding box center [918, 523] width 1247 height 321
click at [14, 174] on polygon "button" at bounding box center [20, 177] width 11 height 11
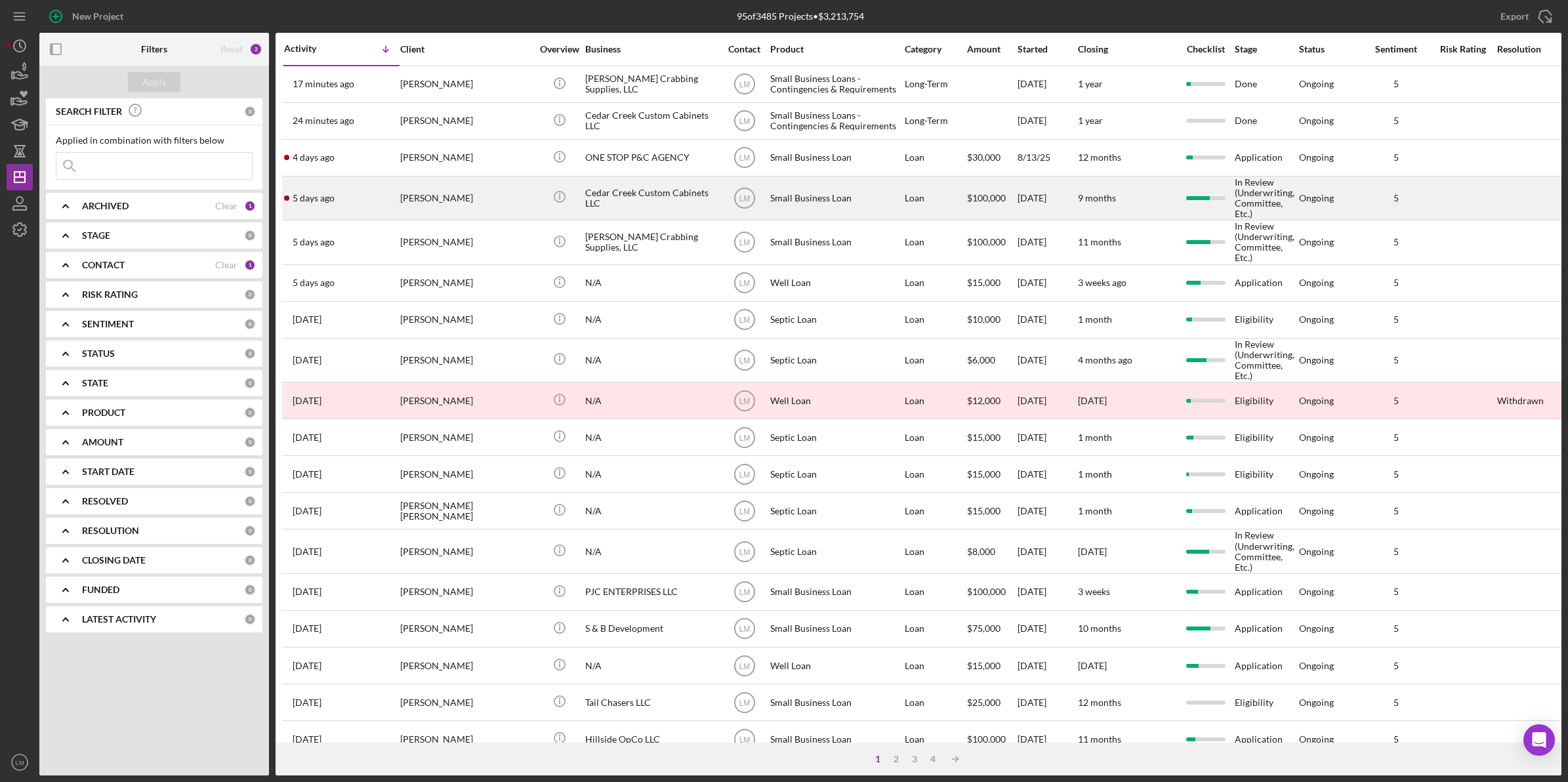
click at [445, 196] on div "[PERSON_NAME]" at bounding box center [466, 198] width 131 height 42
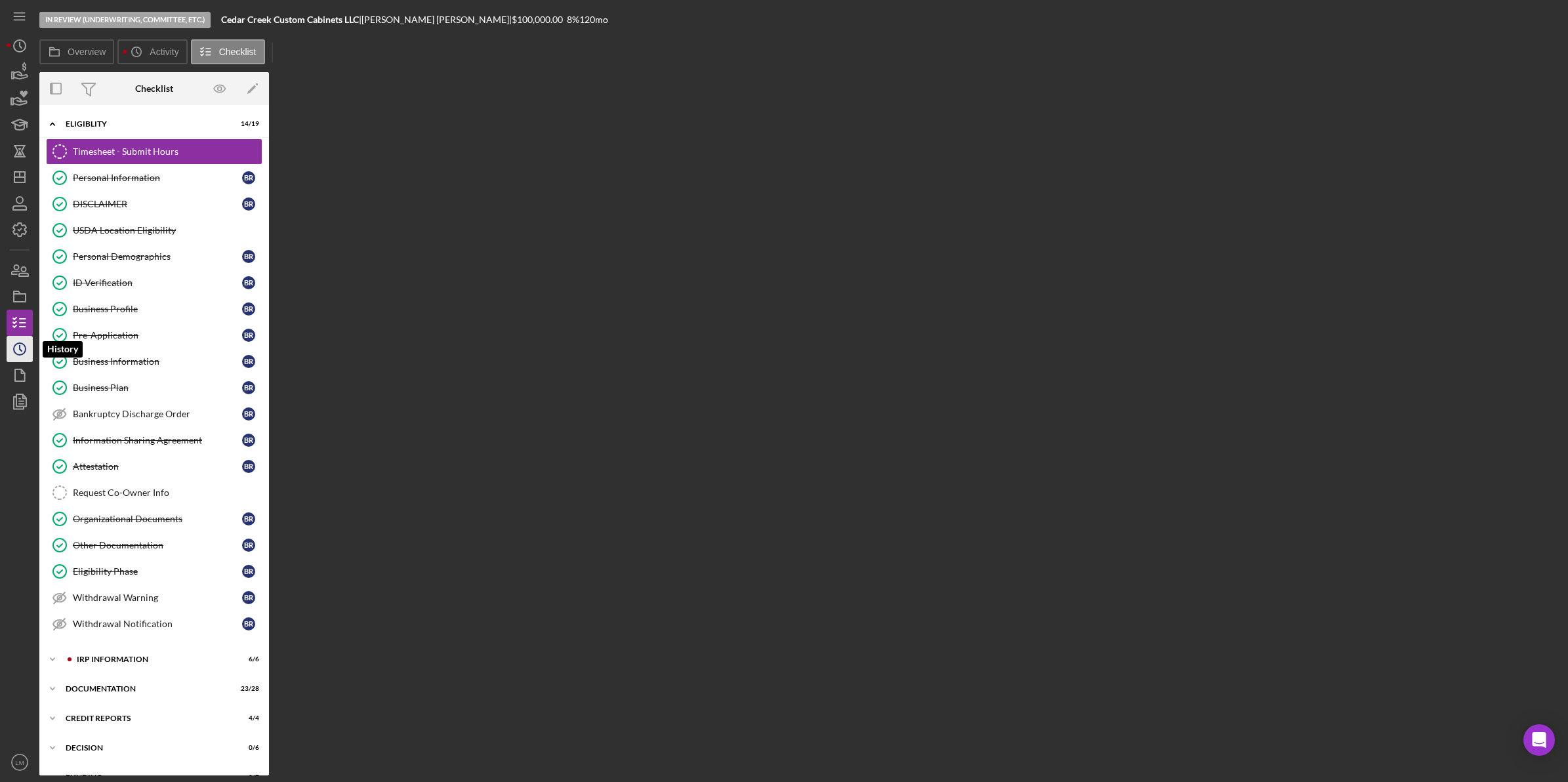
click at [23, 346] on icon "Icon/History" at bounding box center [20, 350] width 33 height 33
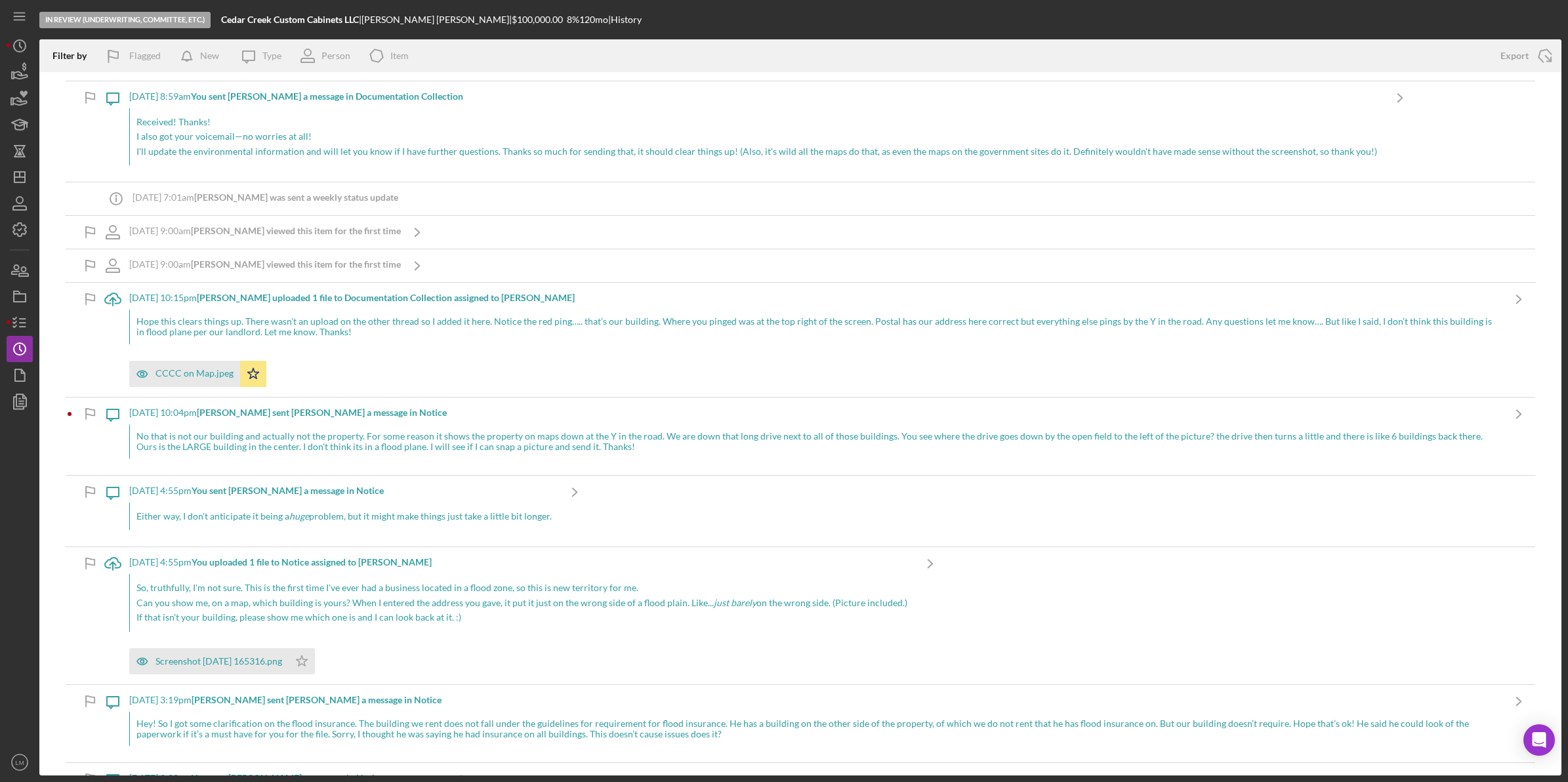
scroll to position [164, 0]
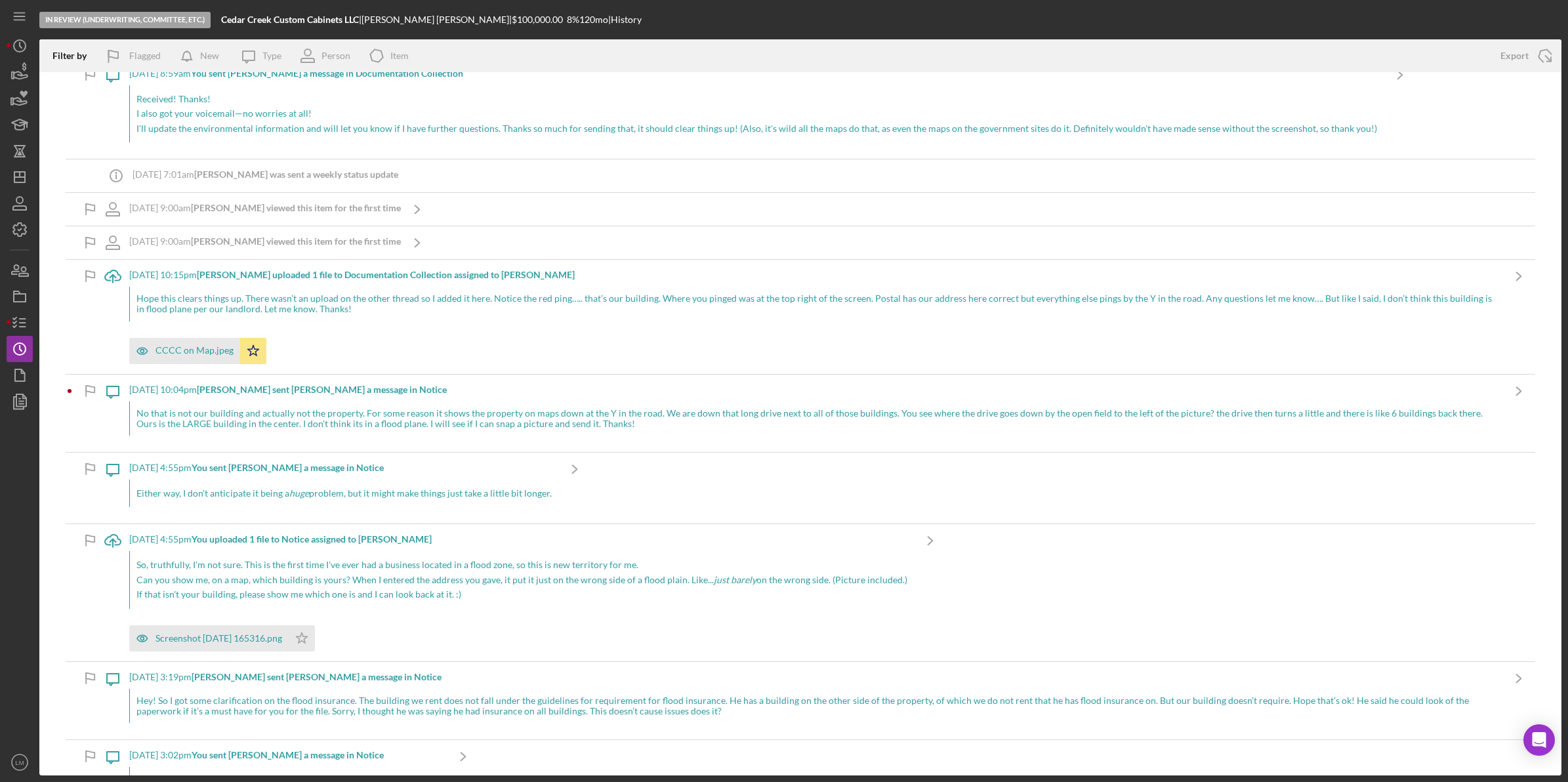
click at [339, 427] on div "No that is not our building and actually not the property. For some reason it s…" at bounding box center [816, 418] width 1374 height 34
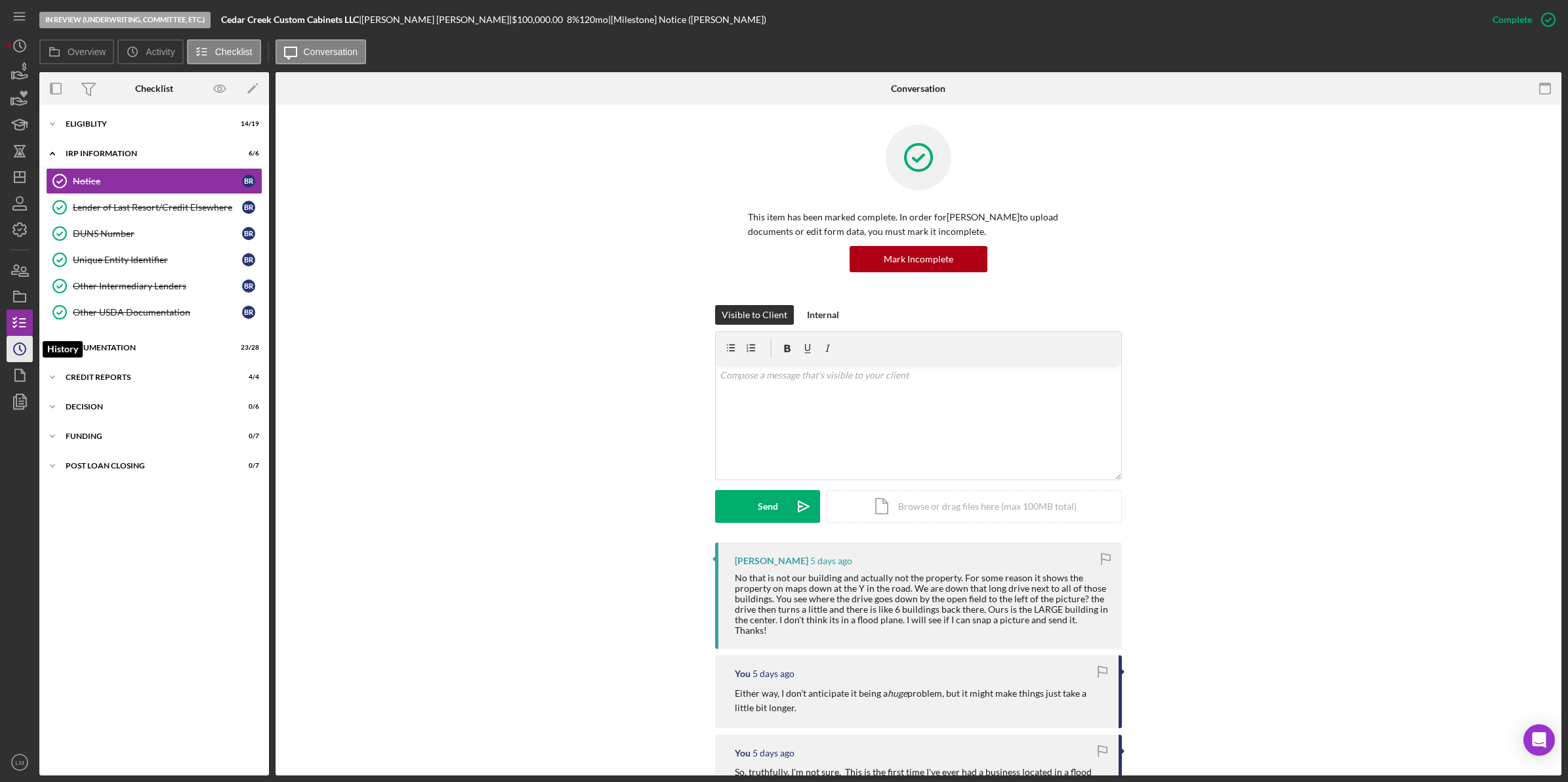
click at [11, 339] on icon "Icon/History" at bounding box center [20, 350] width 33 height 33
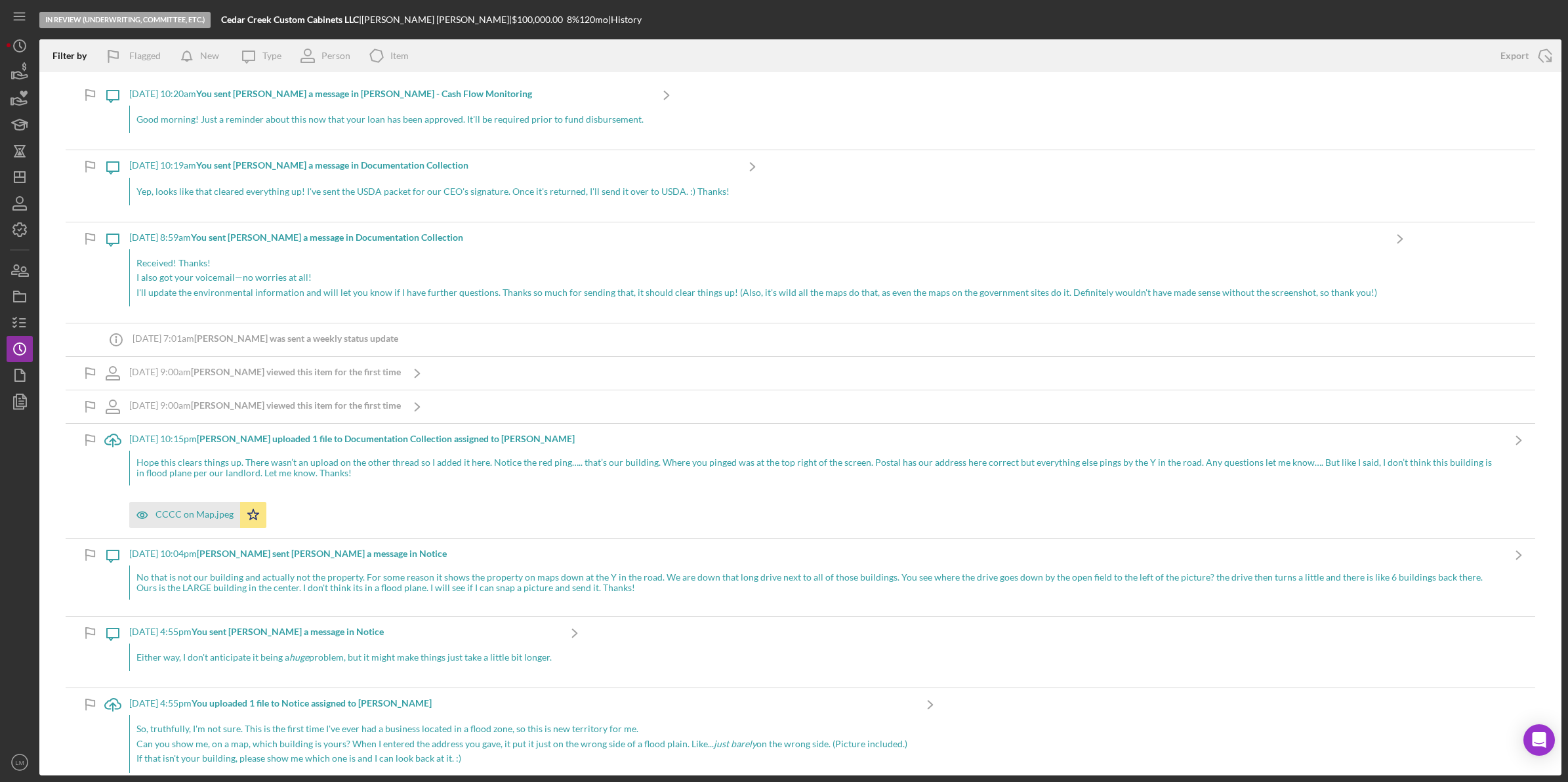
click at [292, 185] on p "Yep, looks like that cleared everything up! I've sent the USDA packet for our C…" at bounding box center [432, 191] width 593 height 14
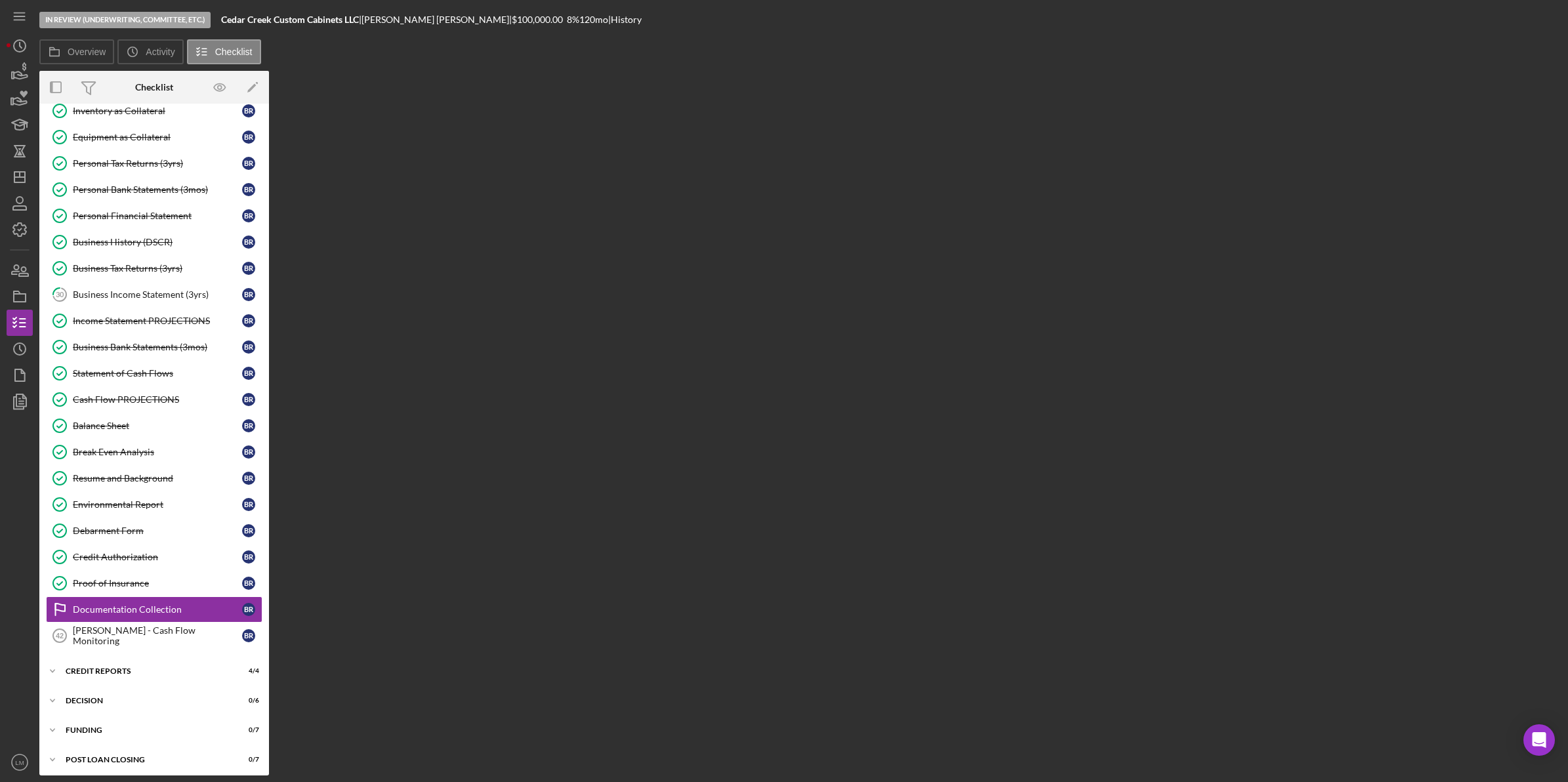
scroll to position [295, 0]
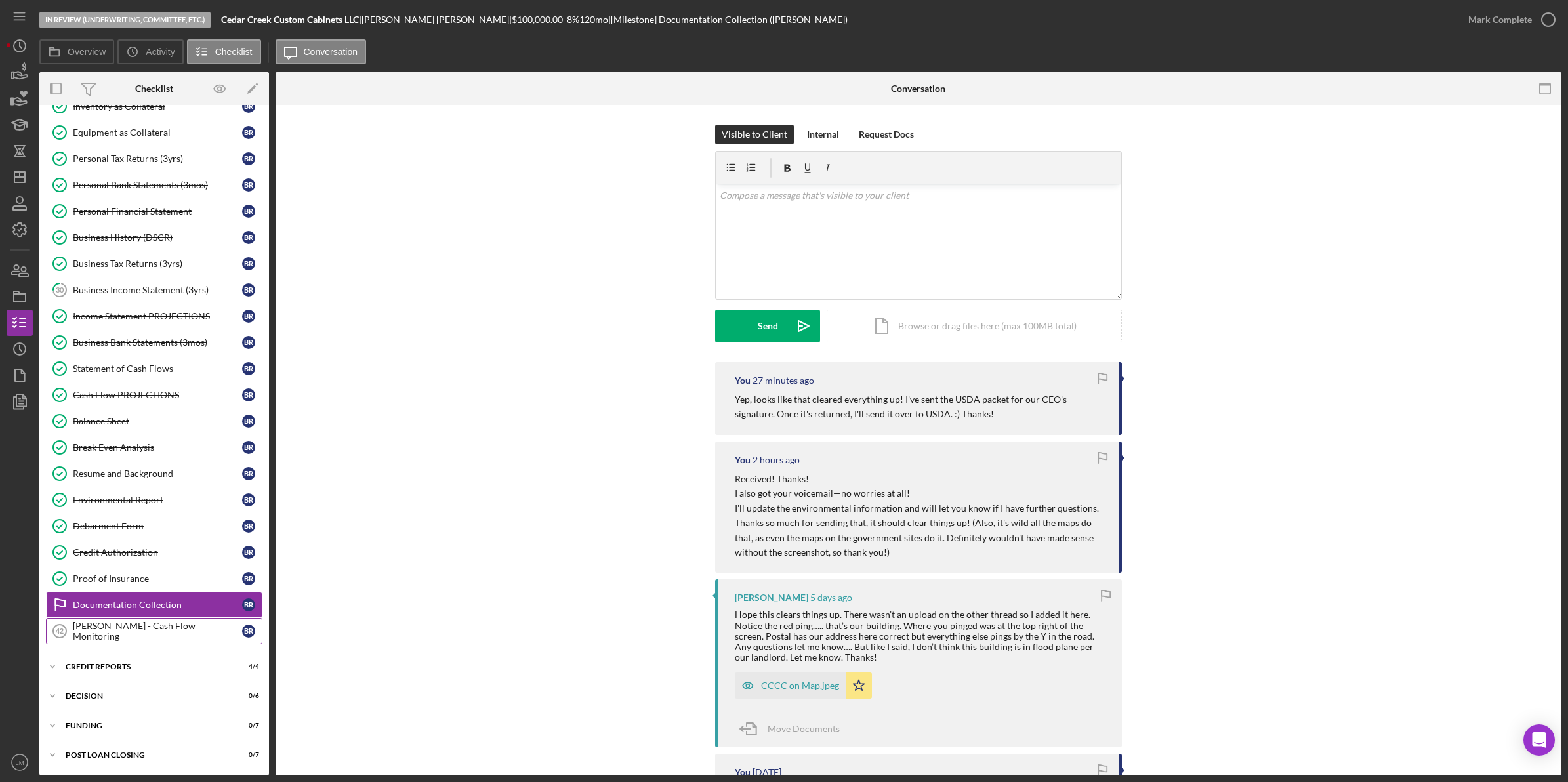
click at [191, 628] on div "[PERSON_NAME] - Cash Flow Monitoring" at bounding box center [157, 631] width 170 height 21
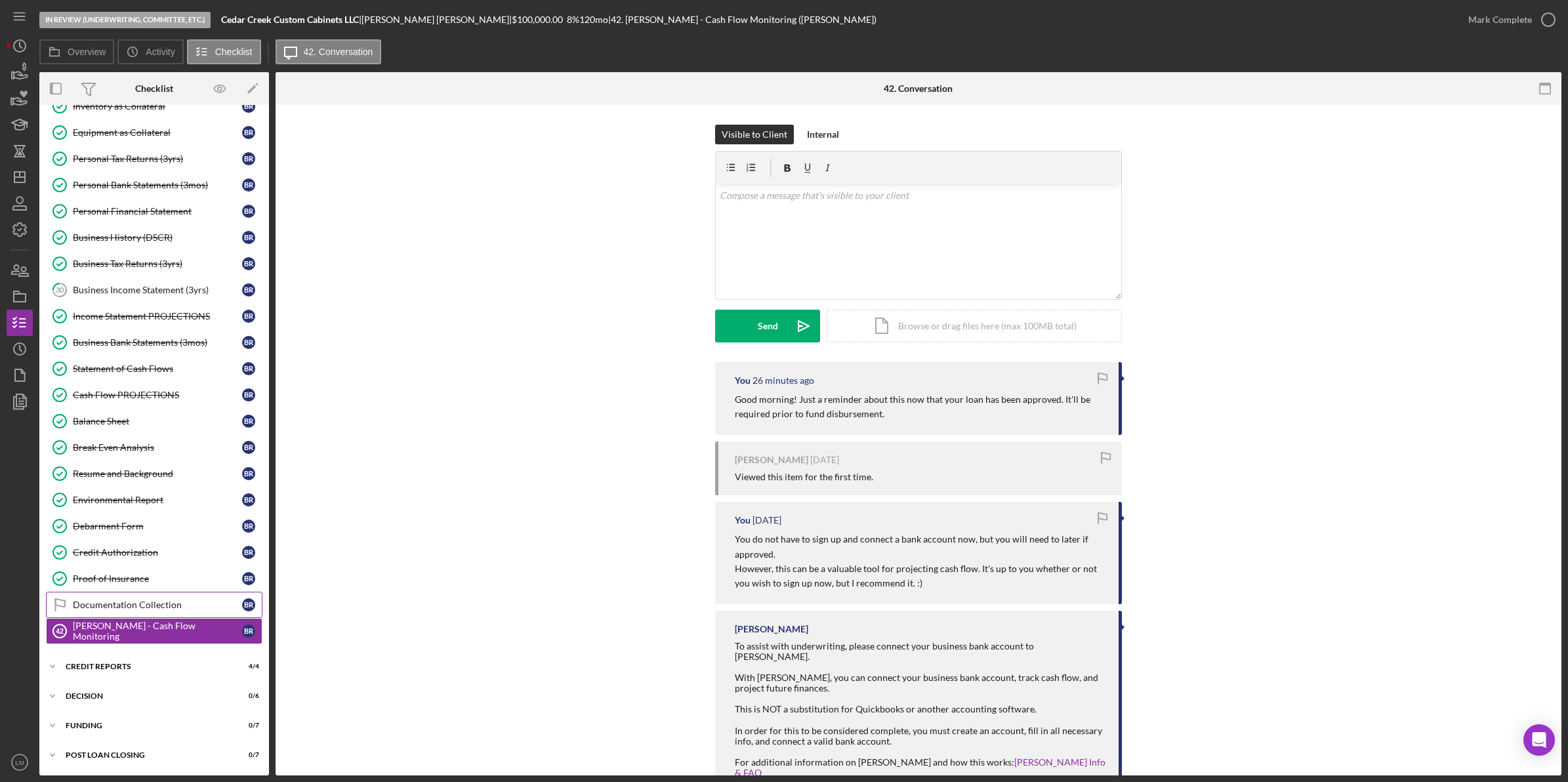
click at [142, 607] on div "Documentation Collection" at bounding box center [157, 605] width 170 height 11
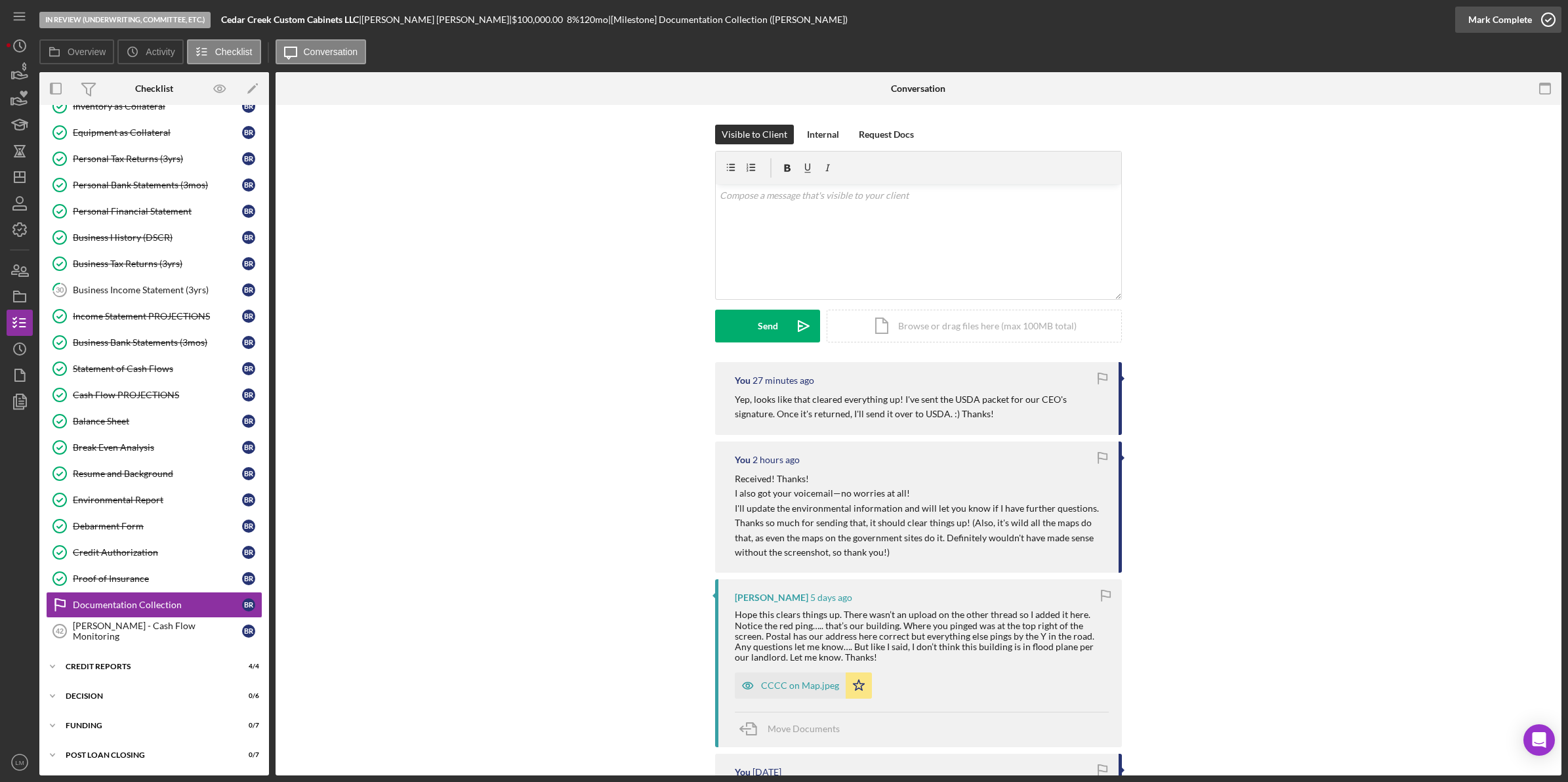
click at [1481, 20] on div "Mark Complete" at bounding box center [1500, 20] width 63 height 26
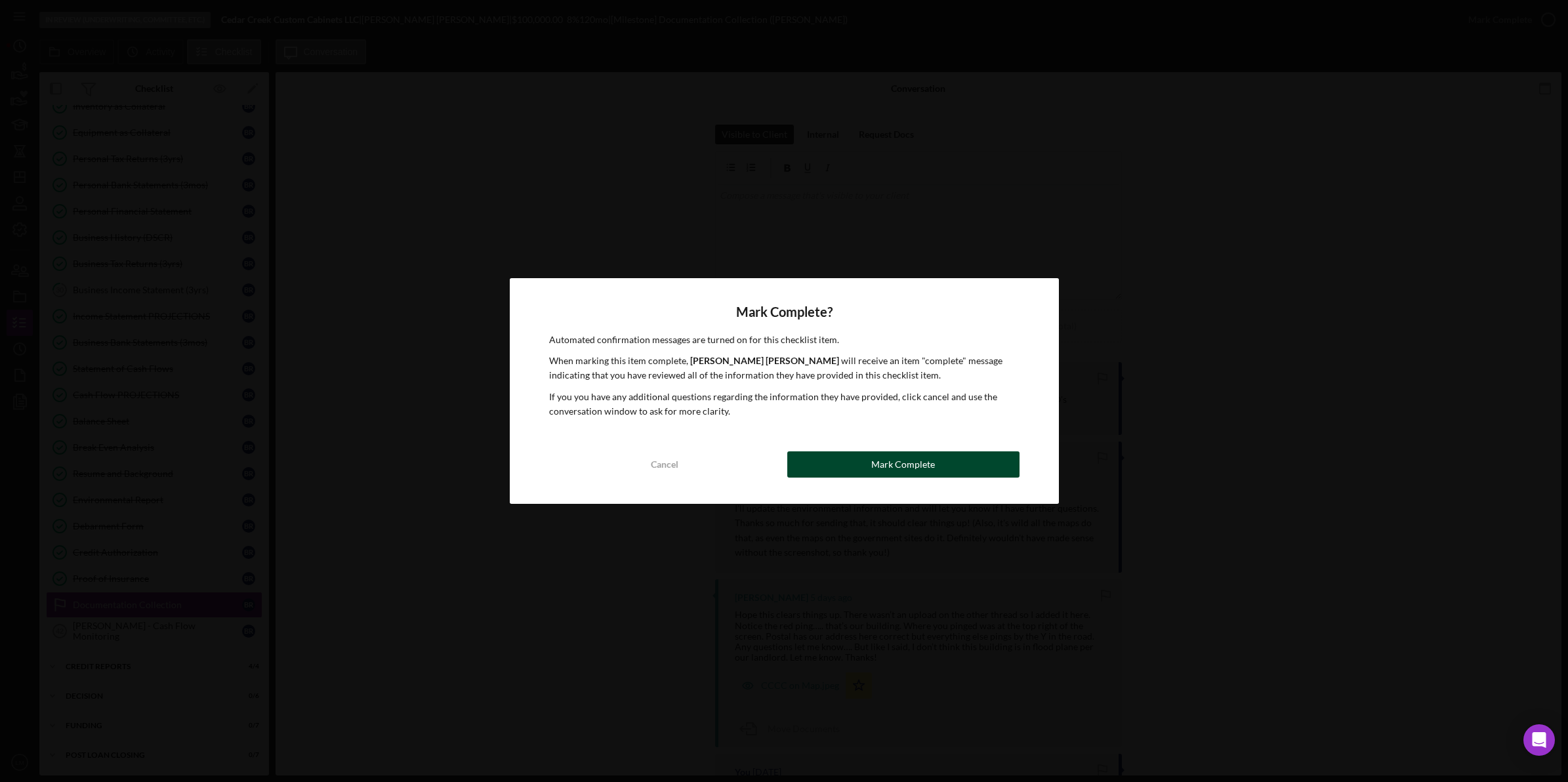
click at [811, 470] on button "Mark Complete" at bounding box center [903, 464] width 232 height 26
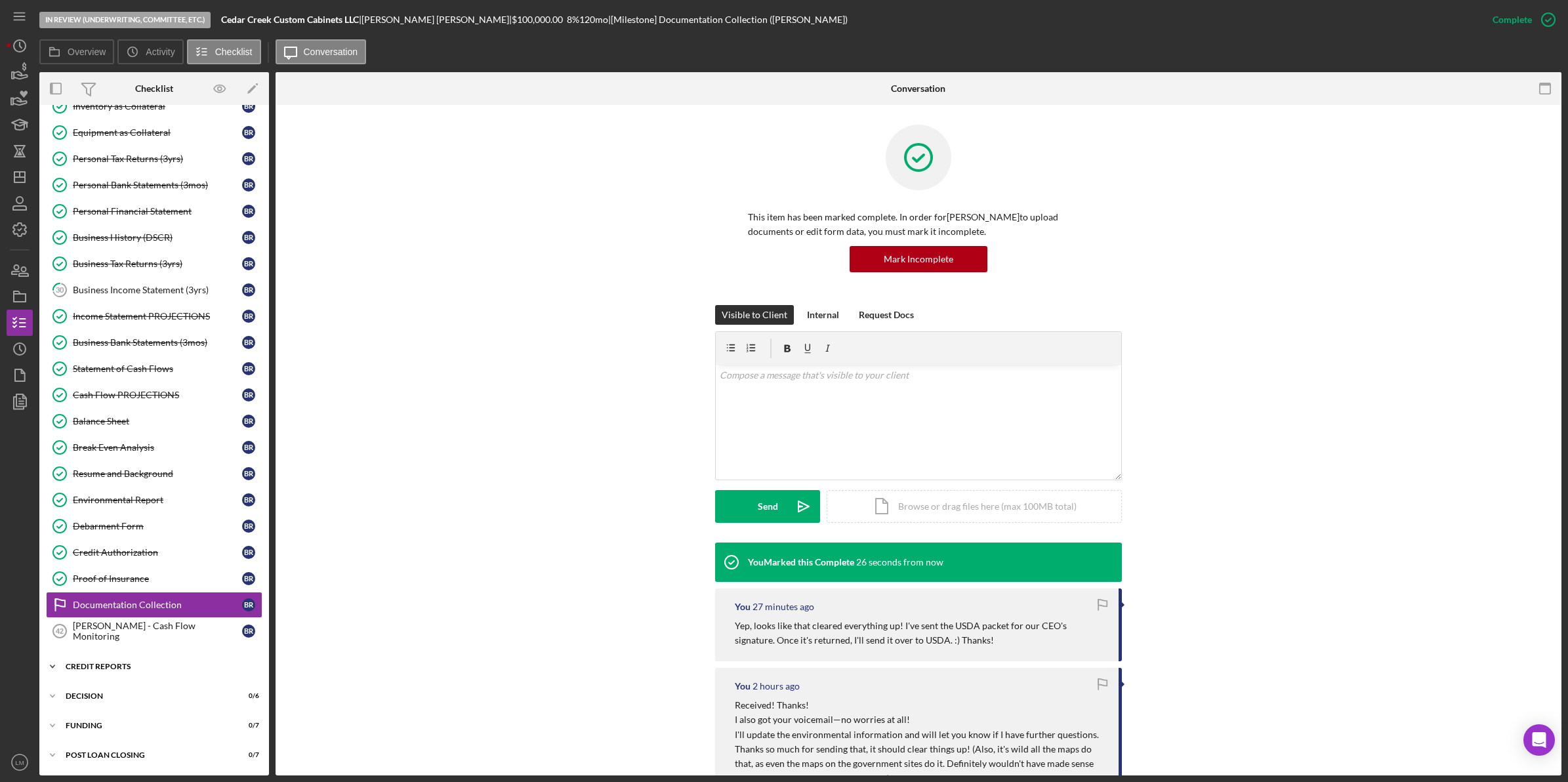
click at [124, 658] on div "Icon/Expander credit reports 4 / 4" at bounding box center [154, 666] width 230 height 26
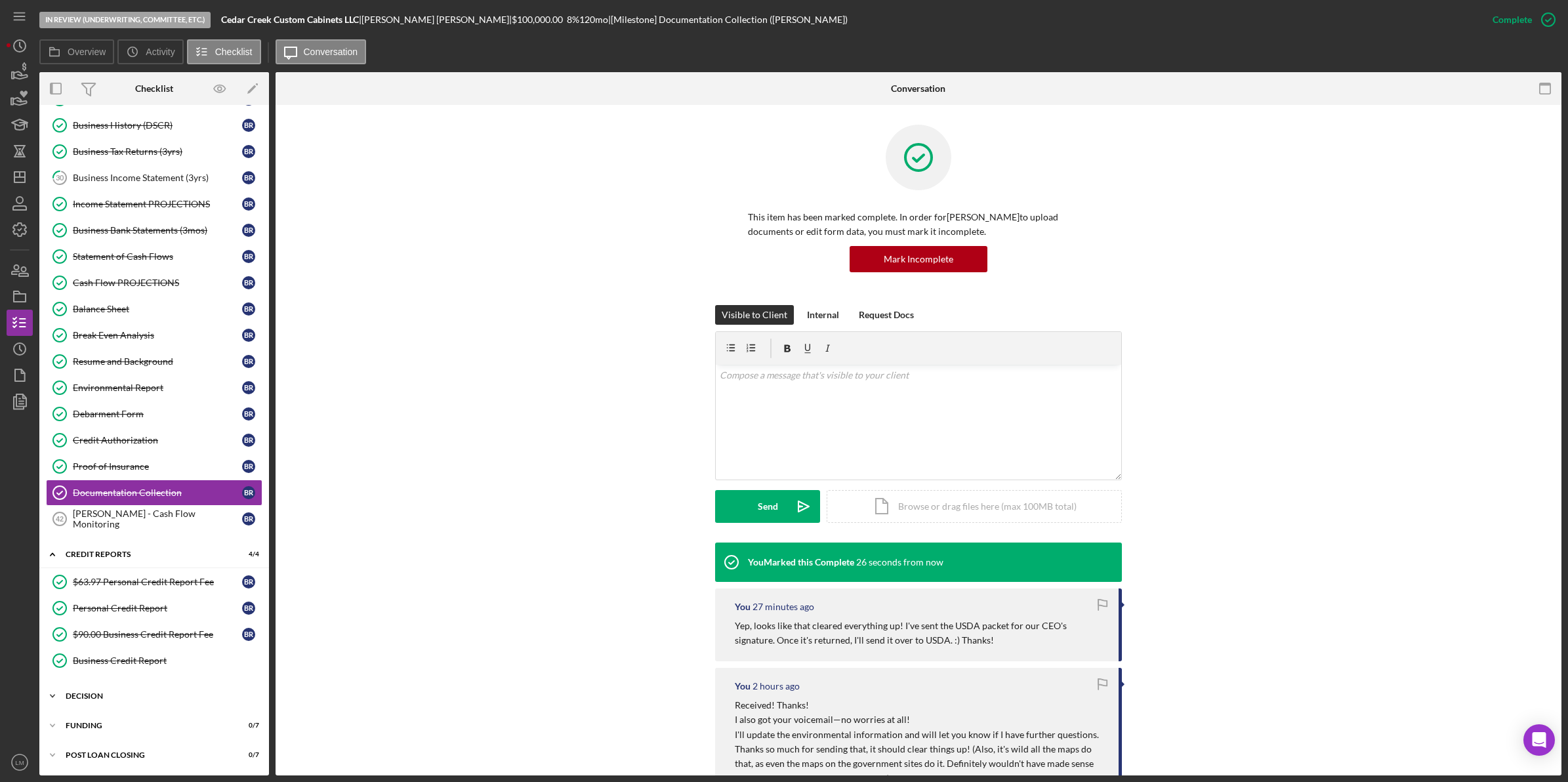
click at [130, 700] on div "Icon/Expander Decision 0 / 6" at bounding box center [154, 696] width 230 height 26
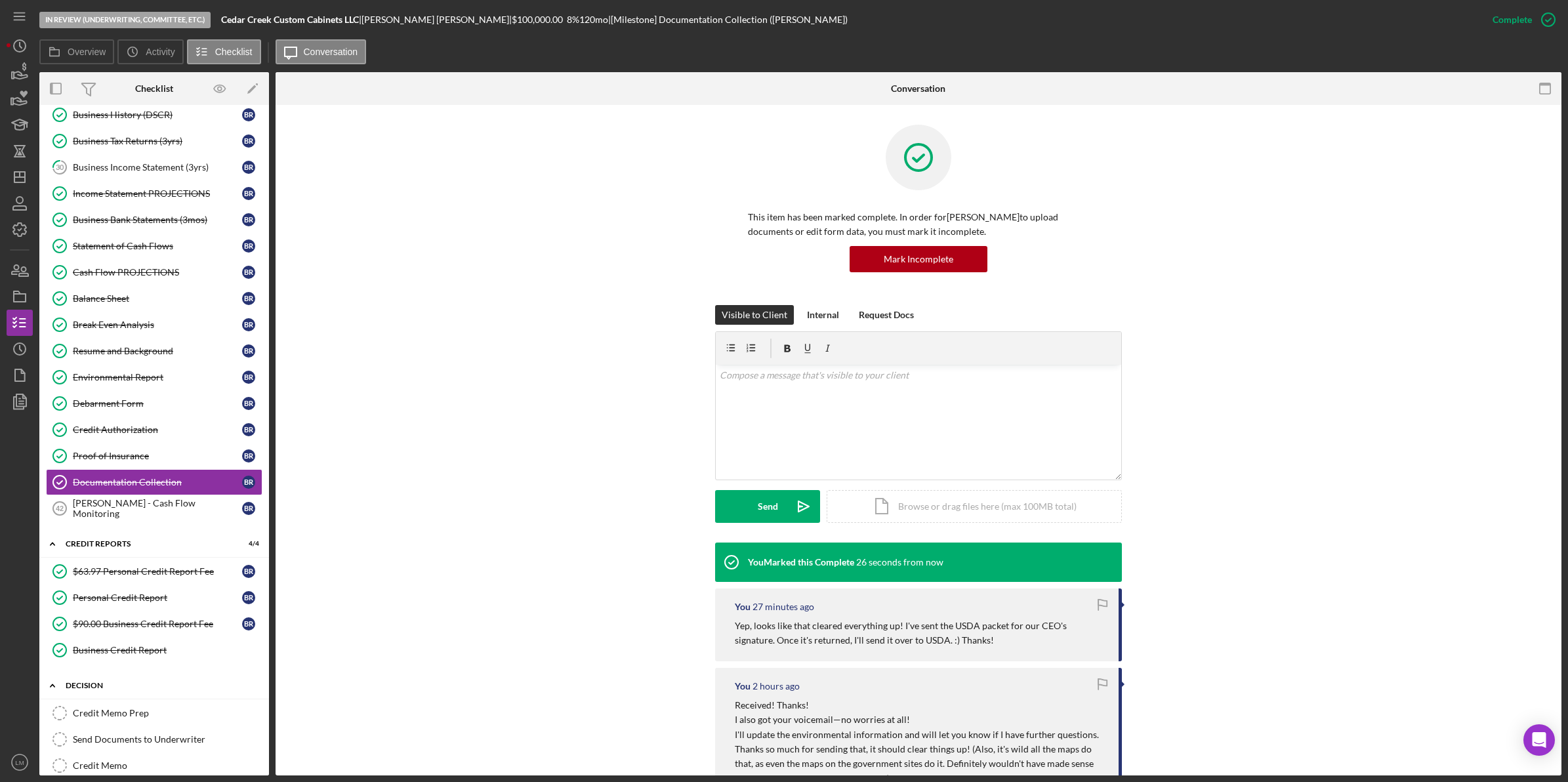
scroll to position [577, 0]
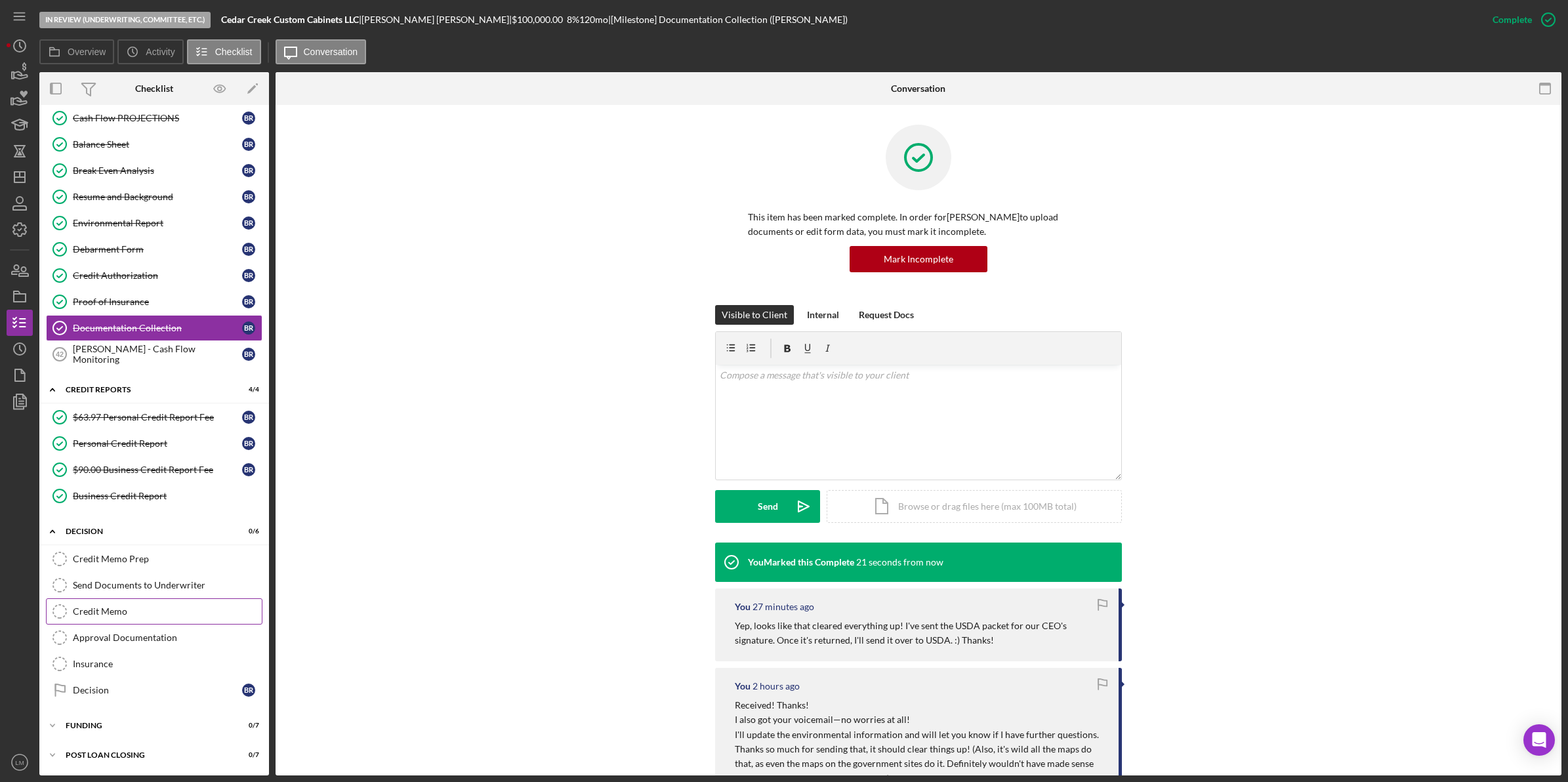
click at [123, 606] on div "Credit Memo" at bounding box center [167, 612] width 189 height 11
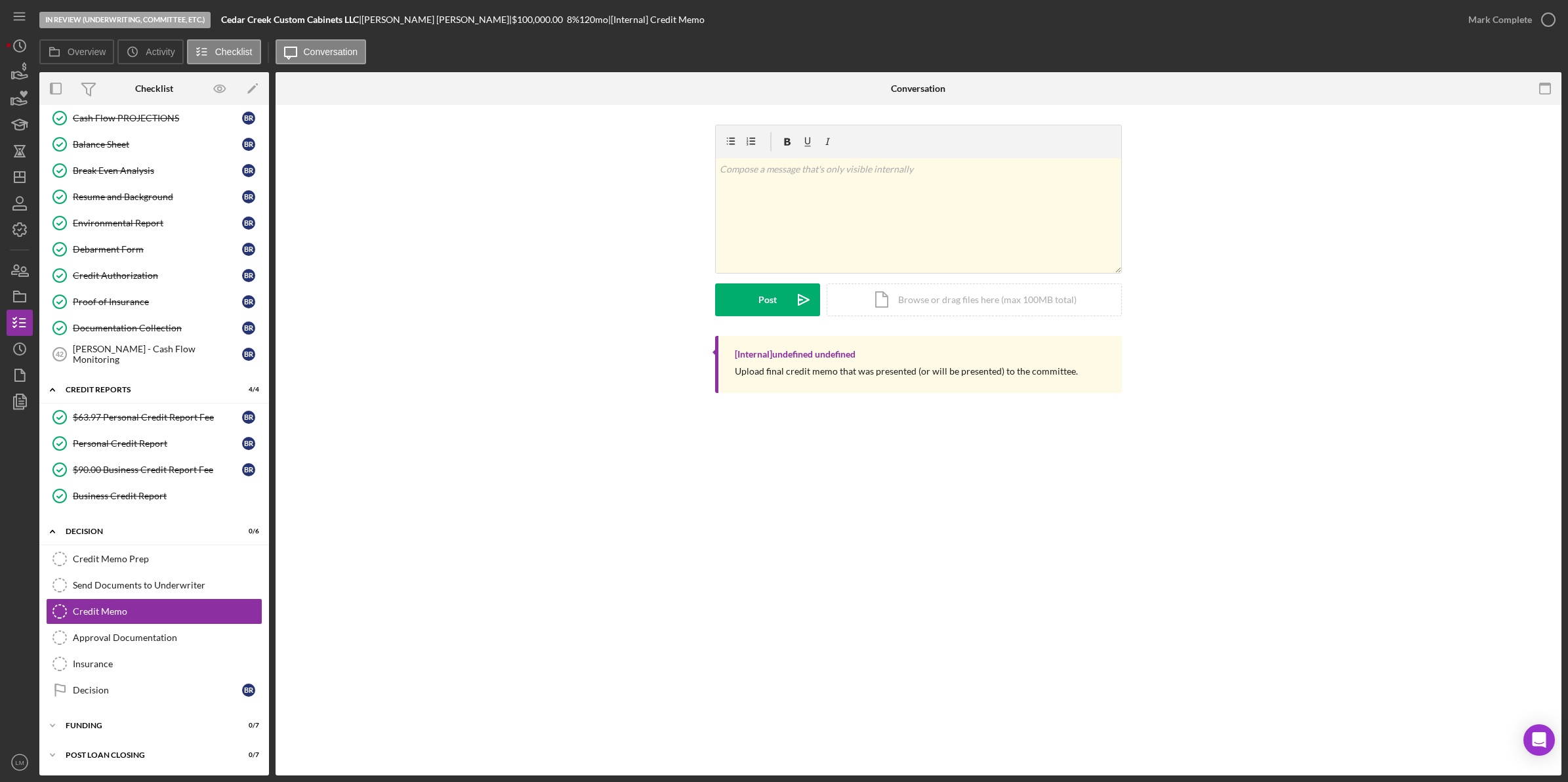
scroll to position [577, 0]
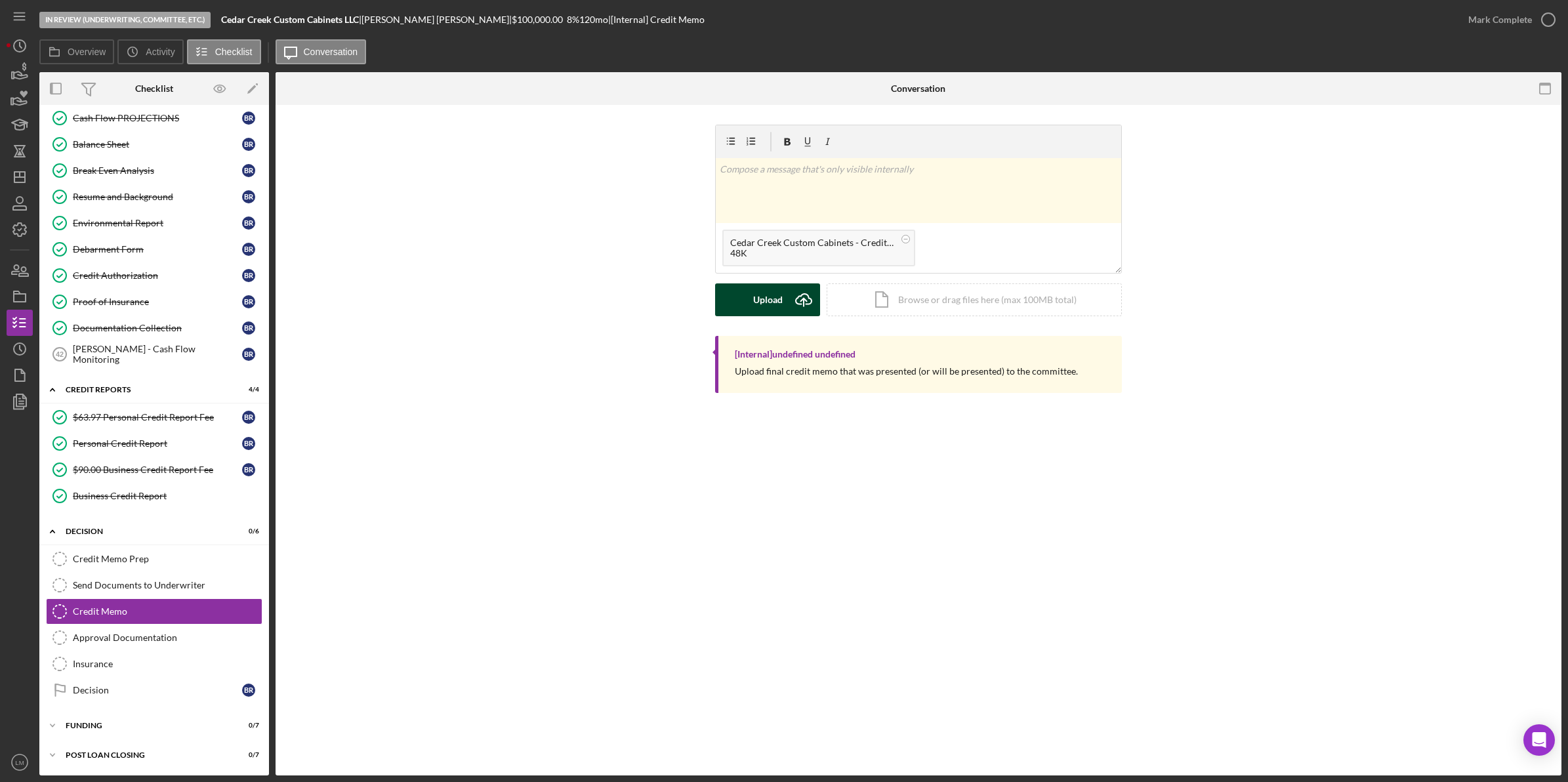
click at [735, 306] on button "Upload Icon/Upload" at bounding box center [767, 300] width 105 height 33
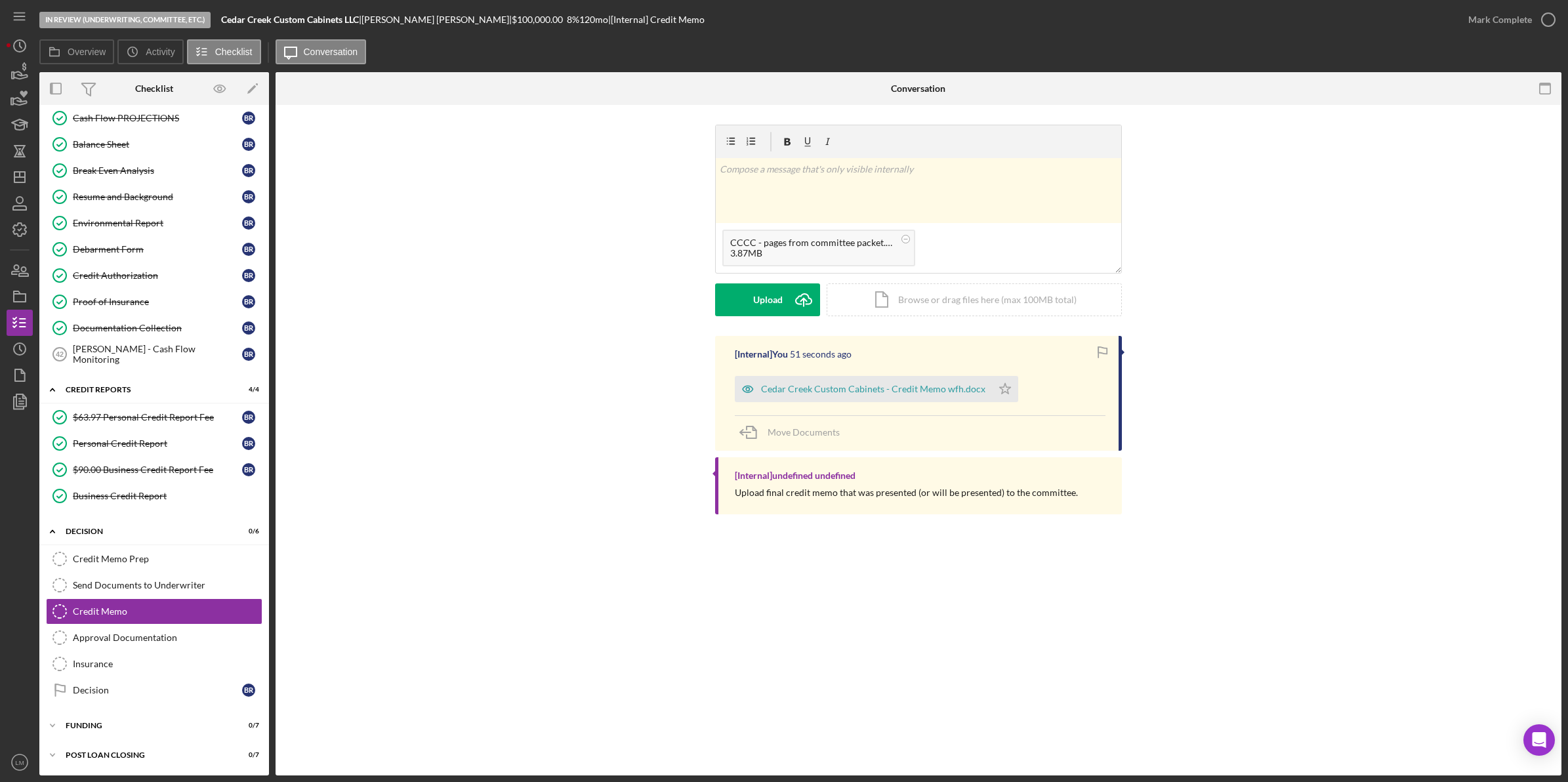
click at [766, 319] on div "v Color teal Color pink Remove color Add row above Add row below Add column bef…" at bounding box center [918, 230] width 407 height 211
click at [772, 294] on div "Upload" at bounding box center [768, 300] width 29 height 33
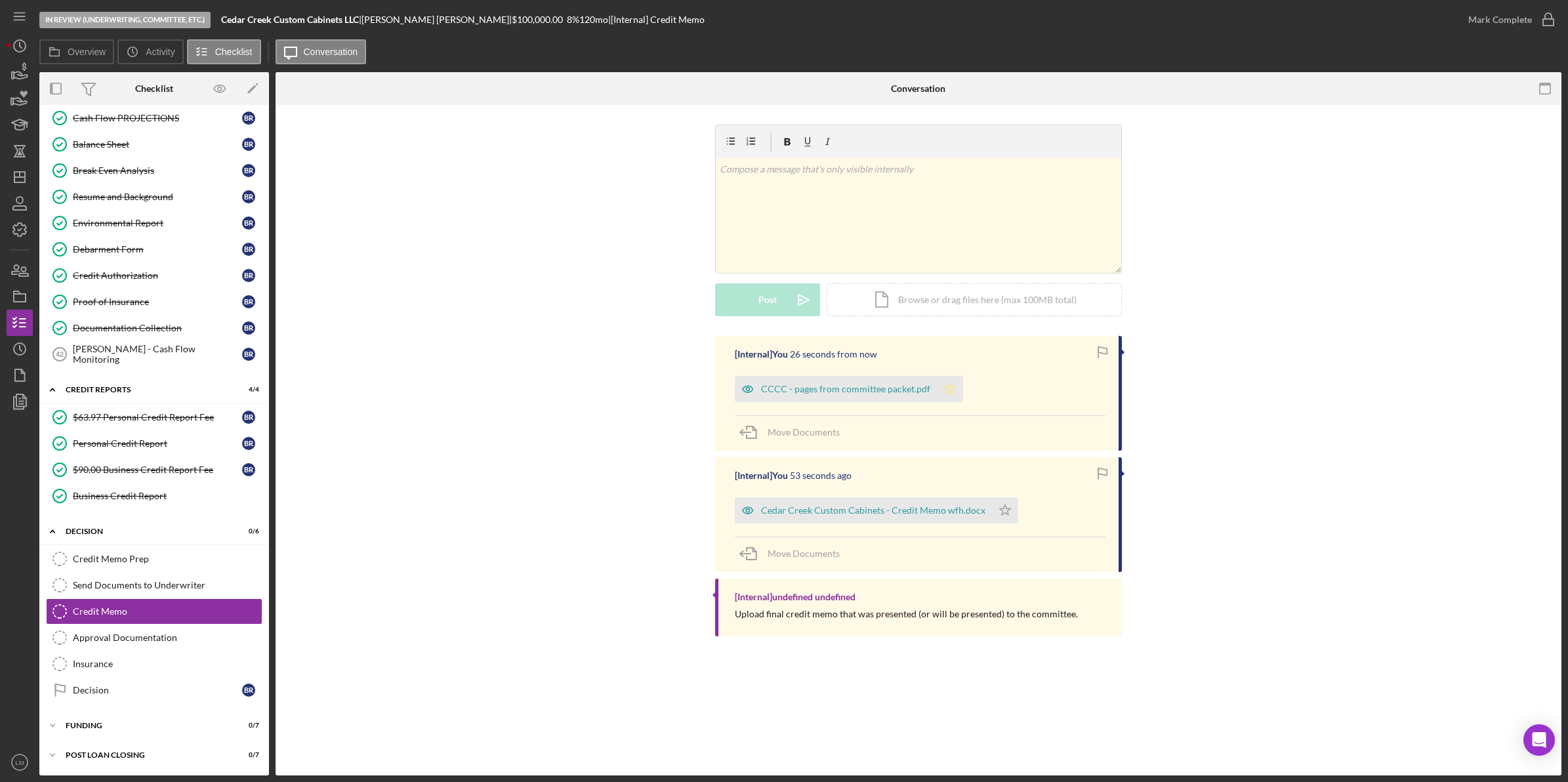
click at [947, 393] on polygon "button" at bounding box center [950, 389] width 11 height 11
click at [162, 668] on div "Insurance" at bounding box center [167, 664] width 189 height 11
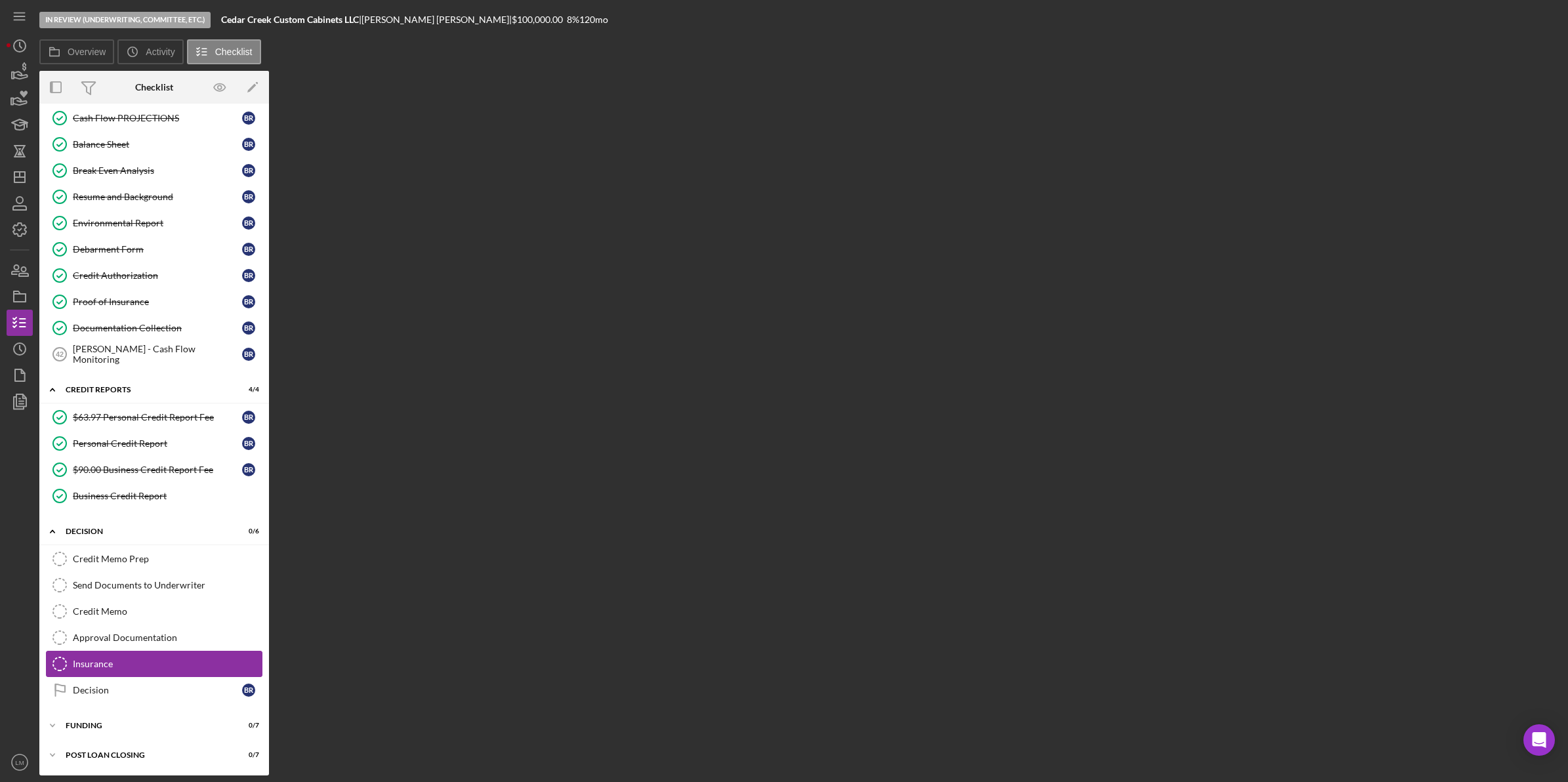
scroll to position [577, 0]
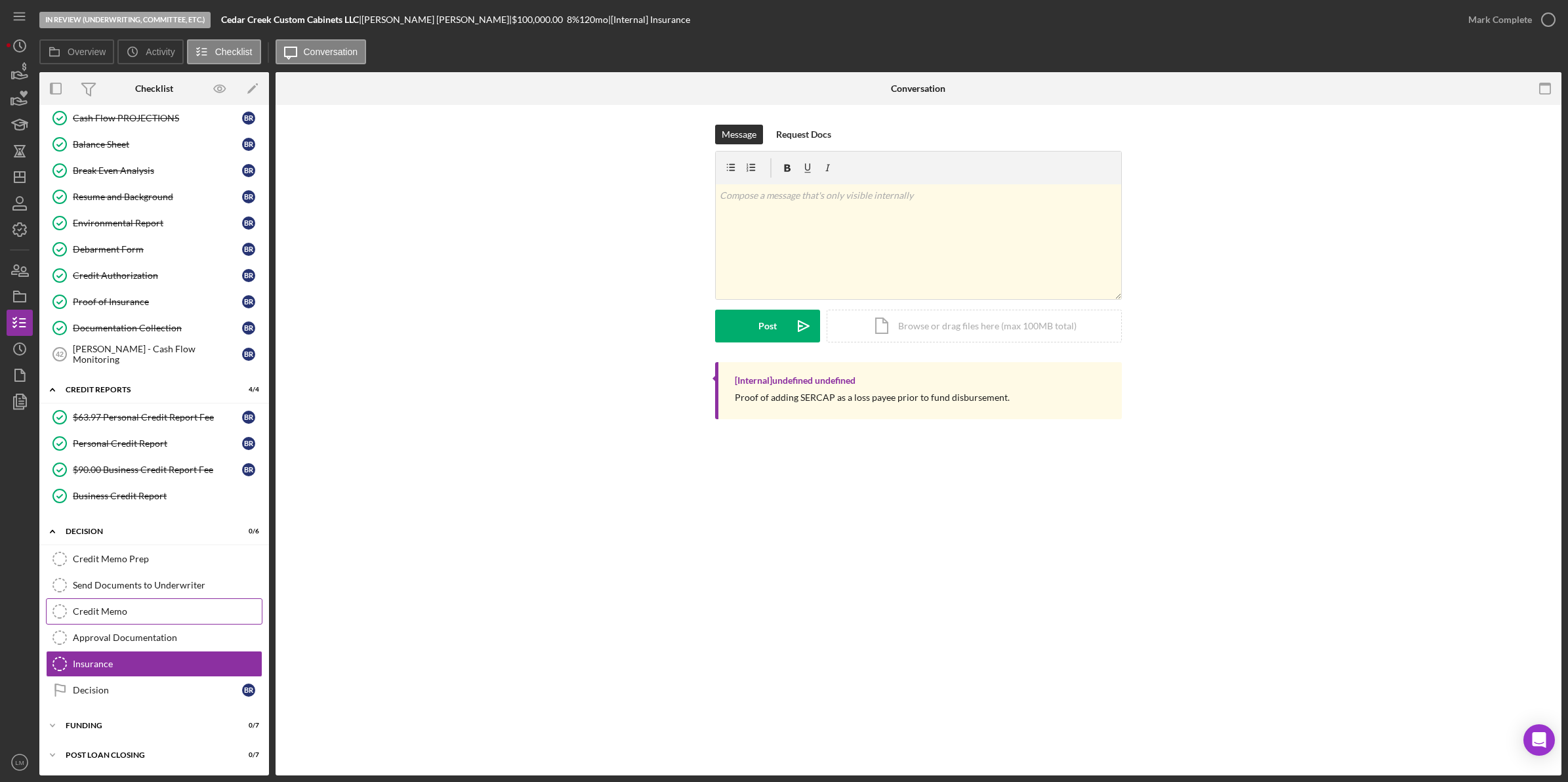
click at [120, 607] on div "Credit Memo" at bounding box center [167, 612] width 189 height 11
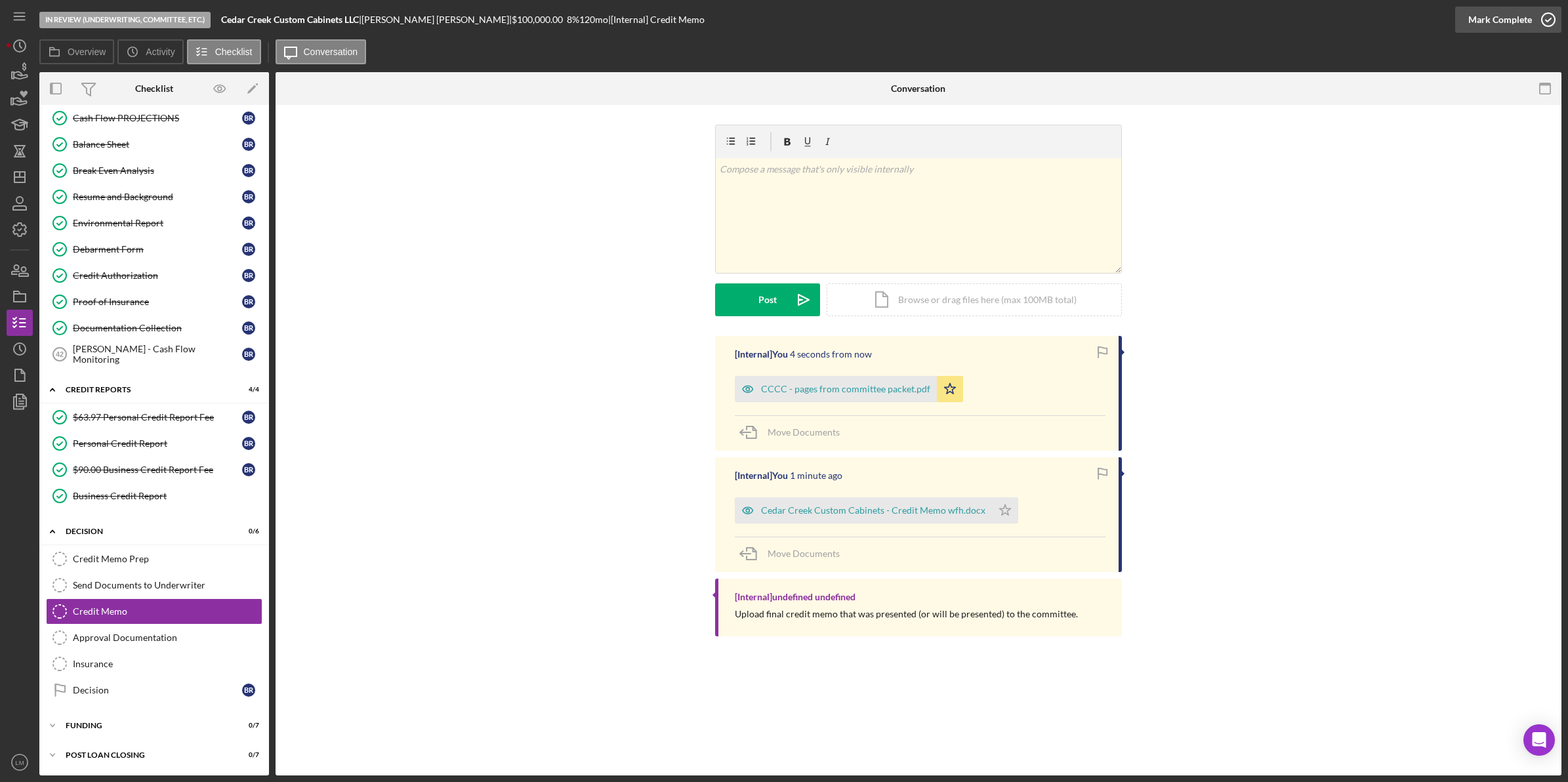
click at [1517, 17] on div "Mark Complete" at bounding box center [1500, 20] width 63 height 26
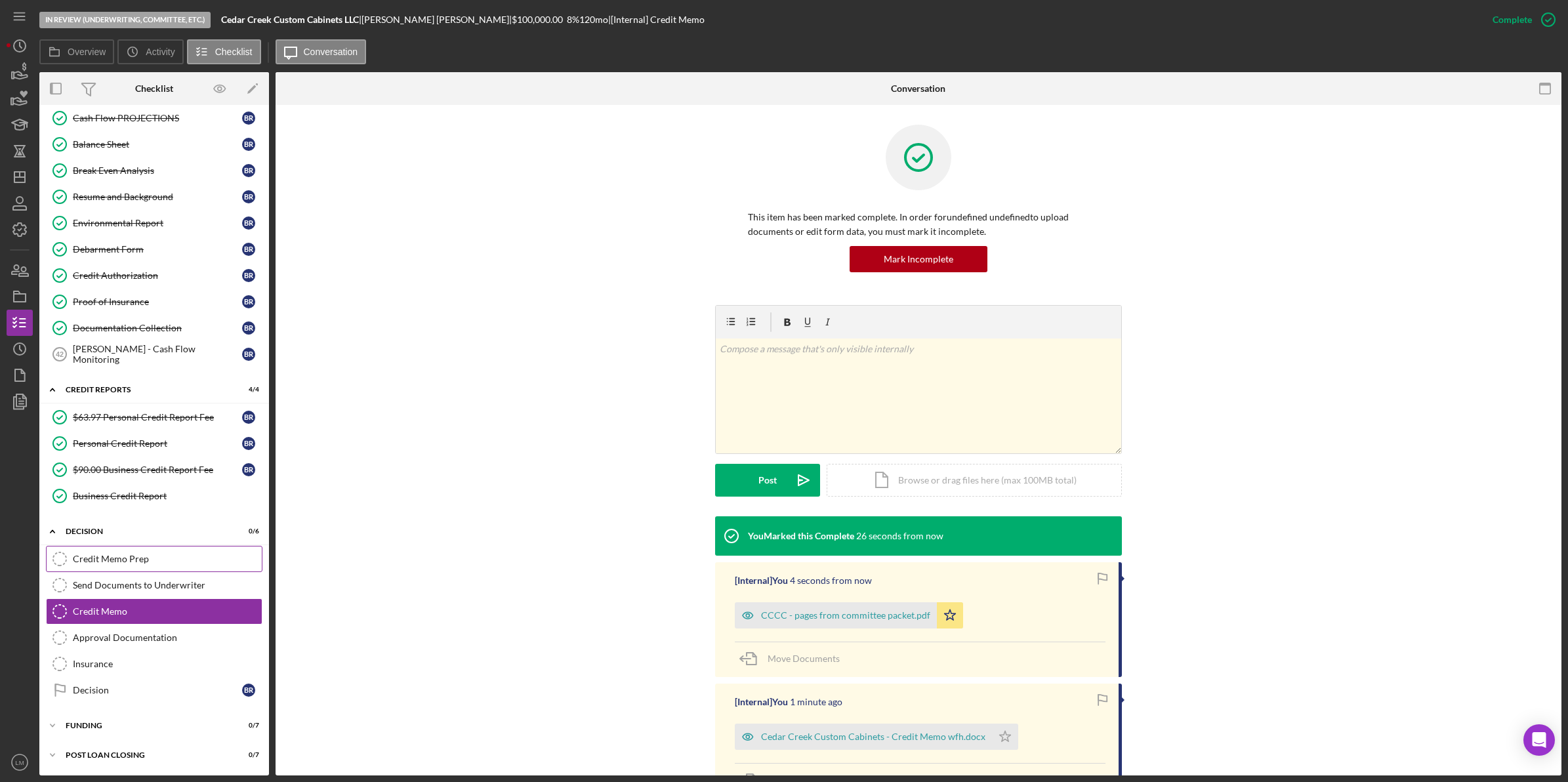
click at [130, 549] on link "Credit Memo Prep Credit Memo Prep" at bounding box center [154, 559] width 216 height 26
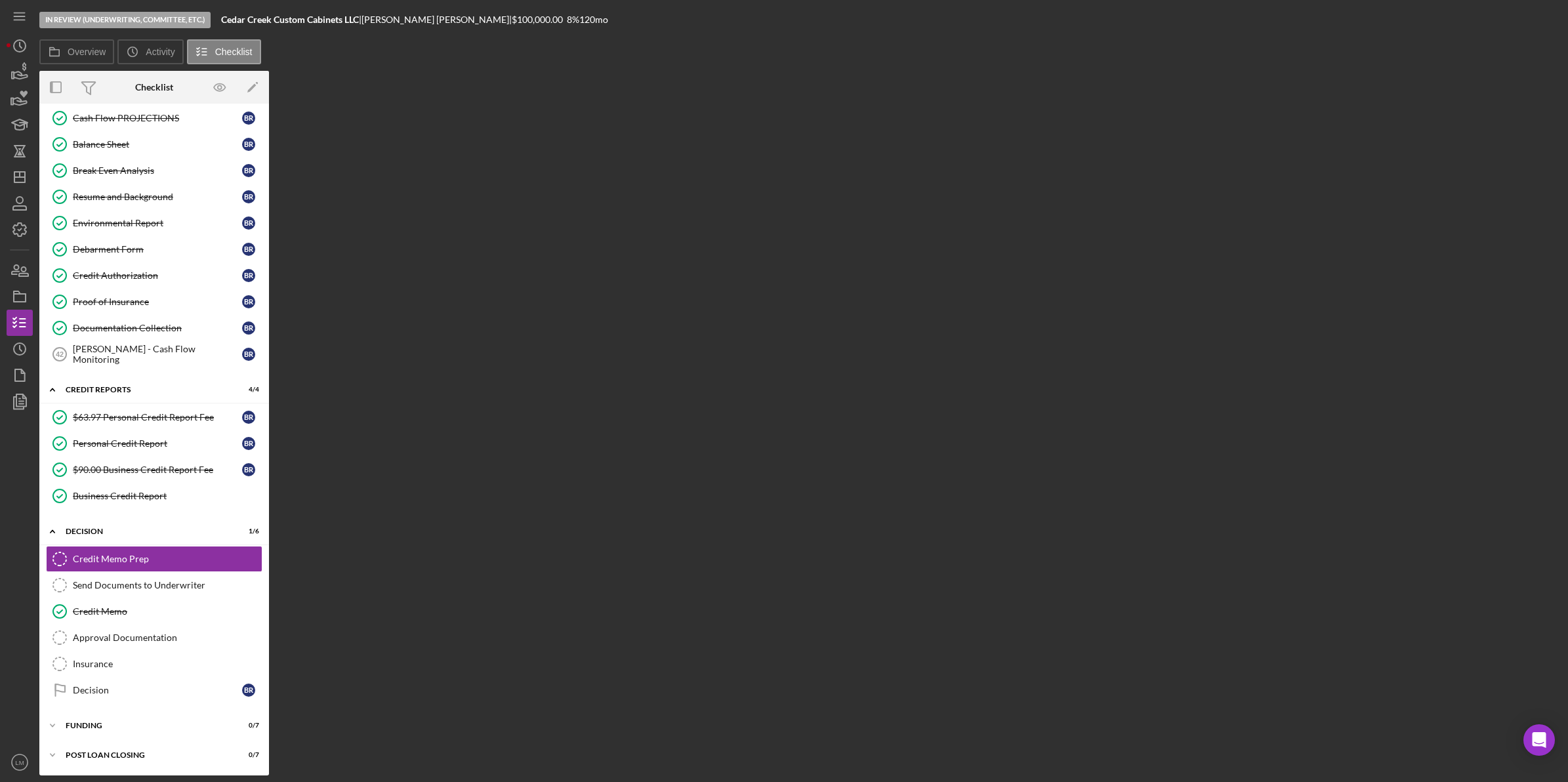
scroll to position [577, 0]
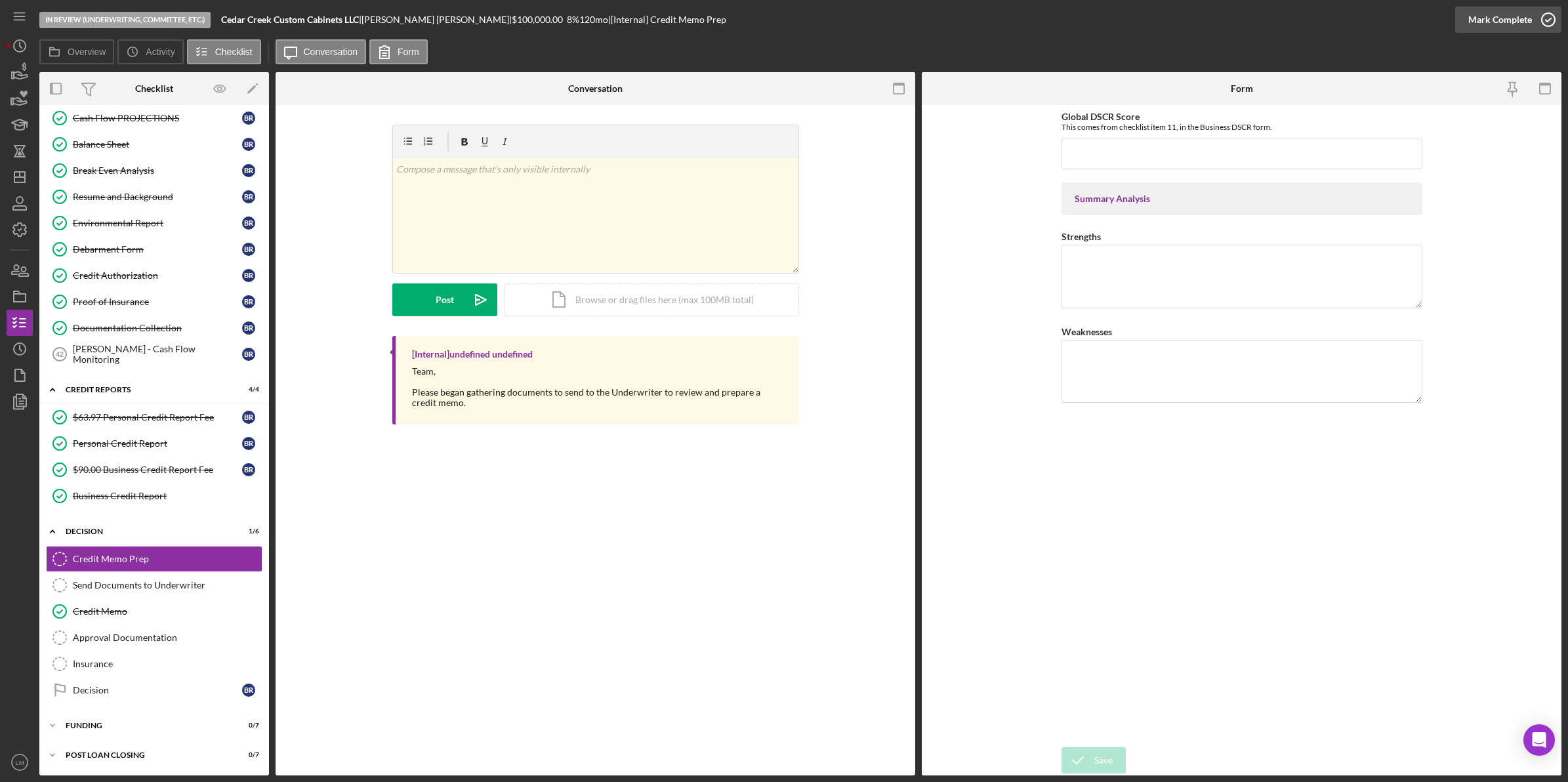
click at [1507, 22] on div "Mark Complete" at bounding box center [1500, 20] width 63 height 26
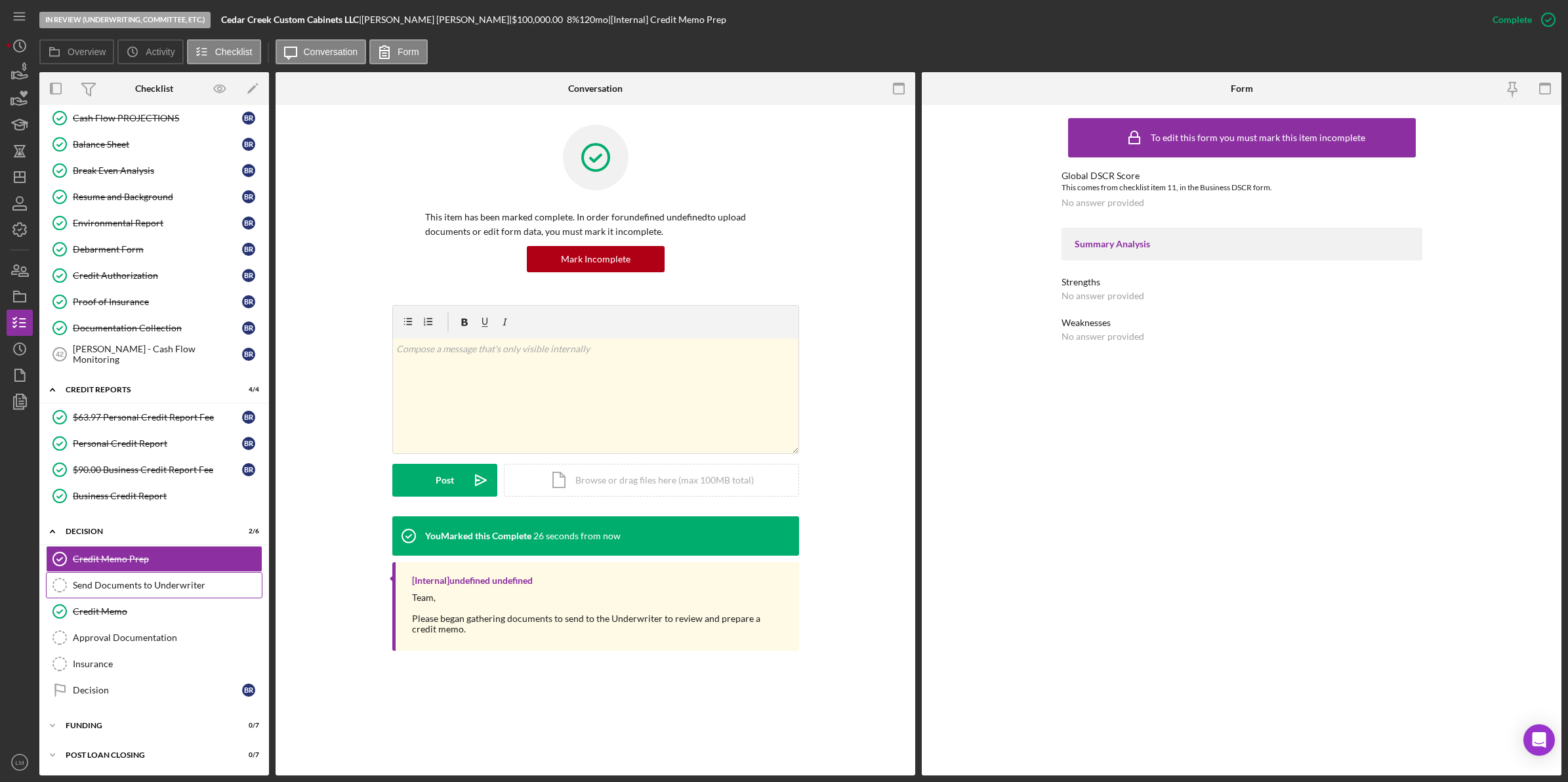
click at [164, 595] on link "Send Documents to Underwriter Send Documents to Underwriter" at bounding box center [154, 585] width 216 height 26
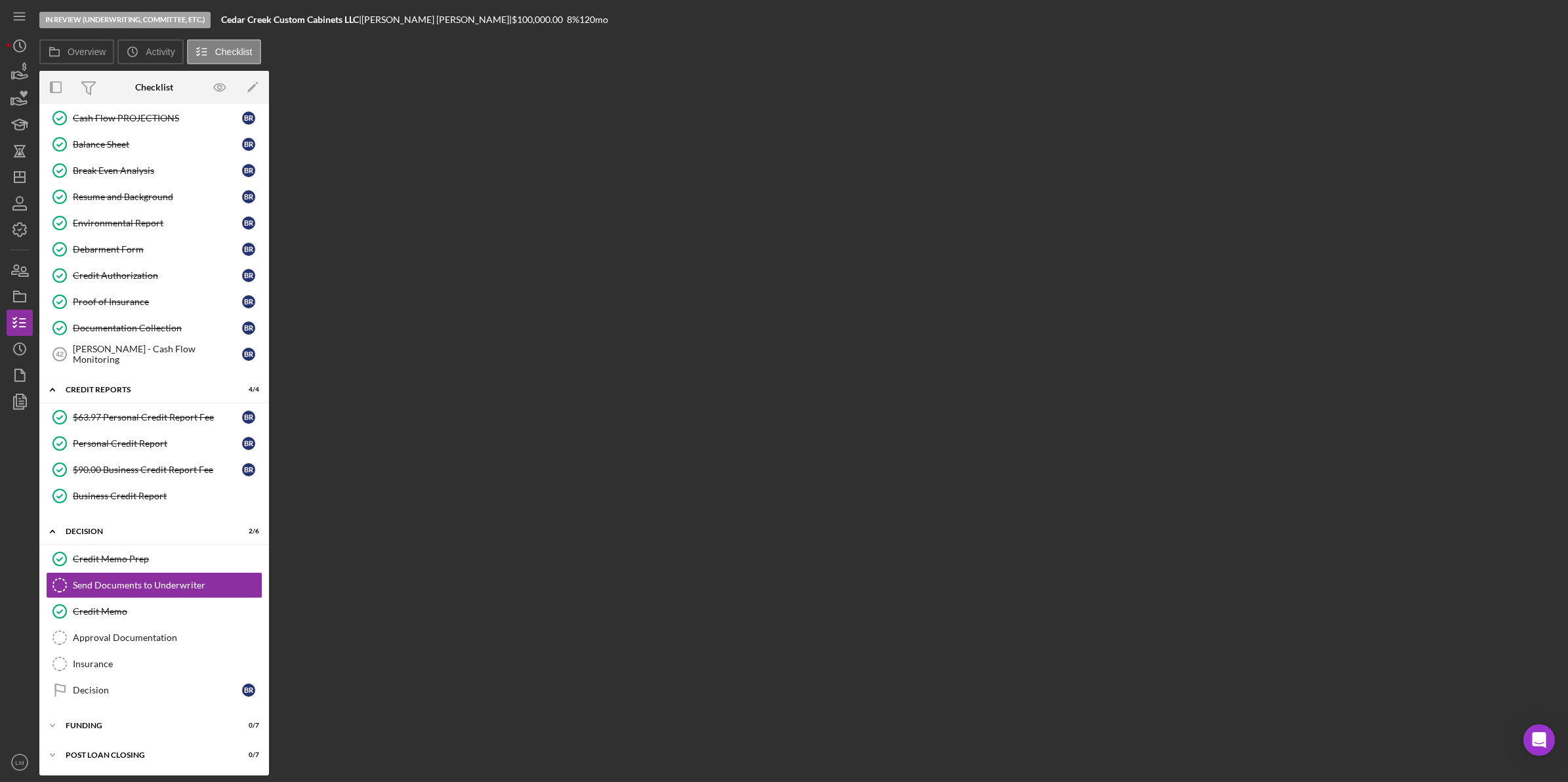
scroll to position [577, 0]
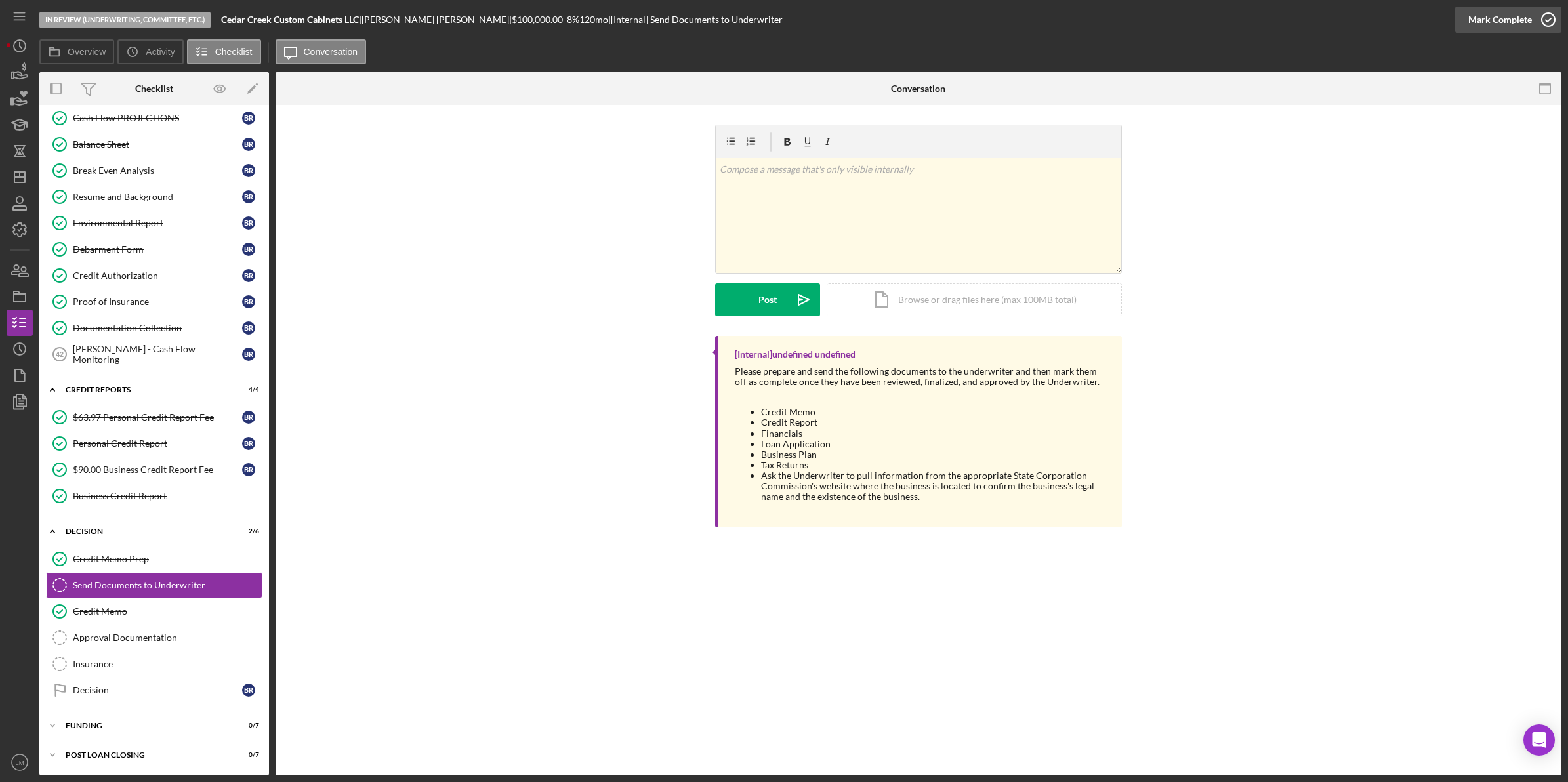
click at [1524, 24] on div "Mark Complete" at bounding box center [1500, 20] width 63 height 26
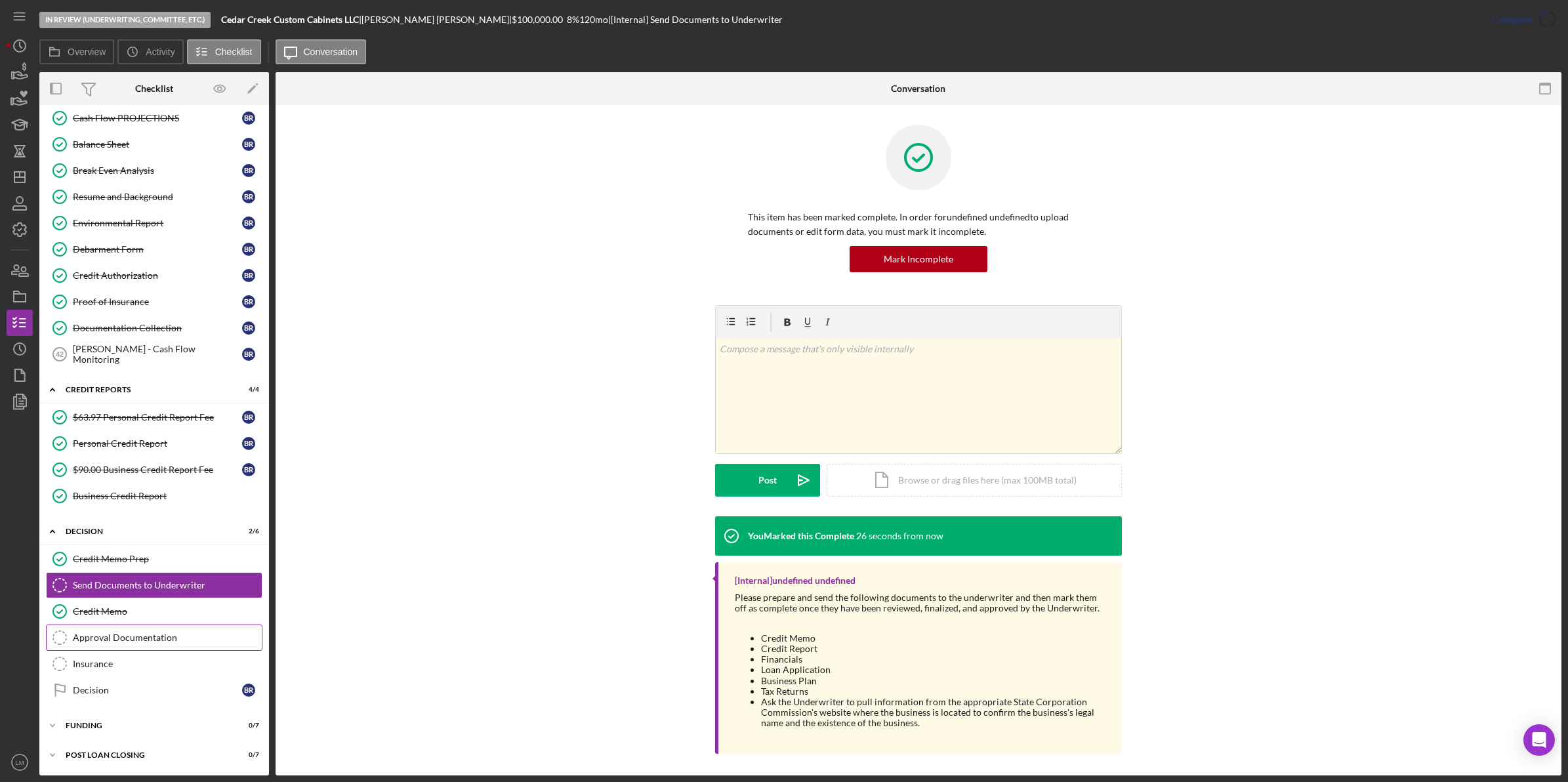
click at [100, 642] on div "Approval Documentation" at bounding box center [167, 638] width 189 height 11
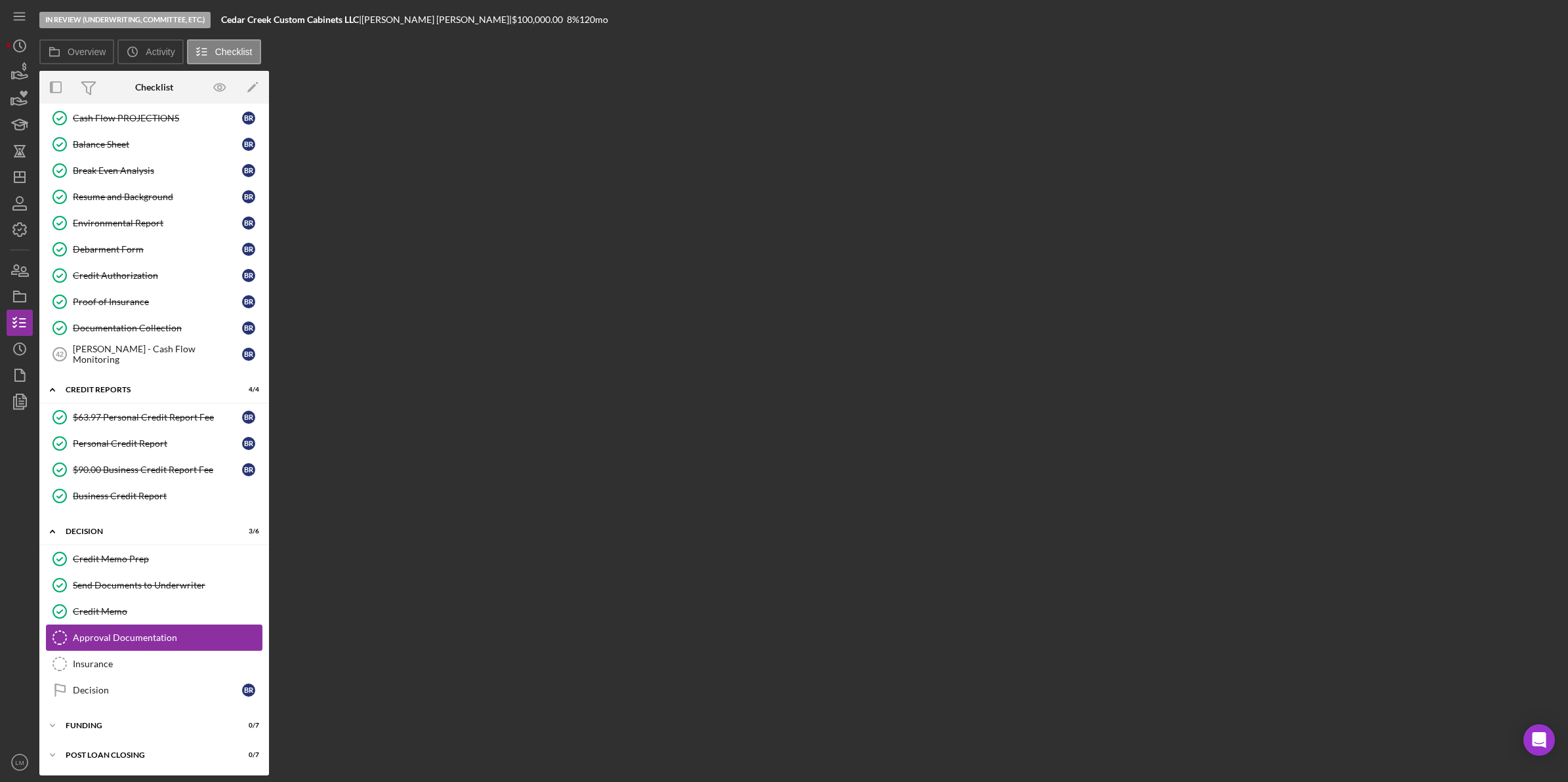
scroll to position [577, 0]
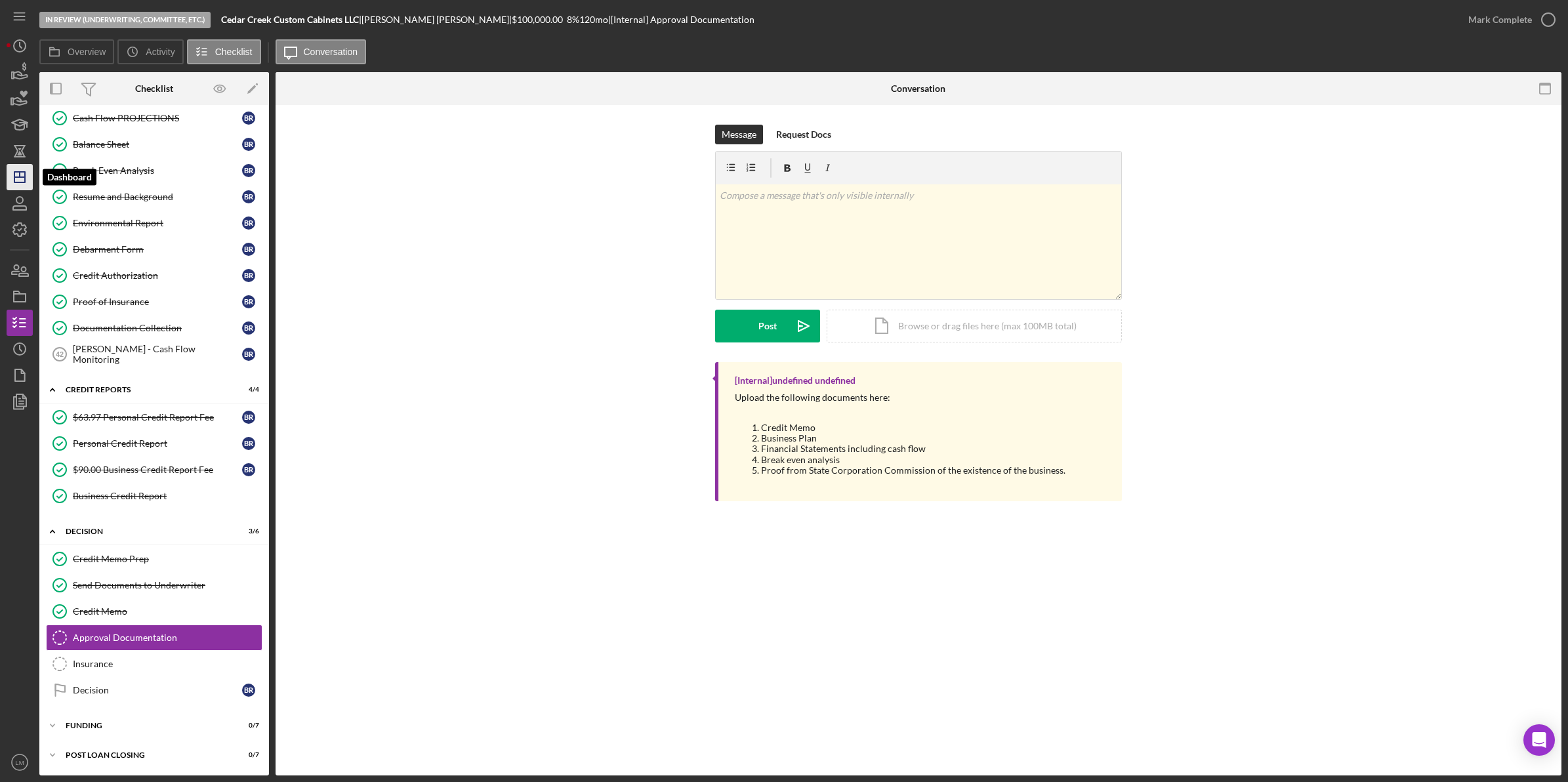
click at [20, 165] on icon "Icon/Dashboard" at bounding box center [20, 177] width 33 height 33
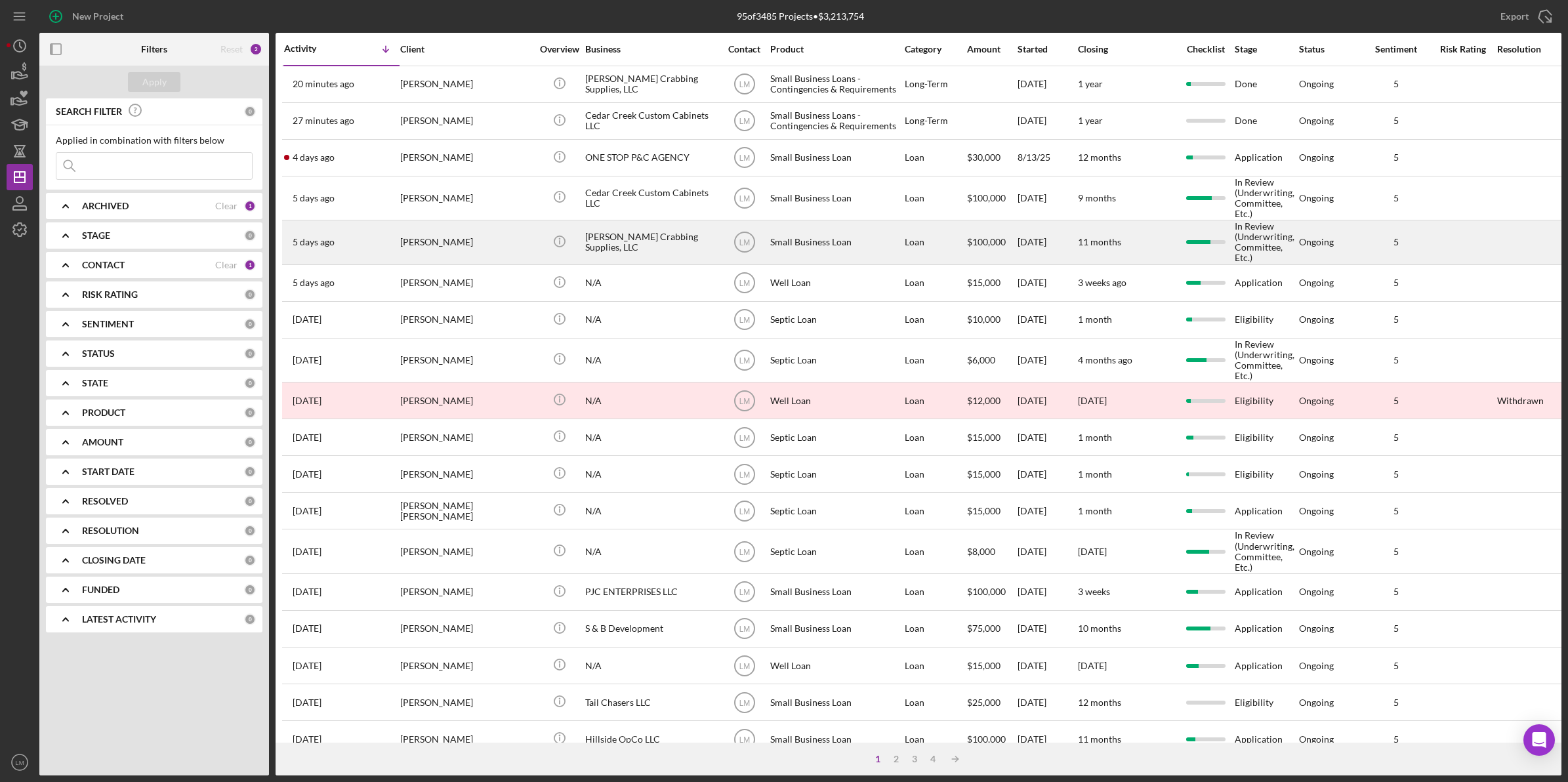
click at [476, 237] on div "[PERSON_NAME]" at bounding box center [466, 242] width 131 height 42
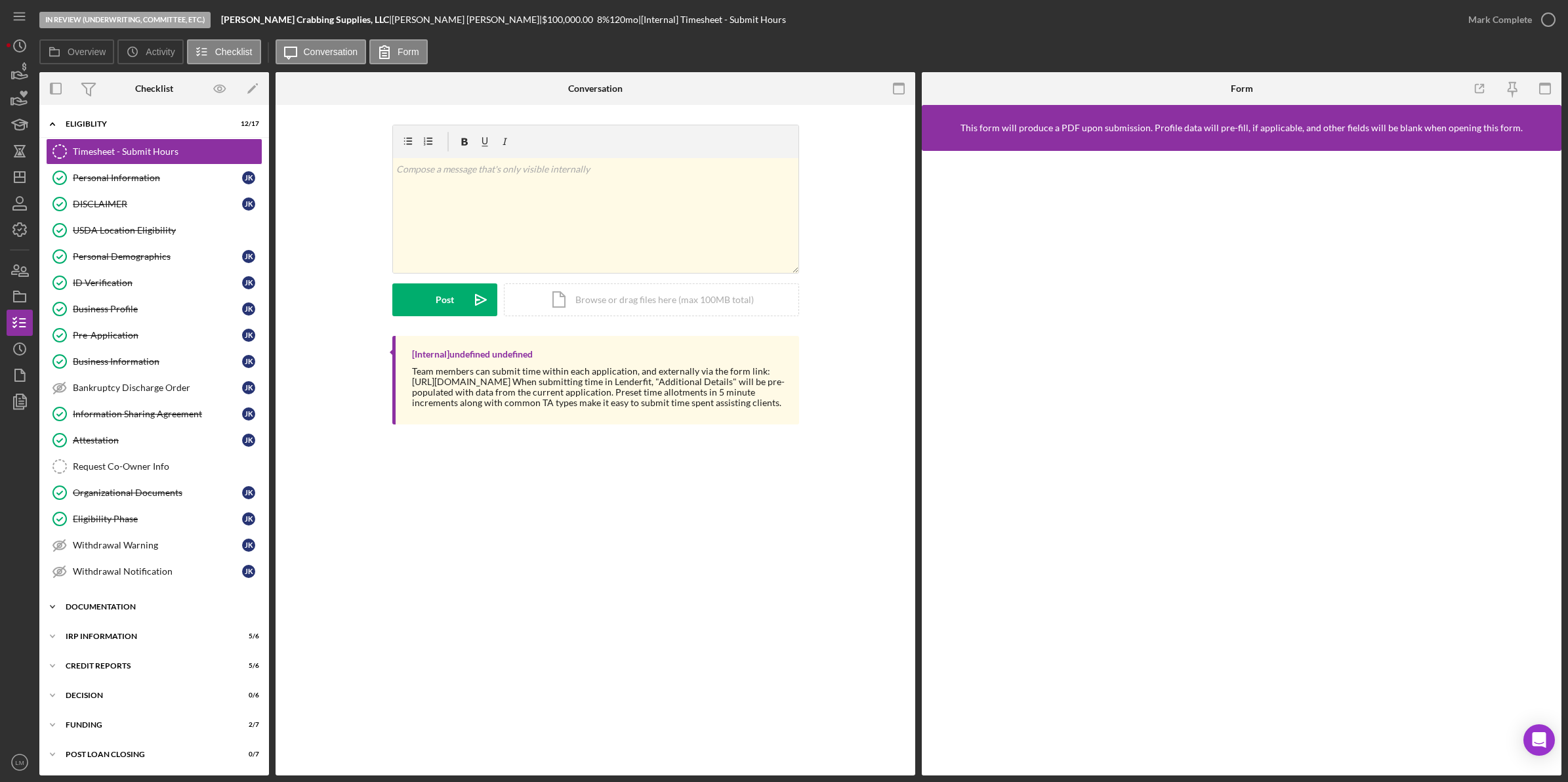
scroll to position [5, 0]
click at [105, 704] on div "Icon/Expander Decision 0 / 6" at bounding box center [154, 695] width 230 height 26
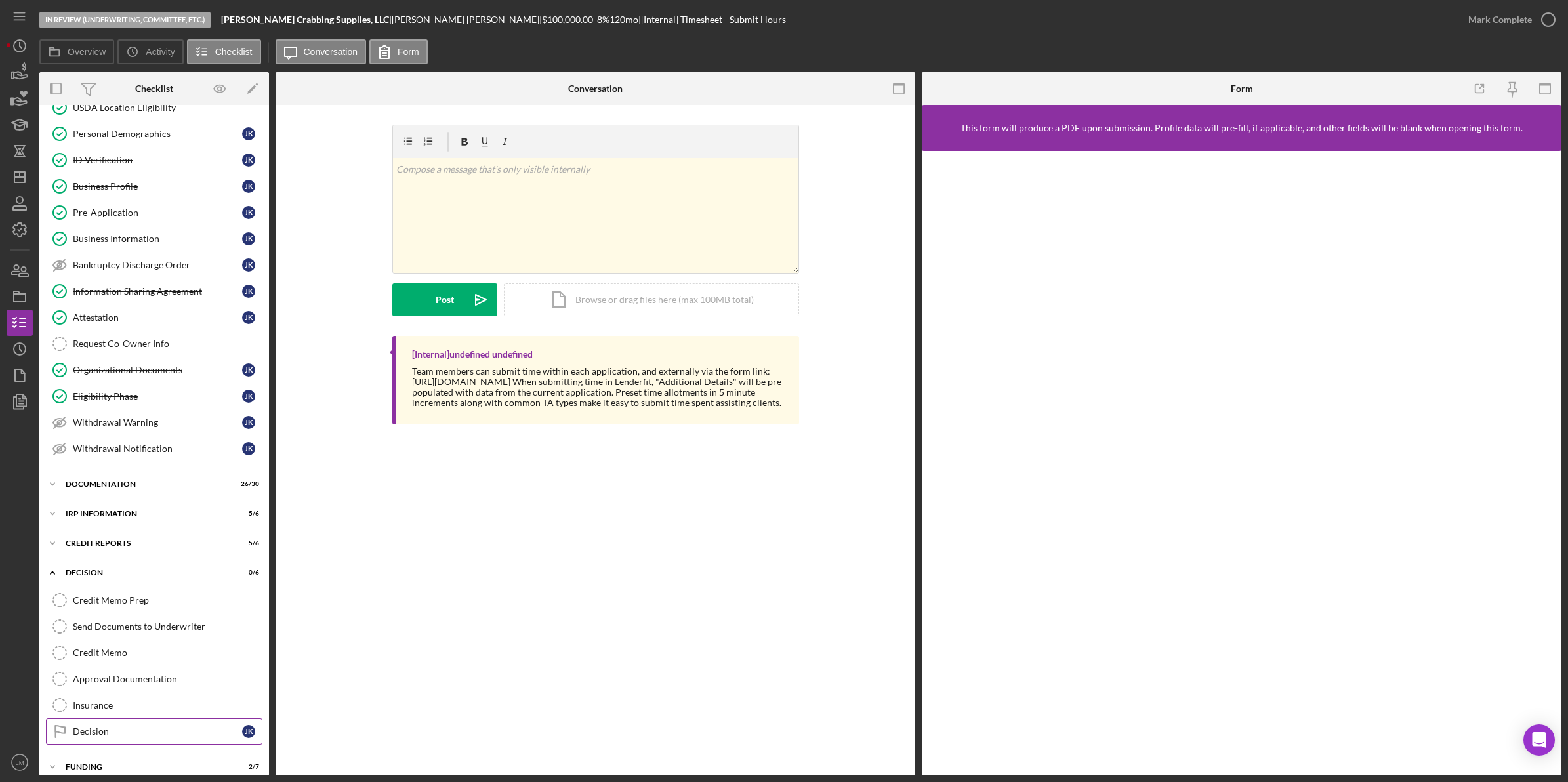
scroll to position [169, 0]
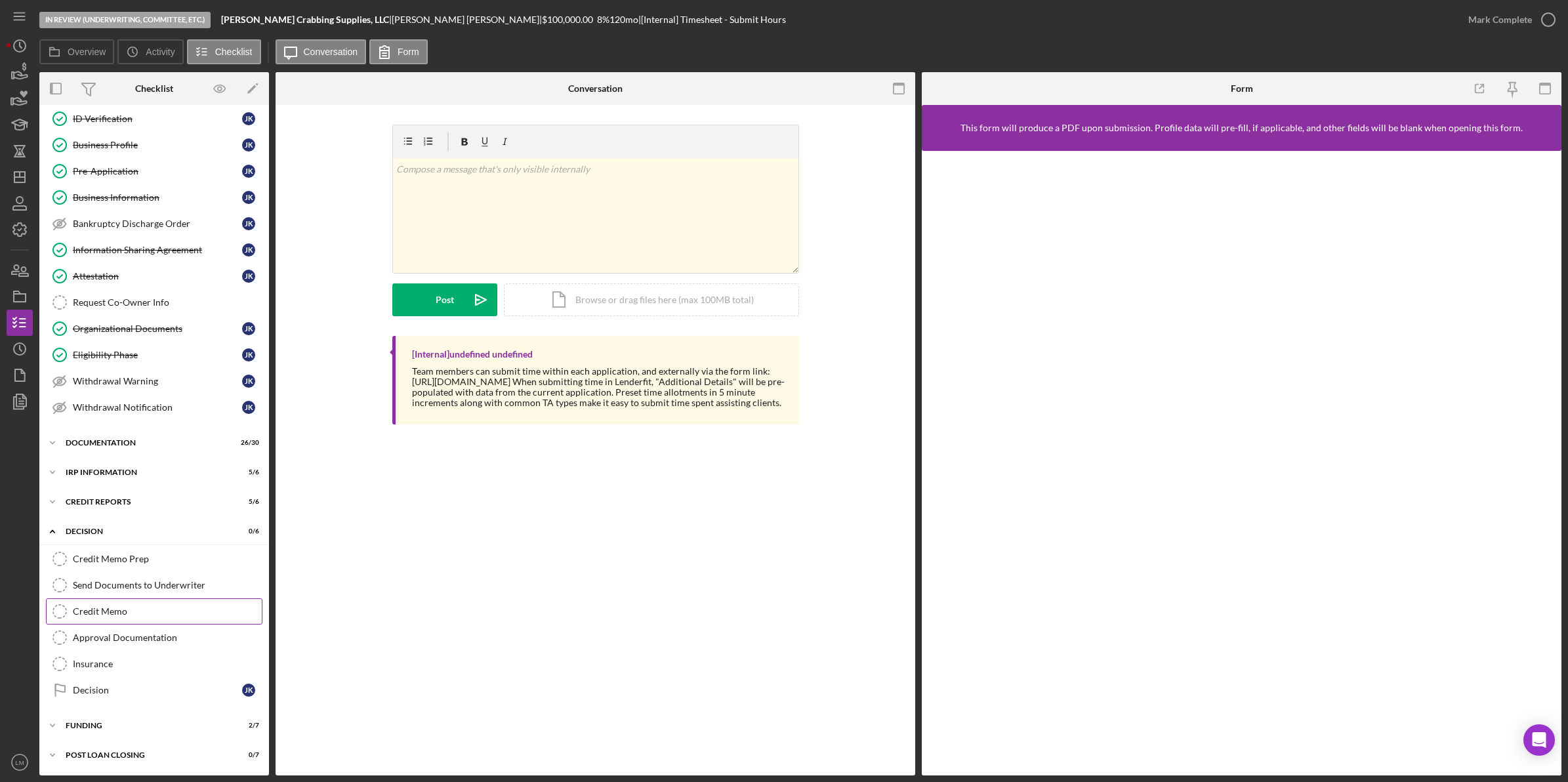
click at [132, 616] on div "Credit Memo" at bounding box center [167, 612] width 189 height 11
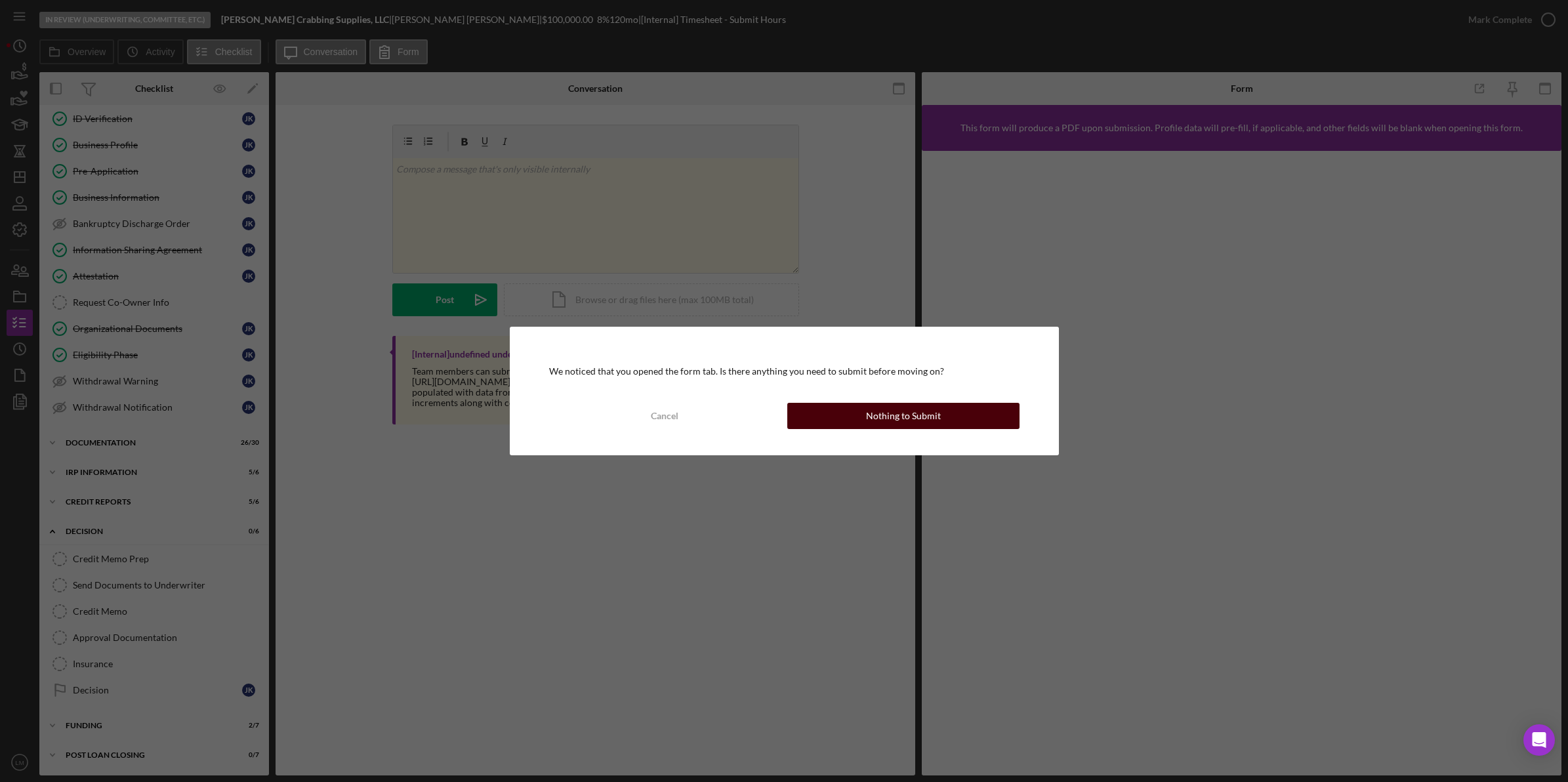
click at [918, 411] on div "Nothing to Submit" at bounding box center [903, 416] width 75 height 26
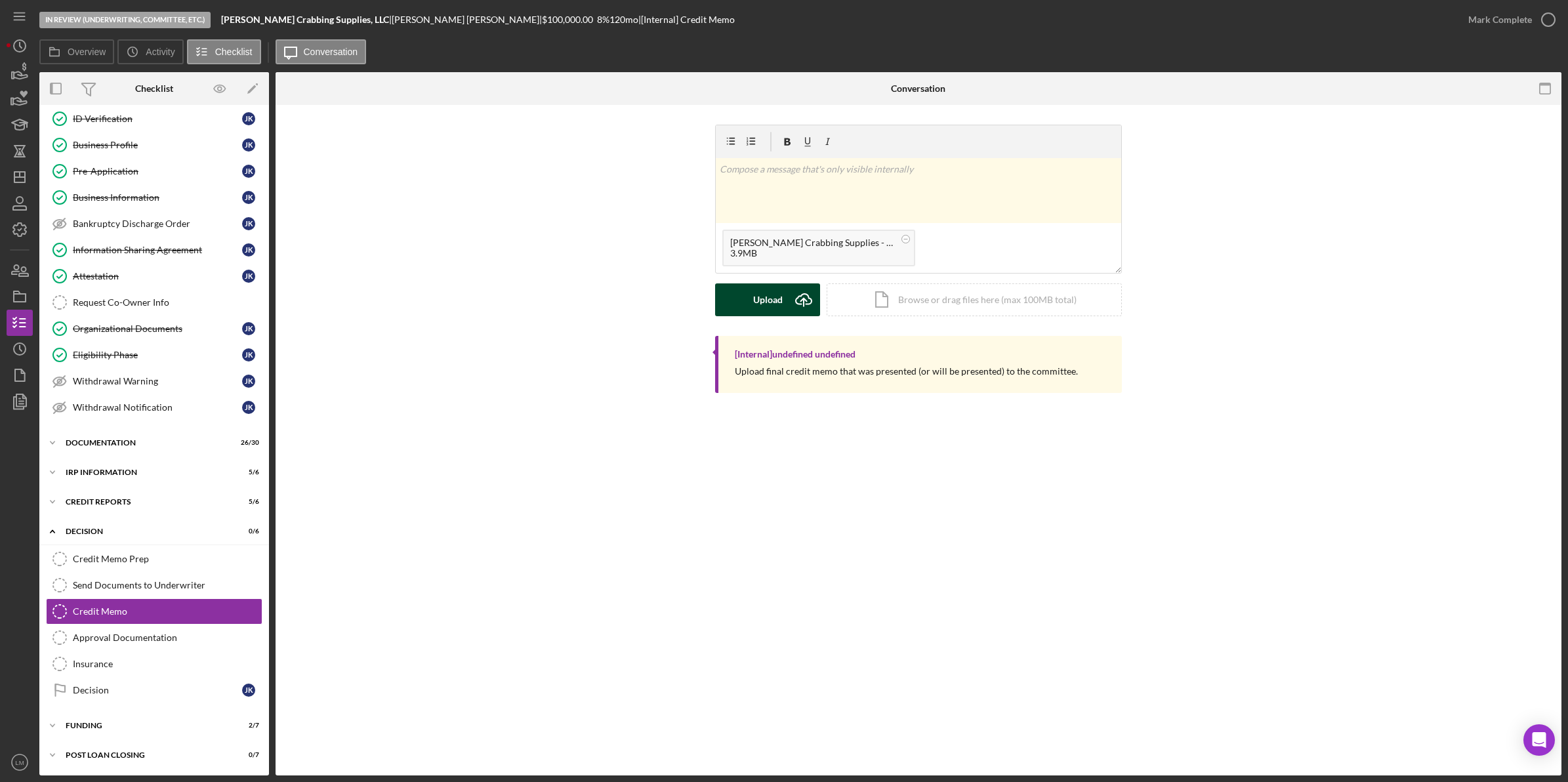
click at [784, 290] on button "Upload Icon/Upload" at bounding box center [767, 300] width 105 height 33
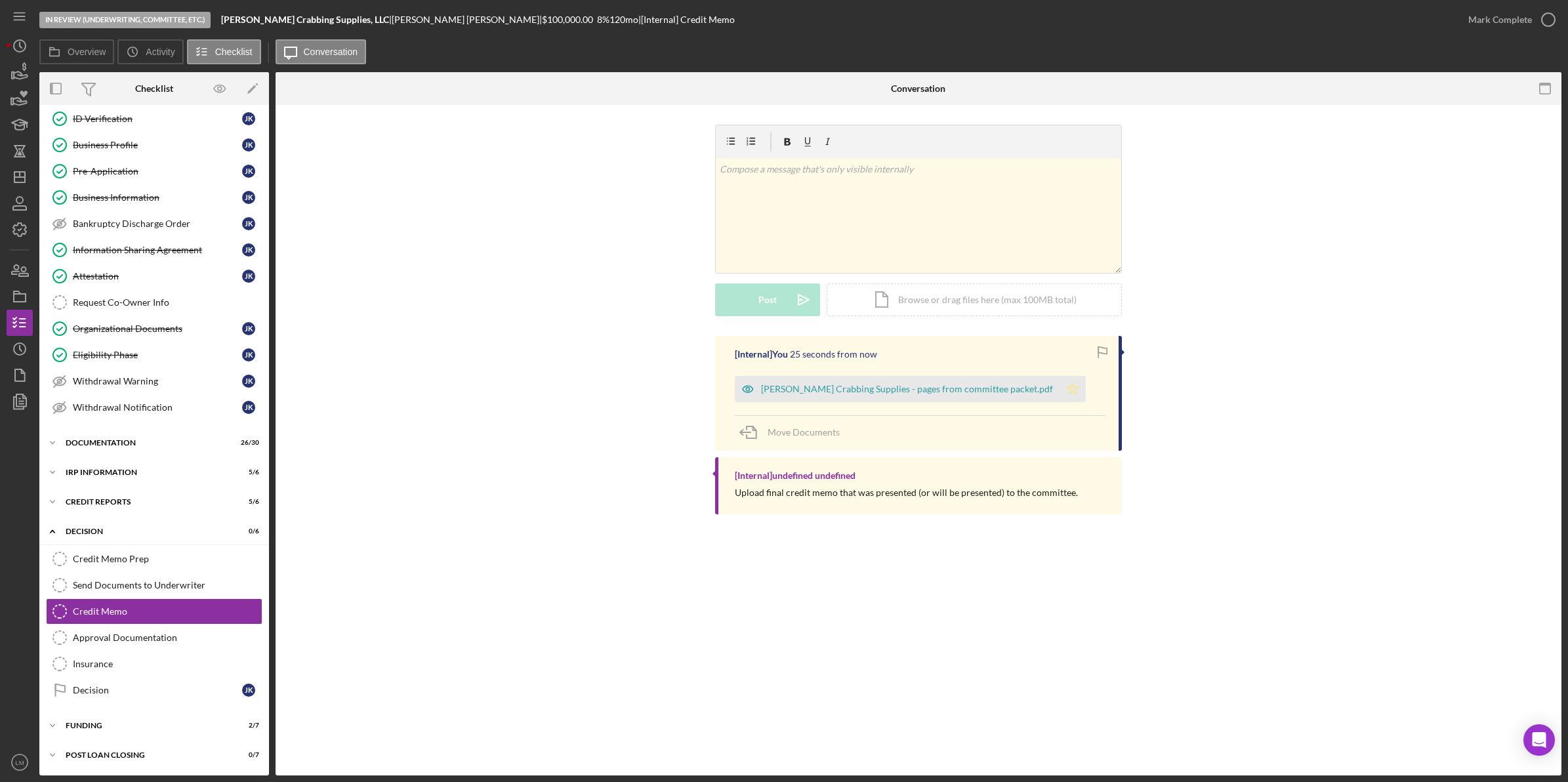
click at [1060, 393] on icon "Icon/Star" at bounding box center [1073, 389] width 26 height 26
click at [1490, 20] on div "Mark Complete" at bounding box center [1500, 20] width 63 height 26
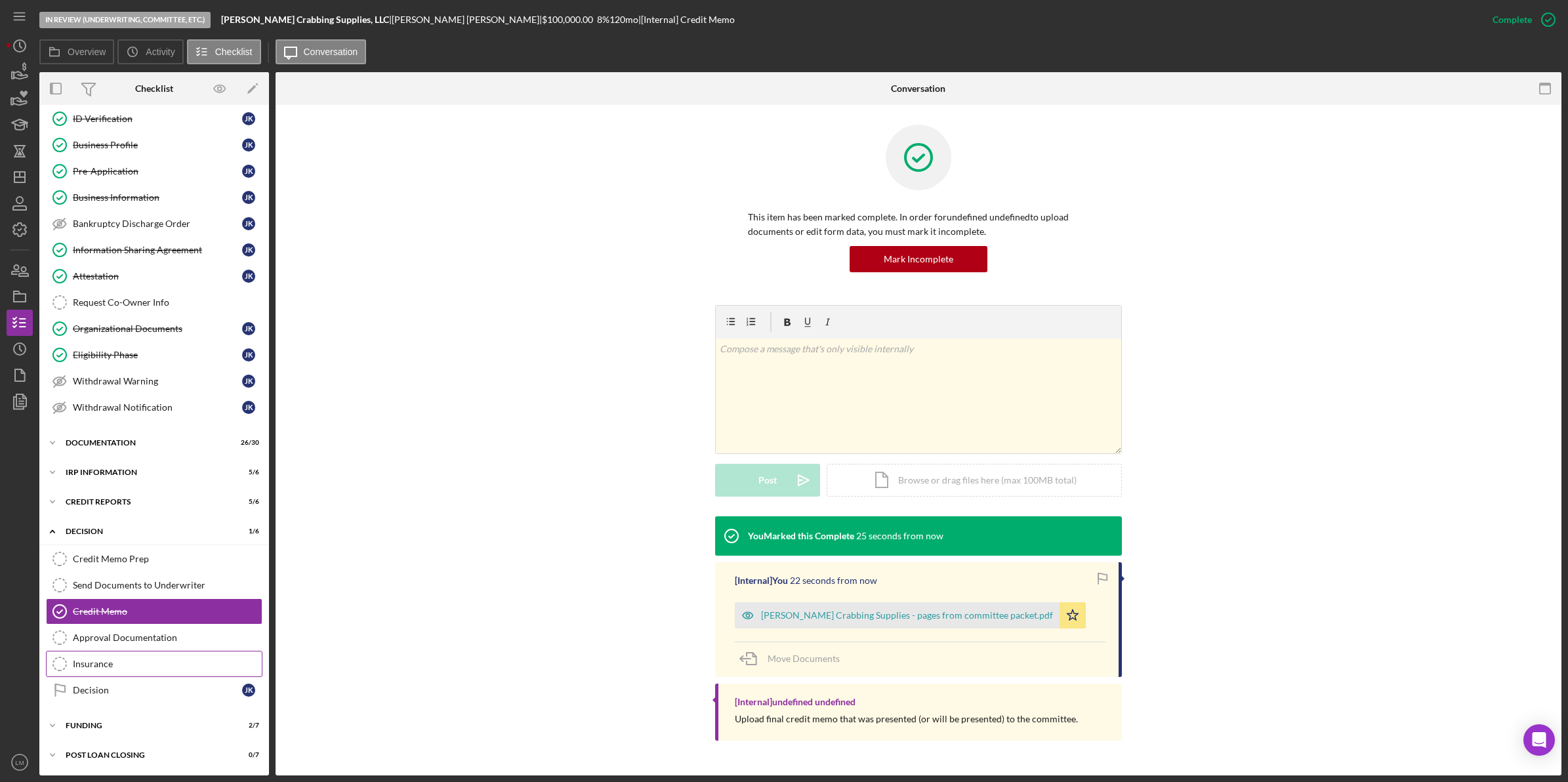
click at [148, 655] on link "Insurance Insurance" at bounding box center [154, 664] width 216 height 26
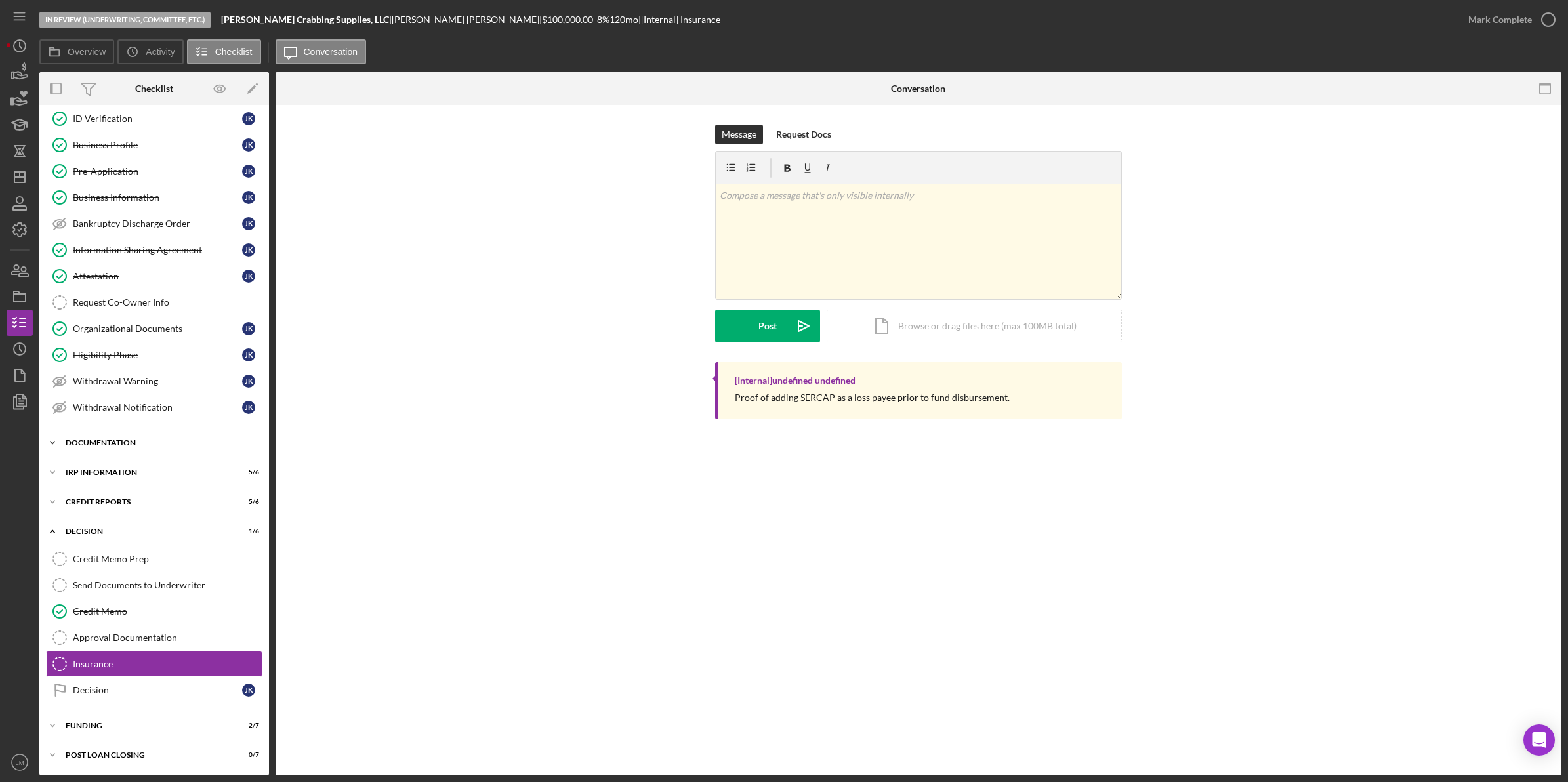
click at [130, 438] on div "Icon/Expander Documentation 26 / 30" at bounding box center [154, 442] width 230 height 26
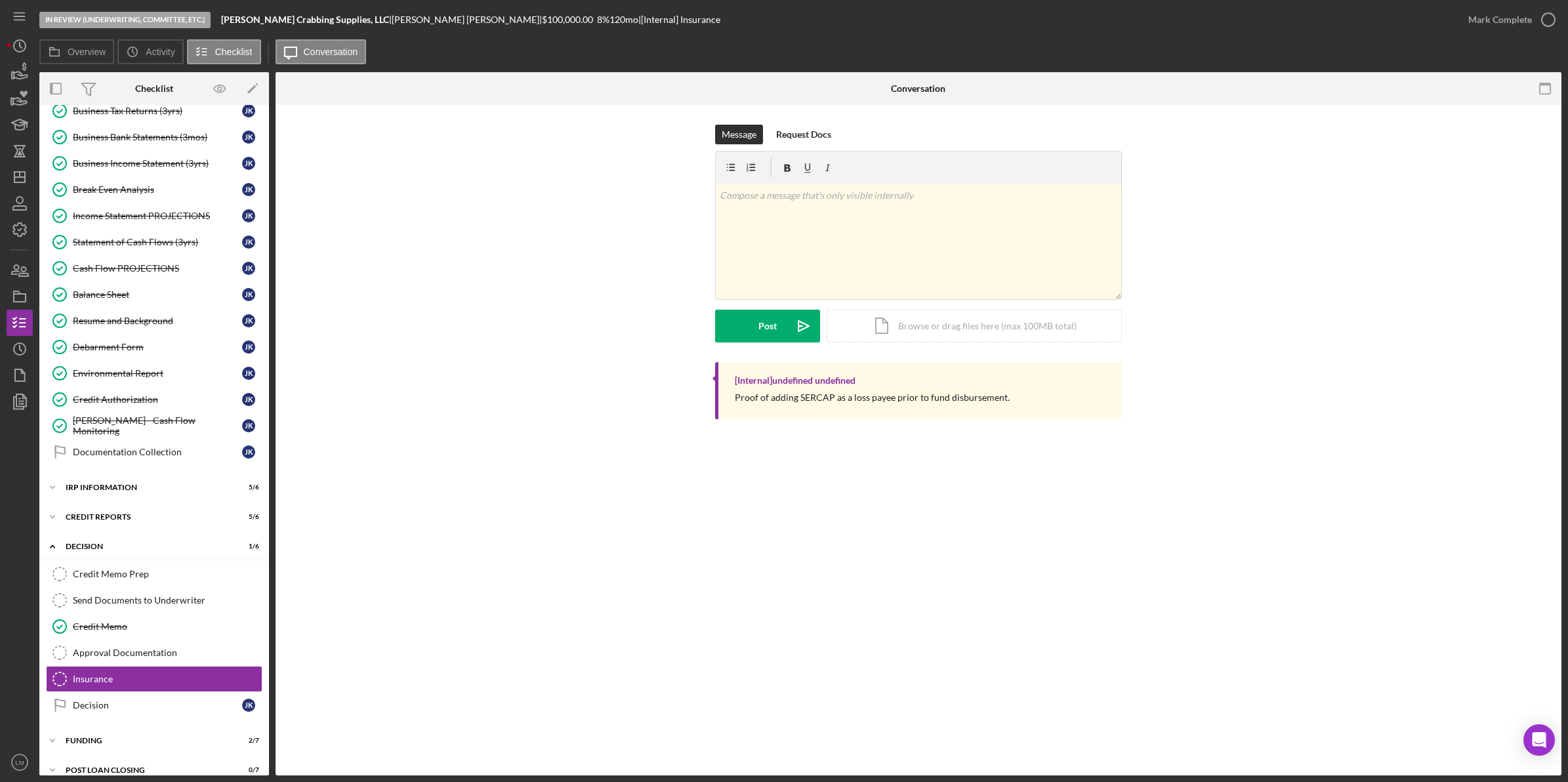
scroll to position [976, 0]
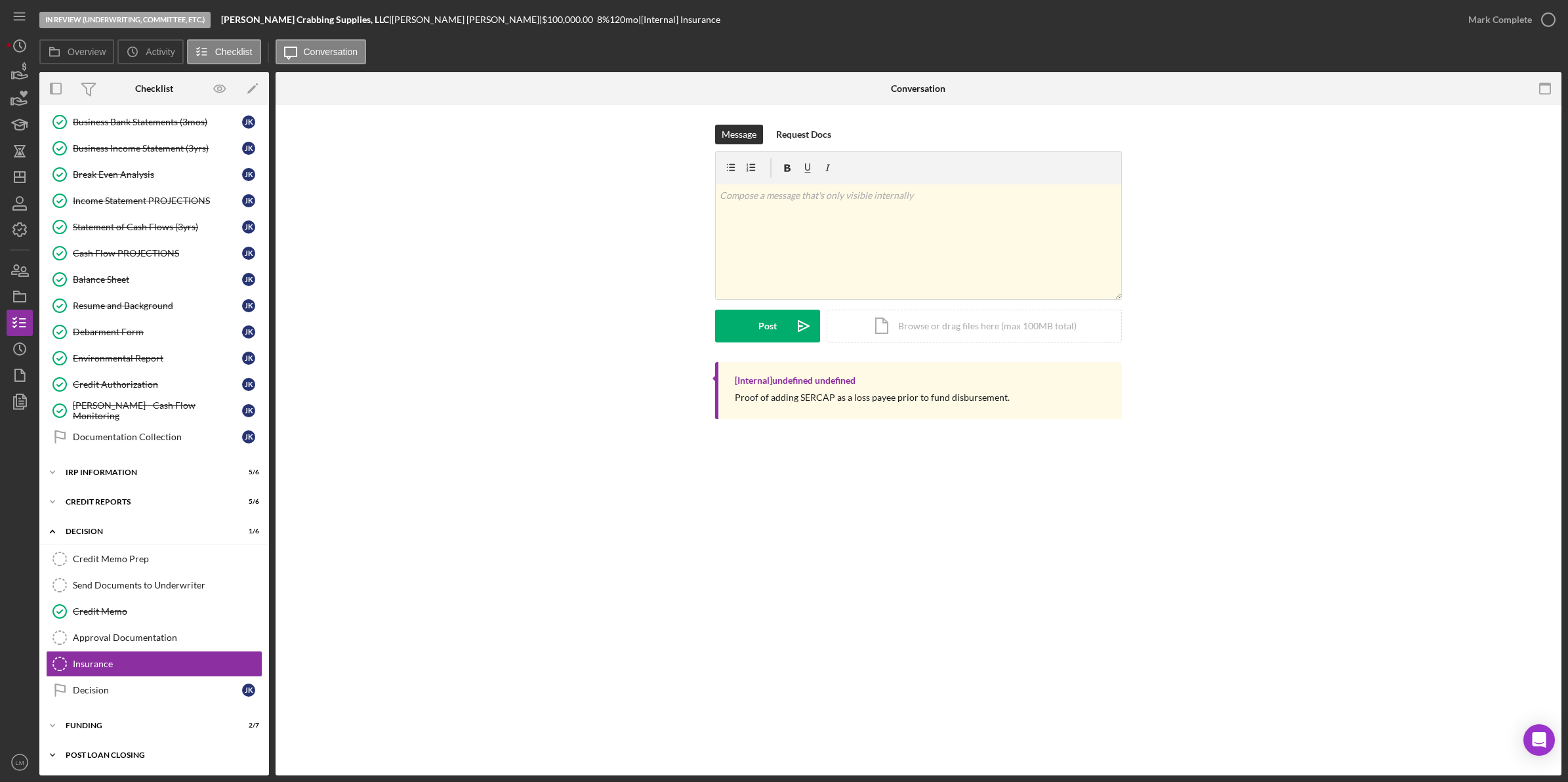
click at [148, 744] on div "Icon/Expander POST LOAN CLOSING 0 / 7" at bounding box center [154, 755] width 230 height 26
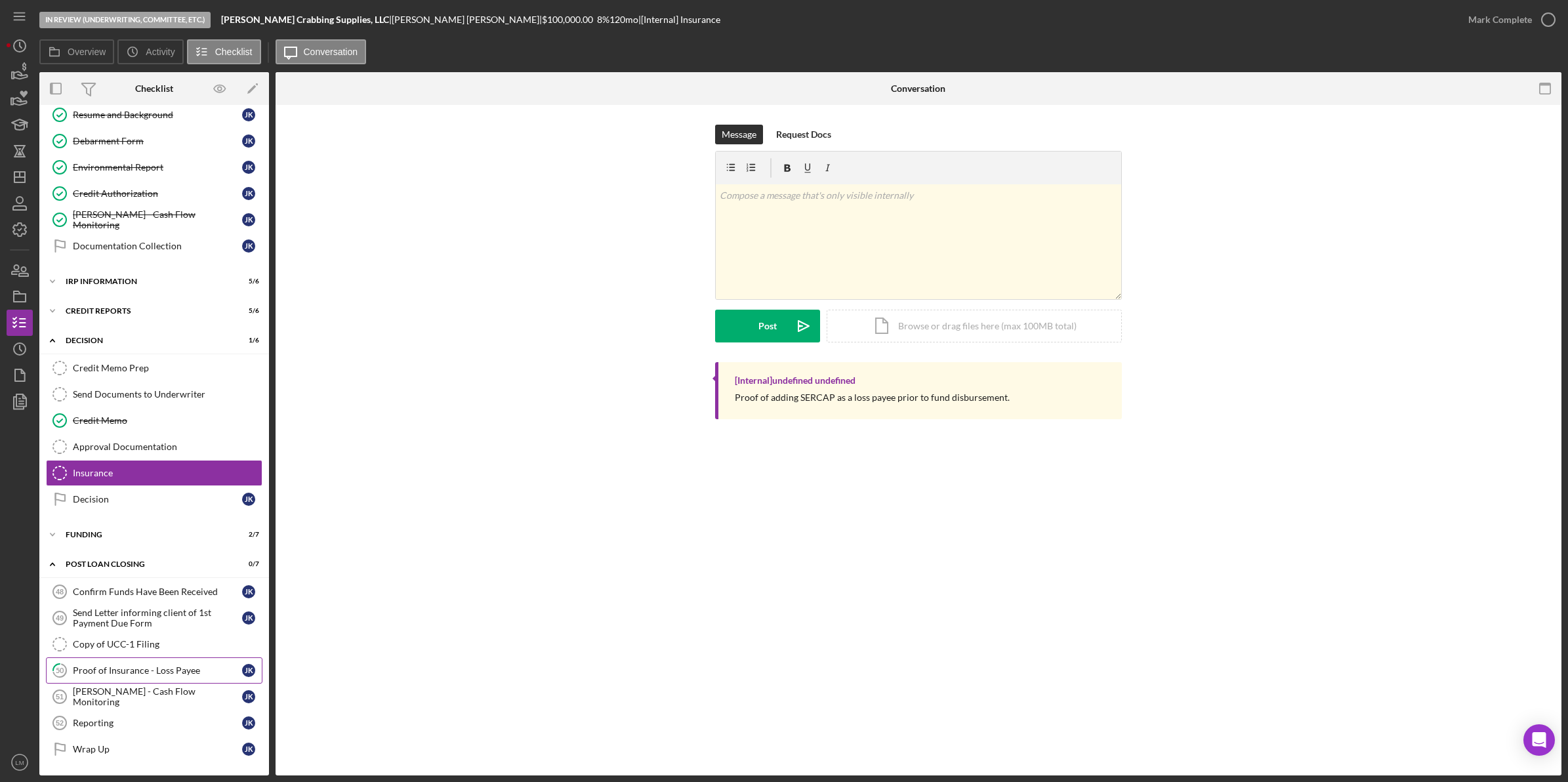
click at [178, 667] on div "Proof of Insurance - Loss Payee" at bounding box center [157, 671] width 170 height 11
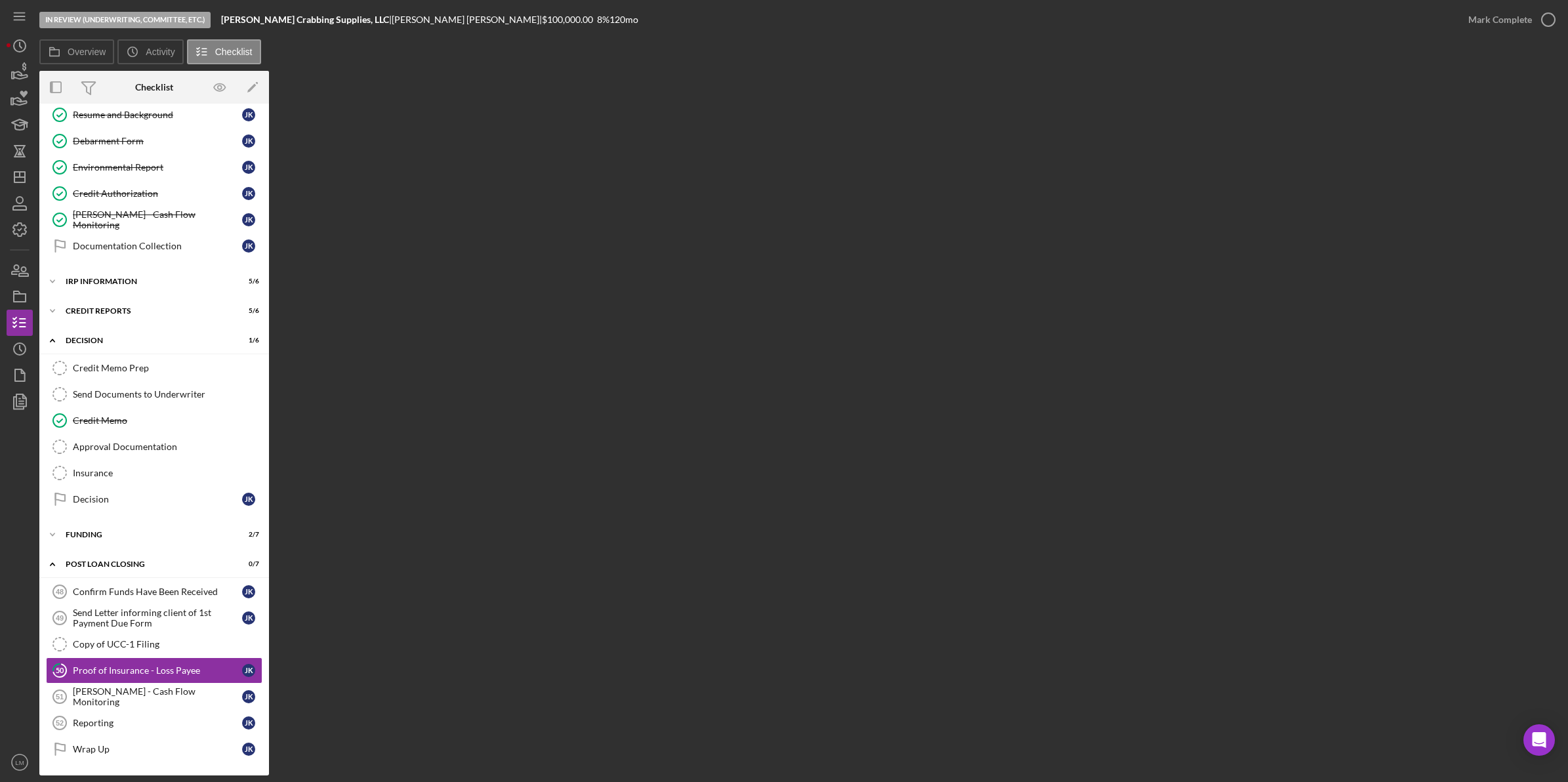
scroll to position [1168, 0]
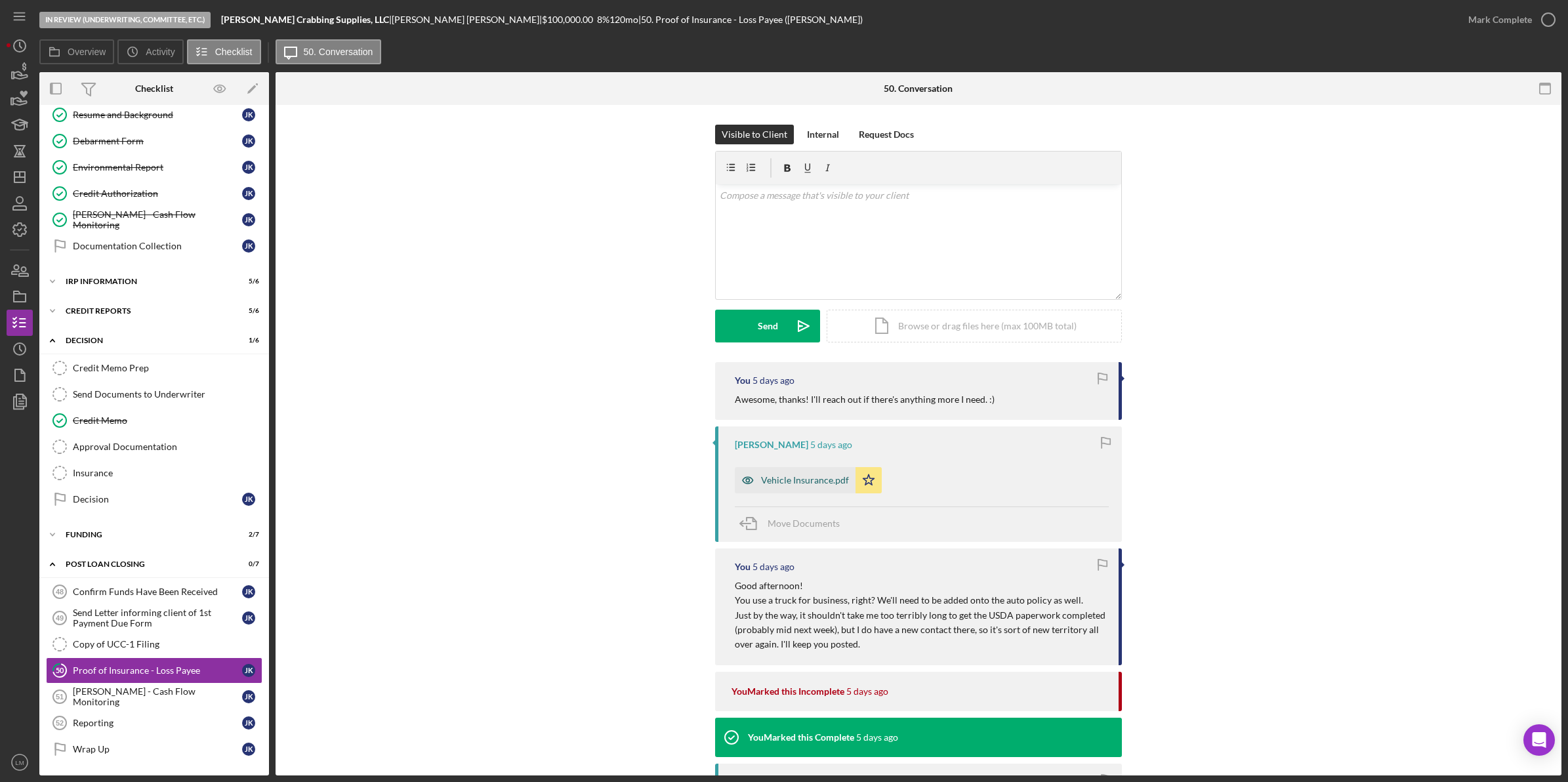
click at [802, 484] on div "Vehicle Insurance.pdf" at bounding box center [805, 481] width 88 height 11
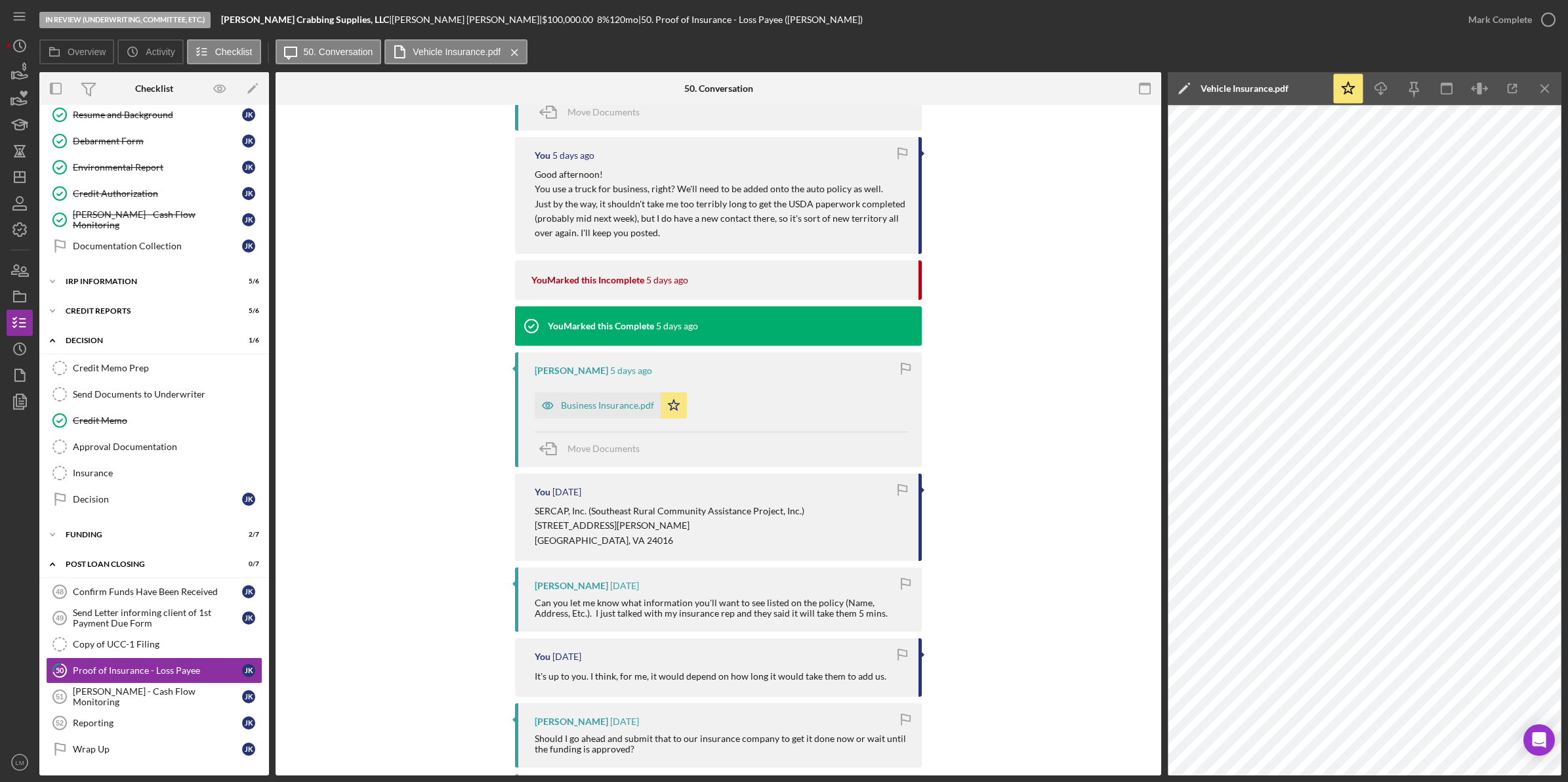
scroll to position [492, 0]
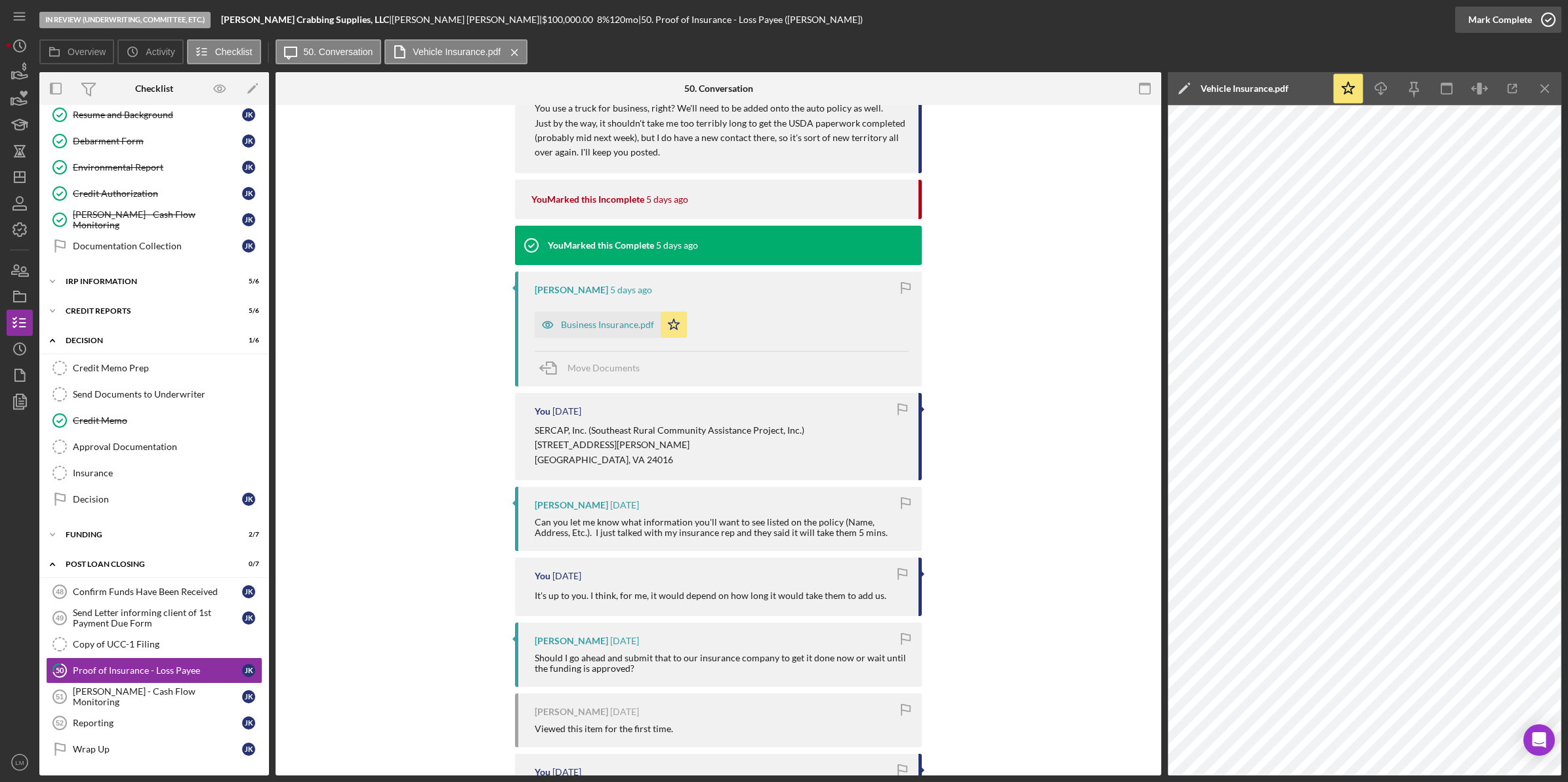
click at [1524, 24] on div "Mark Complete" at bounding box center [1500, 20] width 63 height 26
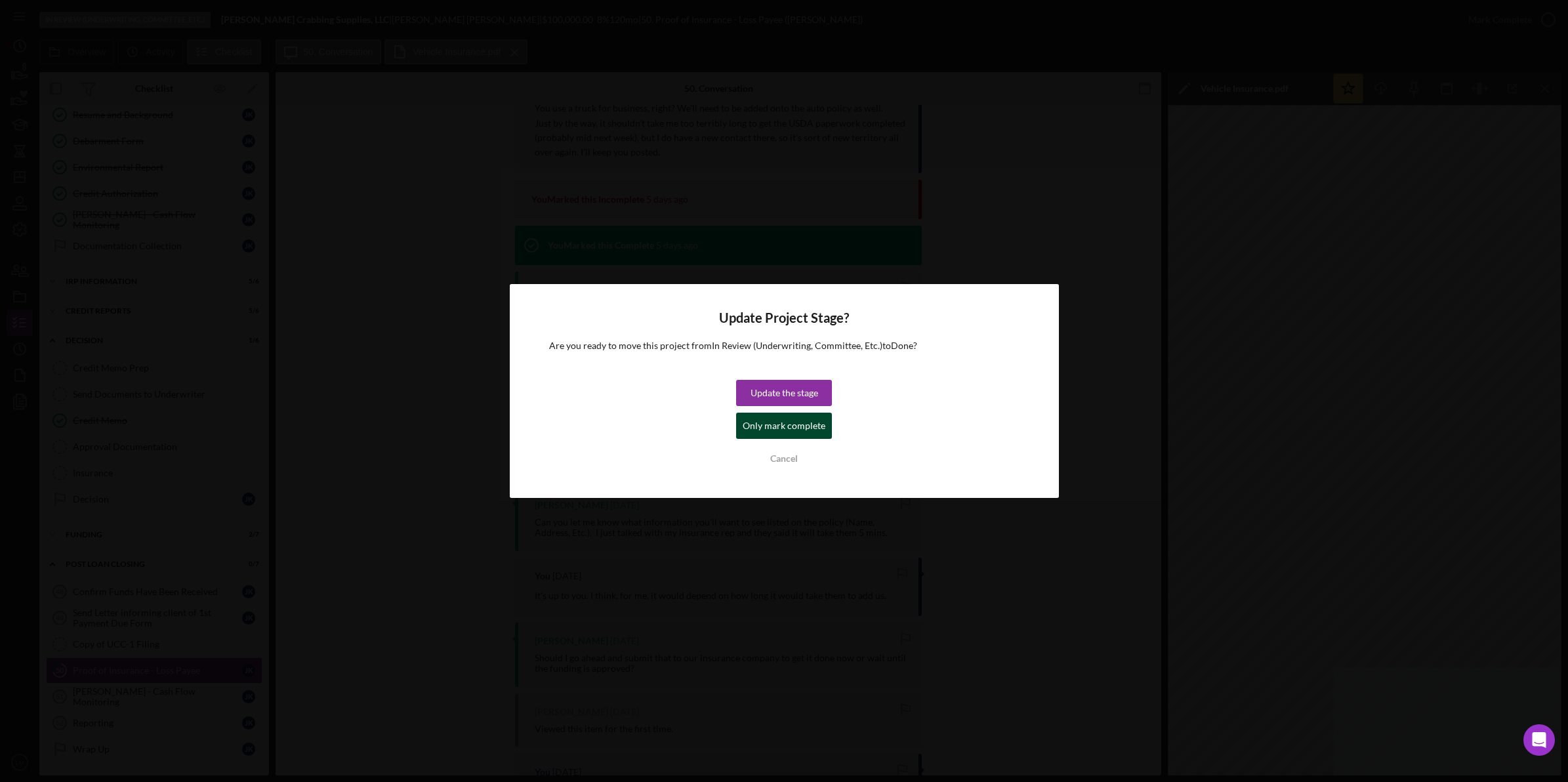
click at [795, 420] on div "Only mark complete" at bounding box center [784, 426] width 83 height 26
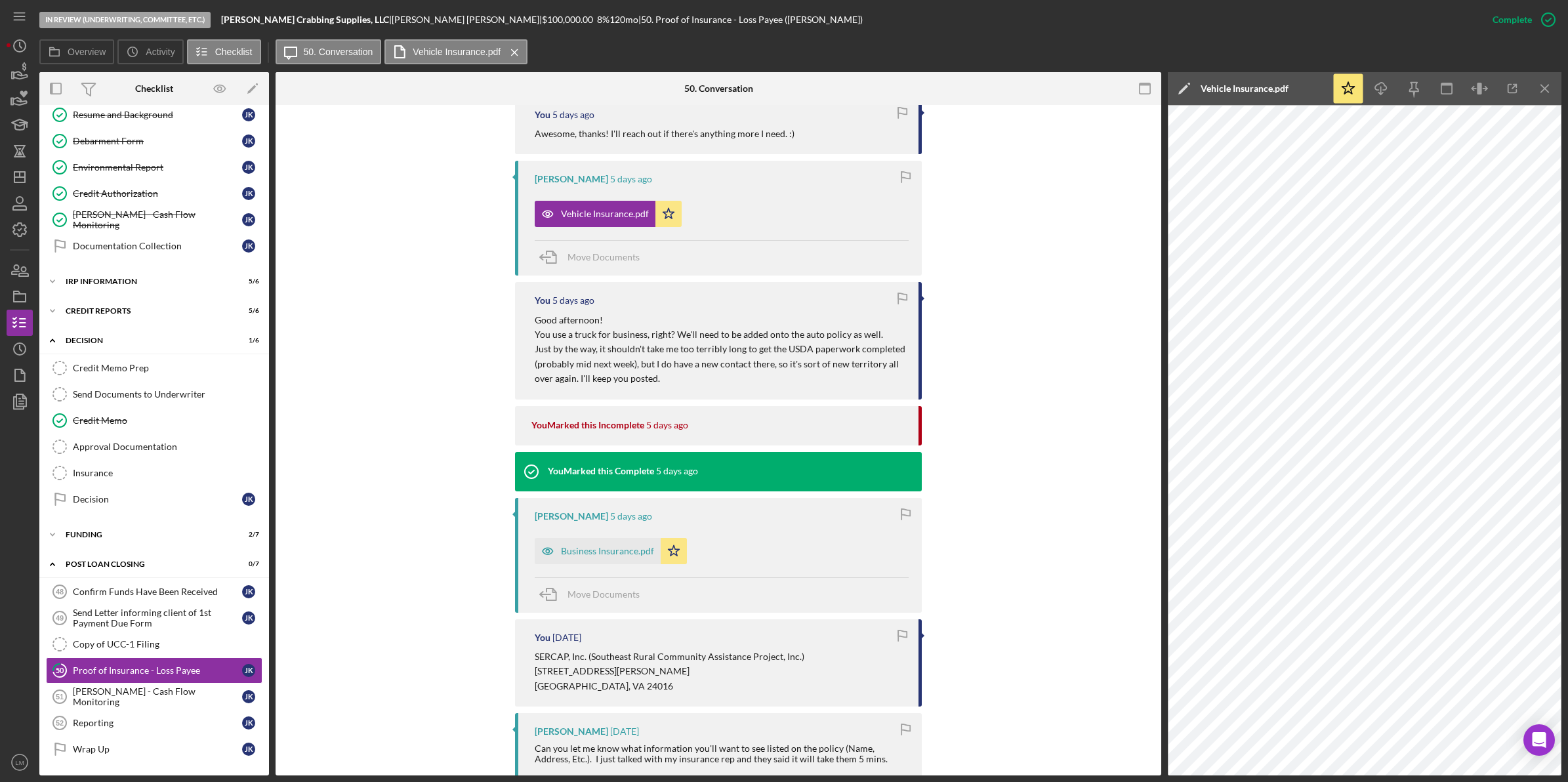
scroll to position [719, 0]
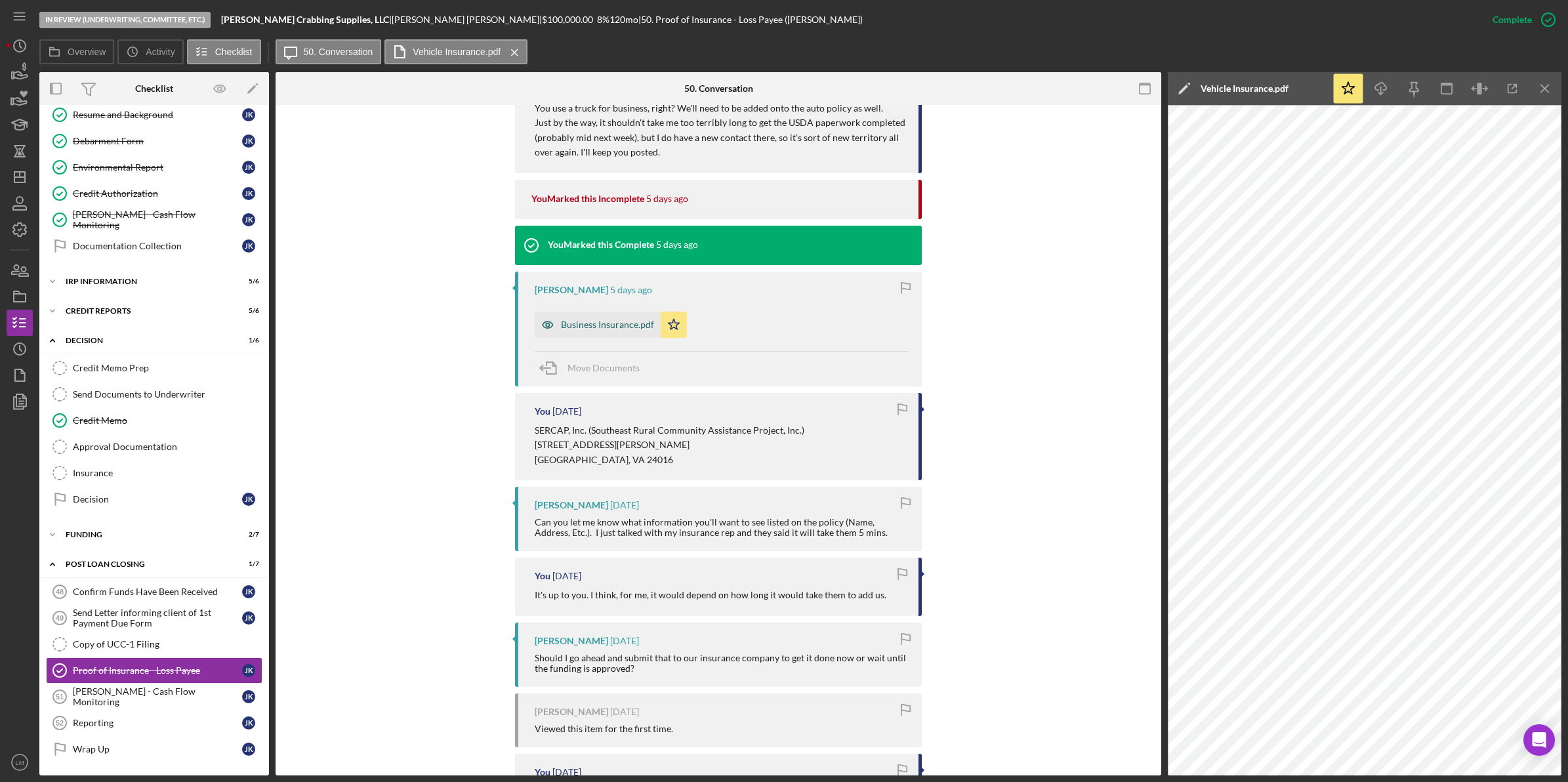
click at [612, 318] on div "Business Insurance.pdf" at bounding box center [598, 325] width 126 height 26
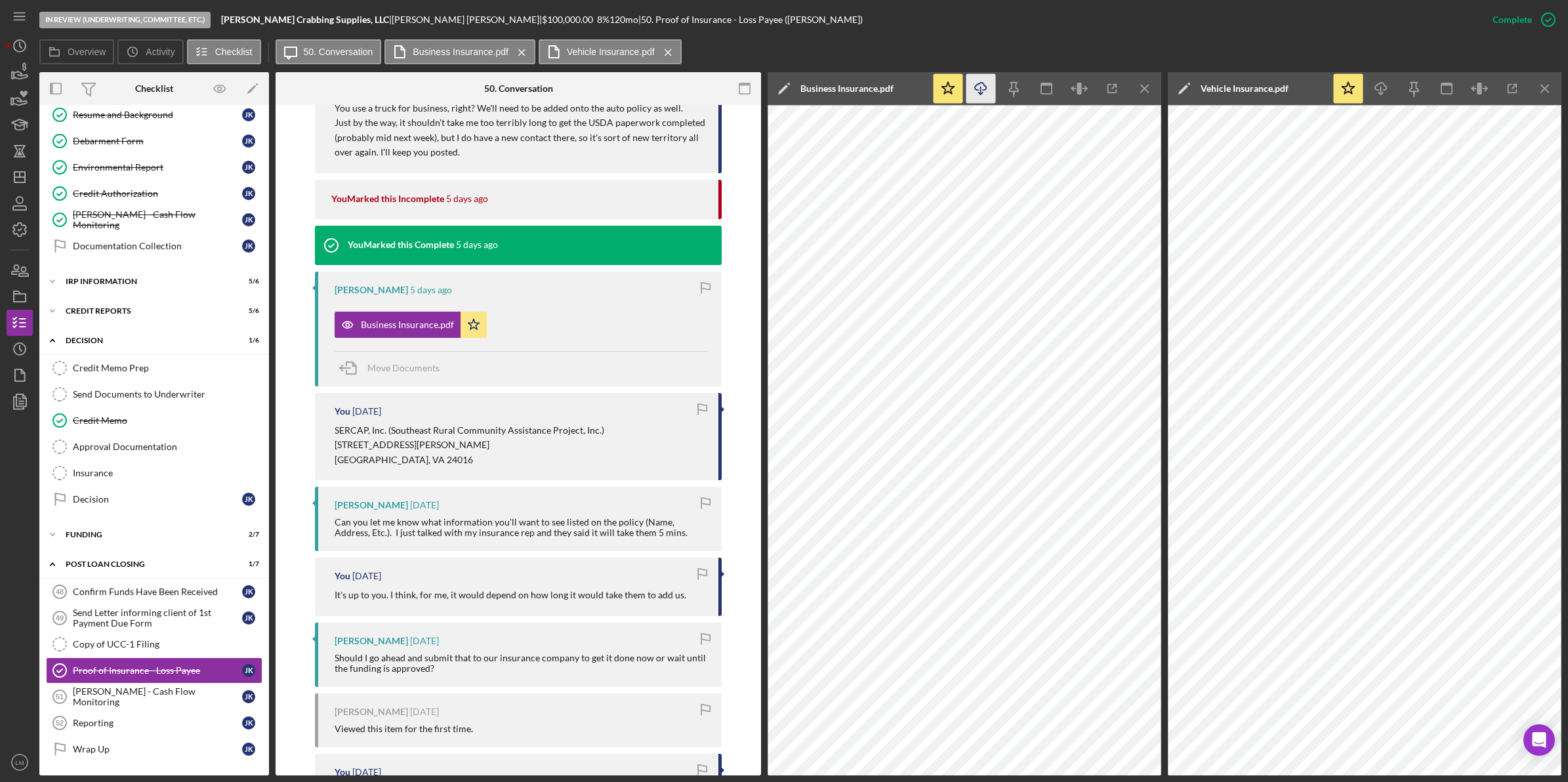
click at [981, 89] on line "button" at bounding box center [981, 90] width 0 height 8
click at [1487, 51] on div "Overview Icon/History Activity Checklist Icon/Message 50. Conversation Business…" at bounding box center [800, 52] width 1523 height 26
click at [986, 83] on icon "button" at bounding box center [980, 87] width 11 height 8
click at [130, 562] on div "POST LOAN CLOSING" at bounding box center [159, 564] width 187 height 8
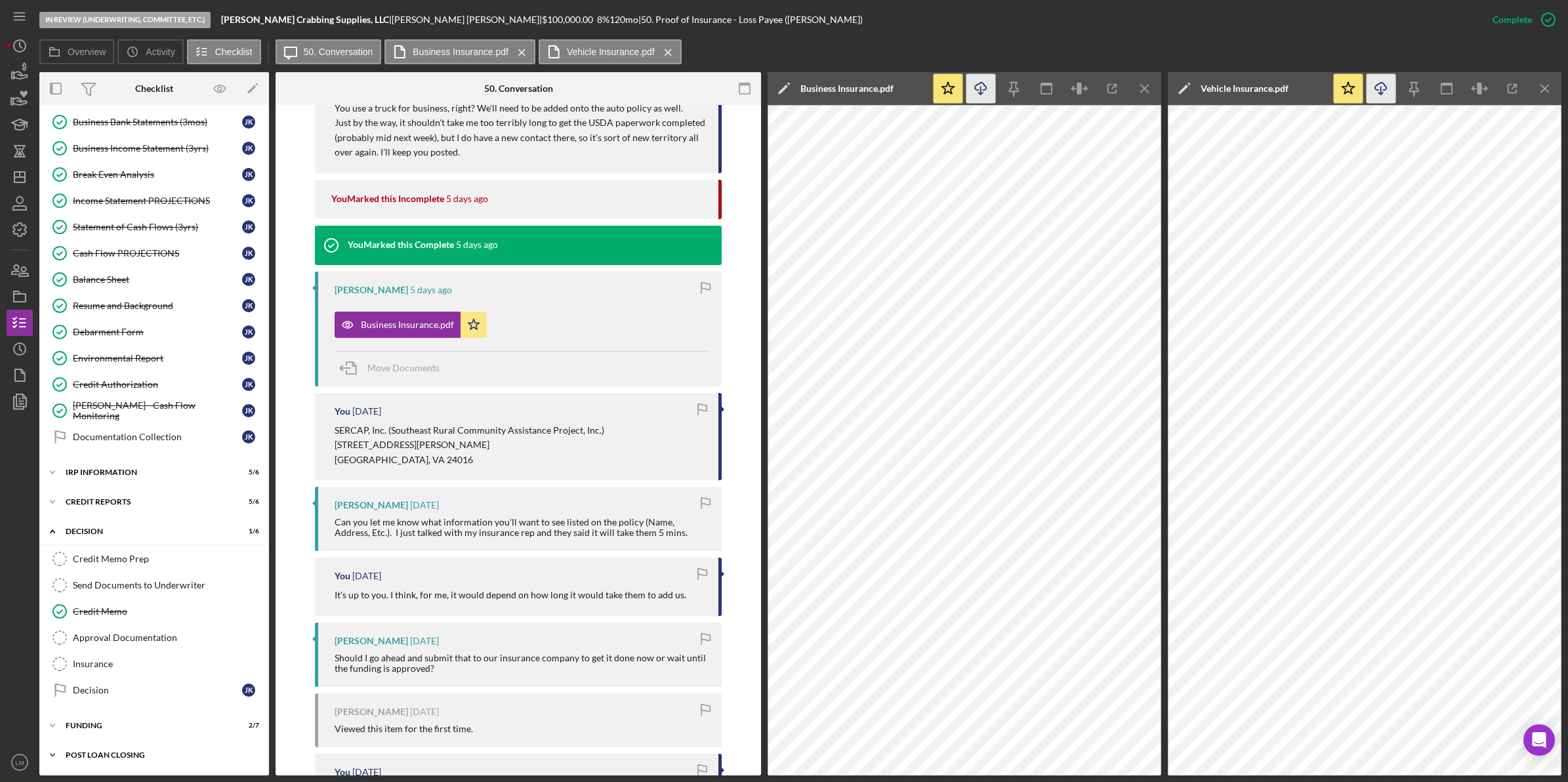
scroll to position [976, 0]
click at [124, 654] on link "Insurance Insurance" at bounding box center [154, 664] width 216 height 26
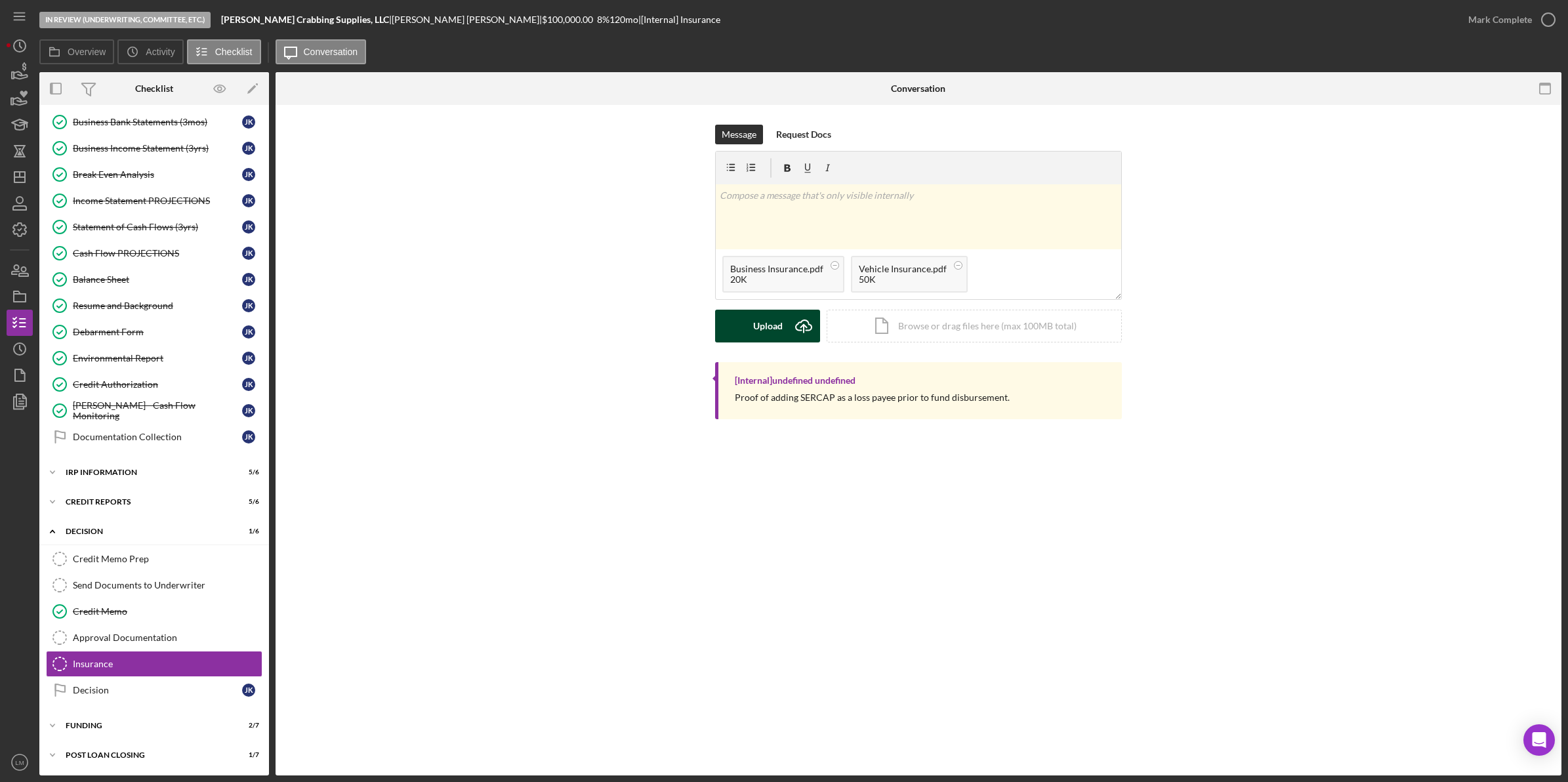
click at [794, 326] on icon "Icon/Upload" at bounding box center [804, 326] width 33 height 33
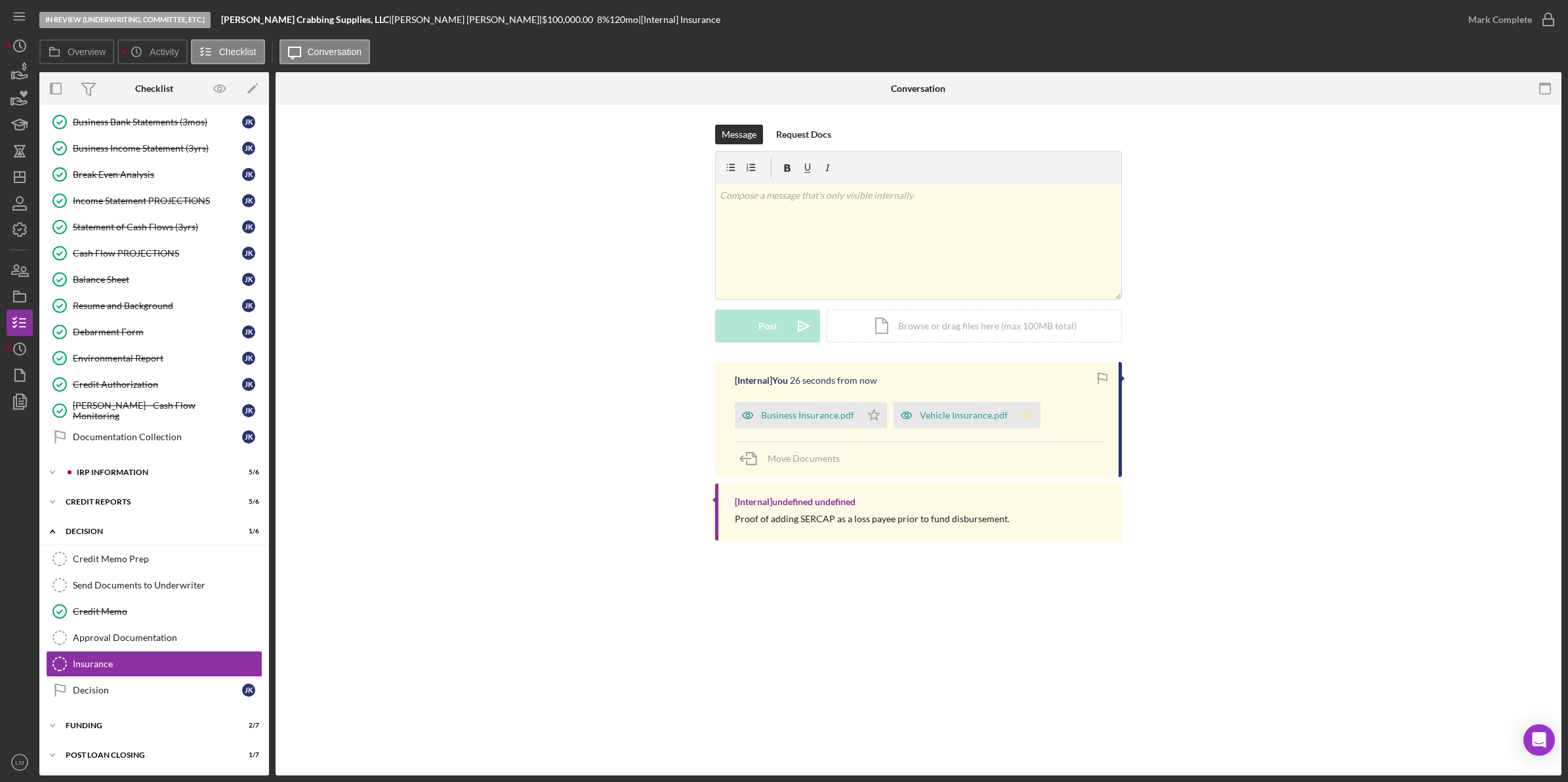
click at [1025, 411] on icon "Icon/Star" at bounding box center [1027, 415] width 26 height 26
click at [873, 414] on icon "Icon/Star" at bounding box center [874, 415] width 26 height 26
click at [1490, 23] on div "Mark Complete" at bounding box center [1500, 20] width 63 height 26
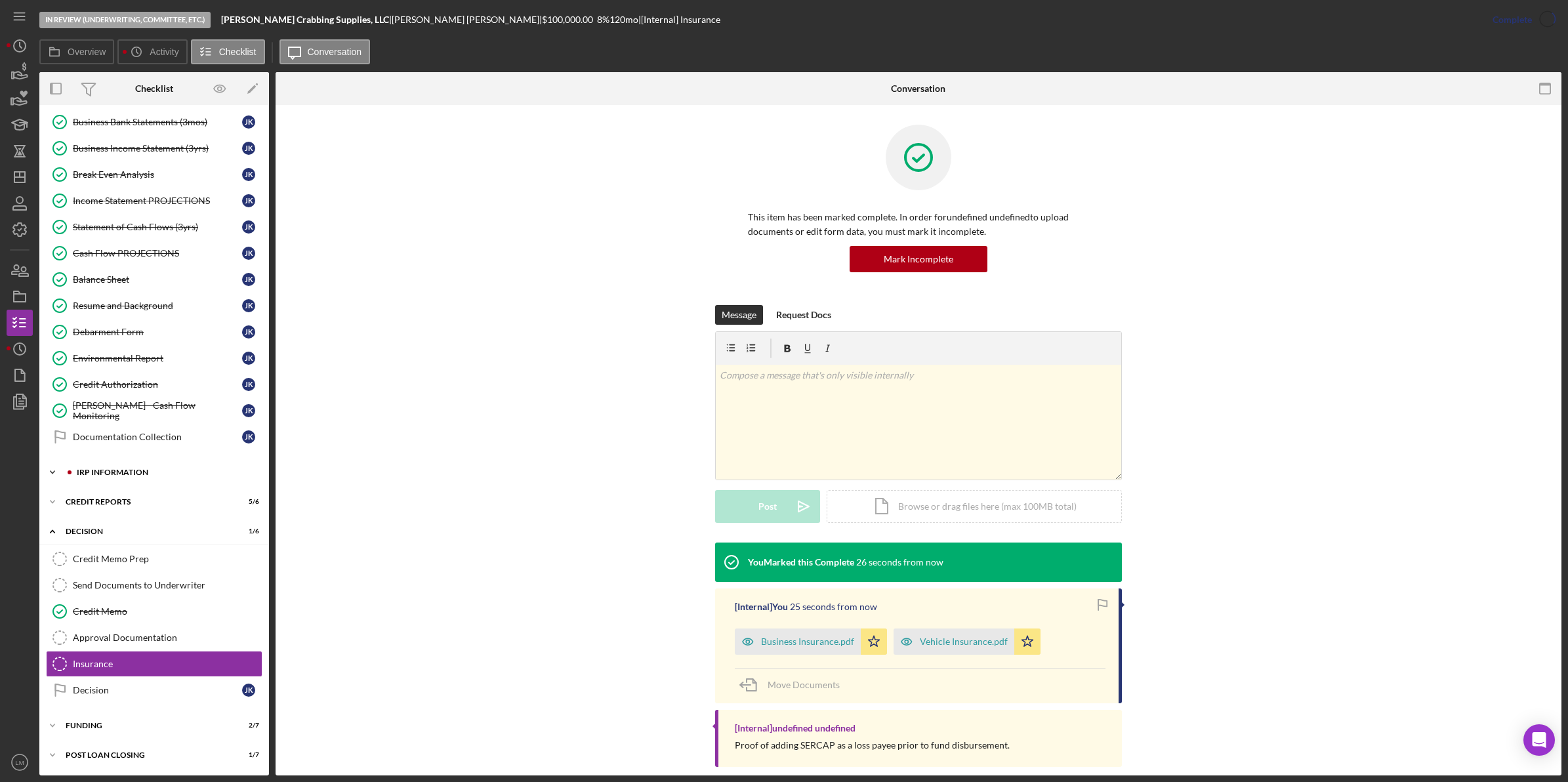
click at [136, 470] on div "IRP Information" at bounding box center [164, 472] width 176 height 8
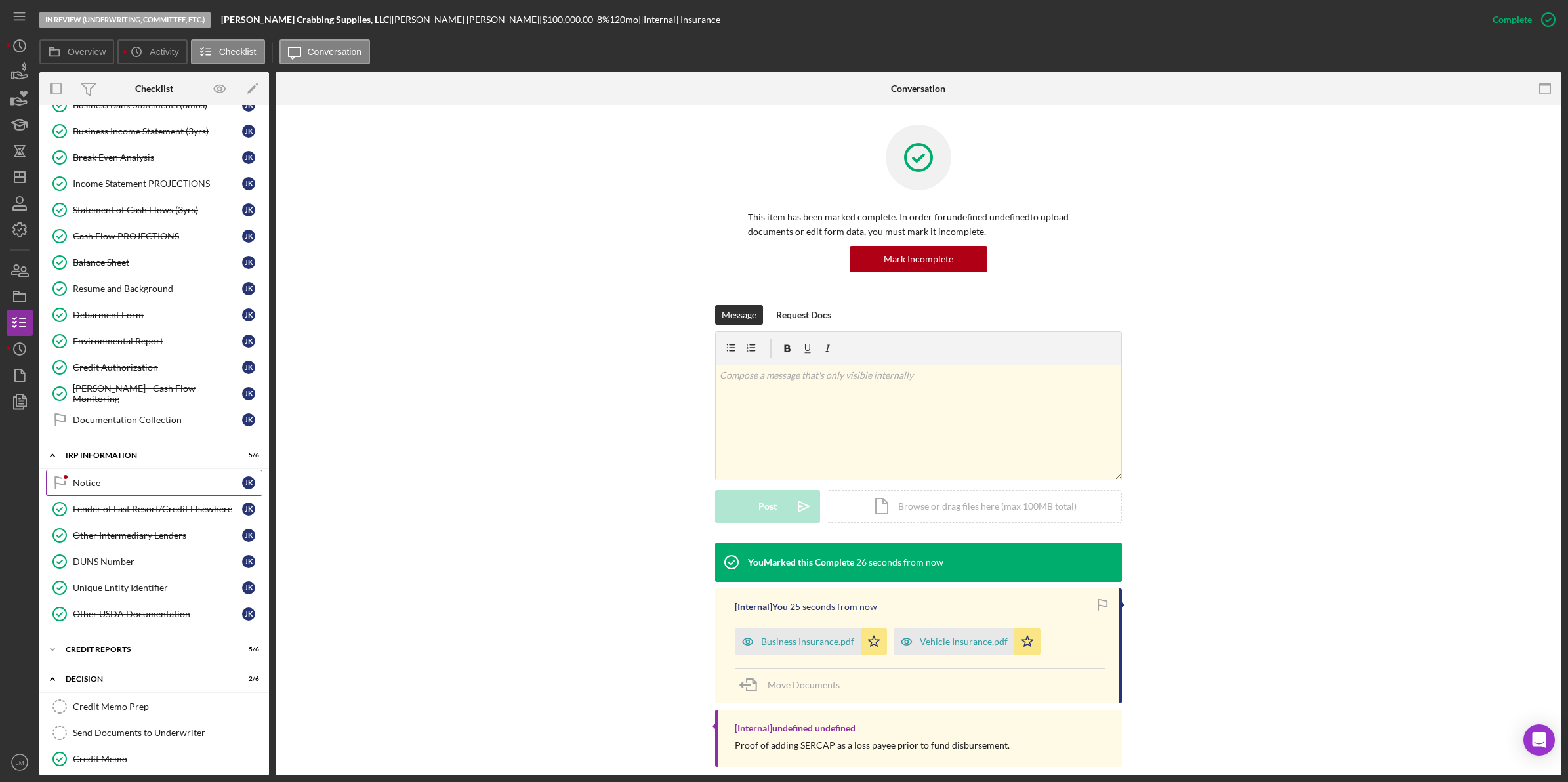
click at [139, 488] on div "Notice" at bounding box center [157, 483] width 170 height 11
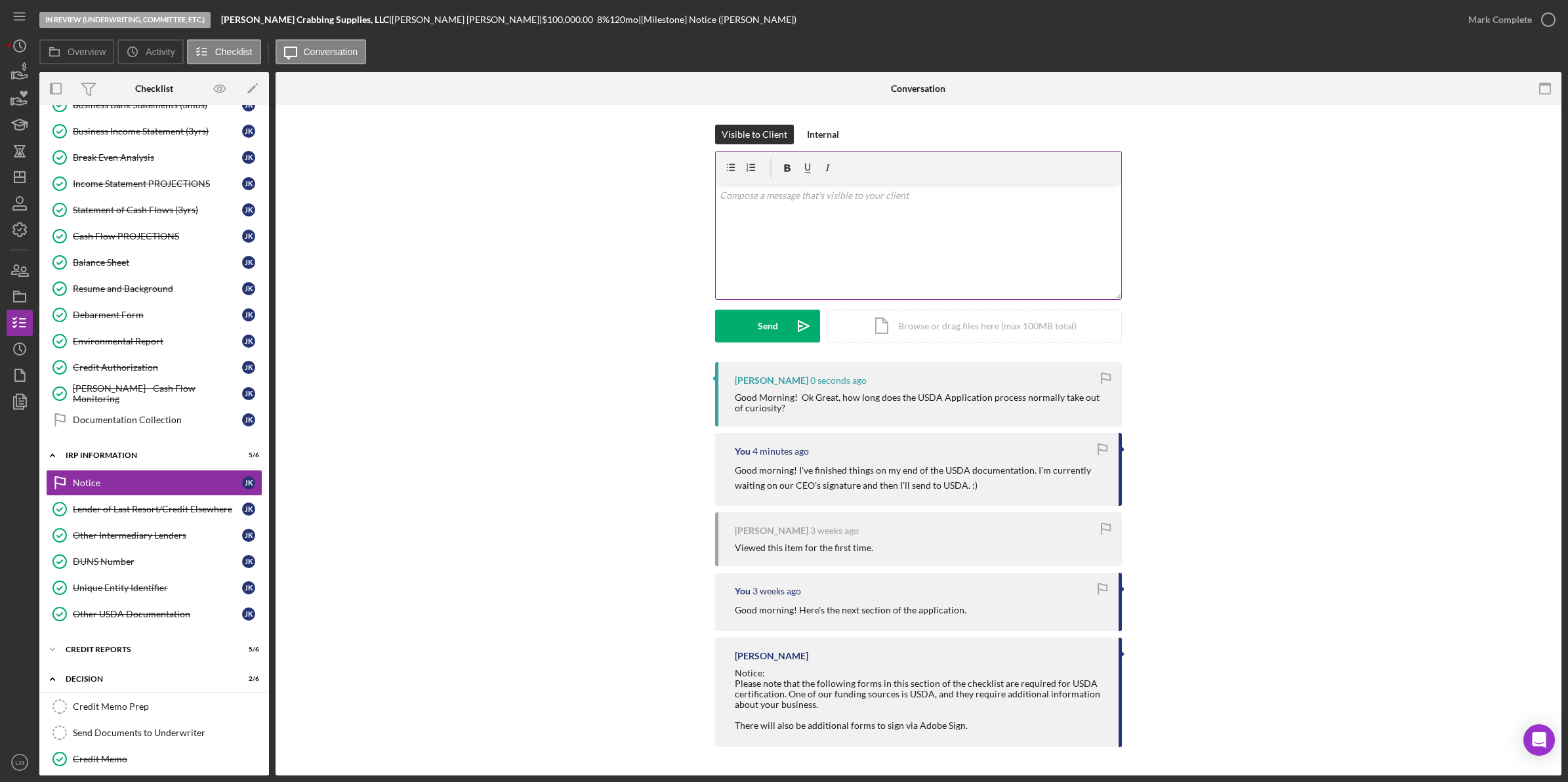
click at [999, 266] on div "v Color teal Color pink Remove color Add row above Add row below Add column bef…" at bounding box center [918, 242] width 405 height 115
click at [1215, 313] on div "Visible to Client Internal v Color teal Color pink Remove color Add row above A…" at bounding box center [918, 243] width 1247 height 237
click at [755, 225] on div "v Color teal Color pink Remove color Add row above Add row below Add column bef…" at bounding box center [918, 242] width 405 height 115
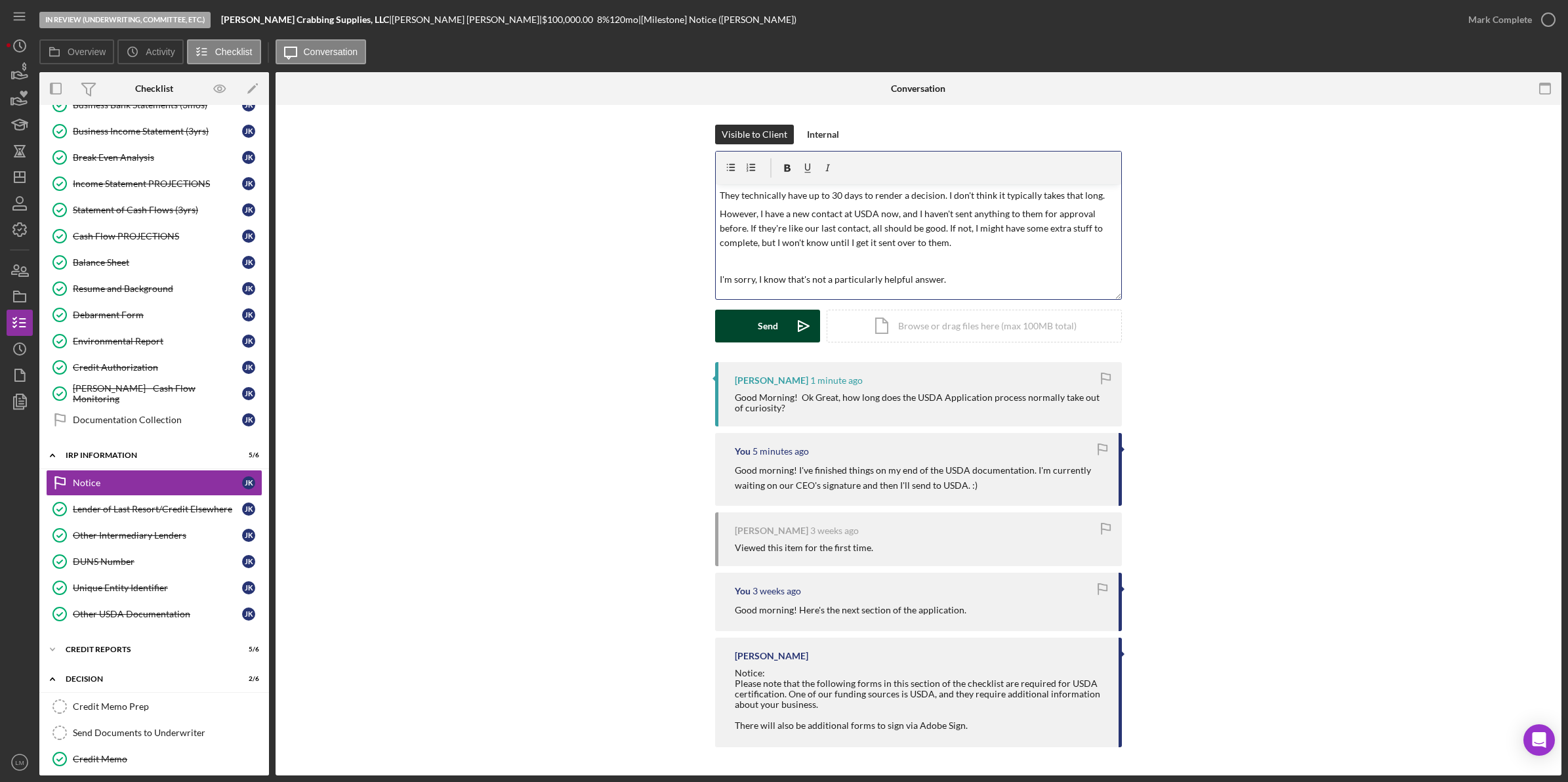
click at [750, 318] on button "Send Icon/icon-invite-send" at bounding box center [767, 326] width 105 height 33
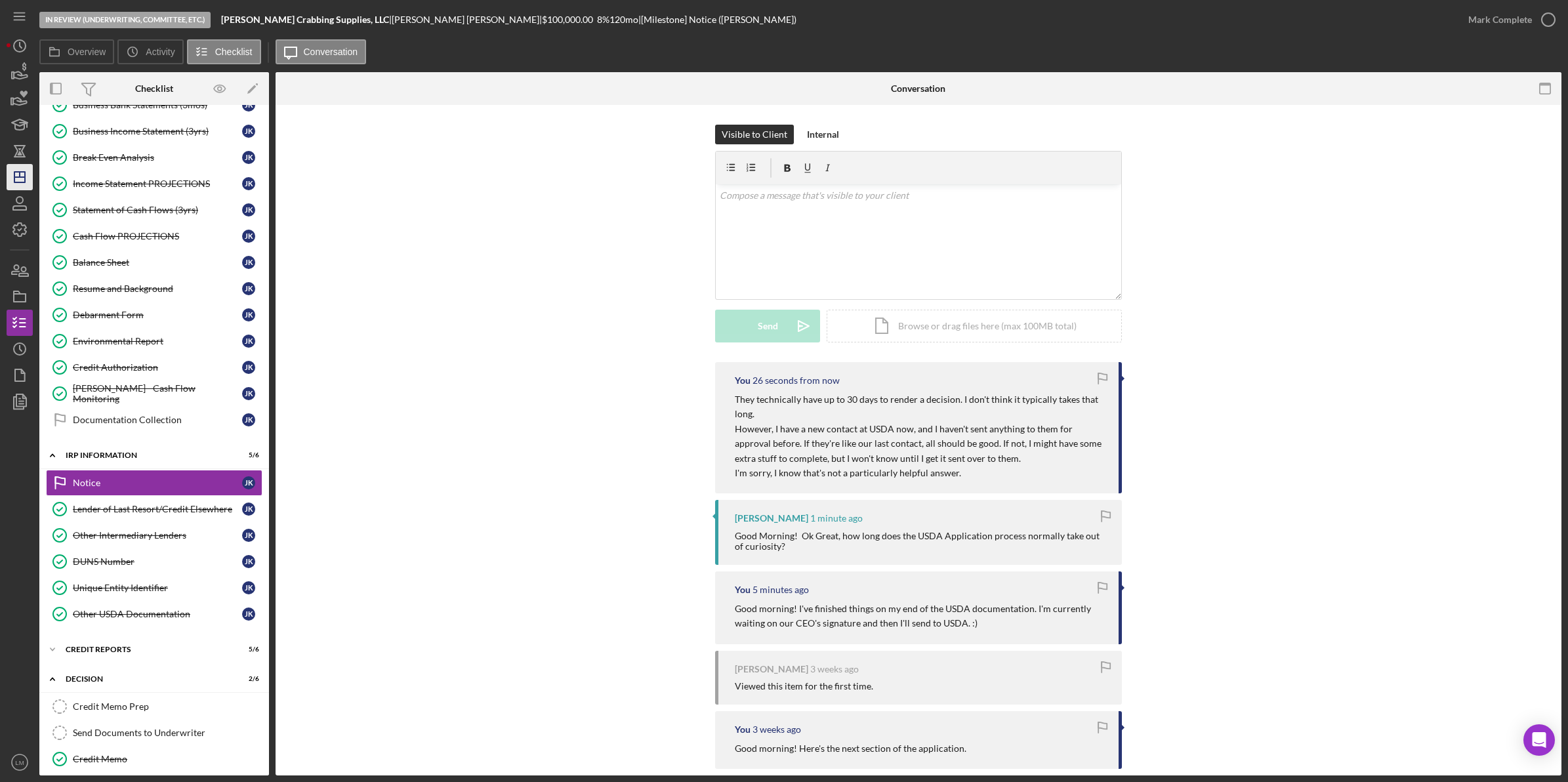
click at [21, 172] on polygon "button" at bounding box center [20, 177] width 11 height 11
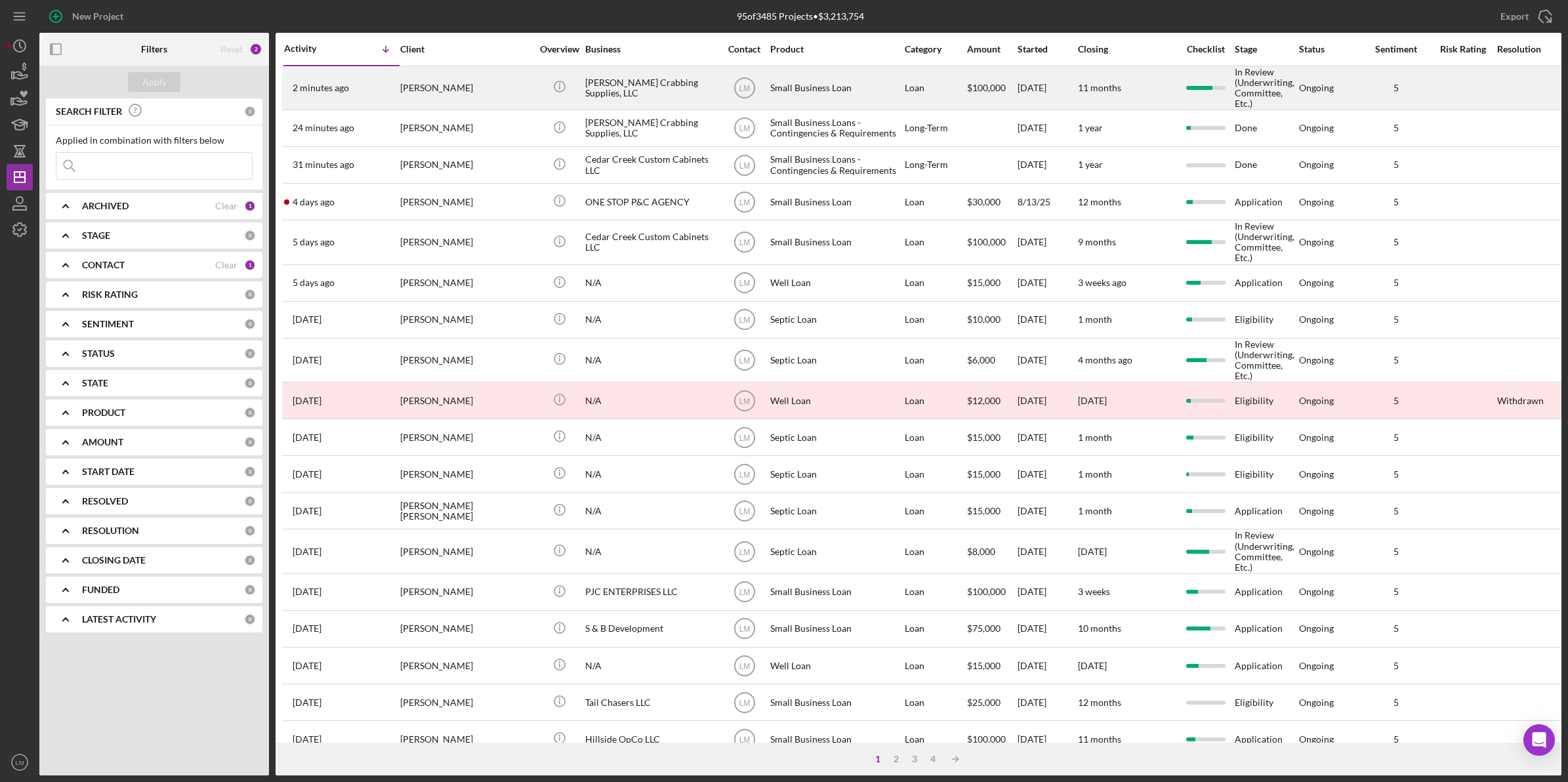
click at [454, 80] on div "[PERSON_NAME]" at bounding box center [466, 88] width 131 height 42
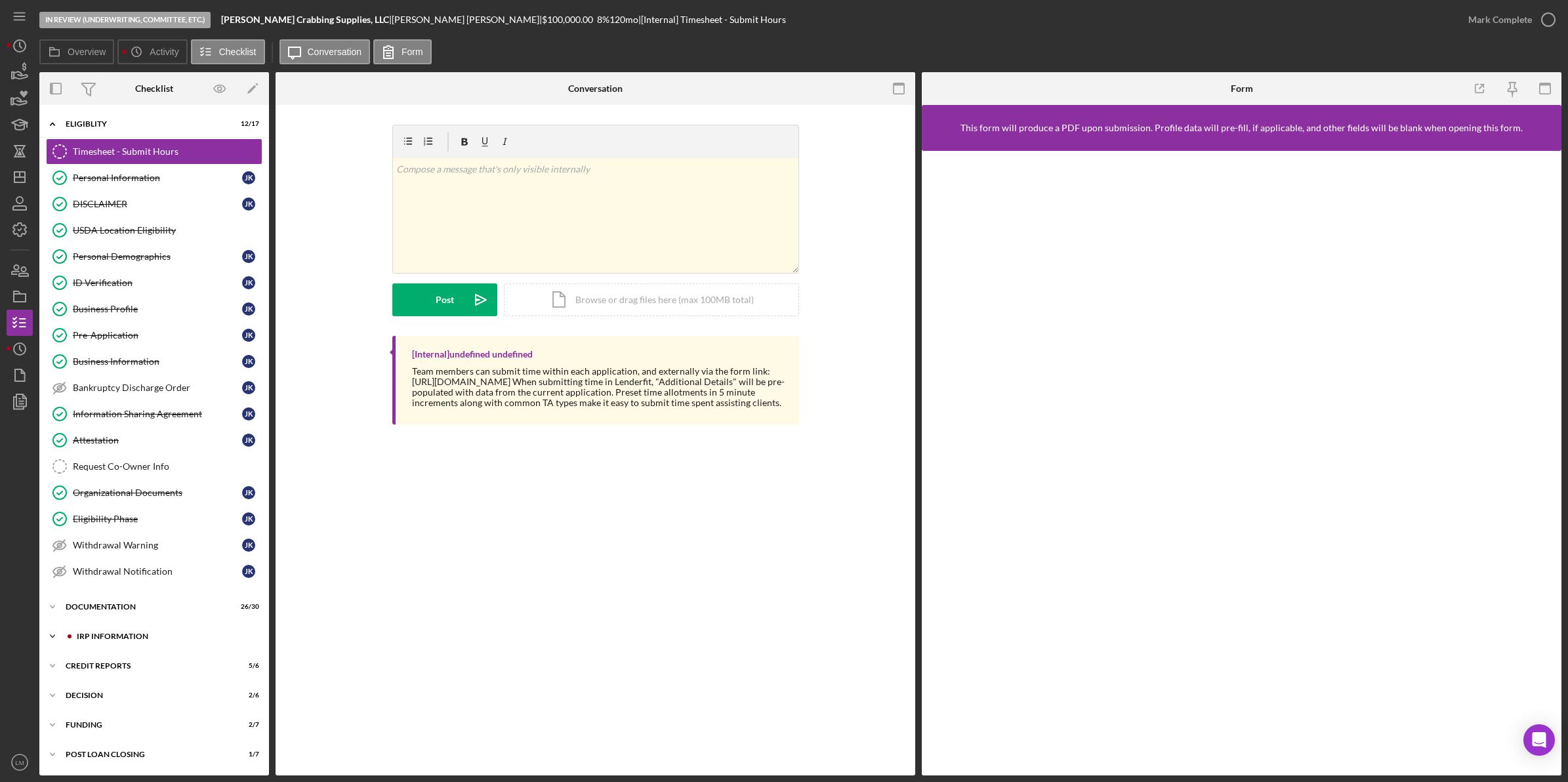
click at [109, 640] on div "IRP Information" at bounding box center [164, 637] width 176 height 8
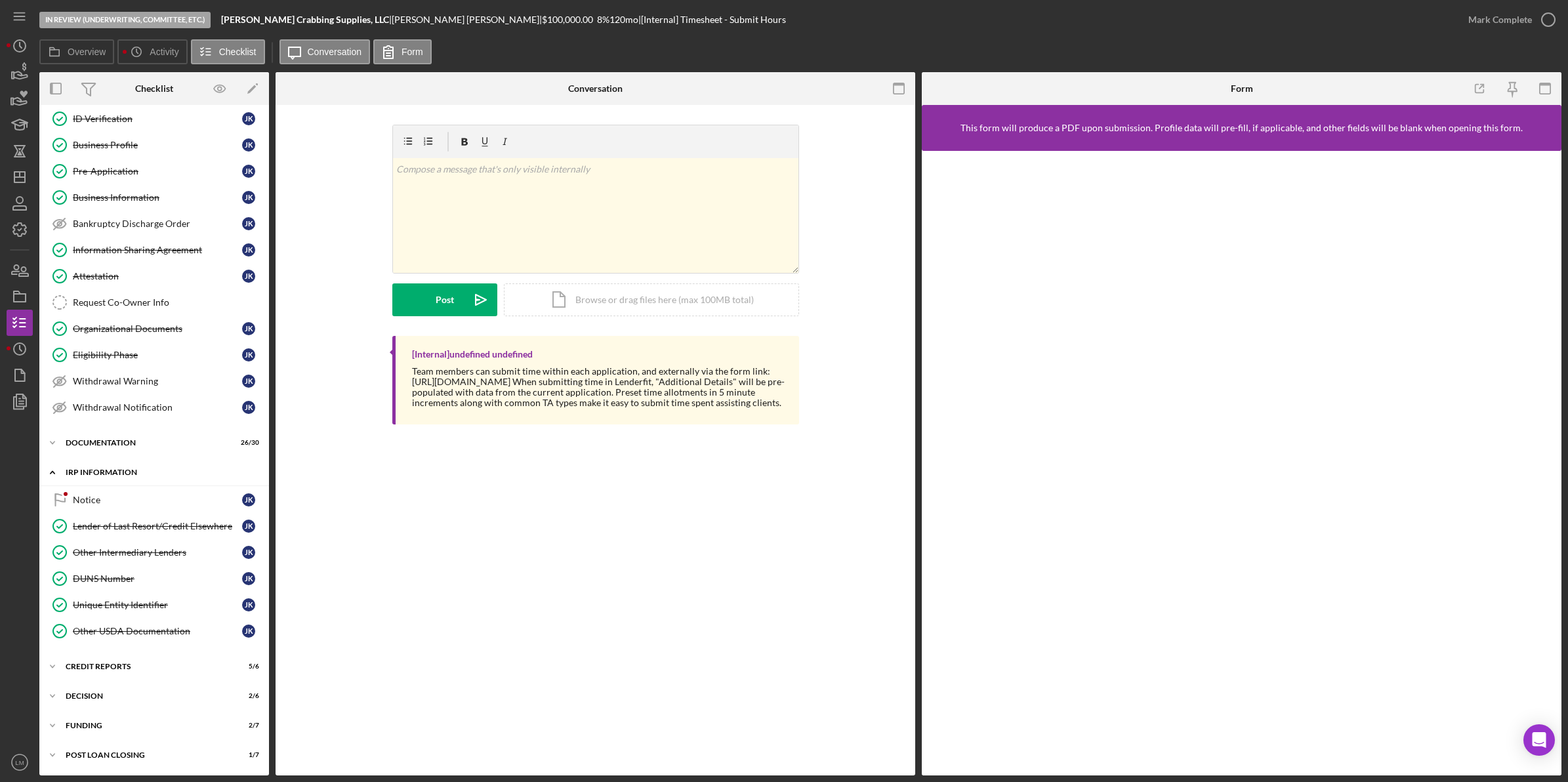
click at [122, 476] on div "IRP Information" at bounding box center [159, 472] width 187 height 8
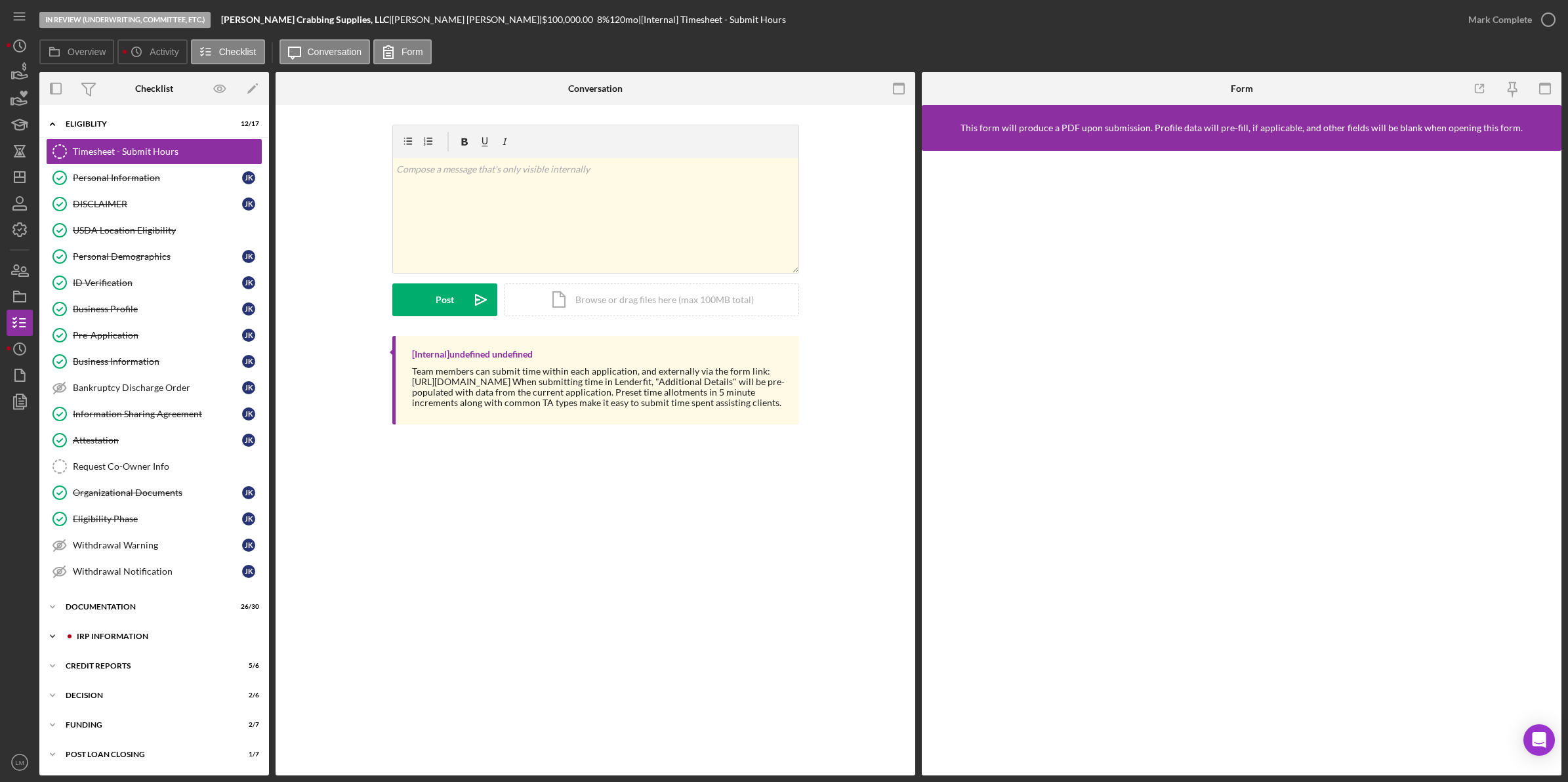
click at [121, 642] on div "Icon/Expander IRP Information 5 / 6" at bounding box center [154, 636] width 230 height 26
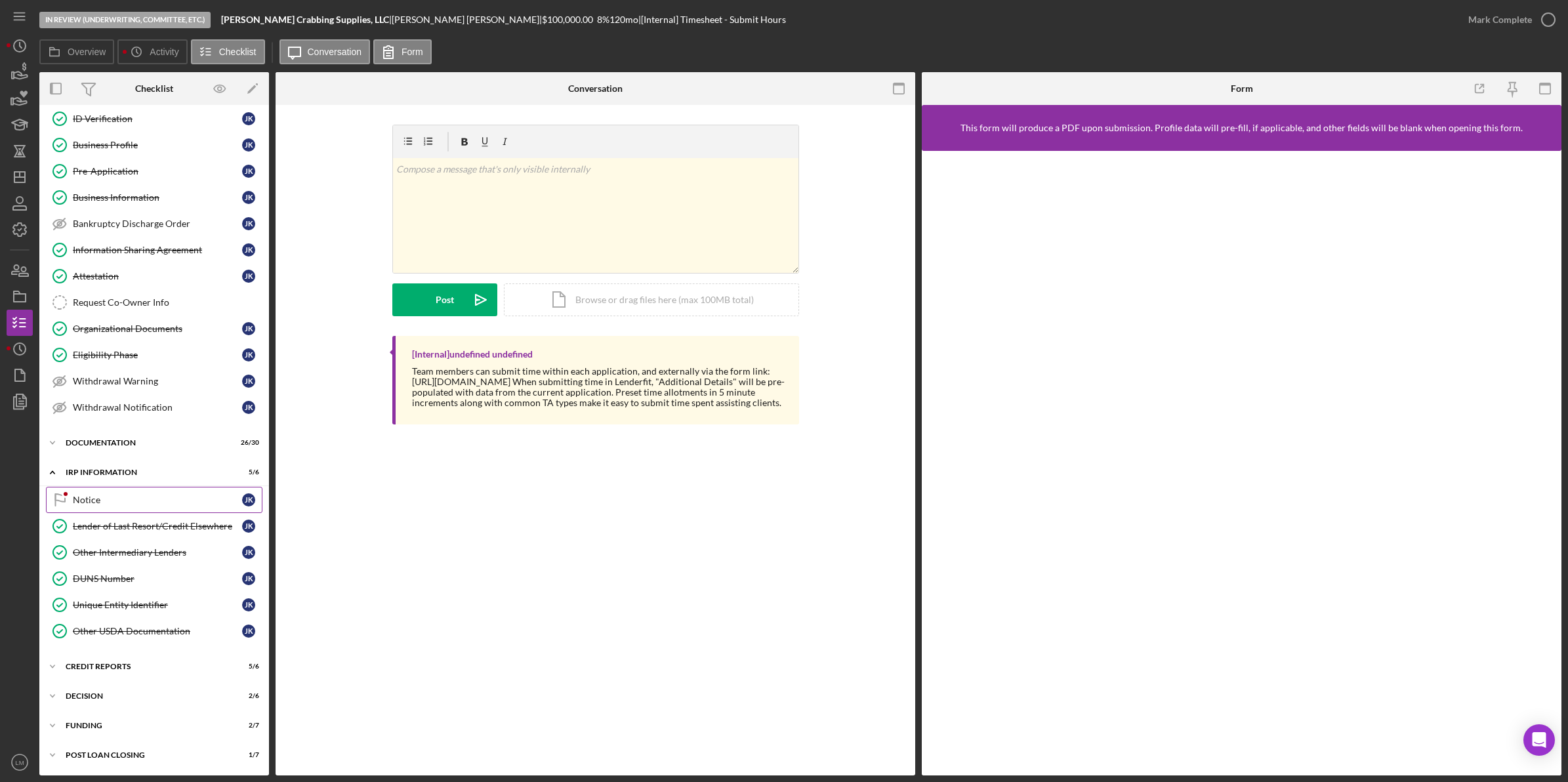
click at [95, 502] on div "Notice" at bounding box center [157, 500] width 170 height 11
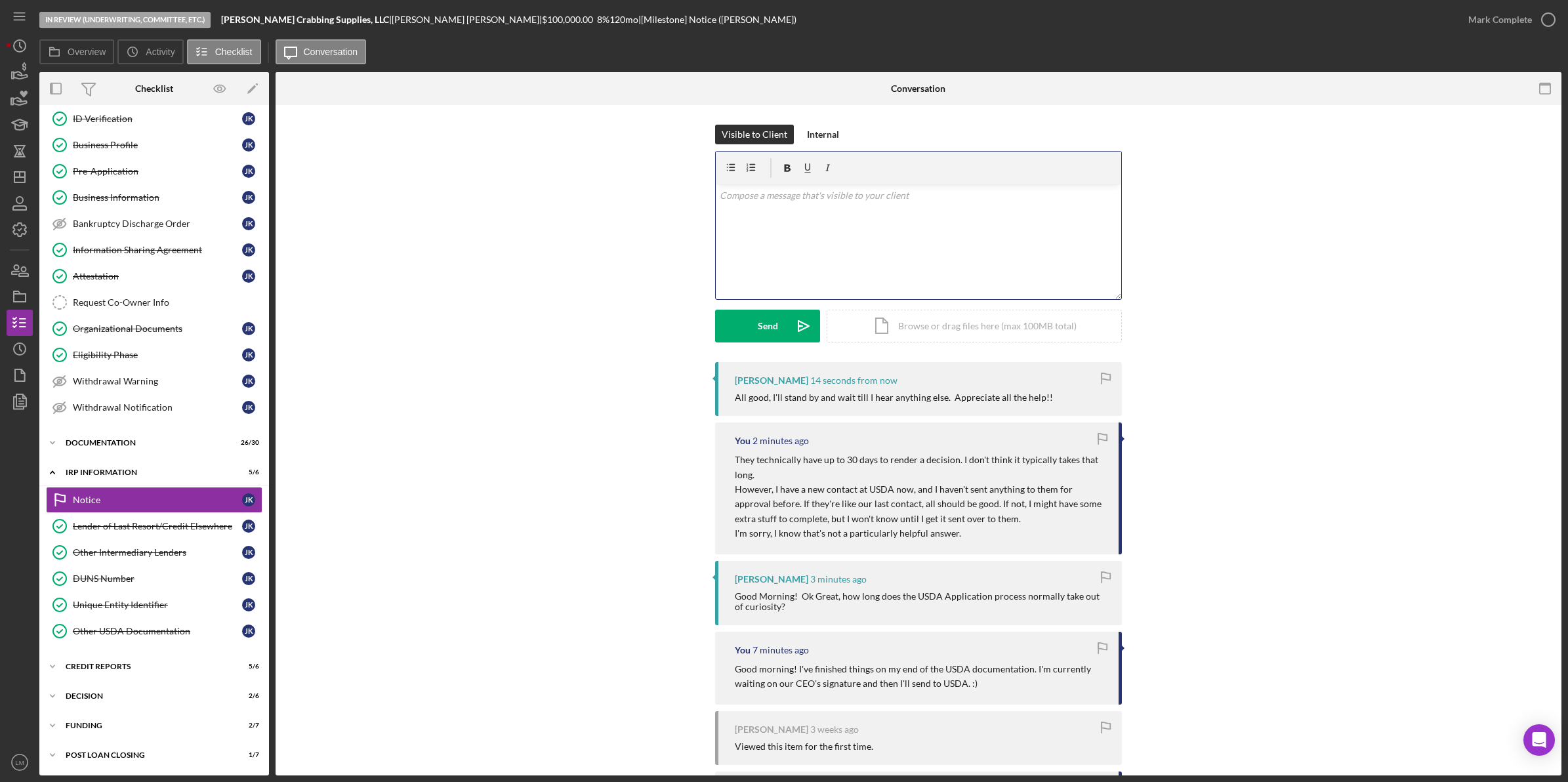
click at [919, 244] on div "v Color teal Color pink Remove color Add row above Add row below Add column bef…" at bounding box center [918, 242] width 405 height 115
click at [755, 322] on button "Send Icon/icon-invite-send" at bounding box center [767, 326] width 105 height 33
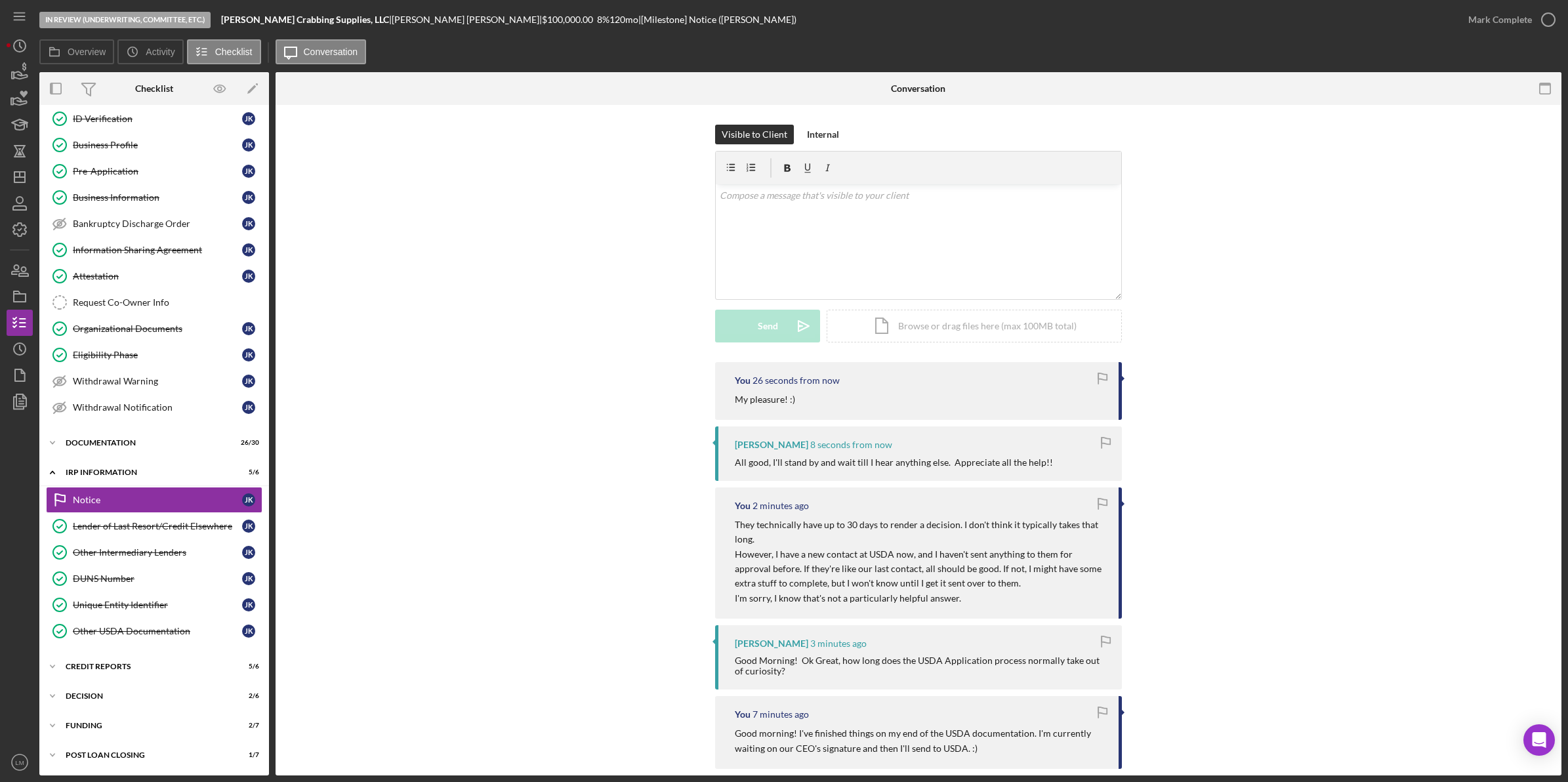
click at [582, 348] on div "Visible to Client Internal v Color teal Color pink Remove color Add row above A…" at bounding box center [918, 243] width 1247 height 237
click at [11, 169] on icon "Icon/Dashboard" at bounding box center [20, 177] width 33 height 33
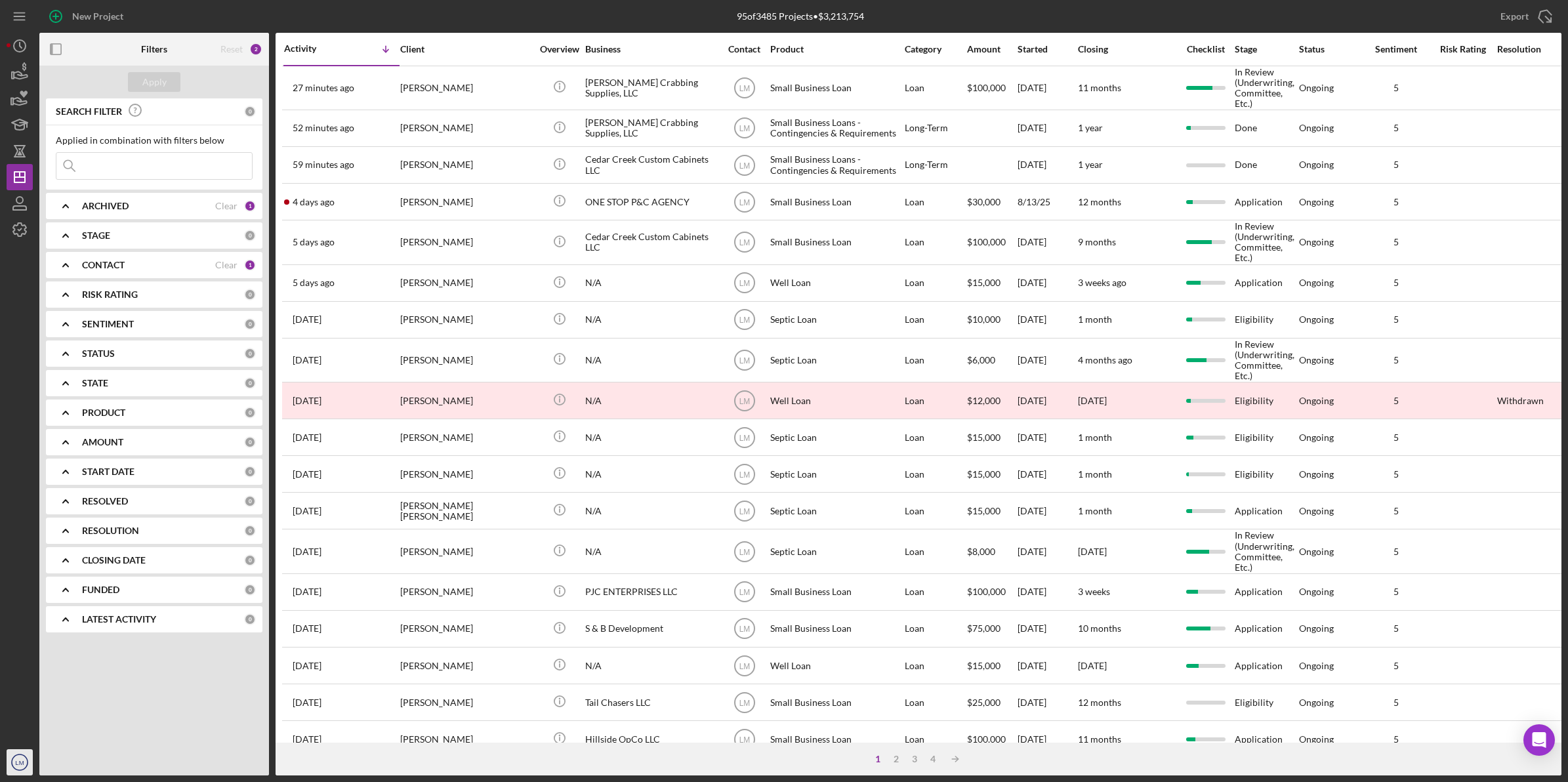
click at [25, 762] on icon "LM" at bounding box center [20, 762] width 26 height 33
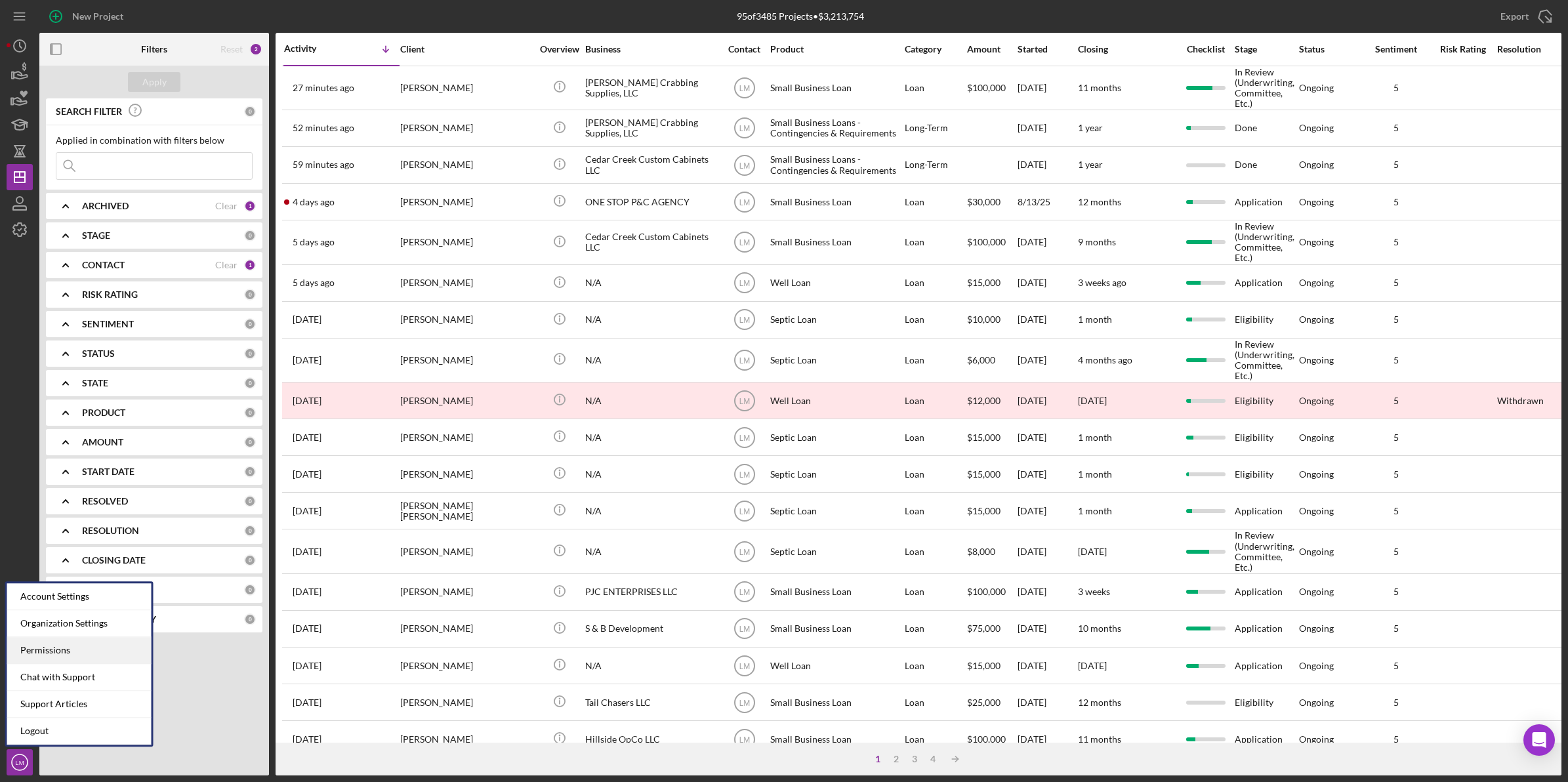
click at [64, 645] on div "Permissions" at bounding box center [80, 651] width 145 height 27
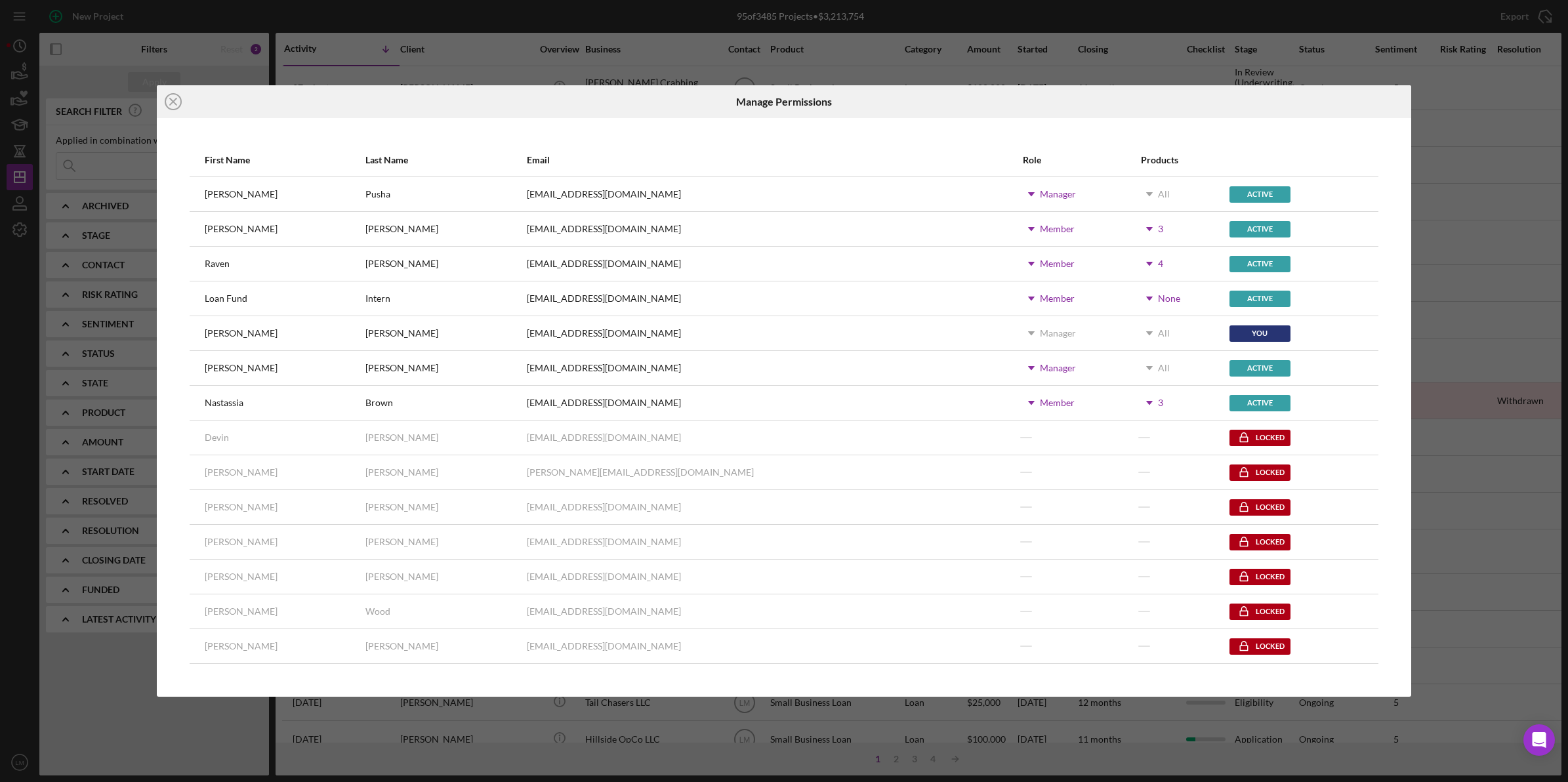
click at [1133, 296] on icon "Icon/Dropdown Arrow" at bounding box center [1150, 298] width 33 height 33
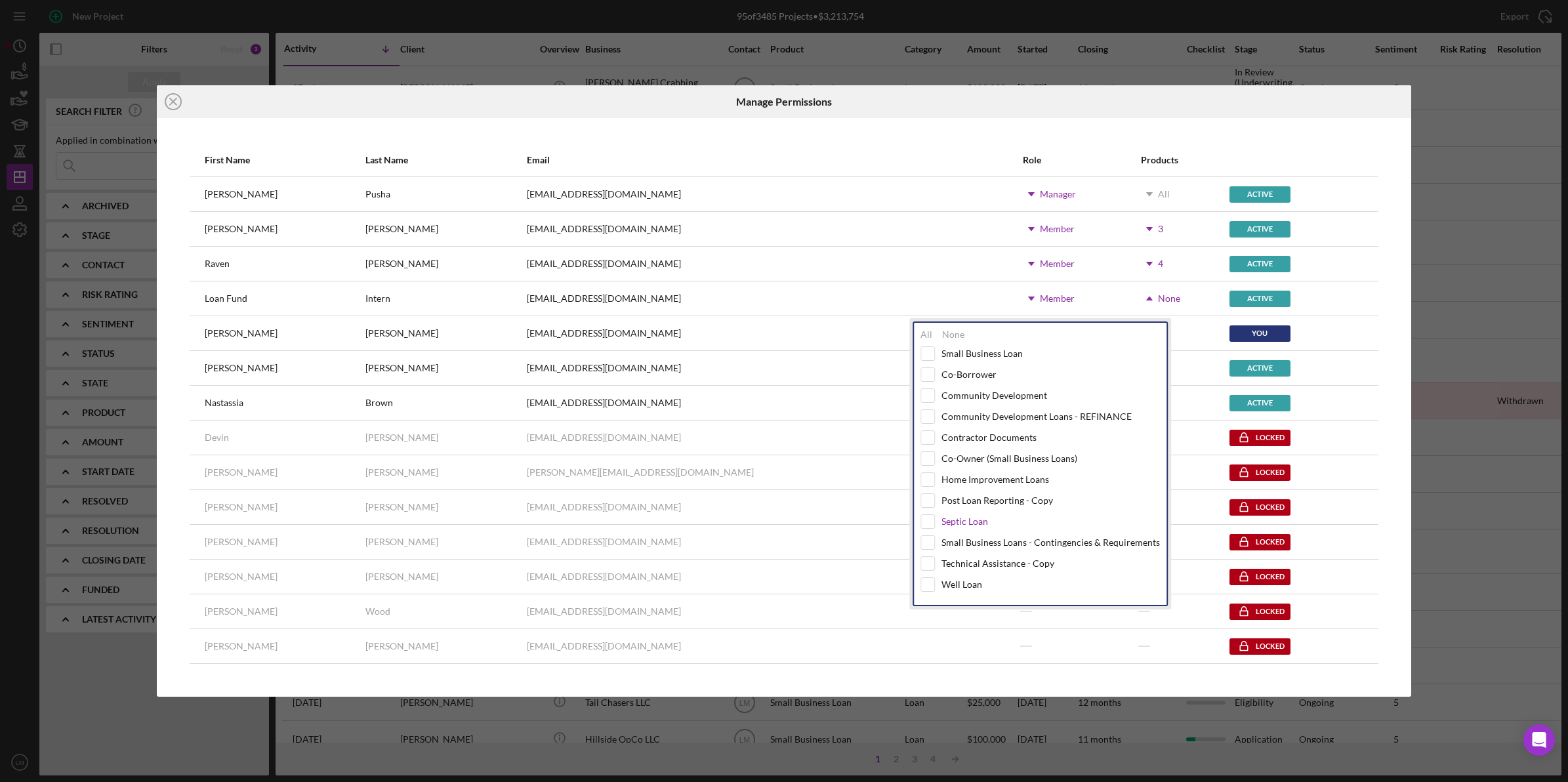
click at [979, 524] on div "Septic Loan" at bounding box center [965, 521] width 47 height 11
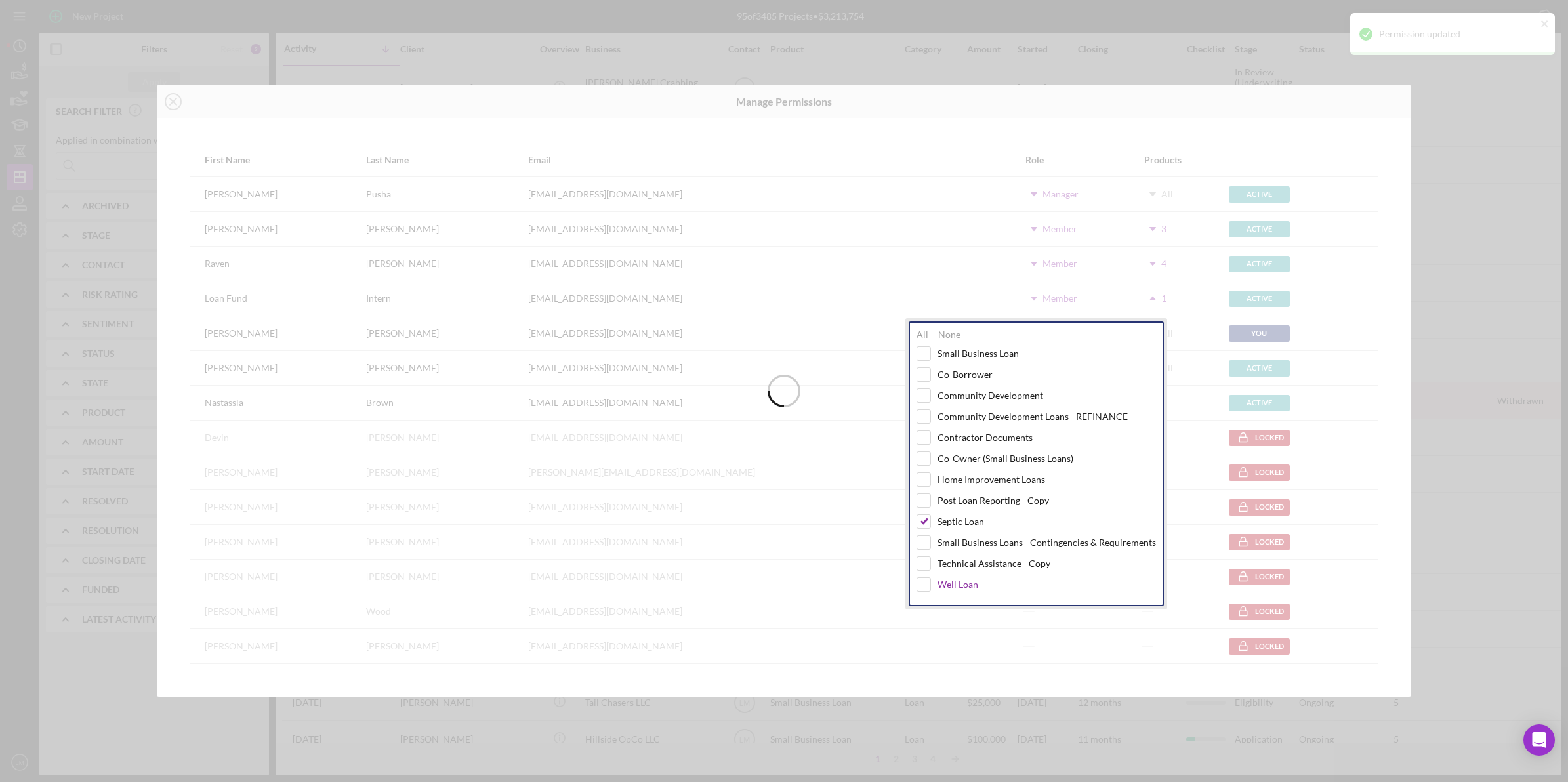
click at [957, 586] on div "Well Loan" at bounding box center [958, 585] width 41 height 11
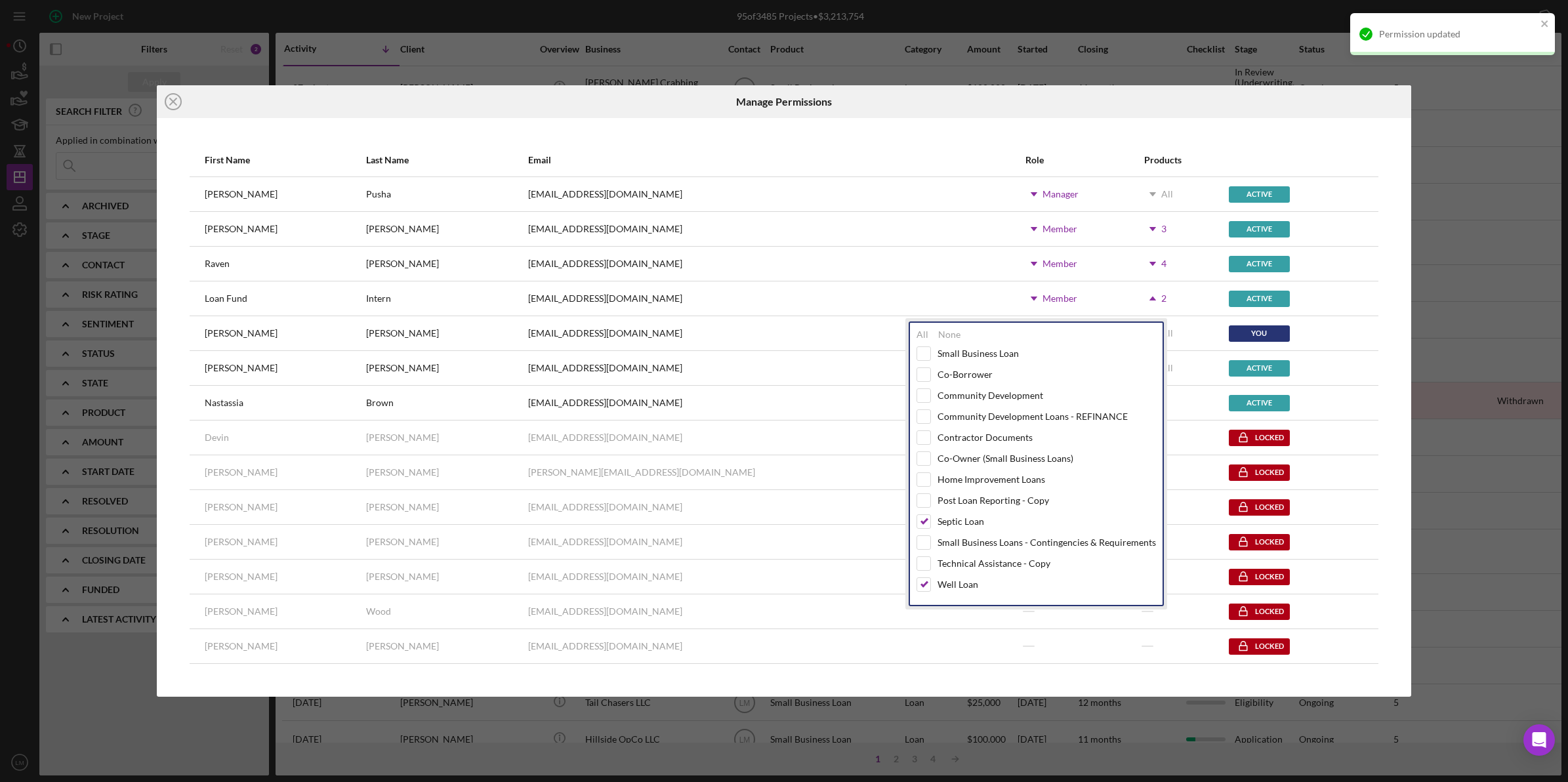
click at [1327, 99] on div at bounding box center [1203, 102] width 418 height 33
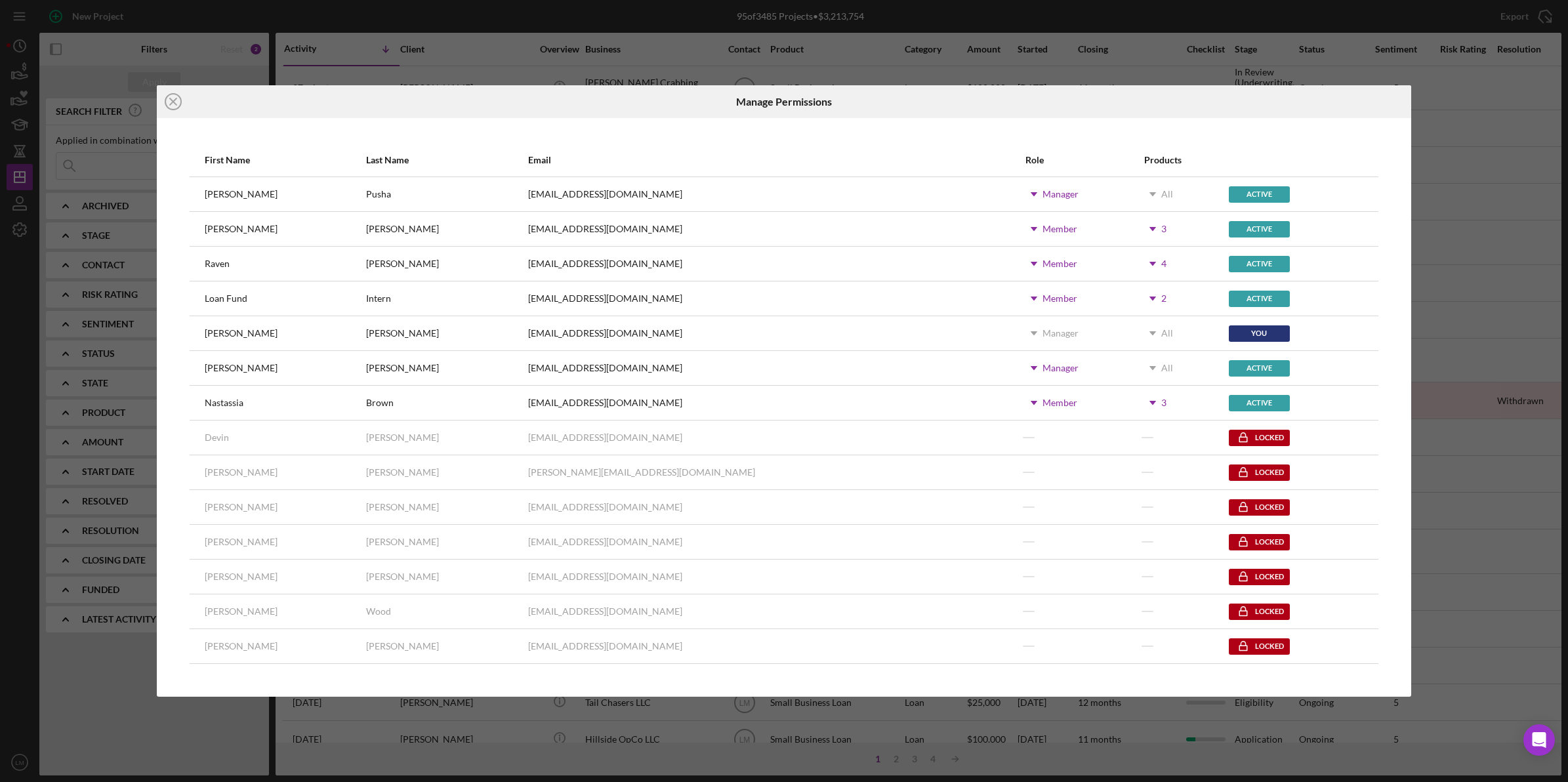
click at [911, 18] on div "Icon/Close Manage Permissions First Name Last Name Email Role Products Beth Pus…" at bounding box center [784, 391] width 1568 height 782
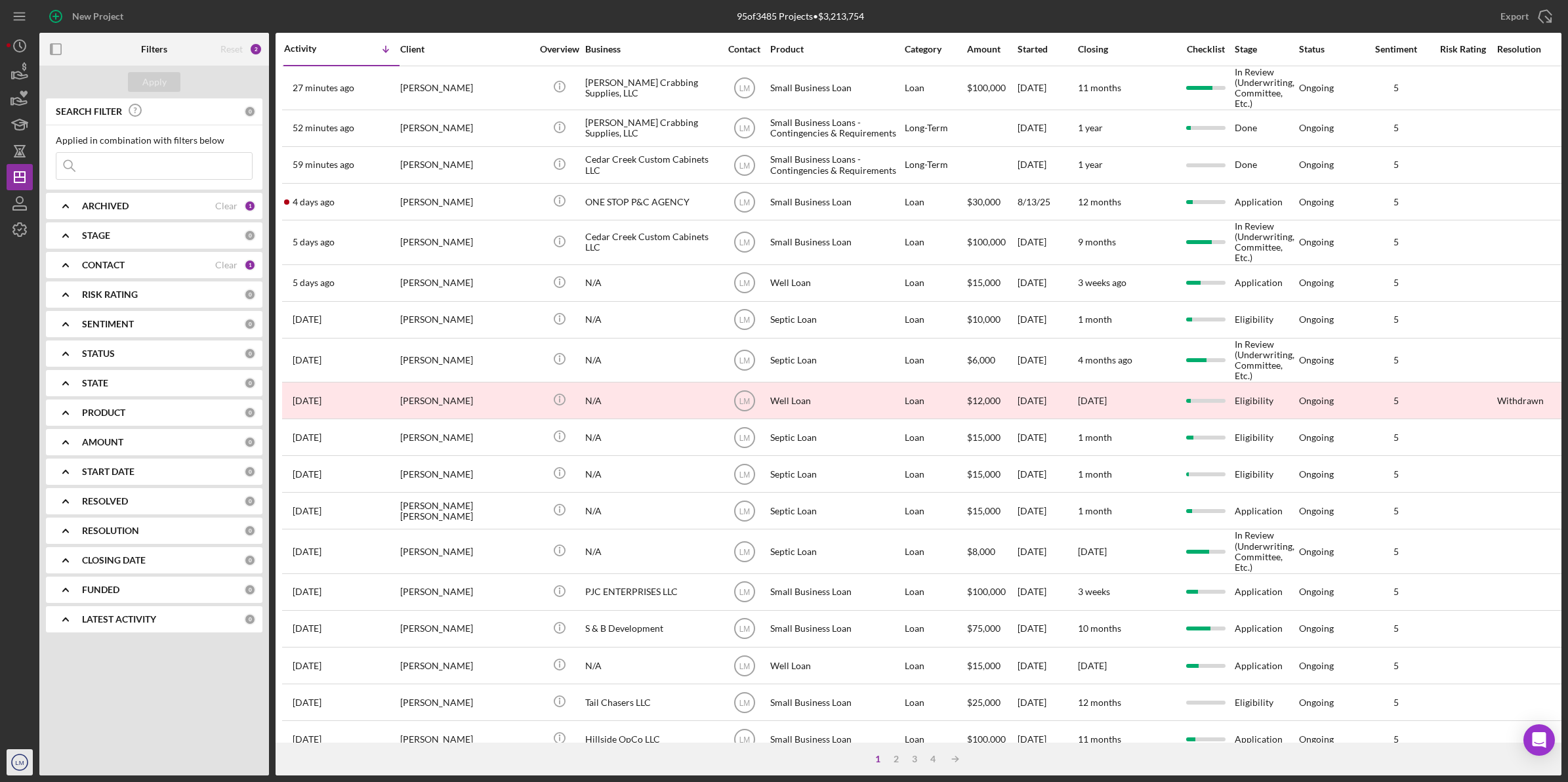
click at [28, 760] on icon "LM" at bounding box center [20, 762] width 26 height 33
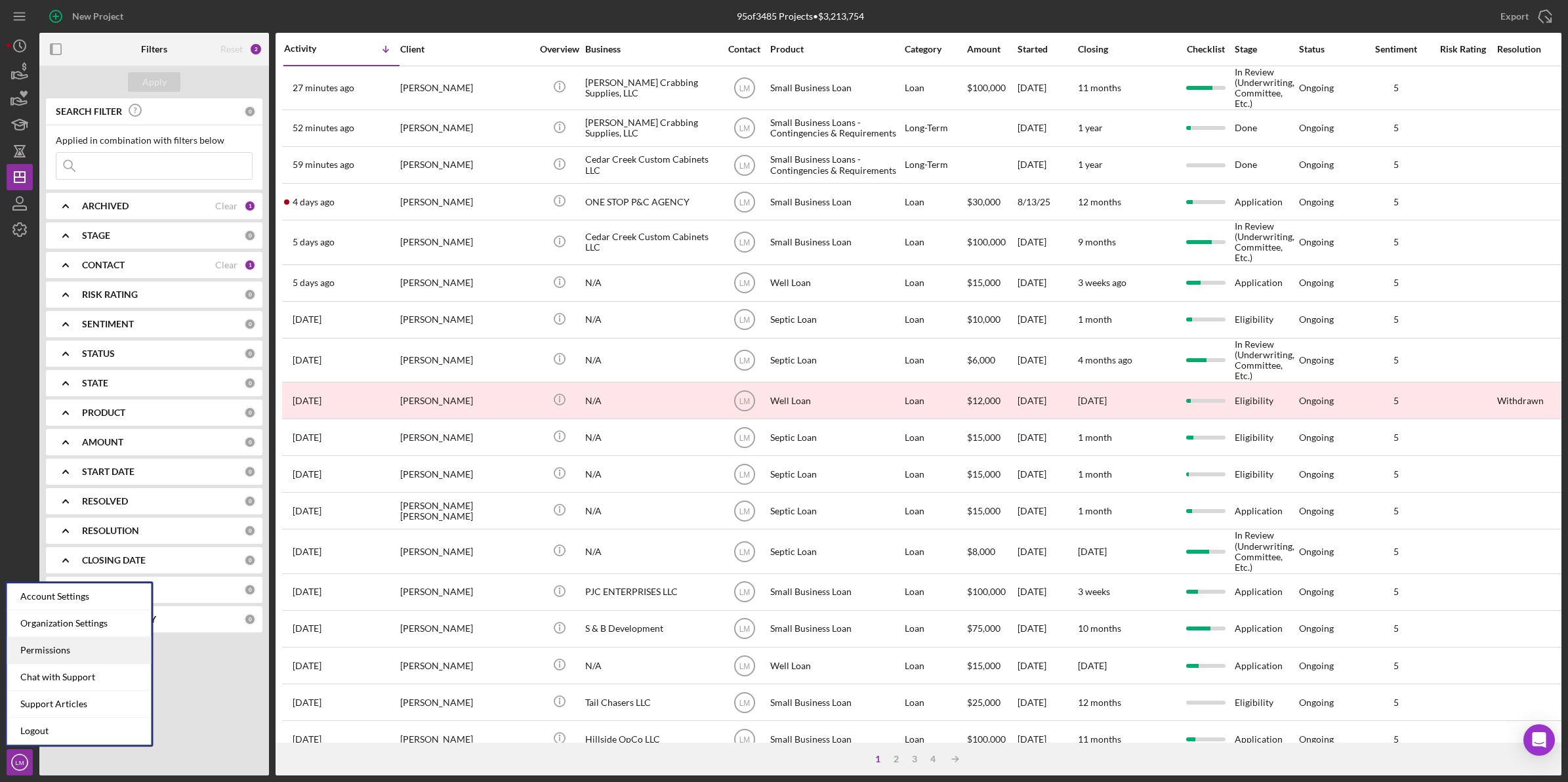
click at [57, 648] on div "Permissions" at bounding box center [80, 651] width 145 height 27
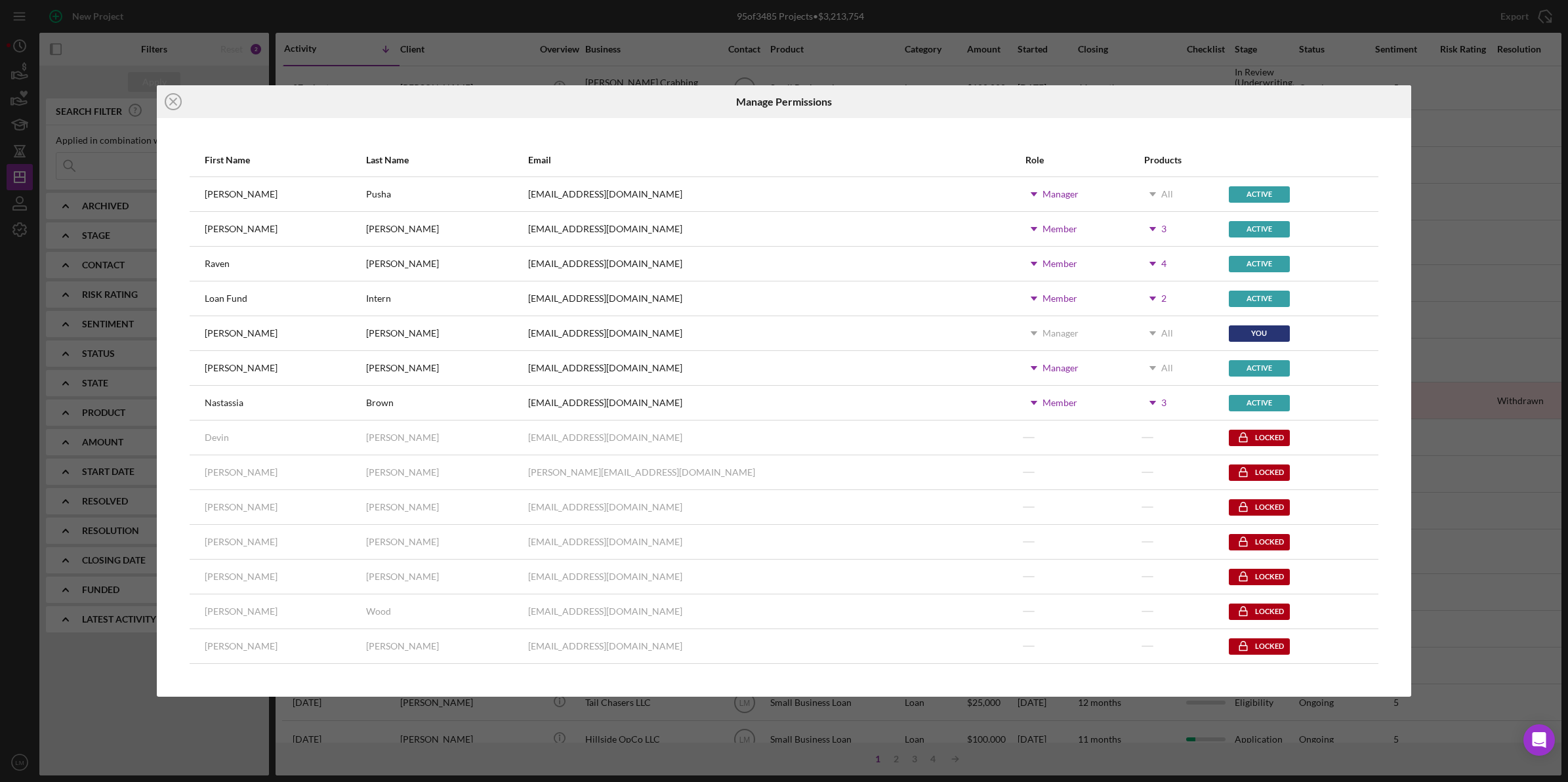
click at [83, 688] on div "Icon/Close Manage Permissions First Name Last Name Email Role Products Beth Pus…" at bounding box center [784, 391] width 1568 height 782
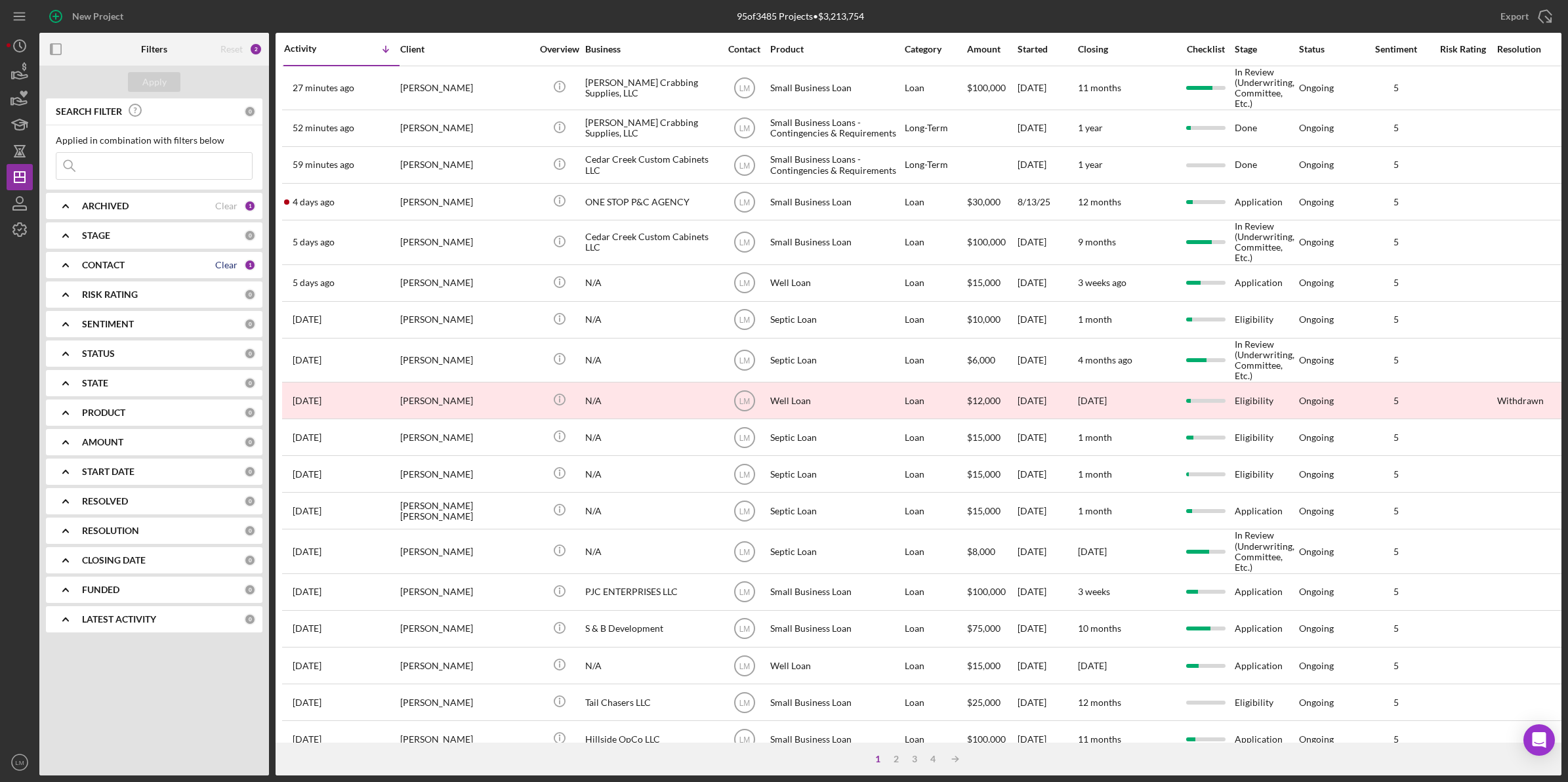
click at [226, 267] on div "Clear" at bounding box center [227, 265] width 23 height 11
click at [102, 267] on b "CONTACT" at bounding box center [103, 265] width 43 height 11
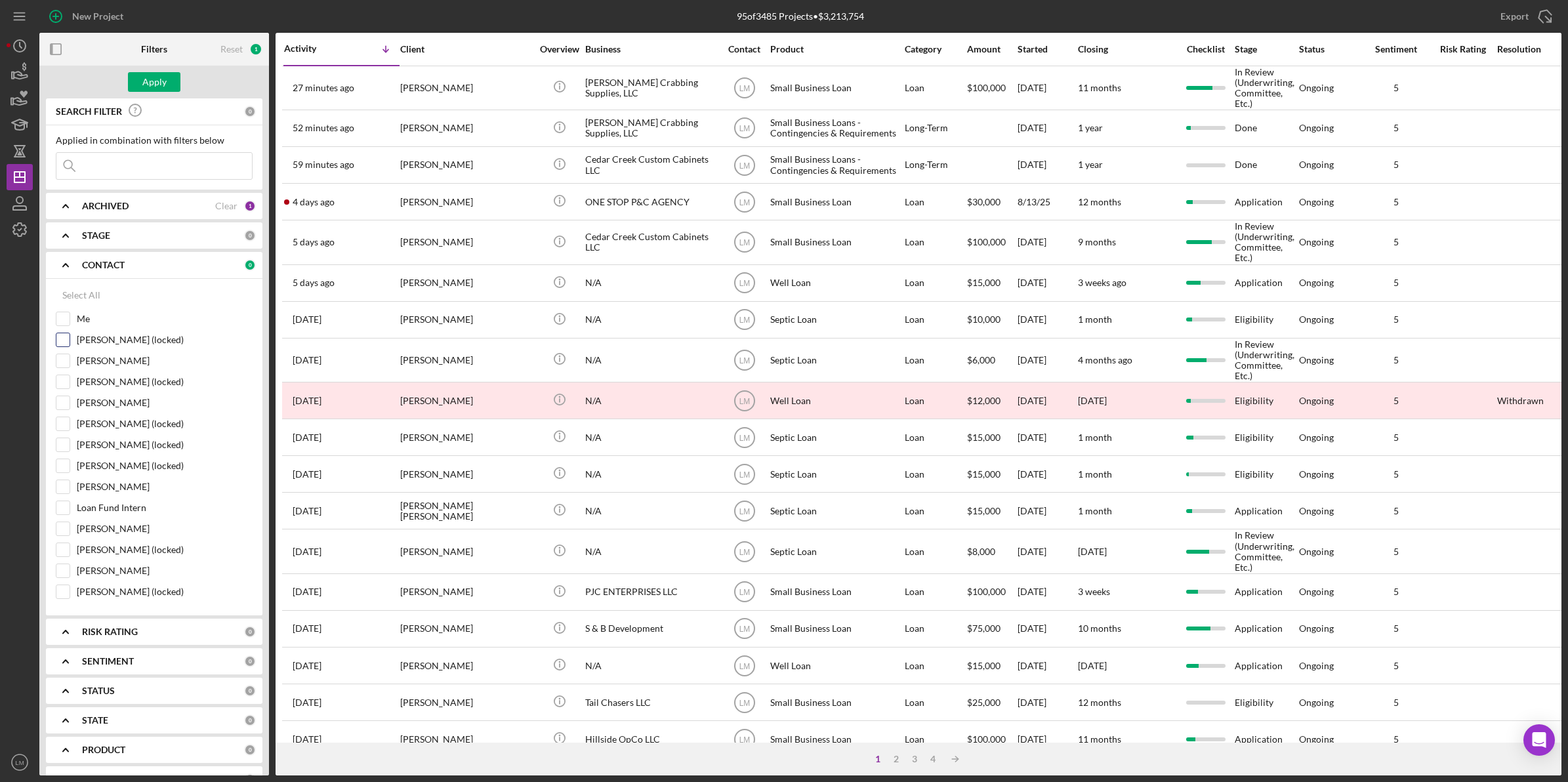
click at [103, 339] on label "Angela Whitfield (locked)" at bounding box center [164, 339] width 176 height 13
click at [69, 339] on input "Angela Whitfield (locked)" at bounding box center [63, 339] width 13 height 13
checkbox input "true"
click at [124, 384] on label "Cyndi Wood (locked)" at bounding box center [164, 381] width 176 height 13
click at [69, 384] on input "Cyndi Wood (locked)" at bounding box center [63, 381] width 13 height 13
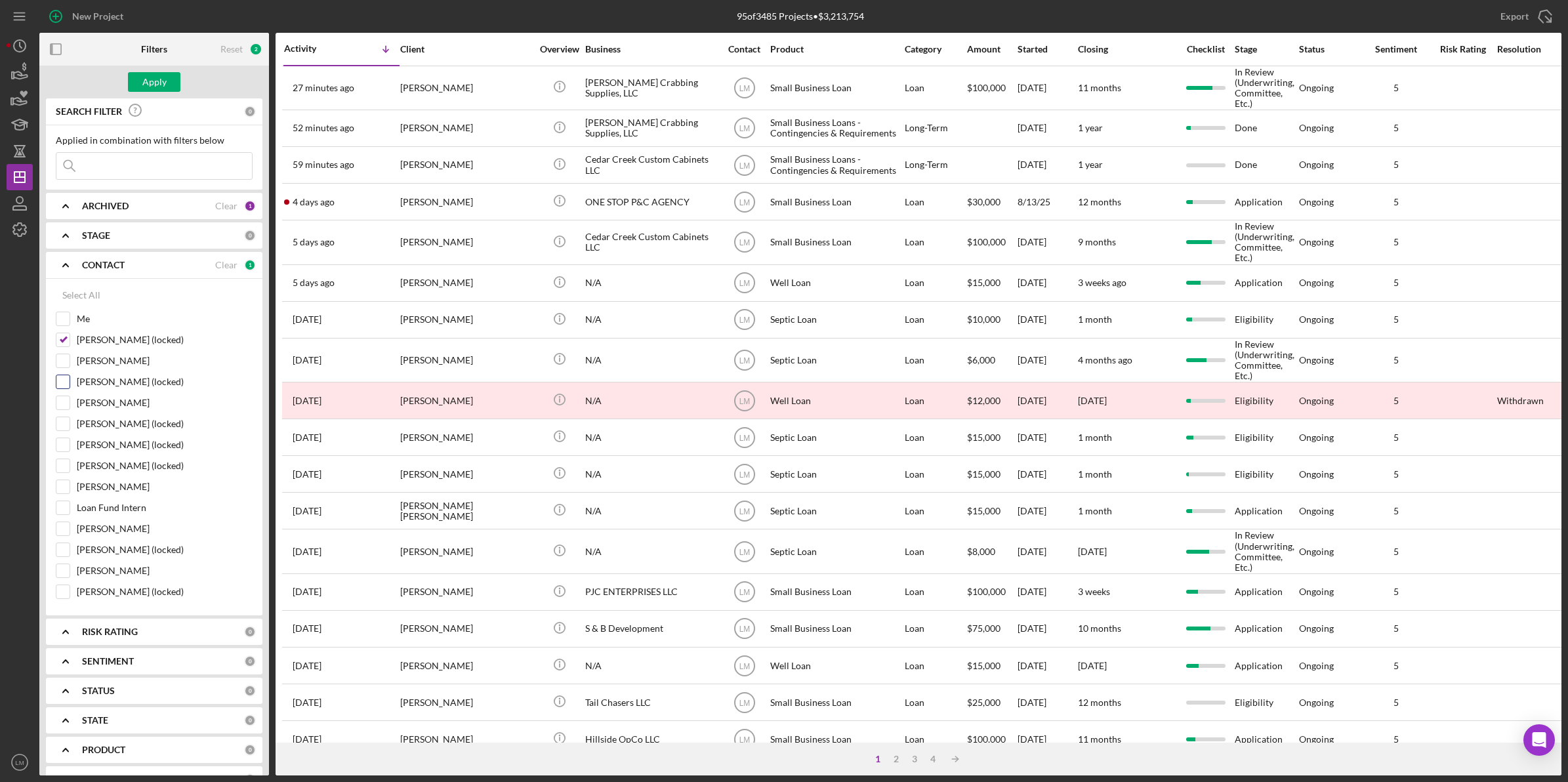
checkbox input "true"
click at [129, 420] on label "Lashanda Saunders (locked)" at bounding box center [164, 423] width 176 height 13
click at [69, 420] on input "Lashanda Saunders (locked)" at bounding box center [63, 423] width 13 height 13
checkbox input "true"
click at [133, 447] on label "Chelsey Hodge (locked)" at bounding box center [164, 444] width 176 height 13
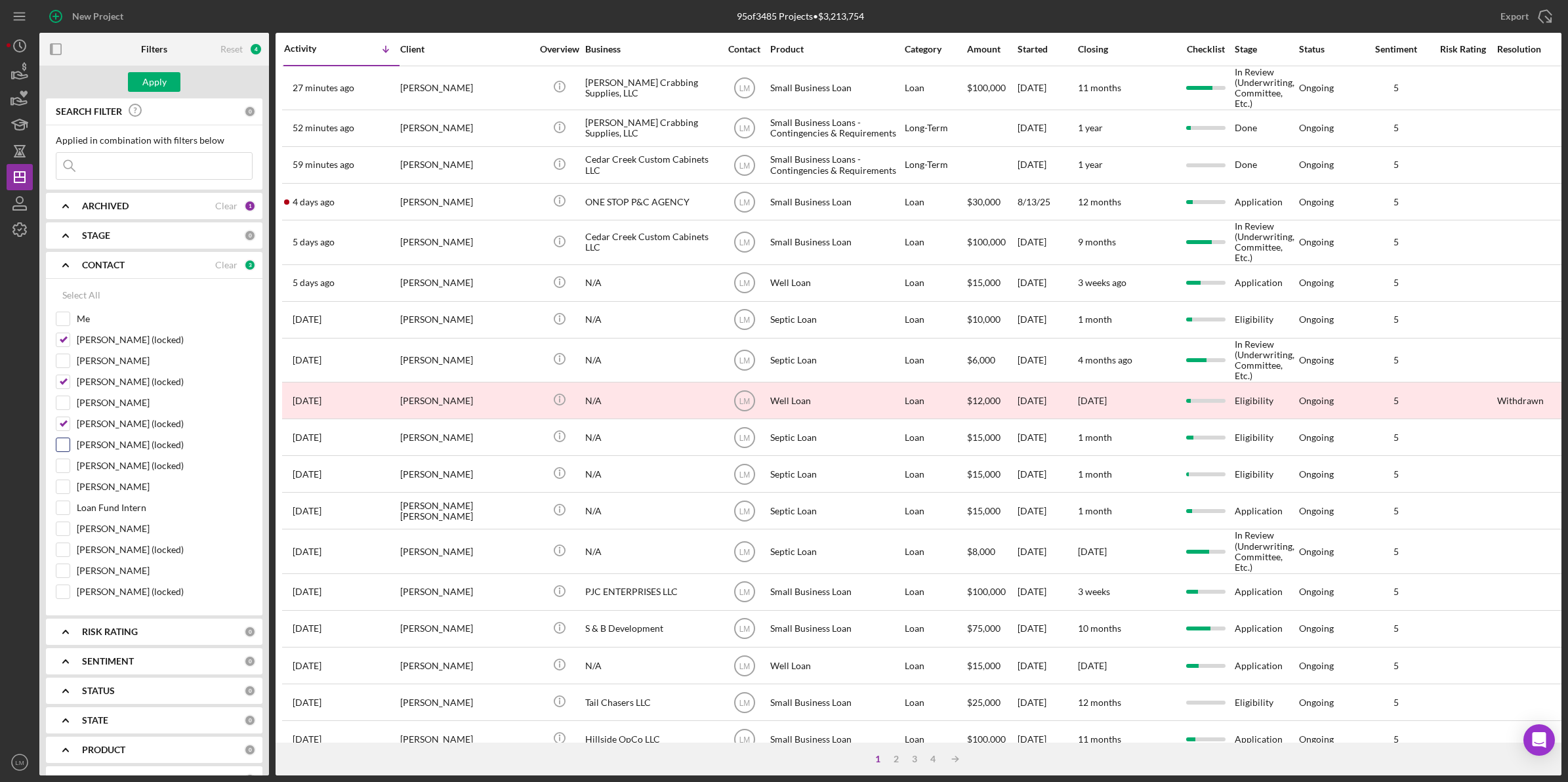
click at [69, 447] on input "Chelsey Hodge (locked)" at bounding box center [63, 444] width 13 height 13
checkbox input "true"
click at [140, 472] on label "Sherman Pennix (locked)" at bounding box center [164, 466] width 176 height 13
click at [69, 472] on input "Sherman Pennix (locked)" at bounding box center [63, 466] width 13 height 13
checkbox input "true"
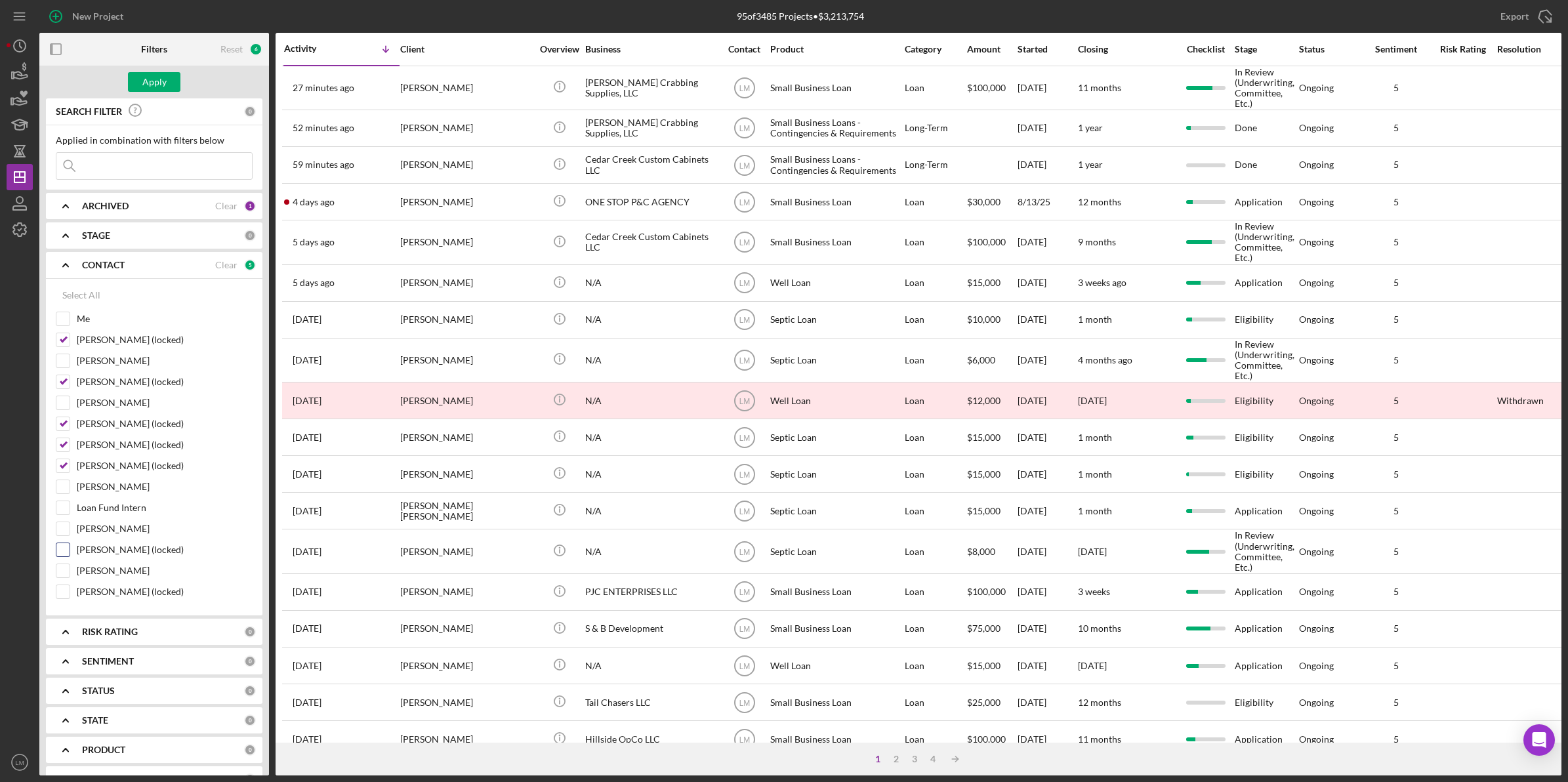
click at [126, 553] on label "Kevin Reid (locked)" at bounding box center [164, 549] width 176 height 13
click at [69, 553] on input "Kevin Reid (locked)" at bounding box center [63, 549] width 13 height 13
checkbox input "true"
click at [138, 594] on label "Devin Journiette (locked)" at bounding box center [164, 591] width 176 height 13
click at [69, 594] on input "Devin Journiette (locked)" at bounding box center [63, 591] width 13 height 13
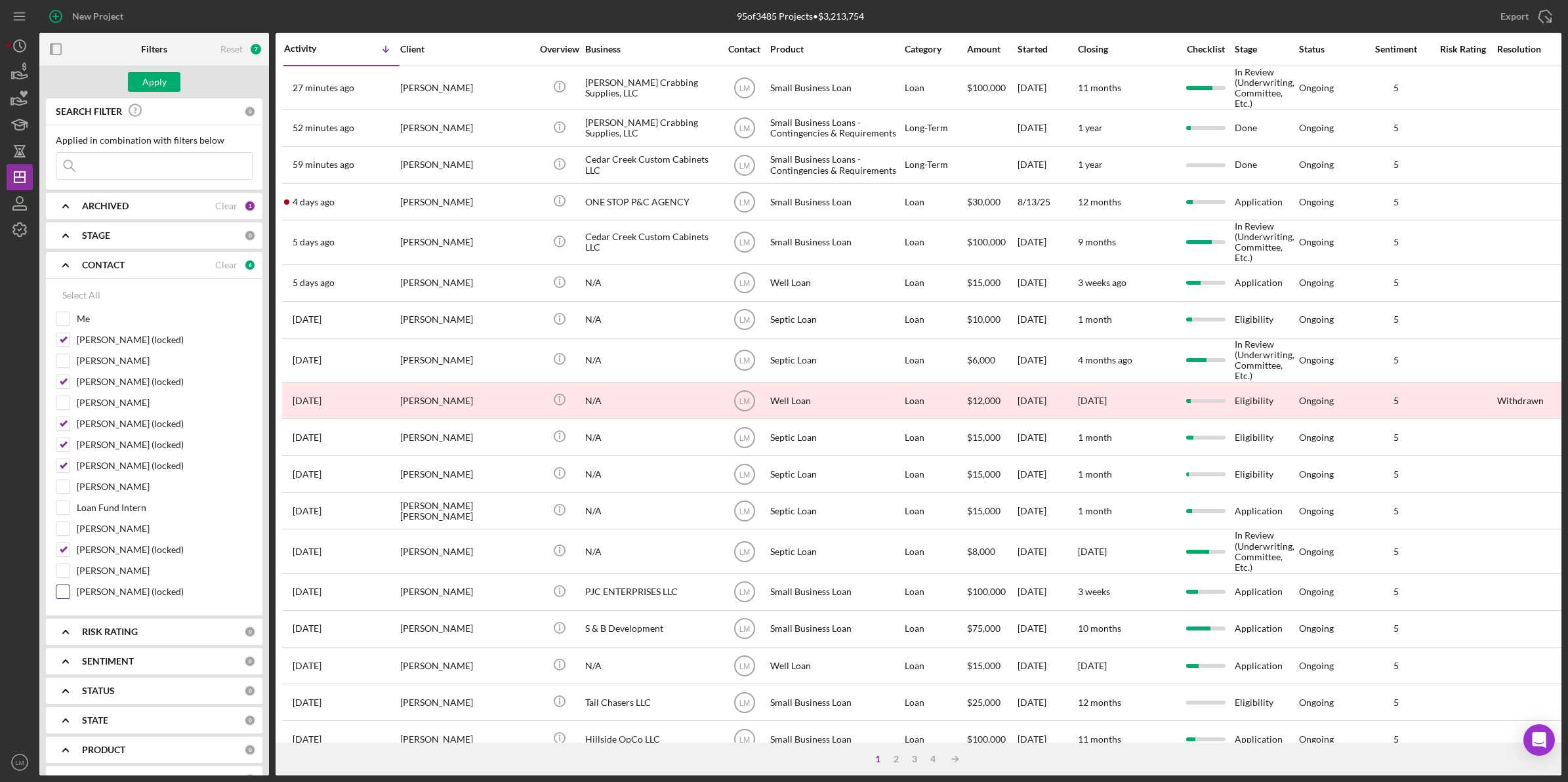
checkbox input "true"
click at [124, 532] on label "Evangeline Richie" at bounding box center [164, 528] width 176 height 13
click at [69, 532] on input "Evangeline Richie" at bounding box center [63, 528] width 13 height 13
checkbox input "true"
click at [105, 356] on label "Beth Pusha" at bounding box center [164, 360] width 176 height 13
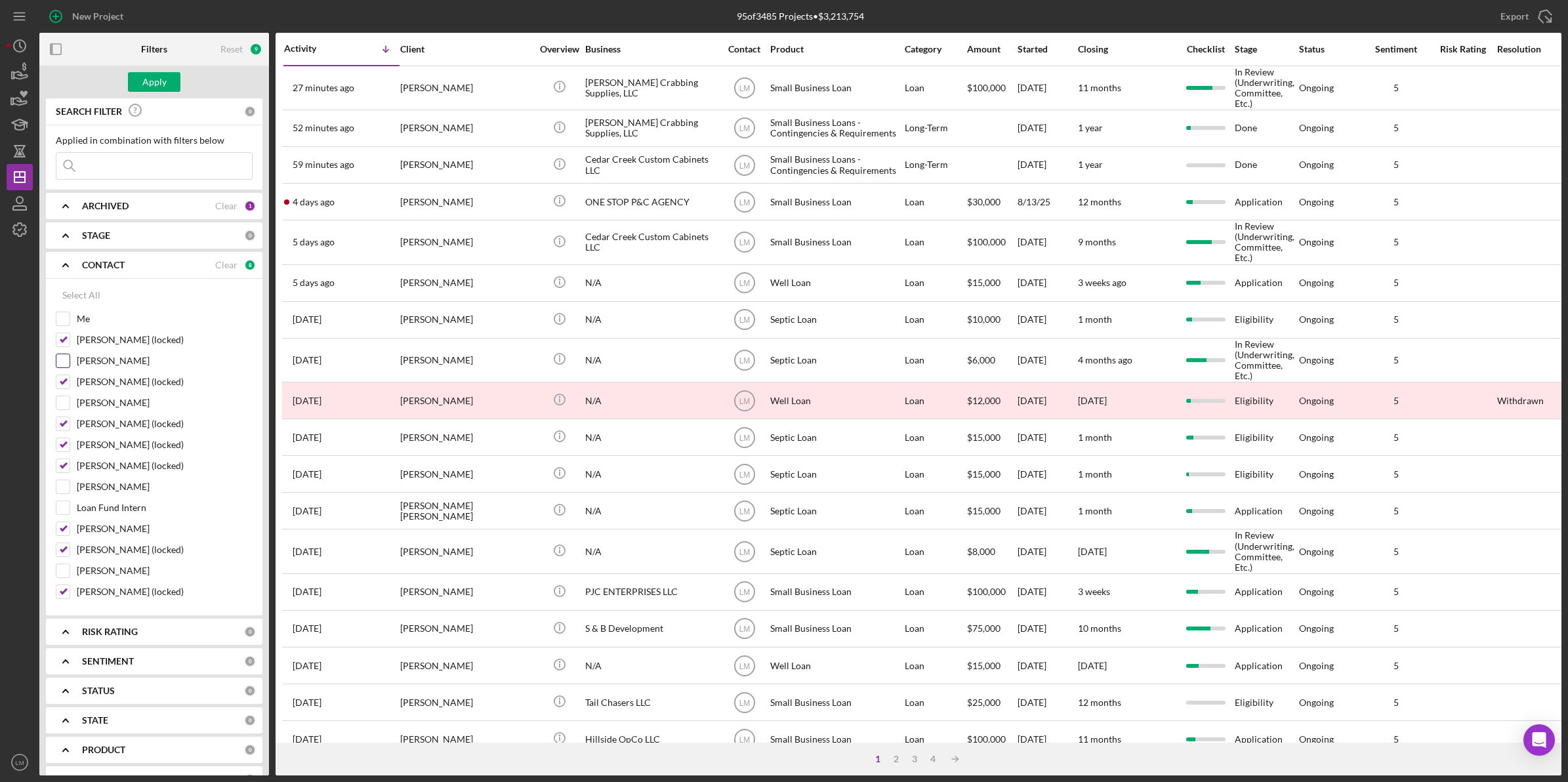
click at [69, 356] on input "Beth Pusha" at bounding box center [63, 360] width 13 height 13
checkbox input "true"
click at [162, 78] on div "Apply" at bounding box center [154, 82] width 24 height 20
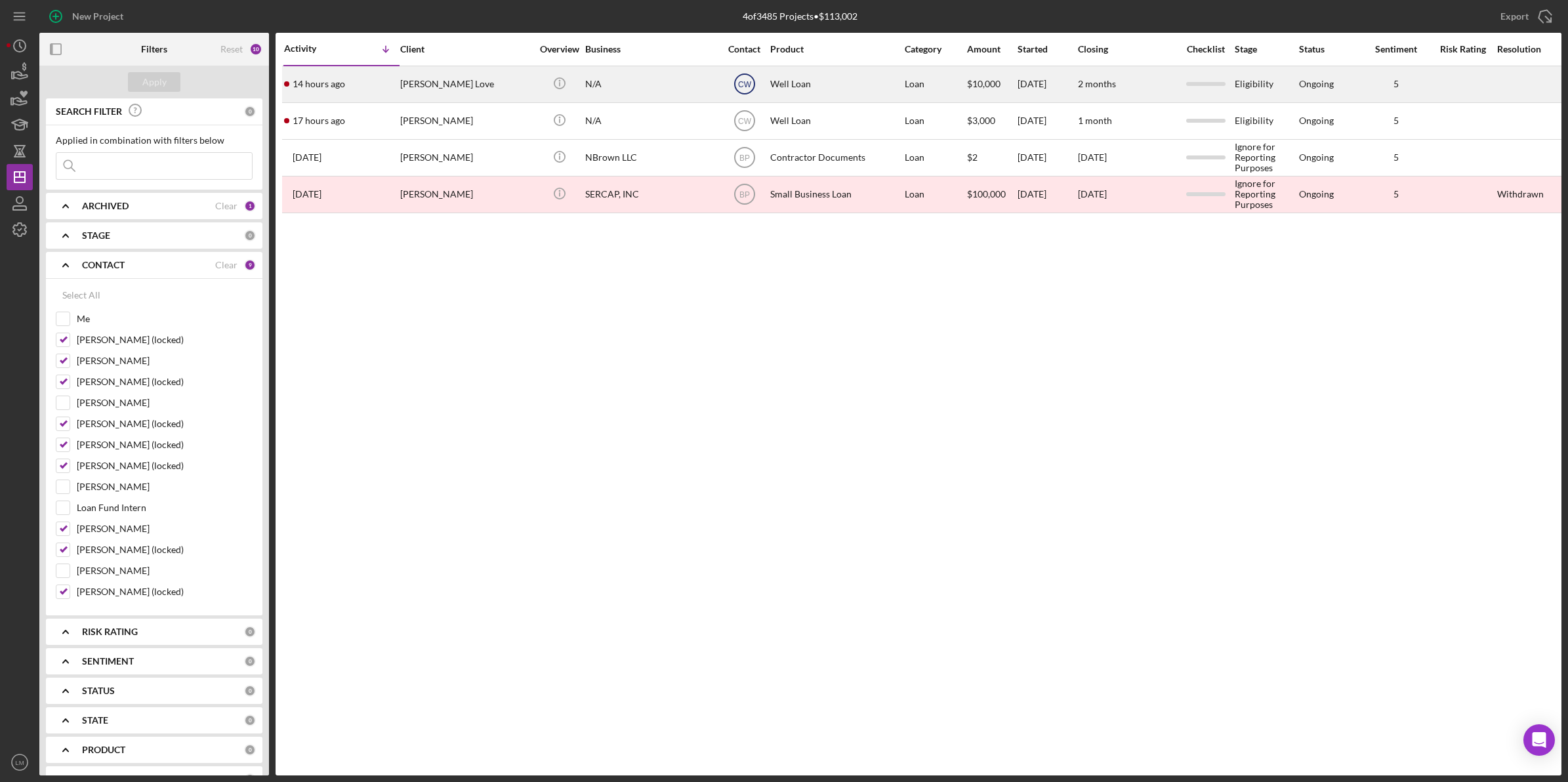
click at [741, 82] on text "CW" at bounding box center [745, 84] width 14 height 9
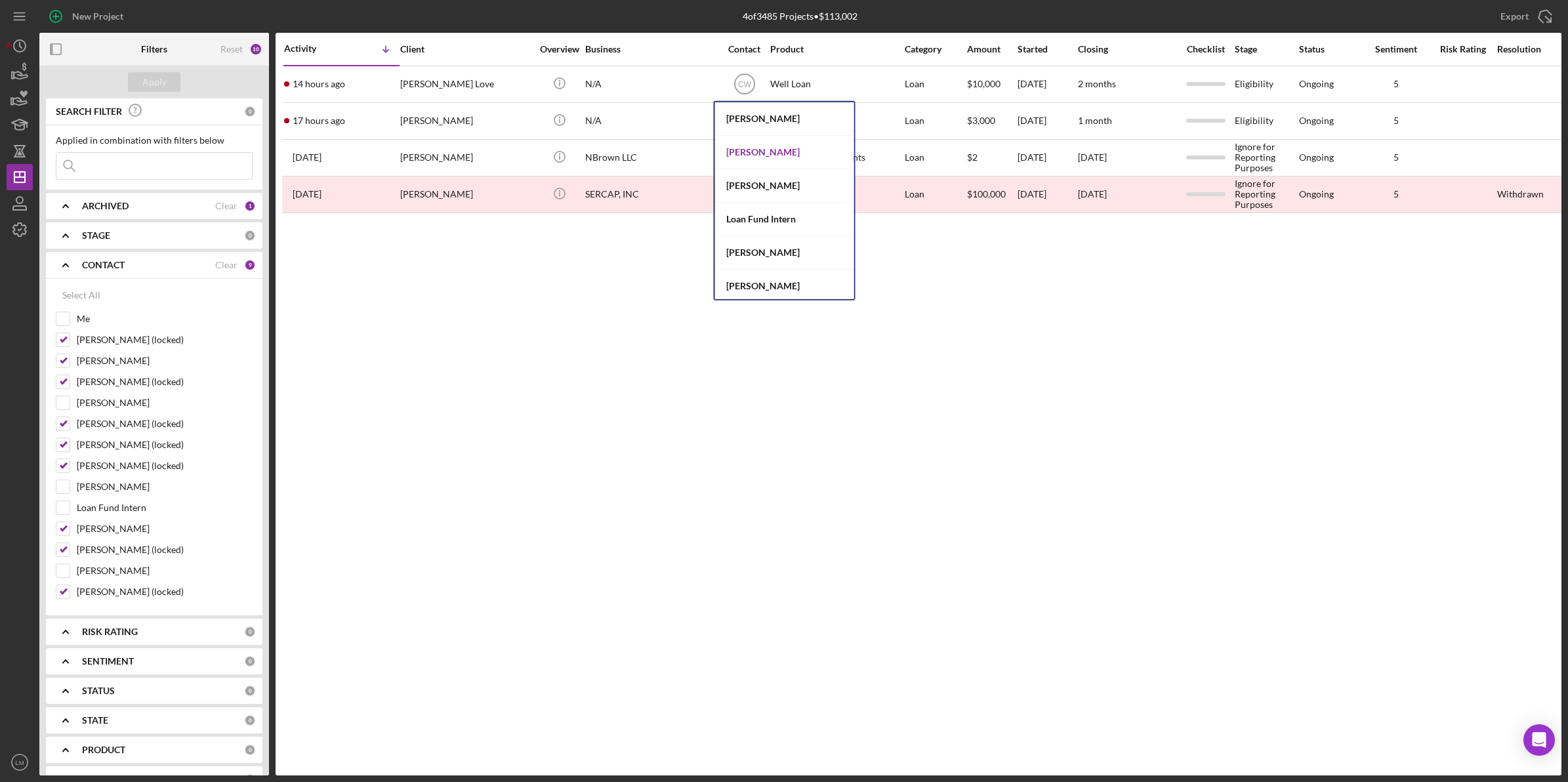
click at [750, 153] on div "Erica Jenkins" at bounding box center [784, 152] width 139 height 33
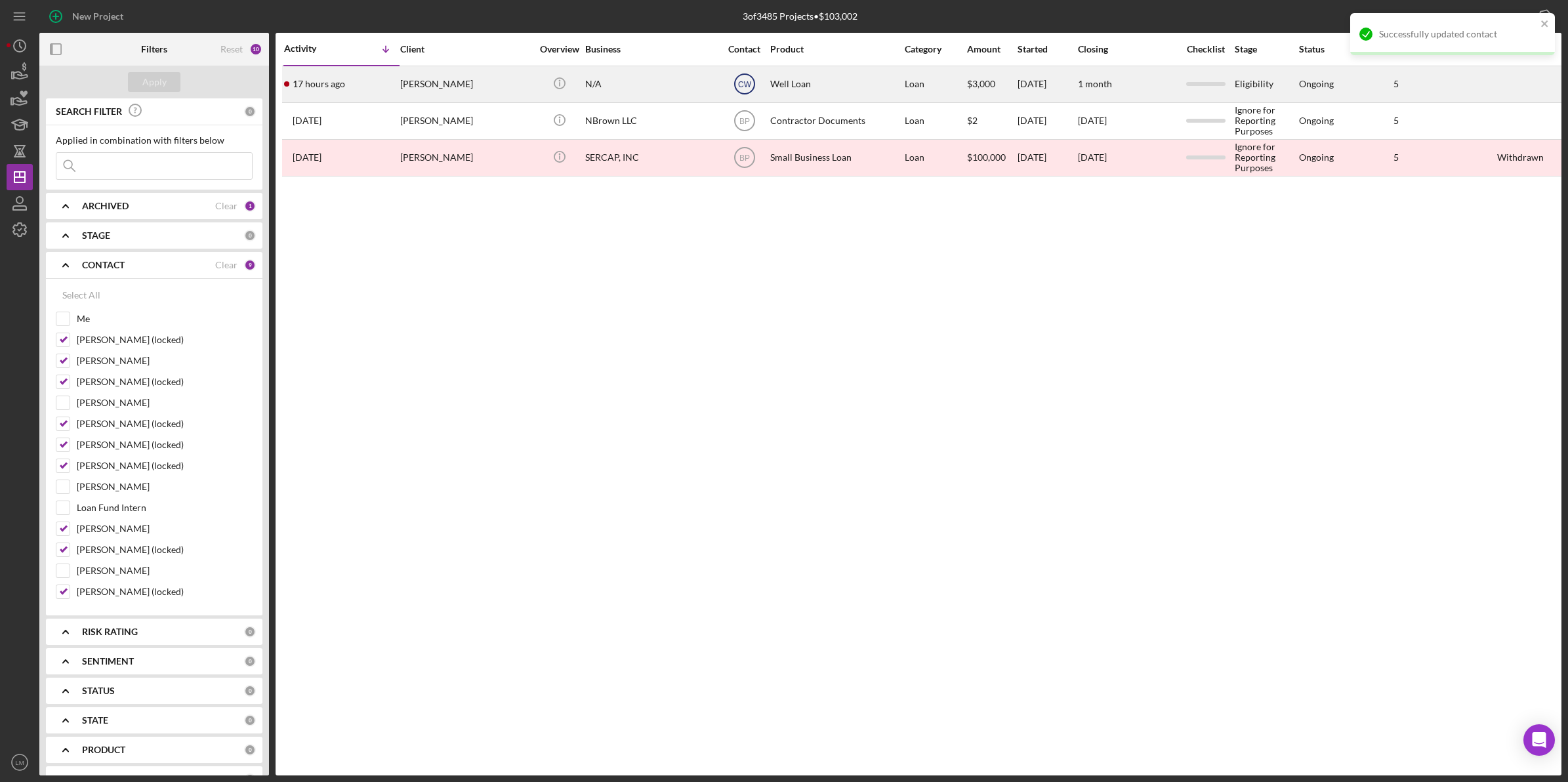
click at [746, 80] on text "CW" at bounding box center [745, 84] width 14 height 9
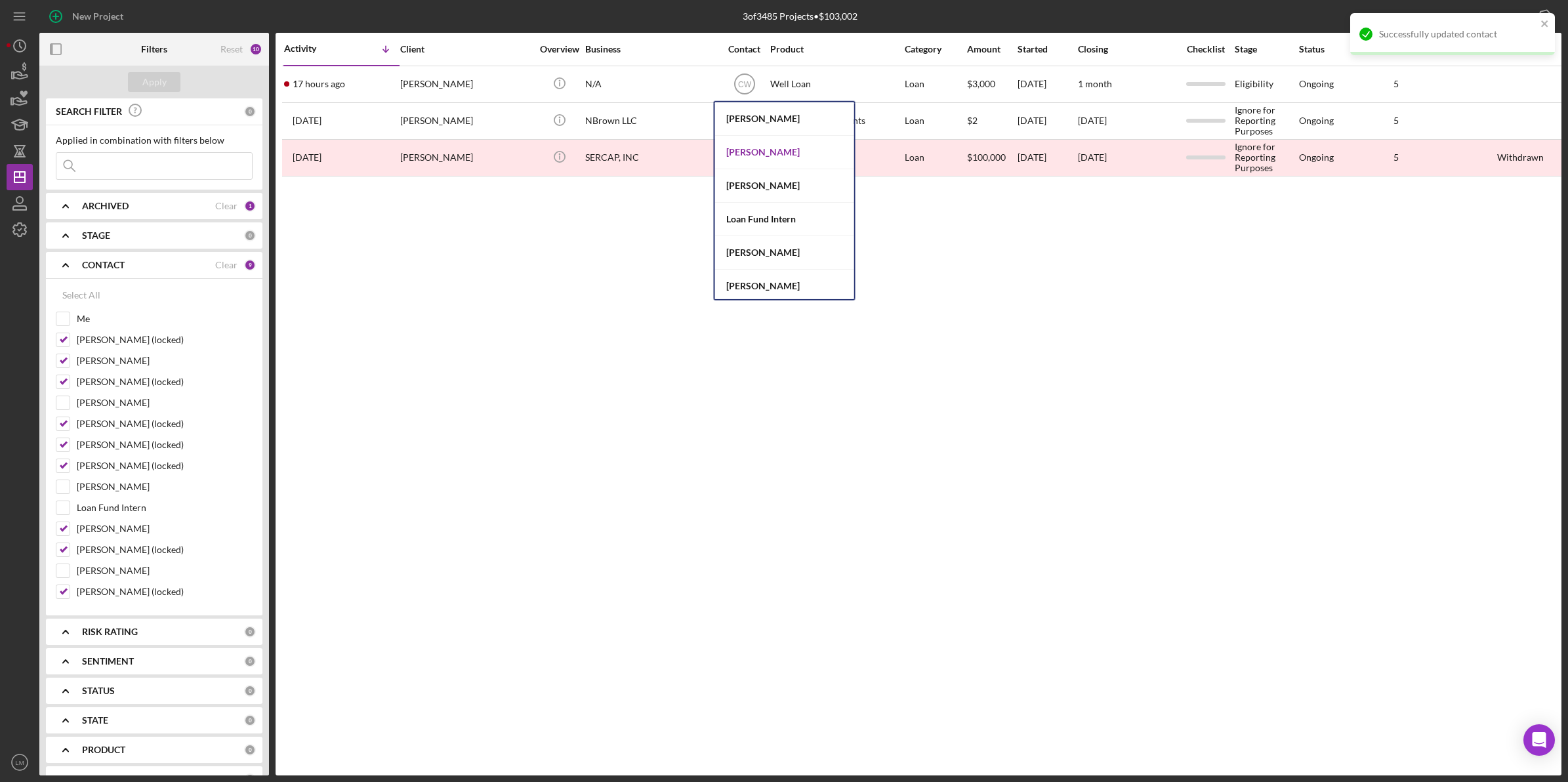
click at [756, 142] on div "Erica Jenkins" at bounding box center [784, 152] width 139 height 33
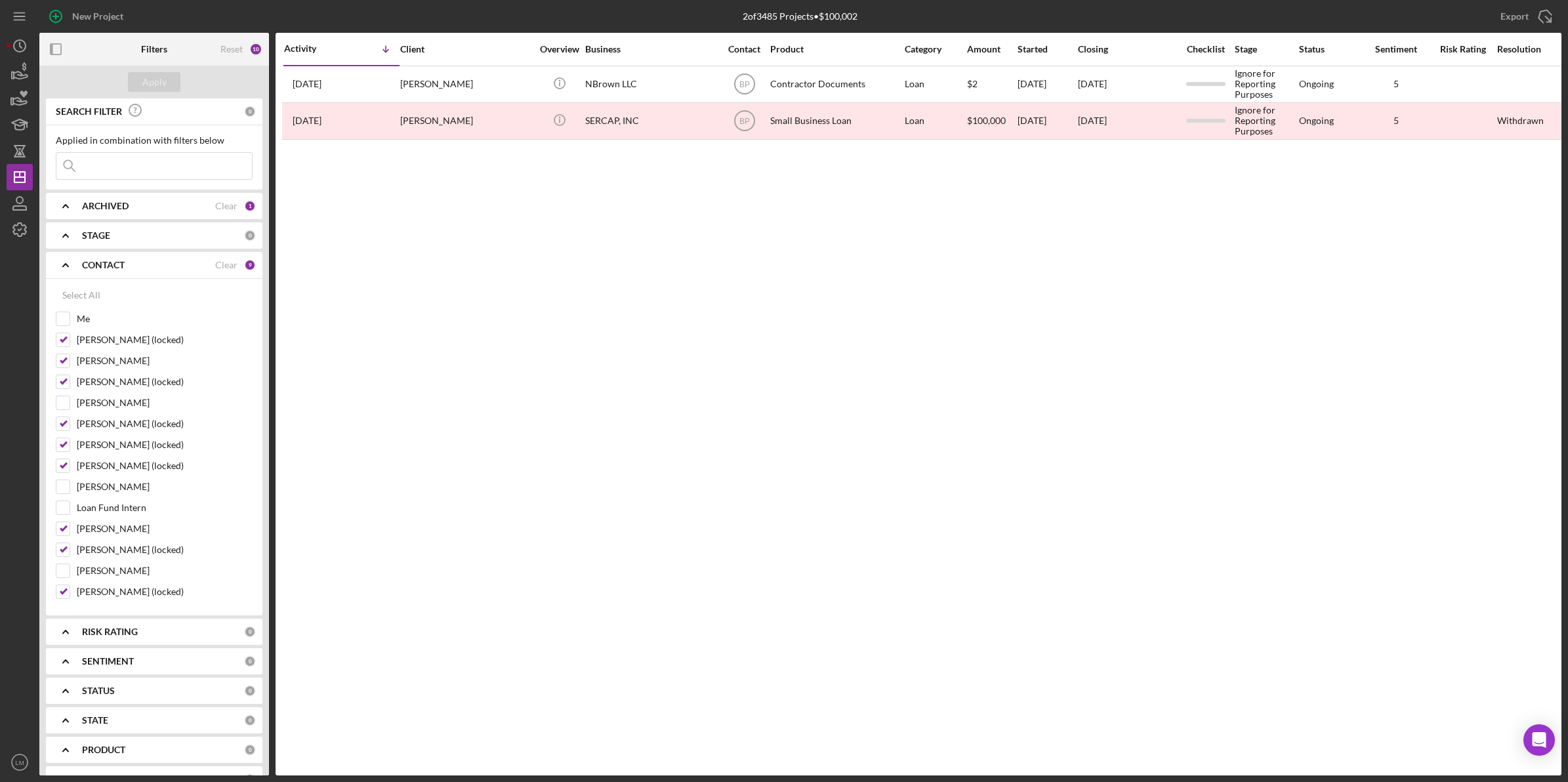
click at [233, 43] on div "Reset 10" at bounding box center [242, 50] width 42 height 33
click at [227, 53] on div "Reset" at bounding box center [232, 49] width 23 height 11
checkbox input "true"
checkbox input "false"
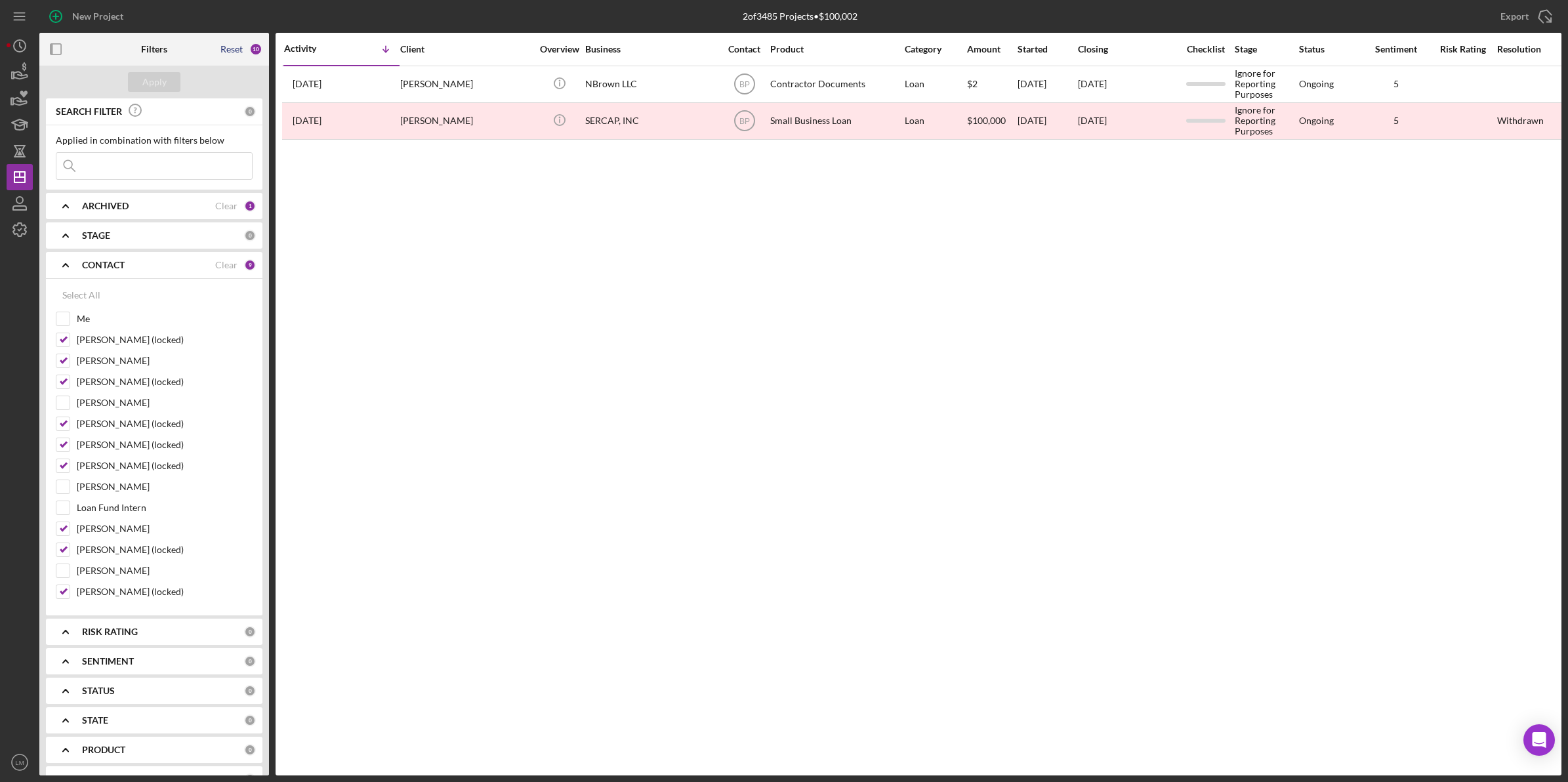
checkbox input "false"
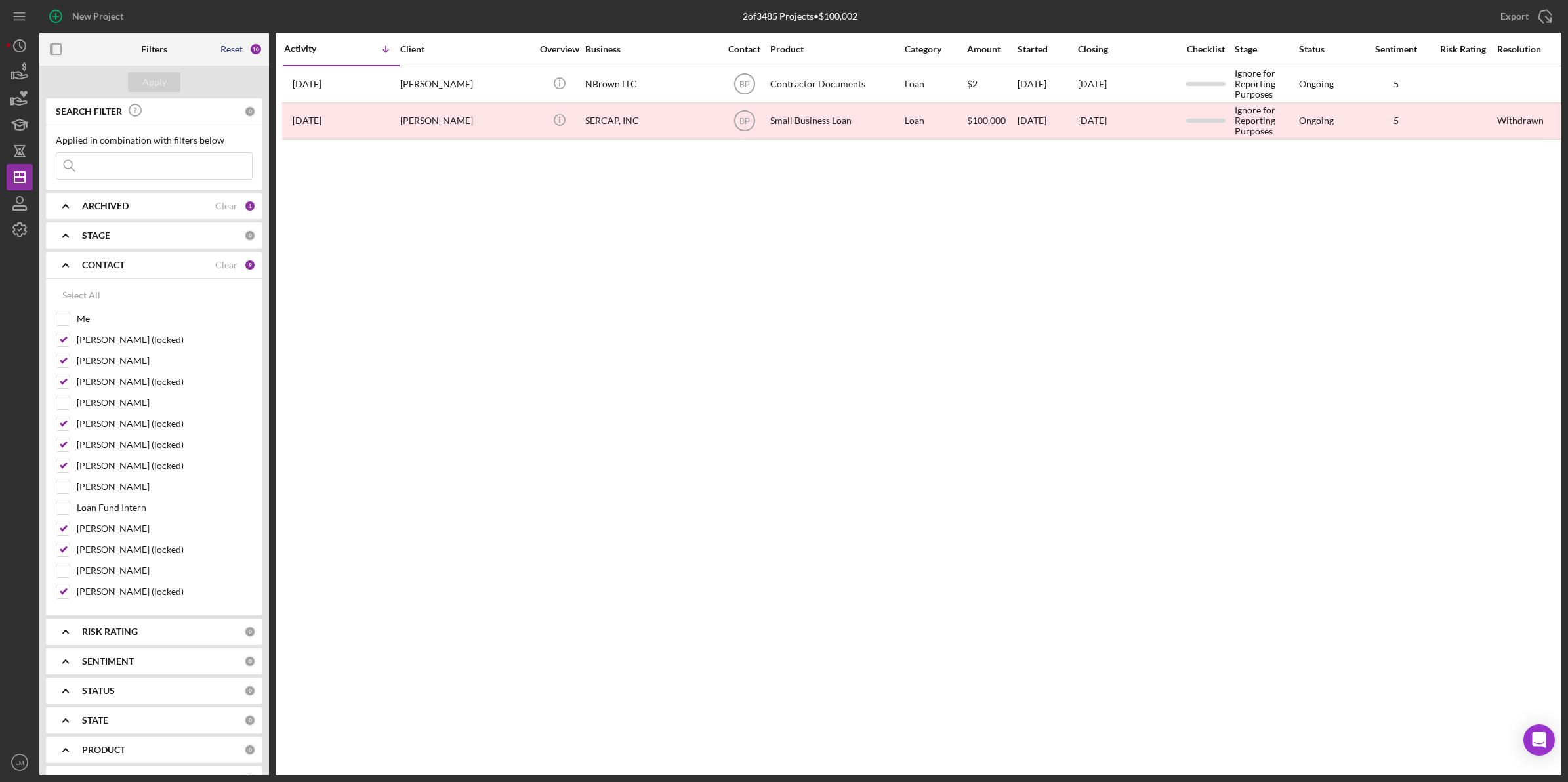
checkbox input "false"
click at [153, 78] on div "Apply" at bounding box center [154, 82] width 24 height 20
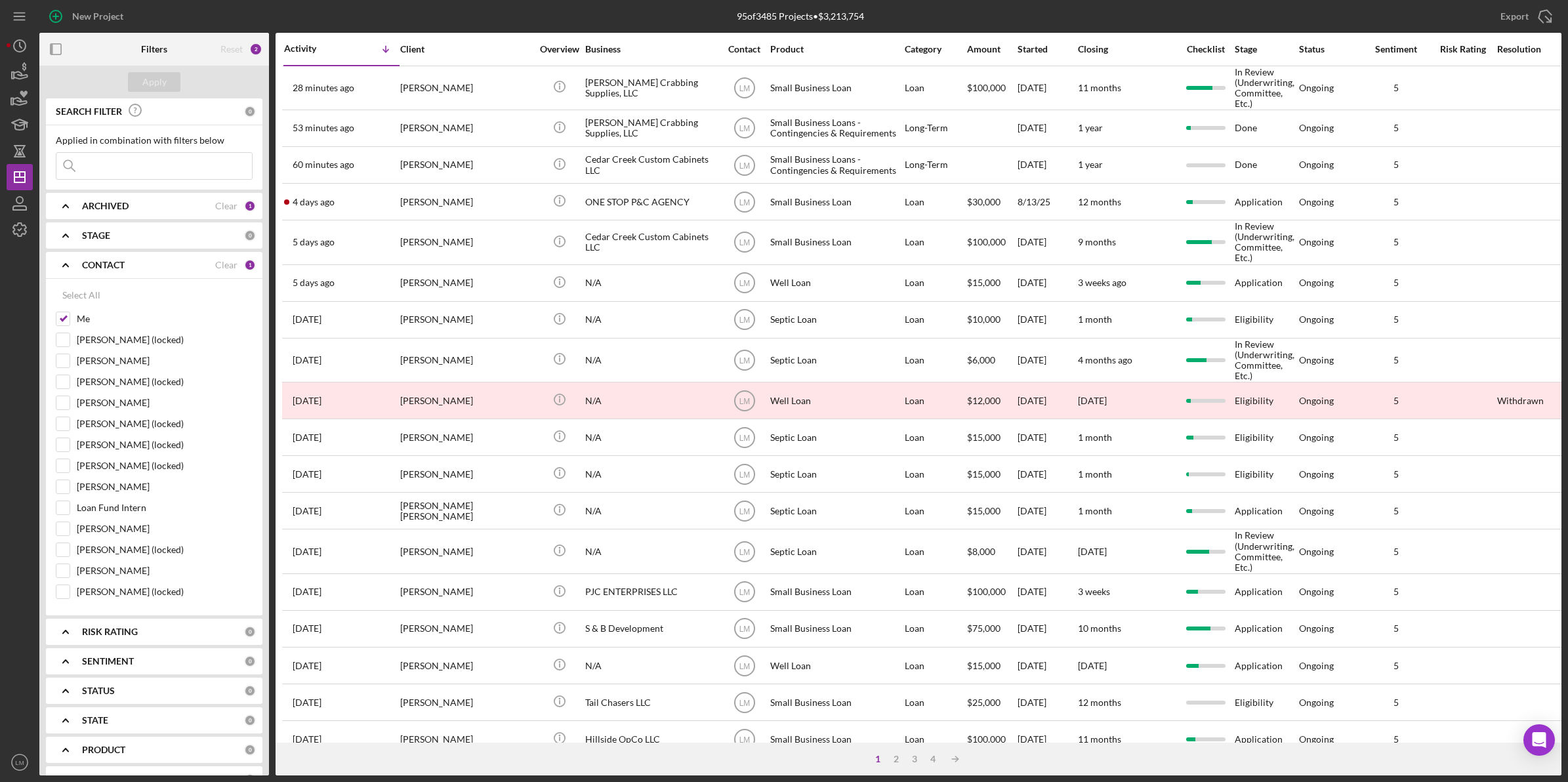
click at [598, 17] on div "95 of 3485 Projects • $3,213,754" at bounding box center [799, 17] width 507 height 33
